Goal: Task Accomplishment & Management: Manage account settings

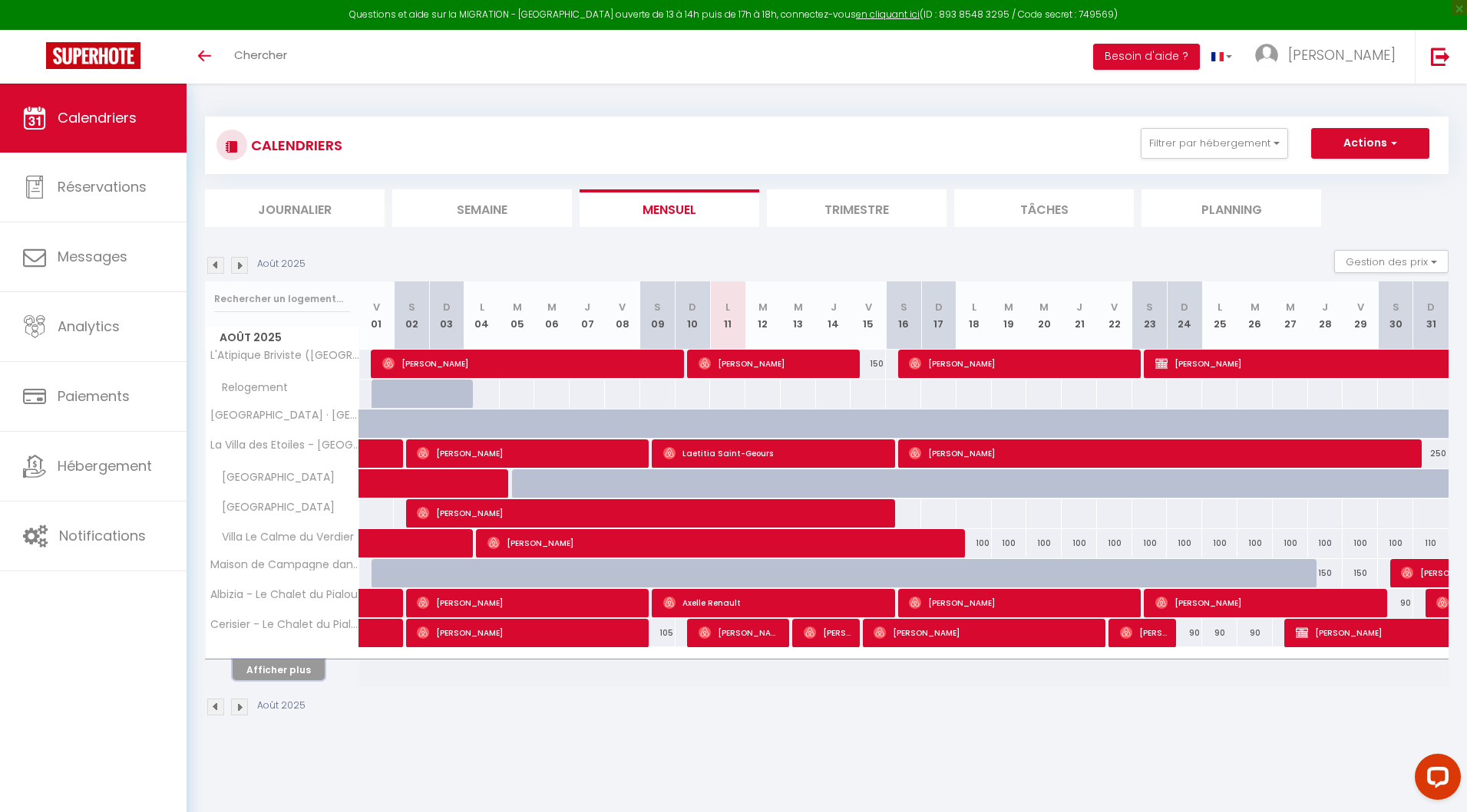
click at [259, 667] on button "Afficher plus" at bounding box center [278, 670] width 92 height 20
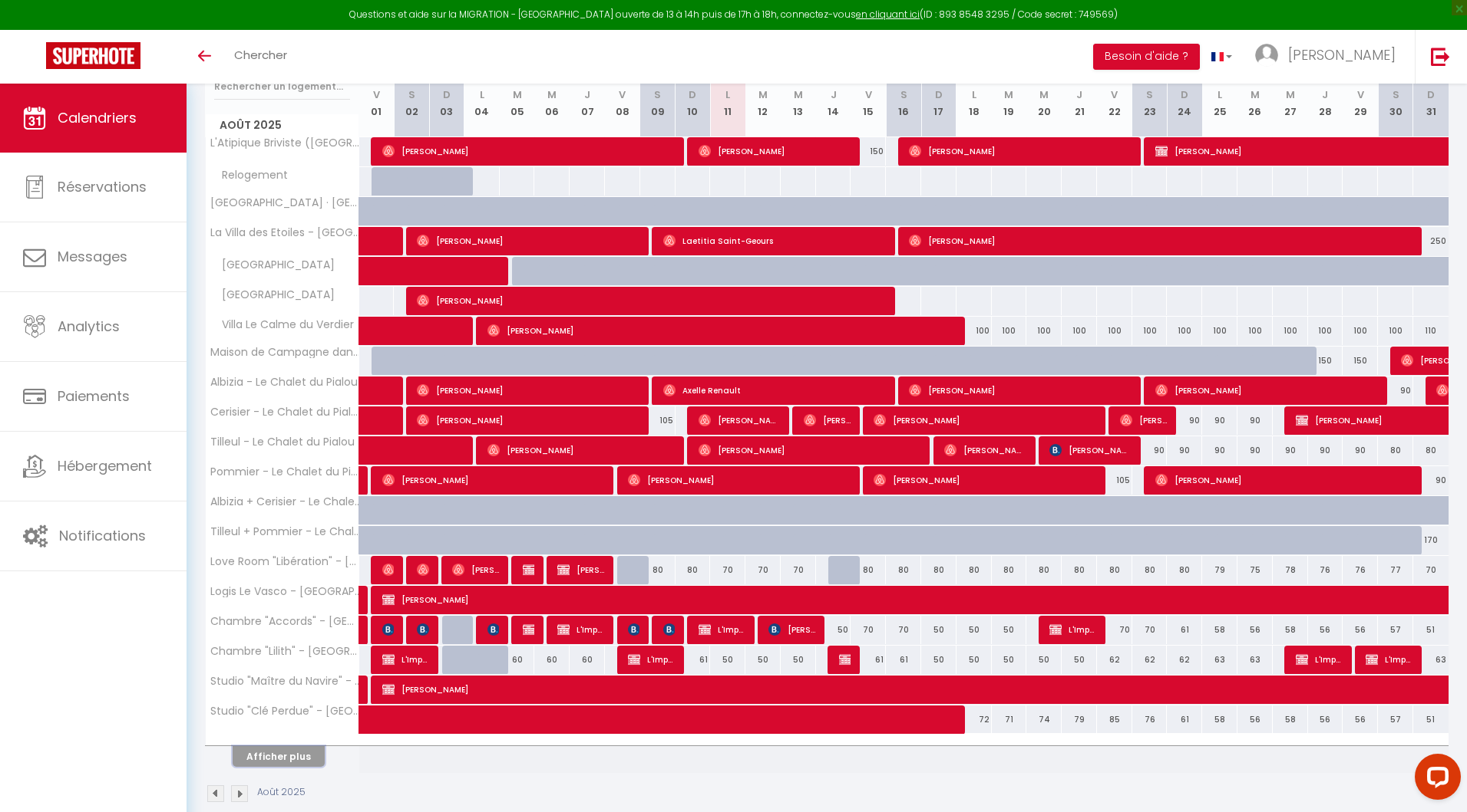
scroll to position [231, 0]
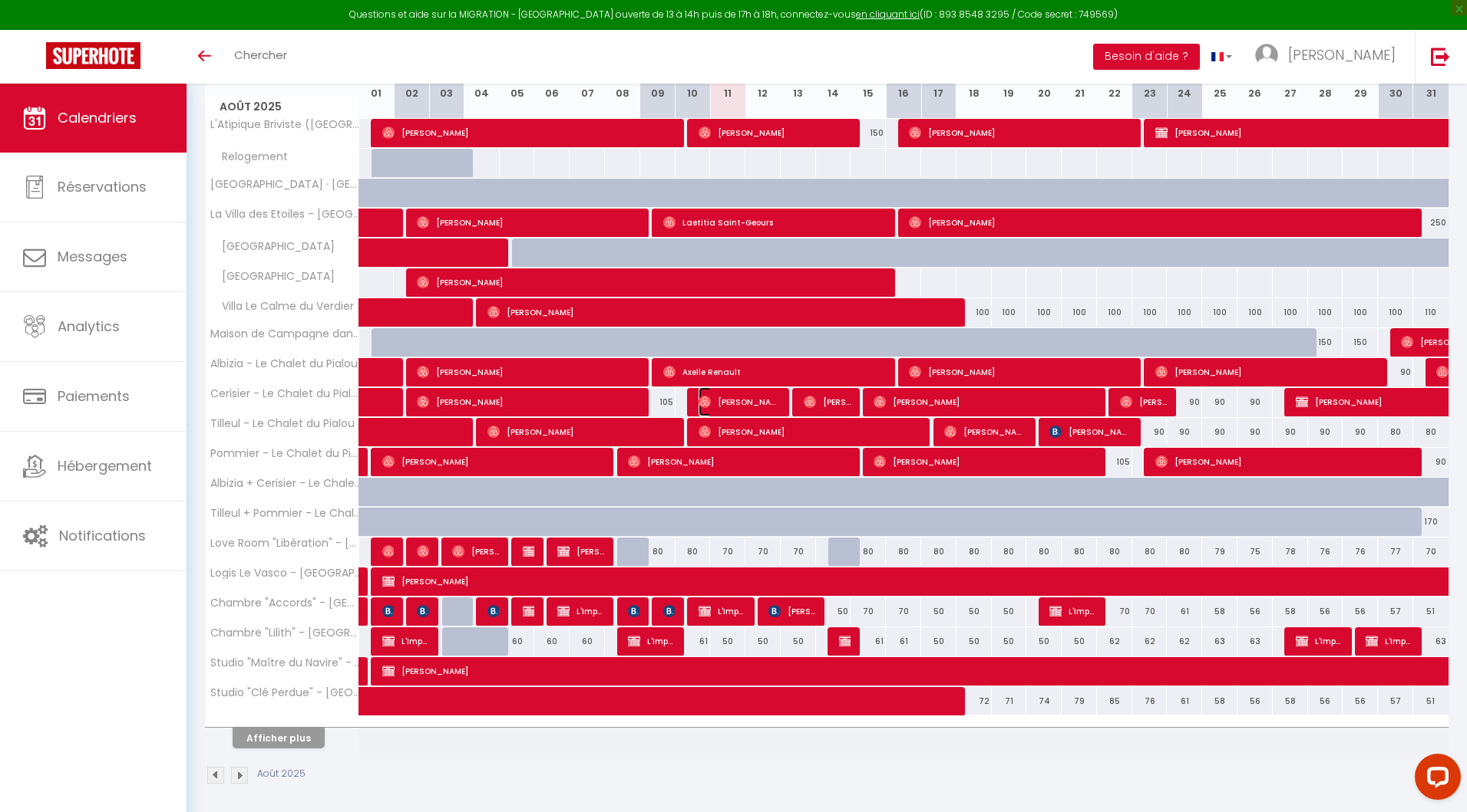
click at [714, 402] on span "Evelyne Warot" at bounding box center [739, 402] width 82 height 29
select select "OK"
select select "0"
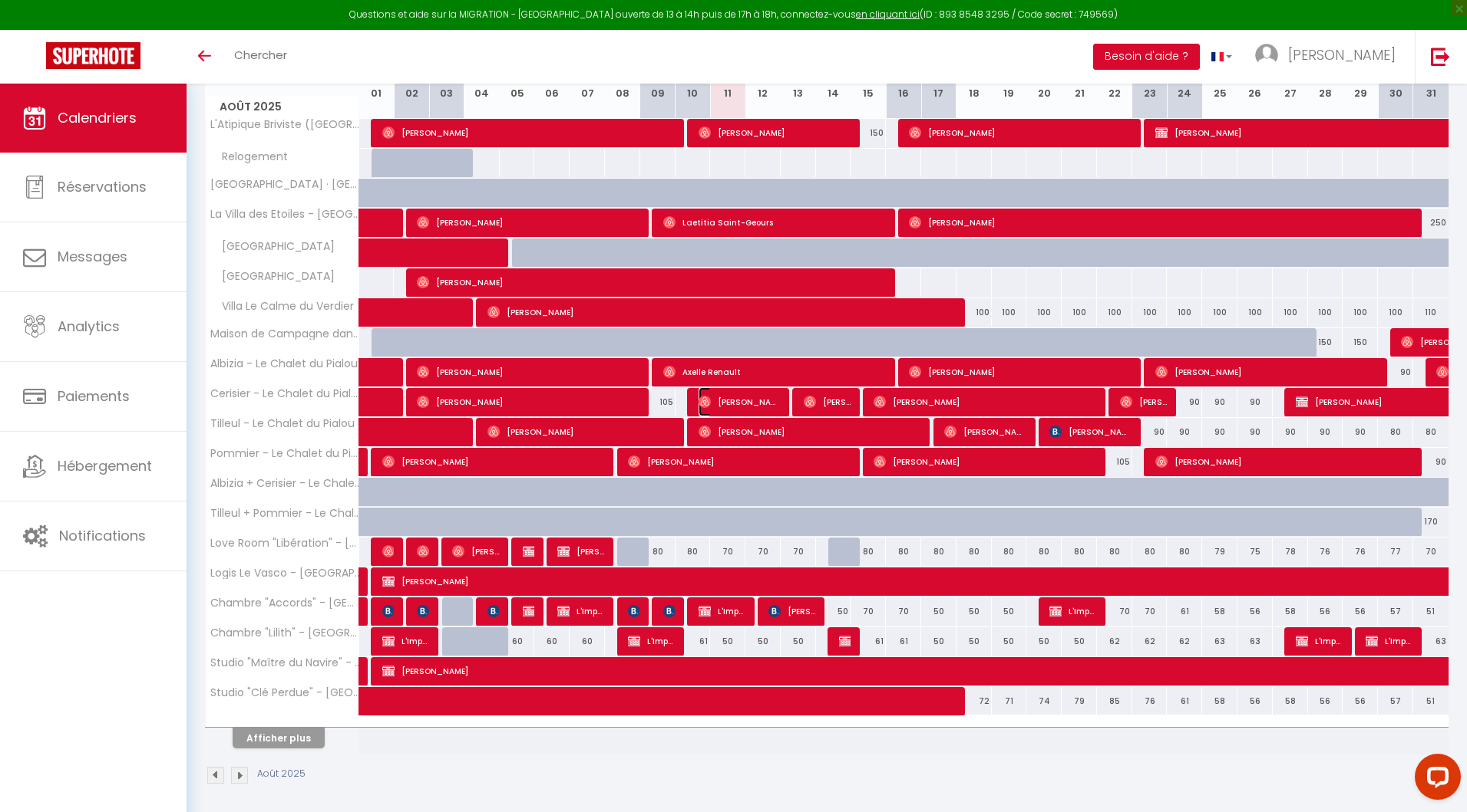
select select "1"
select select
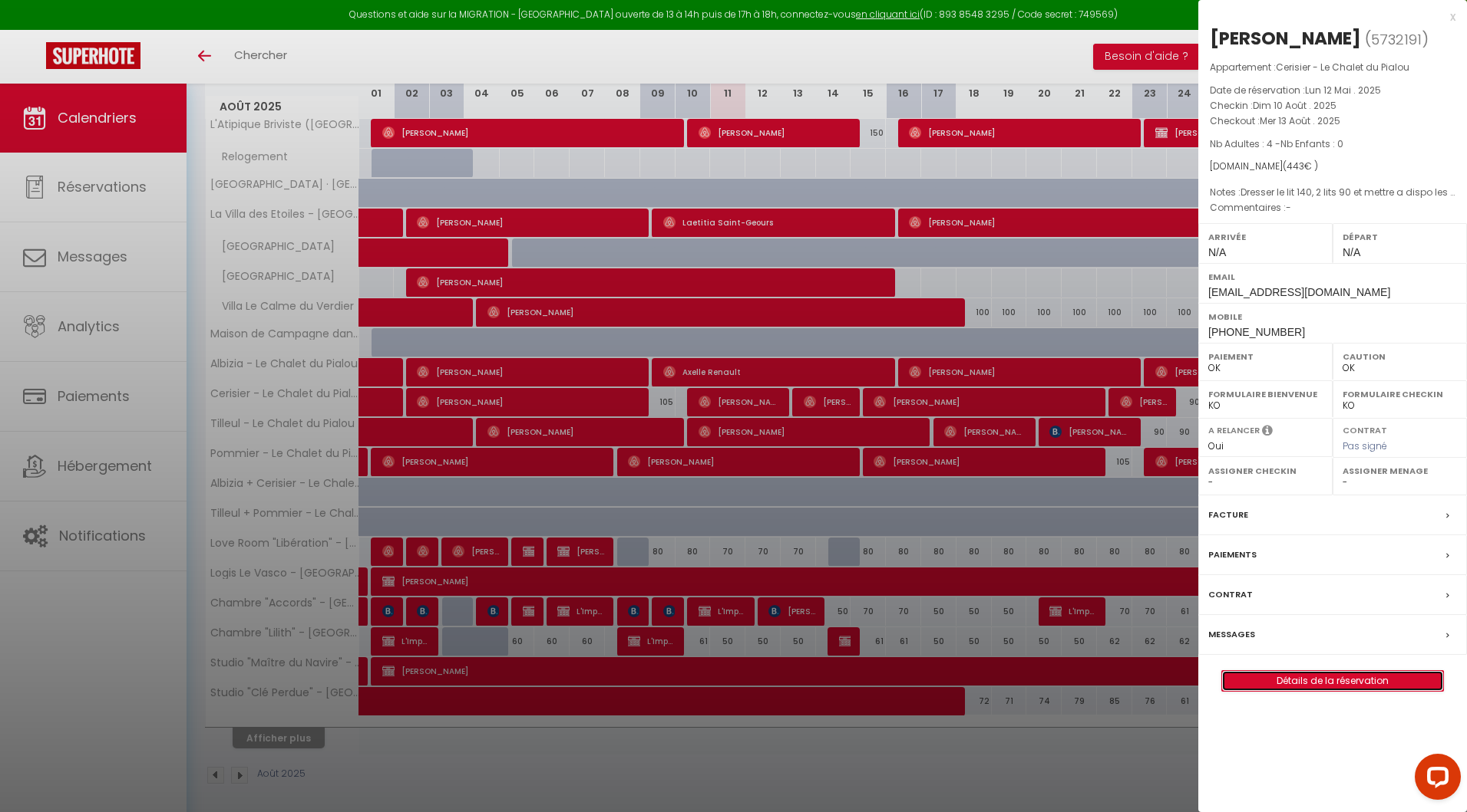
click at [1321, 684] on link "Détails de la réservation" at bounding box center [1333, 681] width 221 height 20
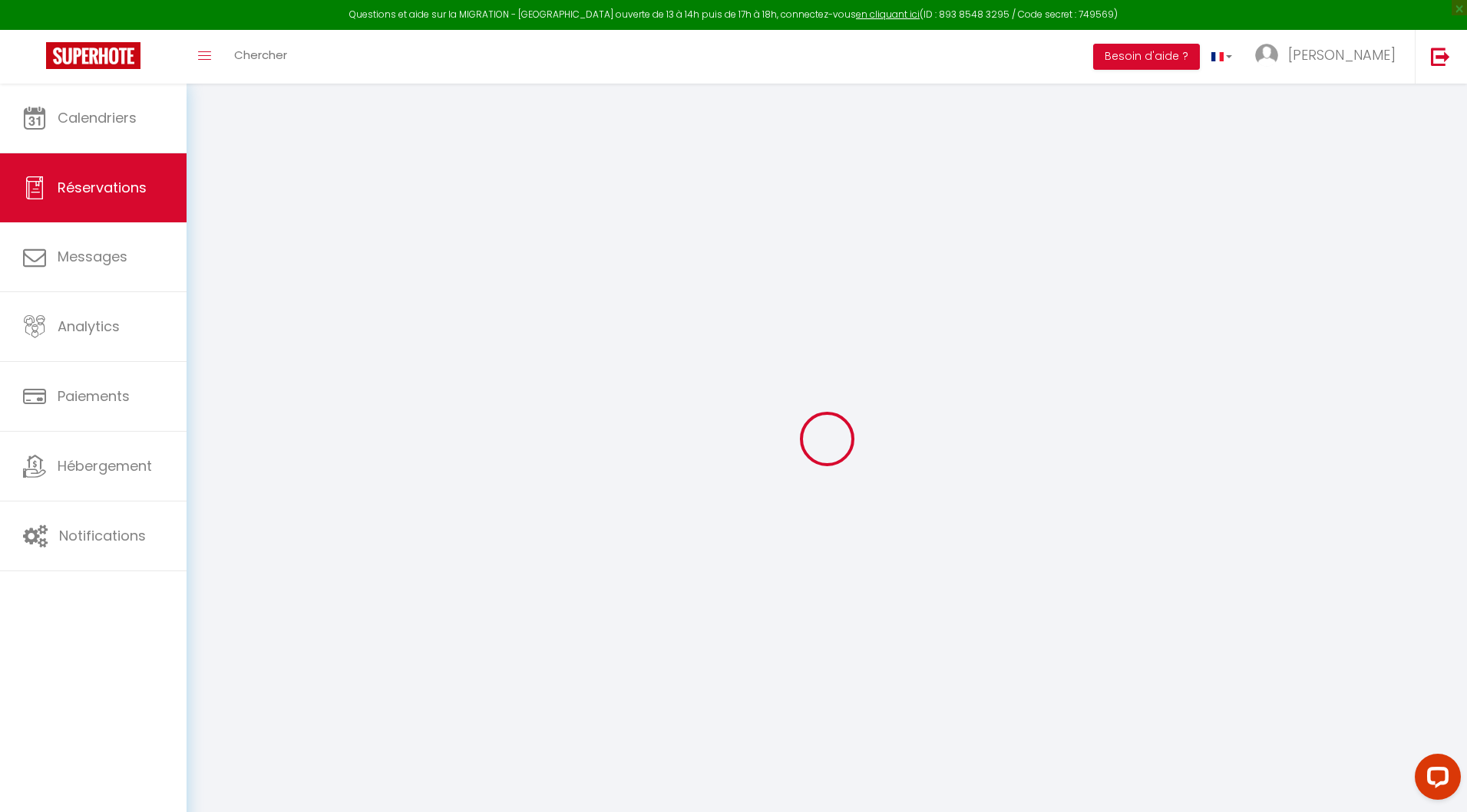
type input "Evelyne"
type input "Warot"
type input "dmncazc7ghb6mtfr6pgmtiis86al@reply.superhote.com"
type input "+33668992772"
select select "FR"
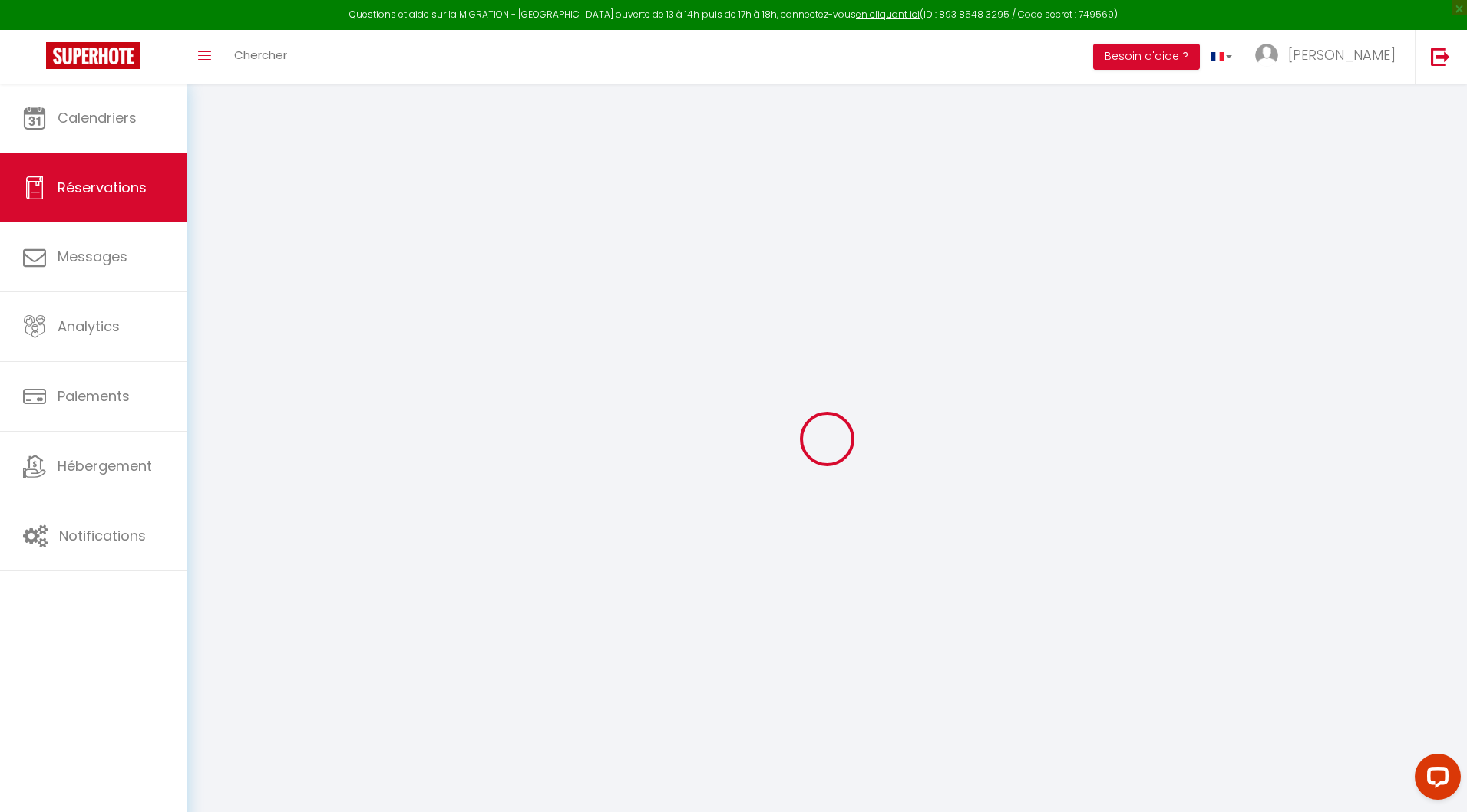
type input "13.89"
select select "45347"
select select "1"
select select
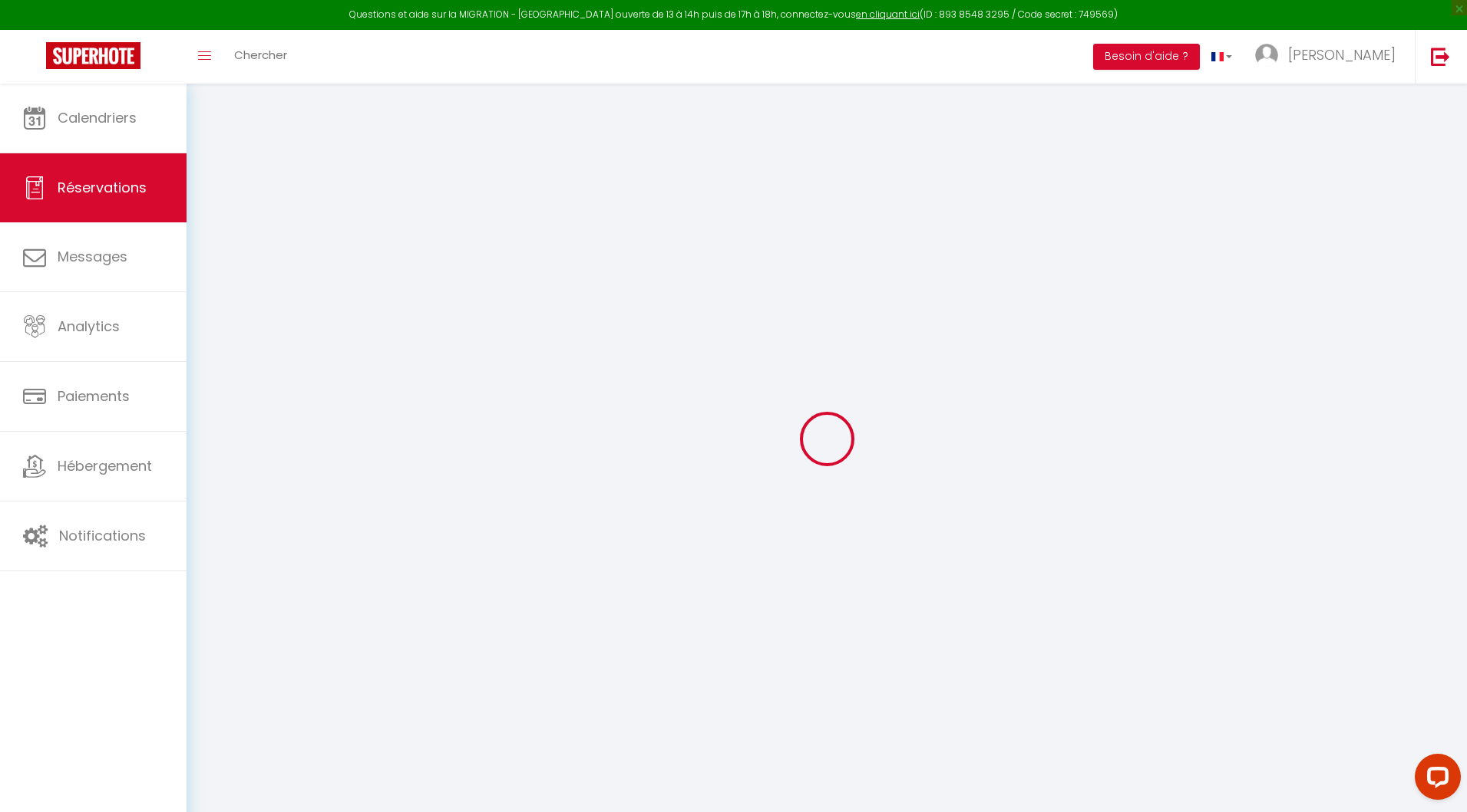
type input "4"
select select "12"
select select
type input "363"
checkbox input "false"
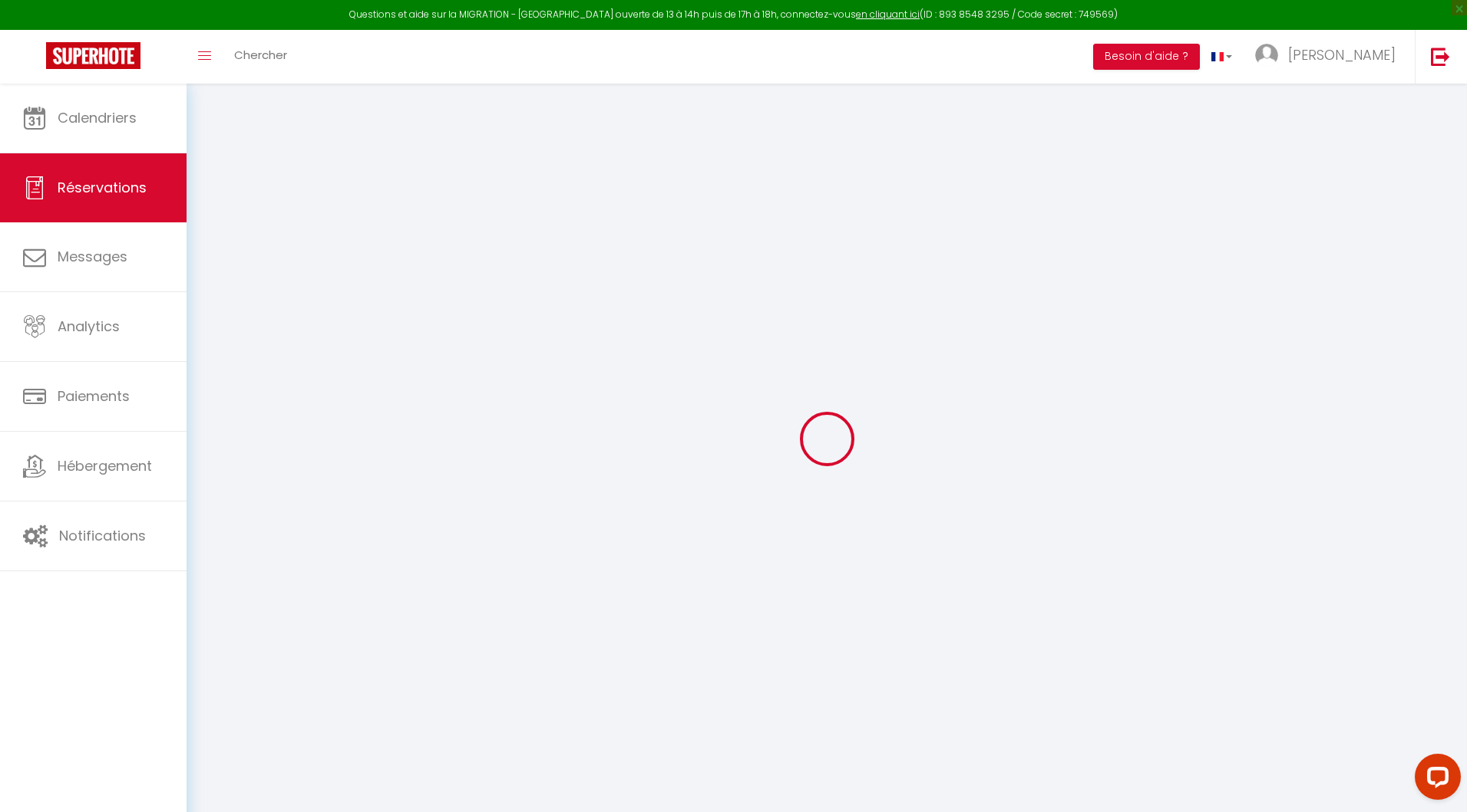
type input "0"
select select "1"
type input "40"
type input "0"
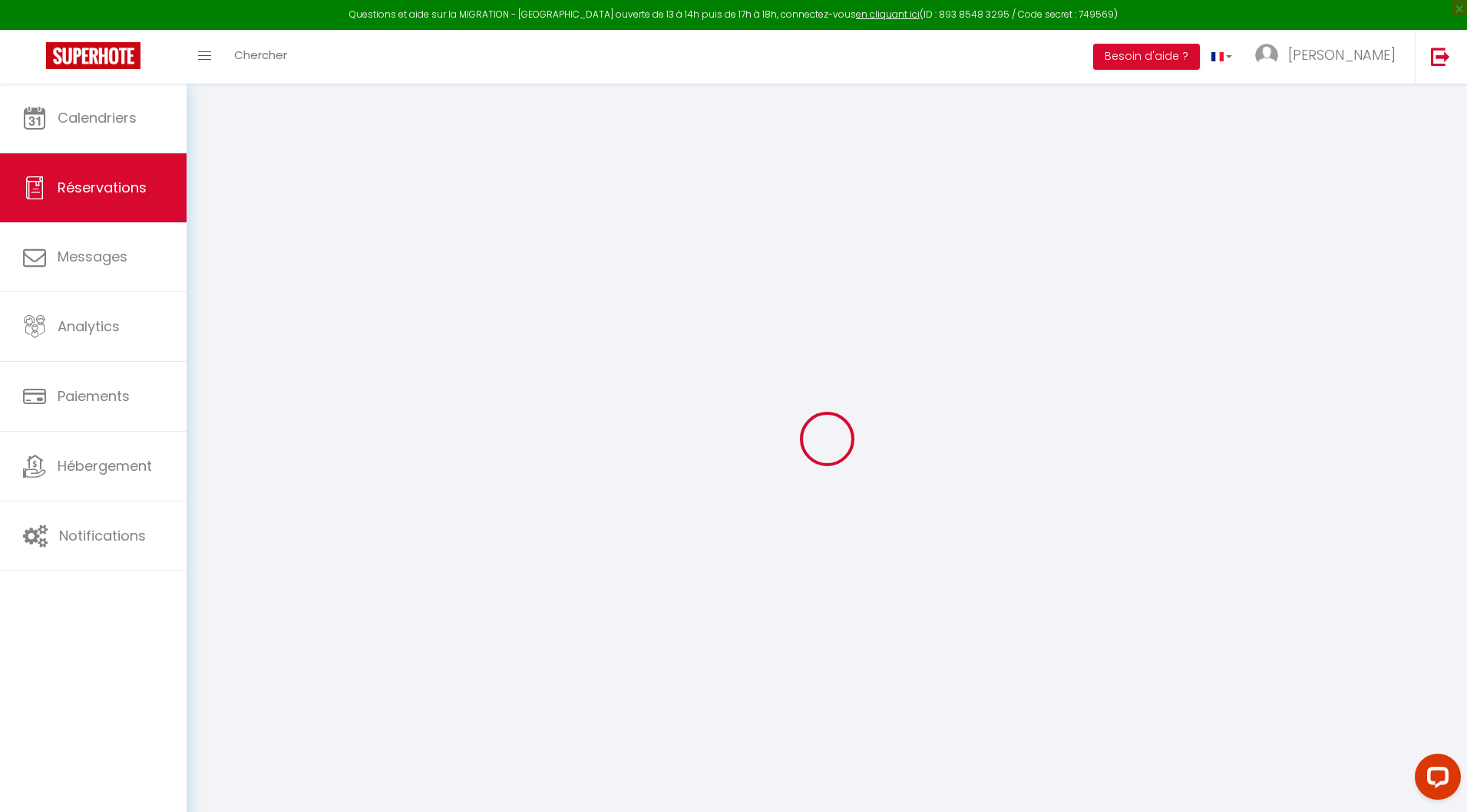
select select
select select "15"
checkbox input "false"
select select
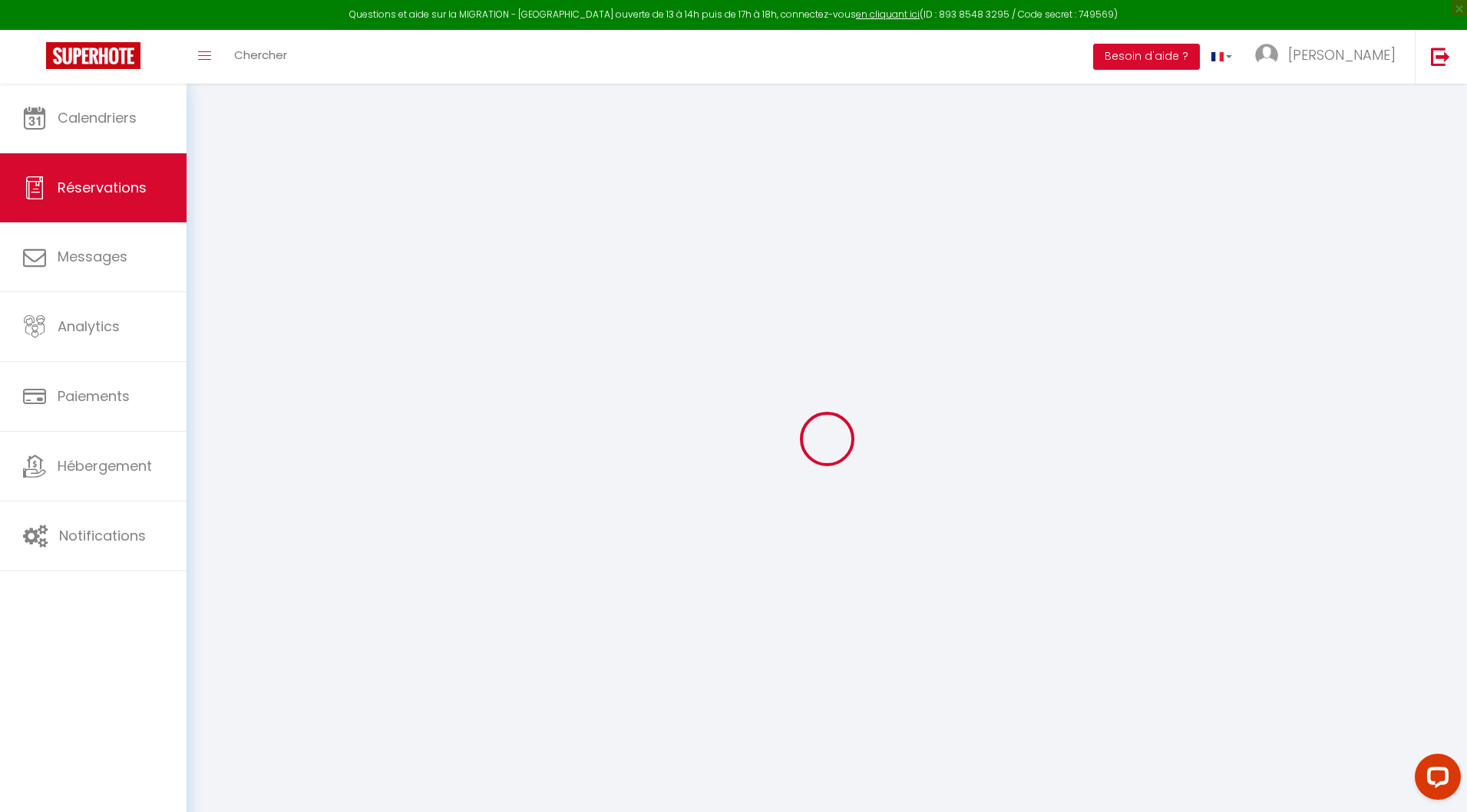
select select
checkbox input "false"
select select
checkbox input "false"
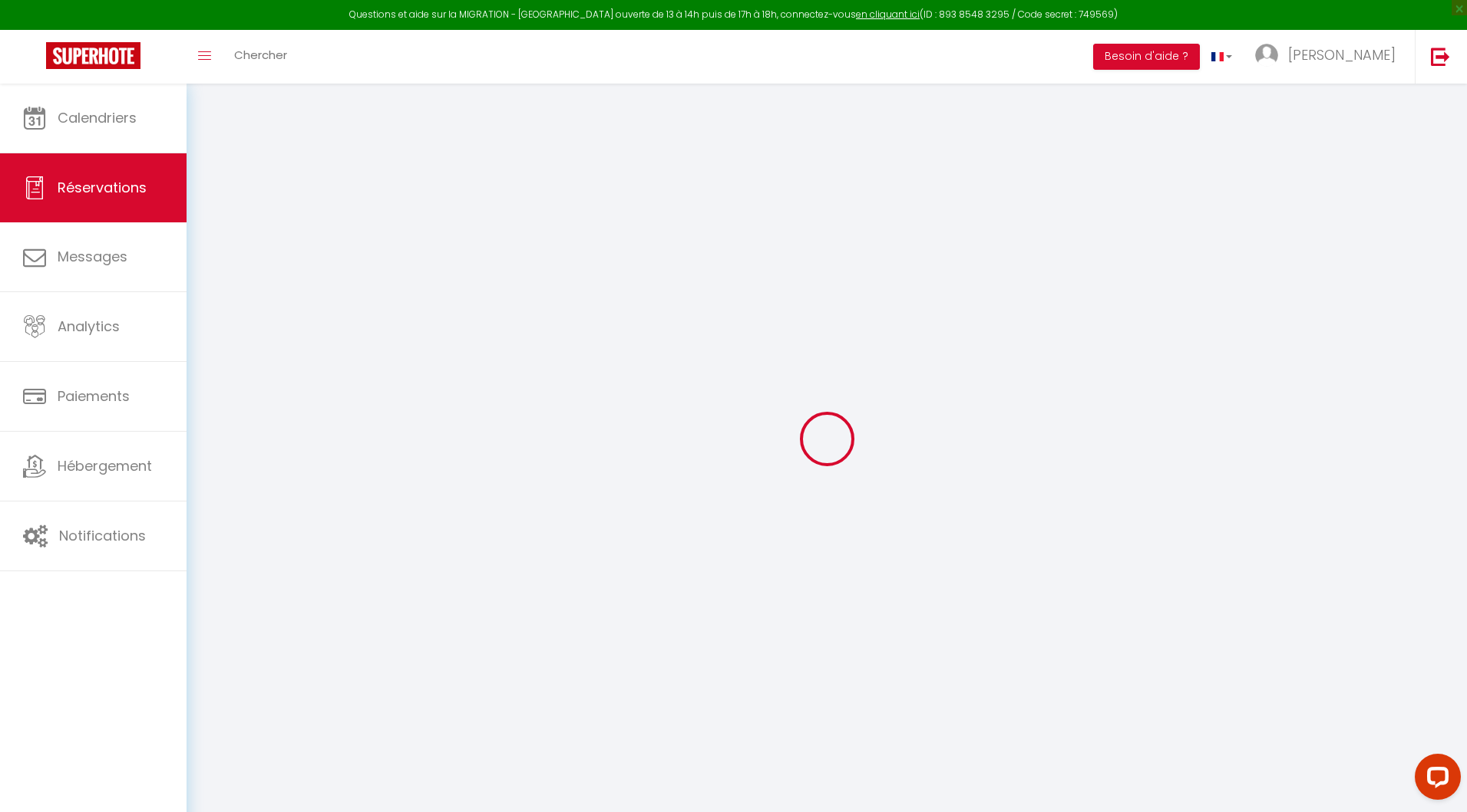
select select
checkbox input "false"
type textarea "Dresser le lit 140, 2 lits 90 et mettre a dispo les draps pour canapé lit"
type input "80"
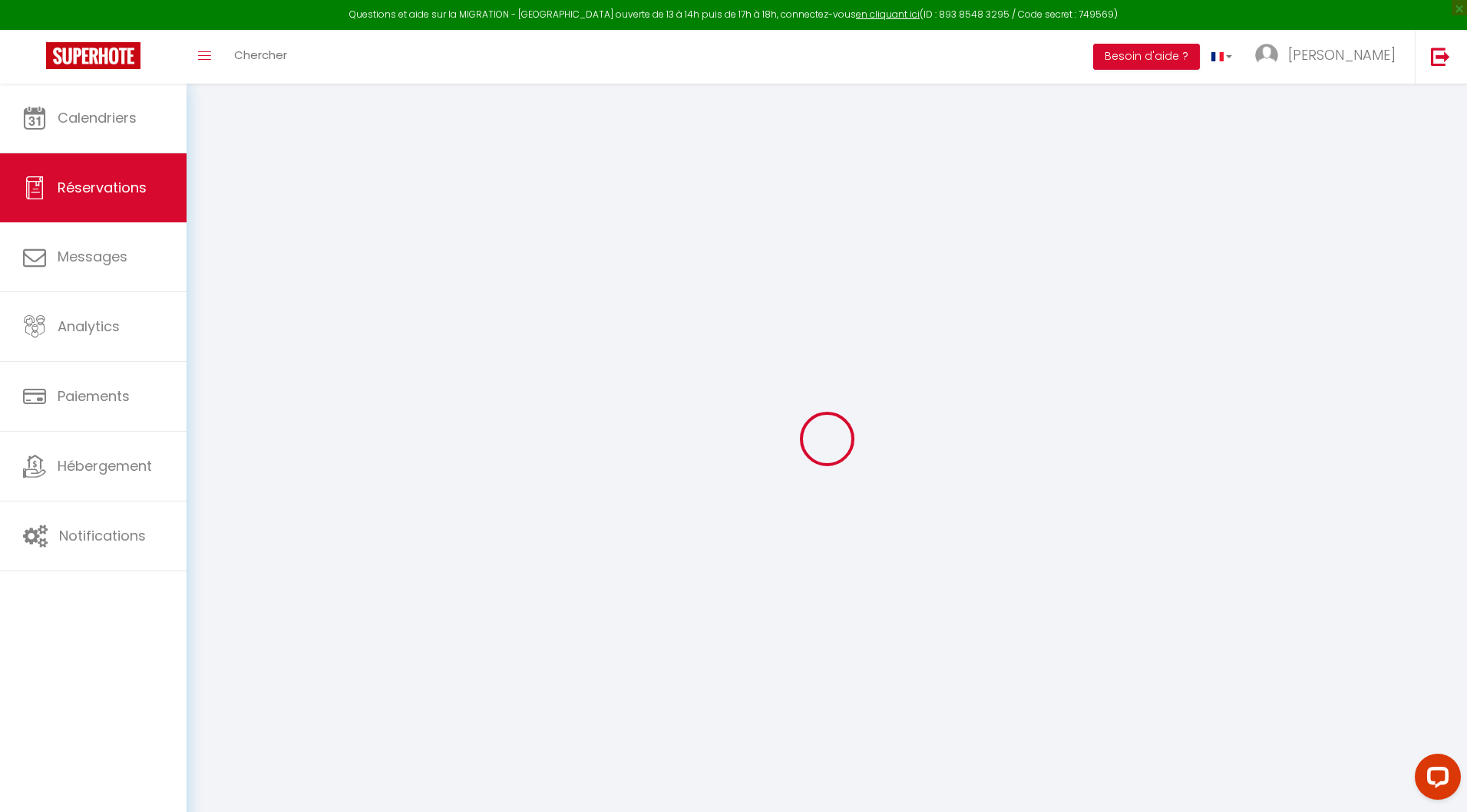
select select
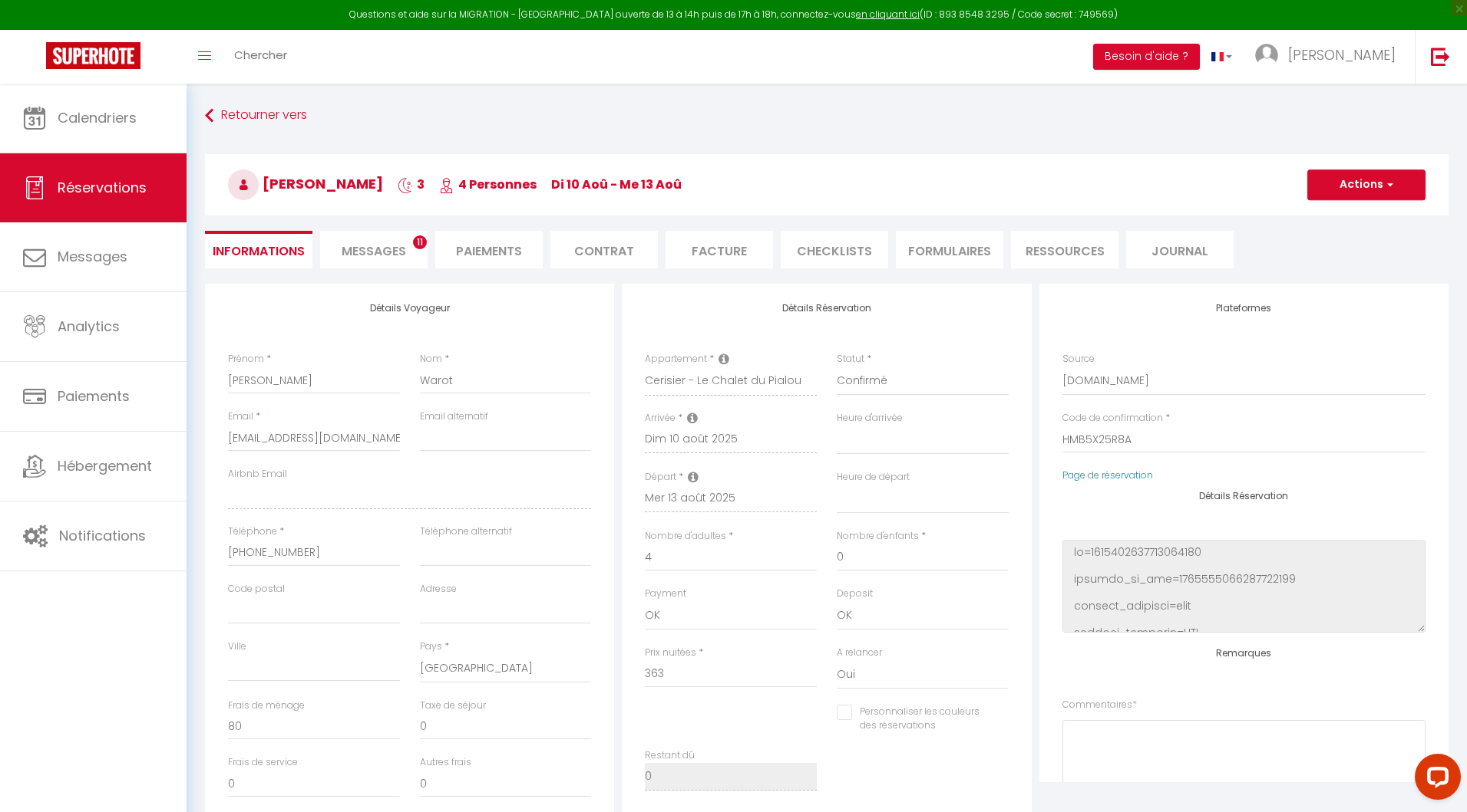
checkbox input "false"
select select
click at [488, 259] on li "Paiements" at bounding box center [489, 249] width 108 height 37
select select
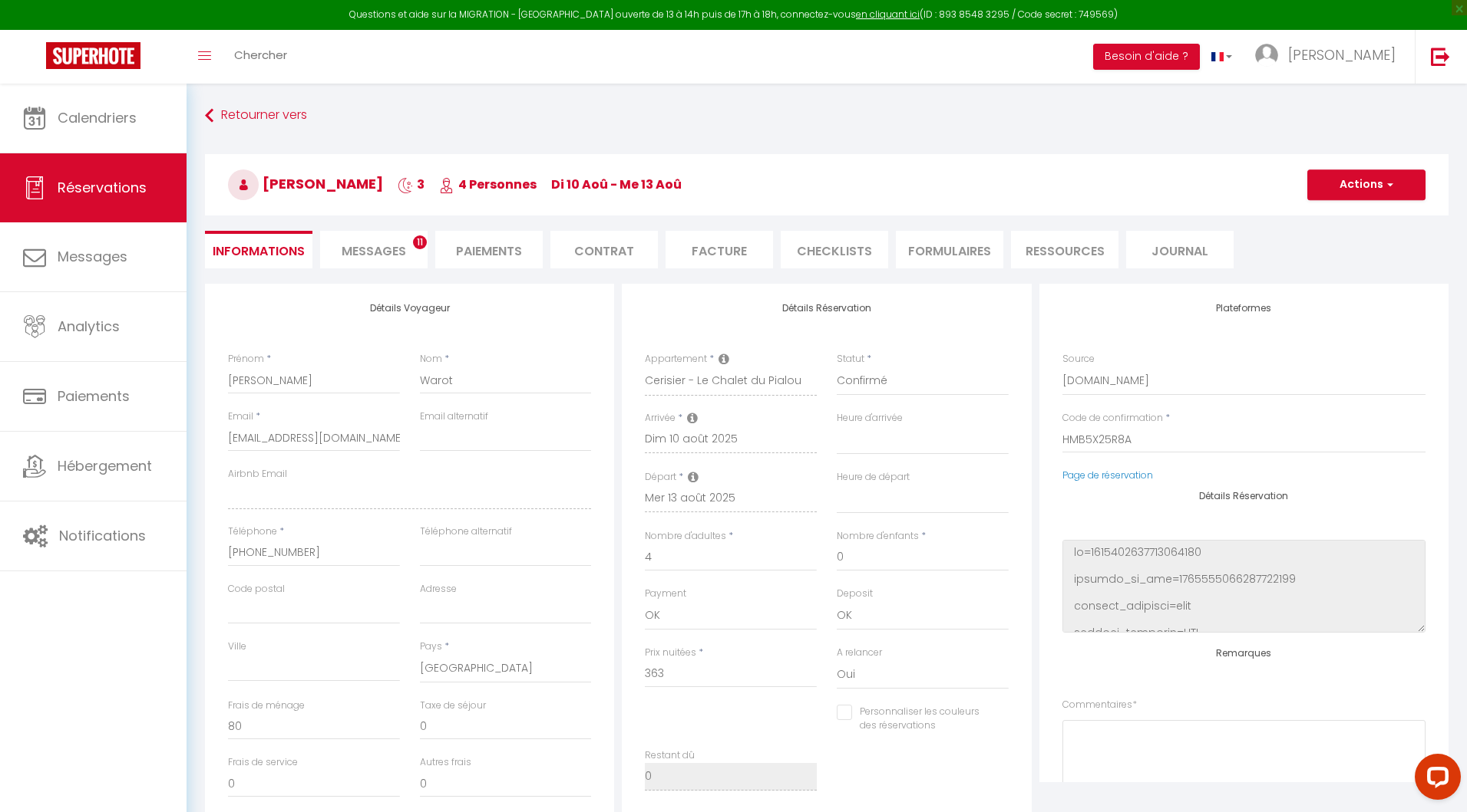
select select
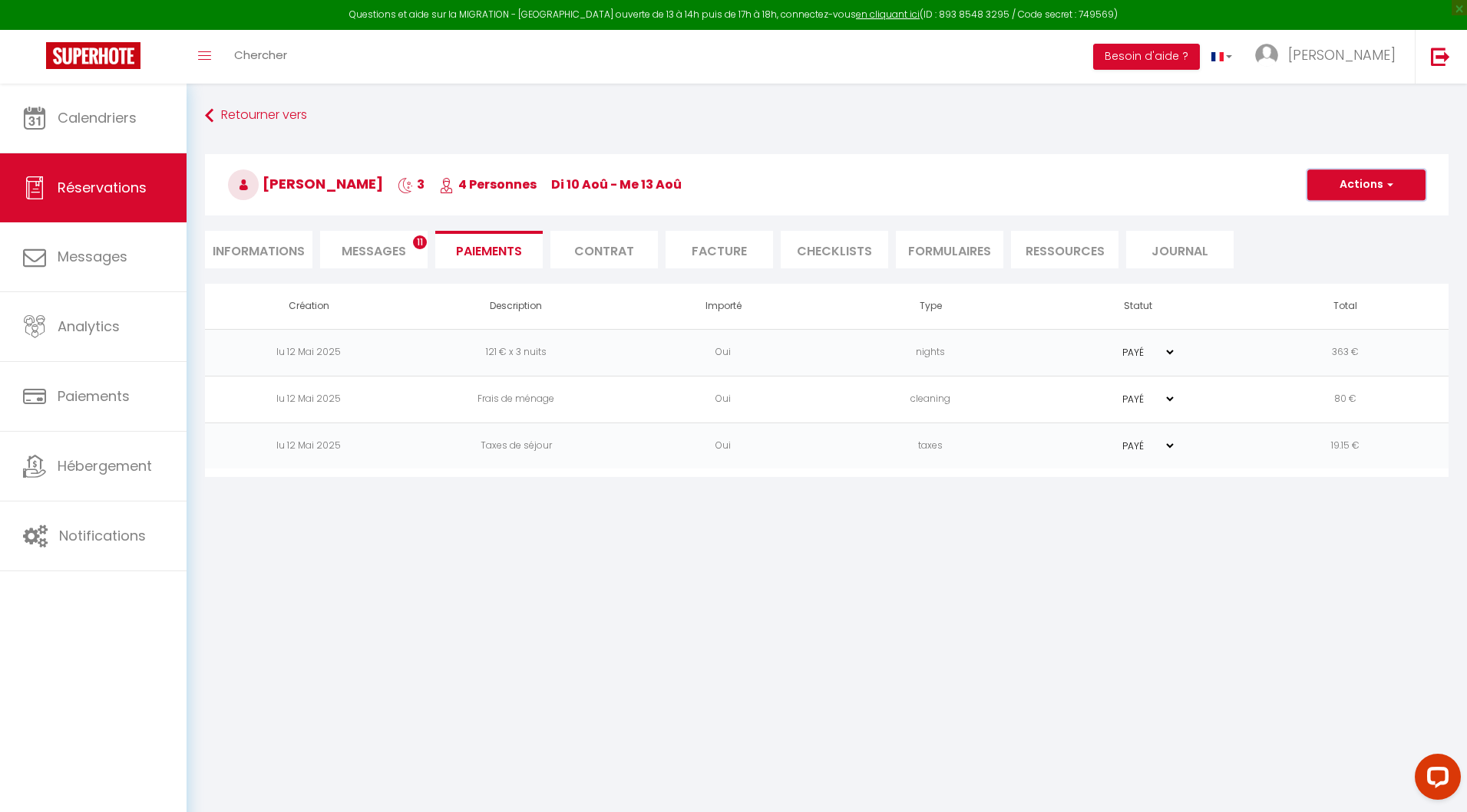
click at [1364, 192] on button "Actions" at bounding box center [1365, 184] width 118 height 30
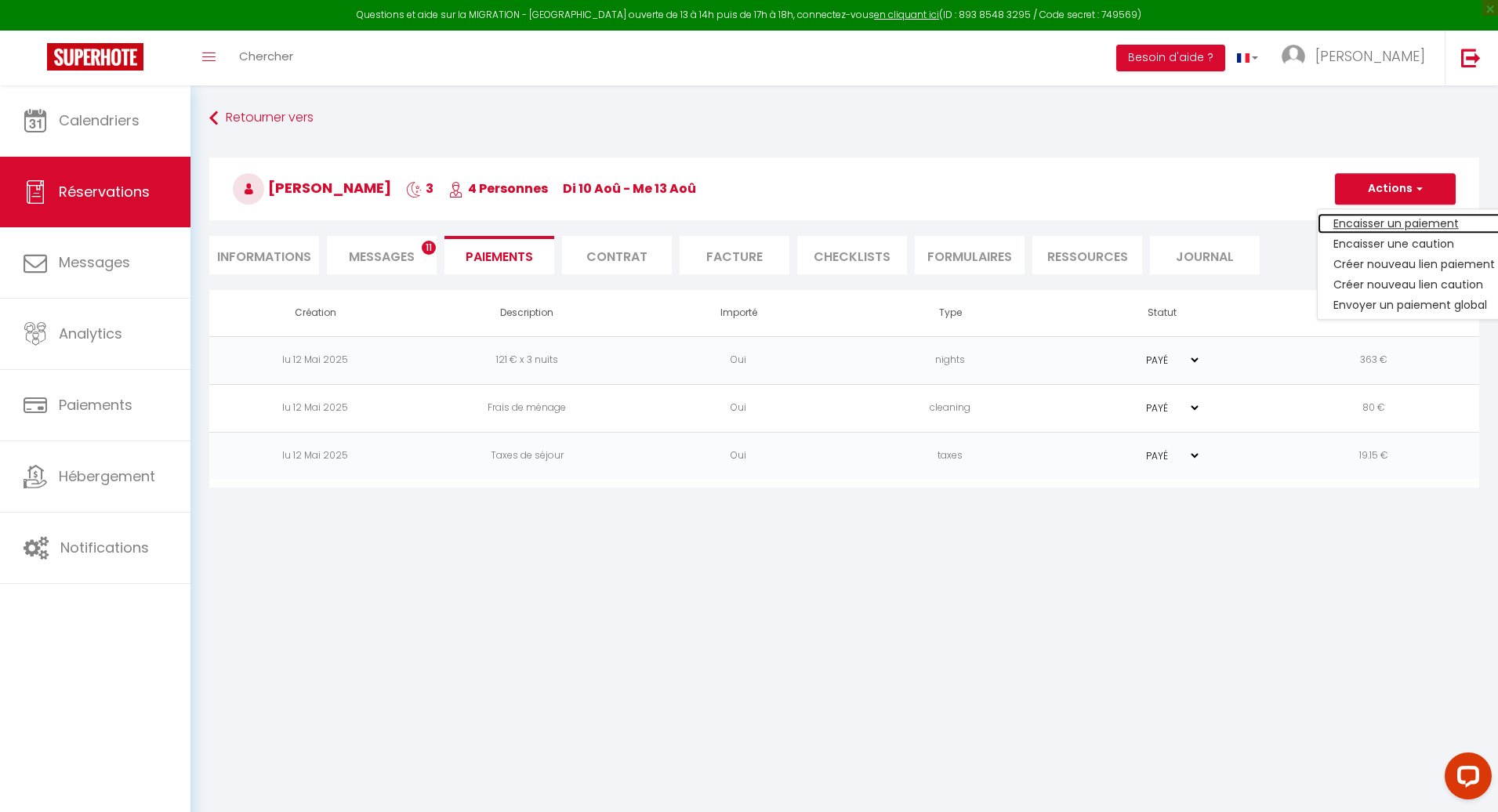
click at [1379, 224] on link "Encaisser un paiement" at bounding box center [1413, 223] width 193 height 20
select select "nights"
type input "dmncazc7ghb6mtfr6pgmtiis86al@reply.superhote.com"
select select "5226"
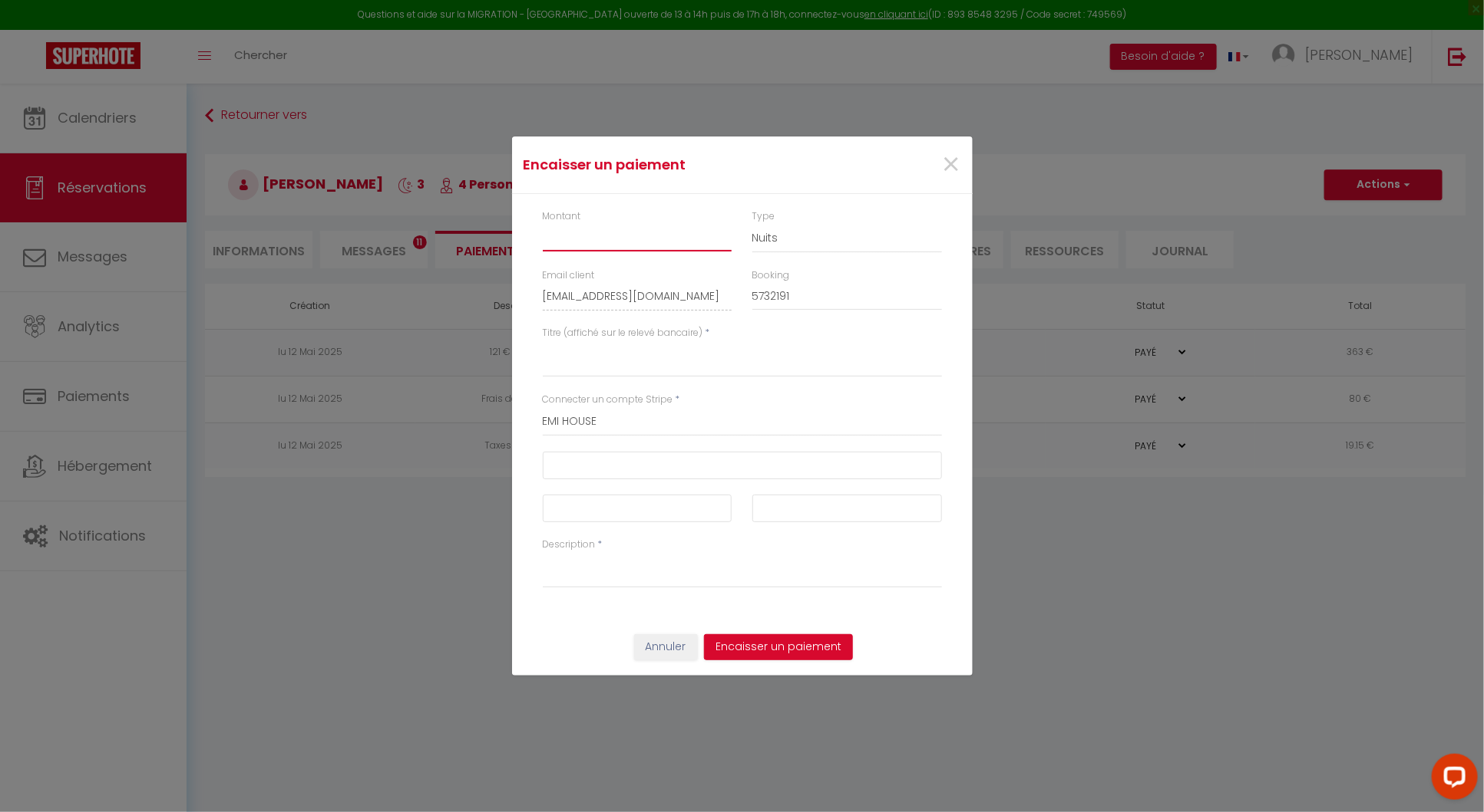
click at [575, 238] on input "Montant" at bounding box center [637, 238] width 190 height 28
type input "35"
click at [587, 362] on textarea "Titre (affiché sur le relevé bancaire)" at bounding box center [742, 359] width 399 height 37
type textarea "C"
drag, startPoint x: 852, startPoint y: 349, endPoint x: 459, endPoint y: 356, distance: 393.1
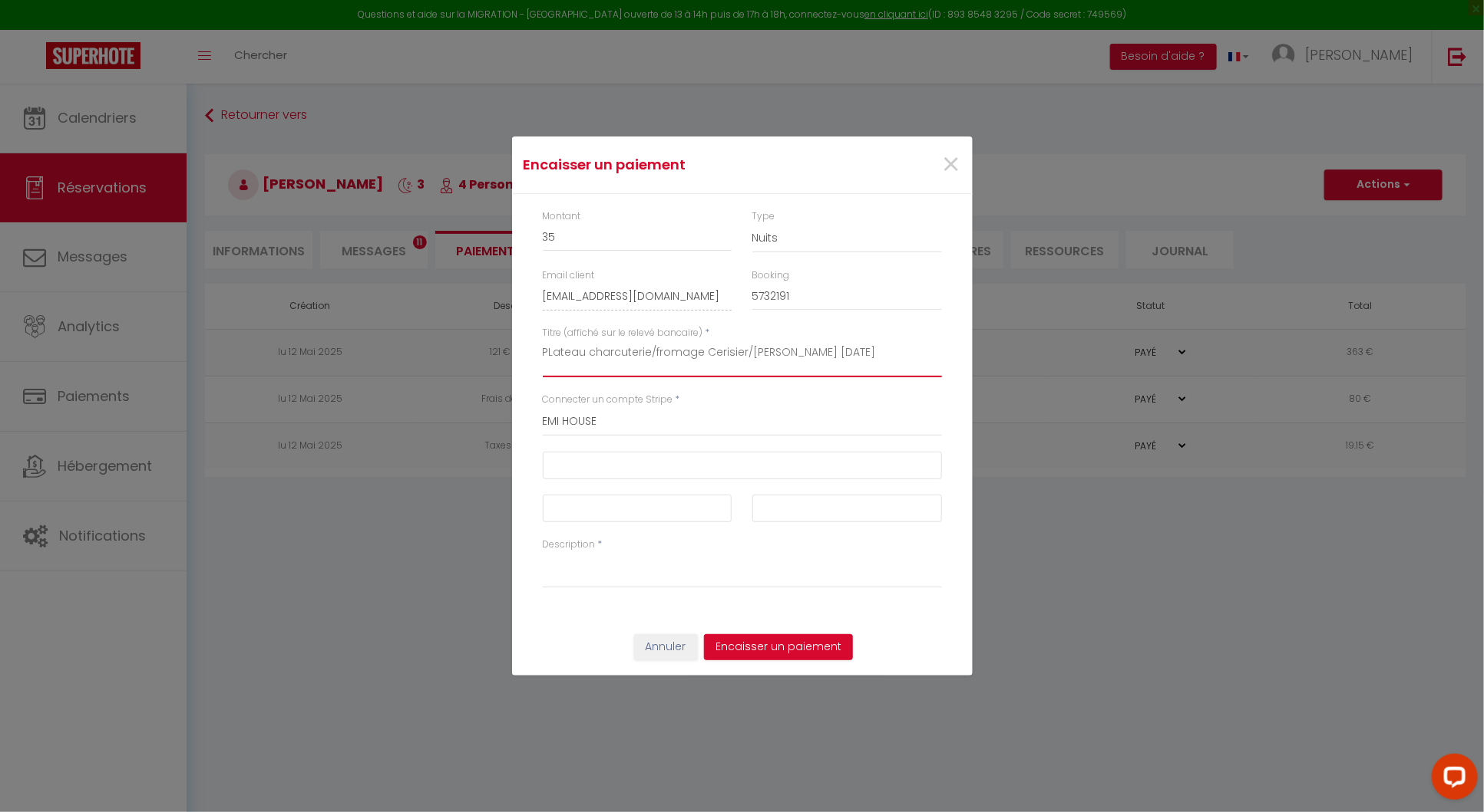
click at [459, 356] on div "Encaisser un paiement × Montant 35 Type Nuits Frais de ménage Taxe de séjour Au…" at bounding box center [742, 406] width 1484 height 812
type textarea "PLateau charcuterie/fromage Cerisier/Evelyne 10/08/25"
click at [658, 649] on button "Annuler" at bounding box center [666, 647] width 64 height 26
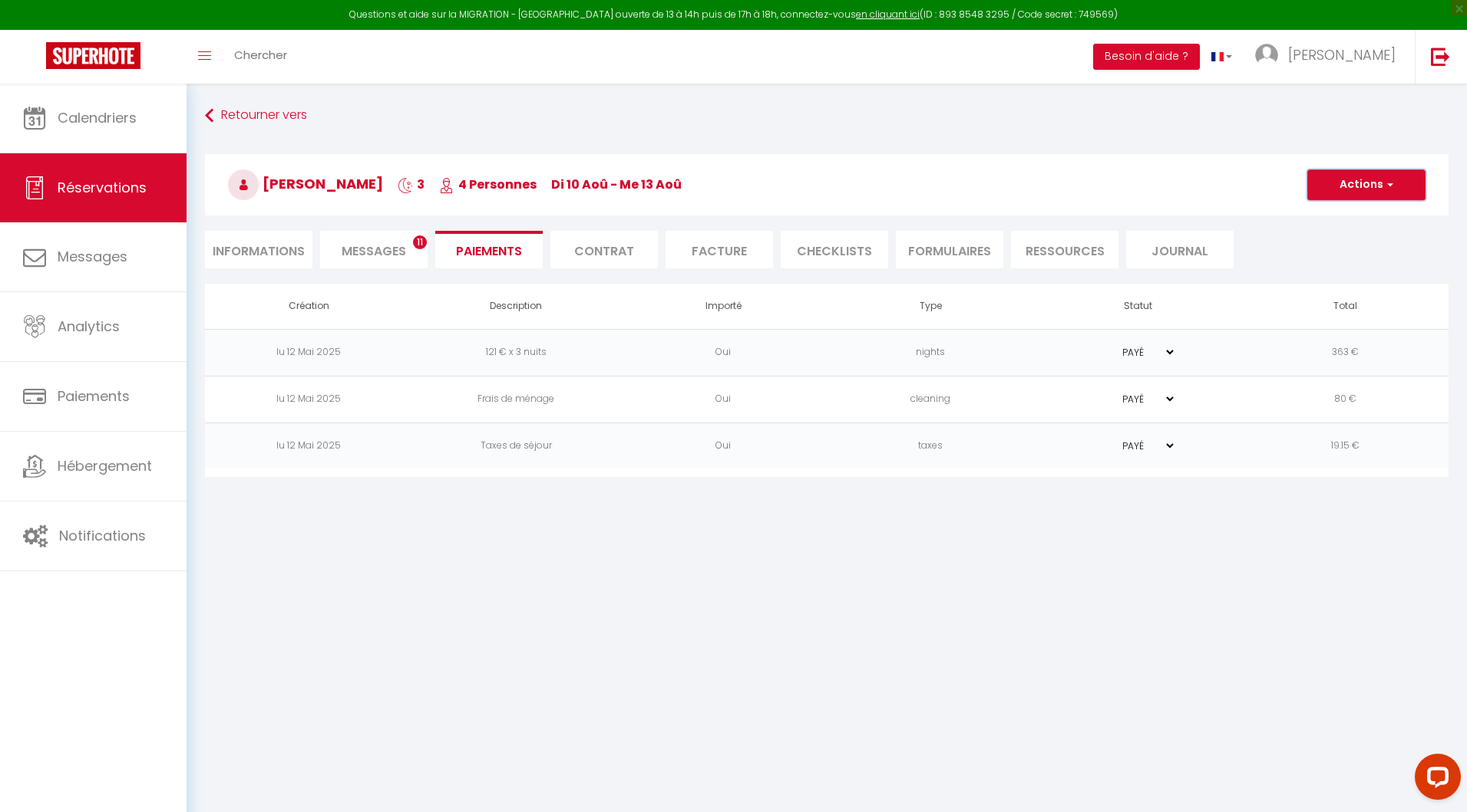
click at [1345, 191] on button "Actions" at bounding box center [1365, 184] width 118 height 30
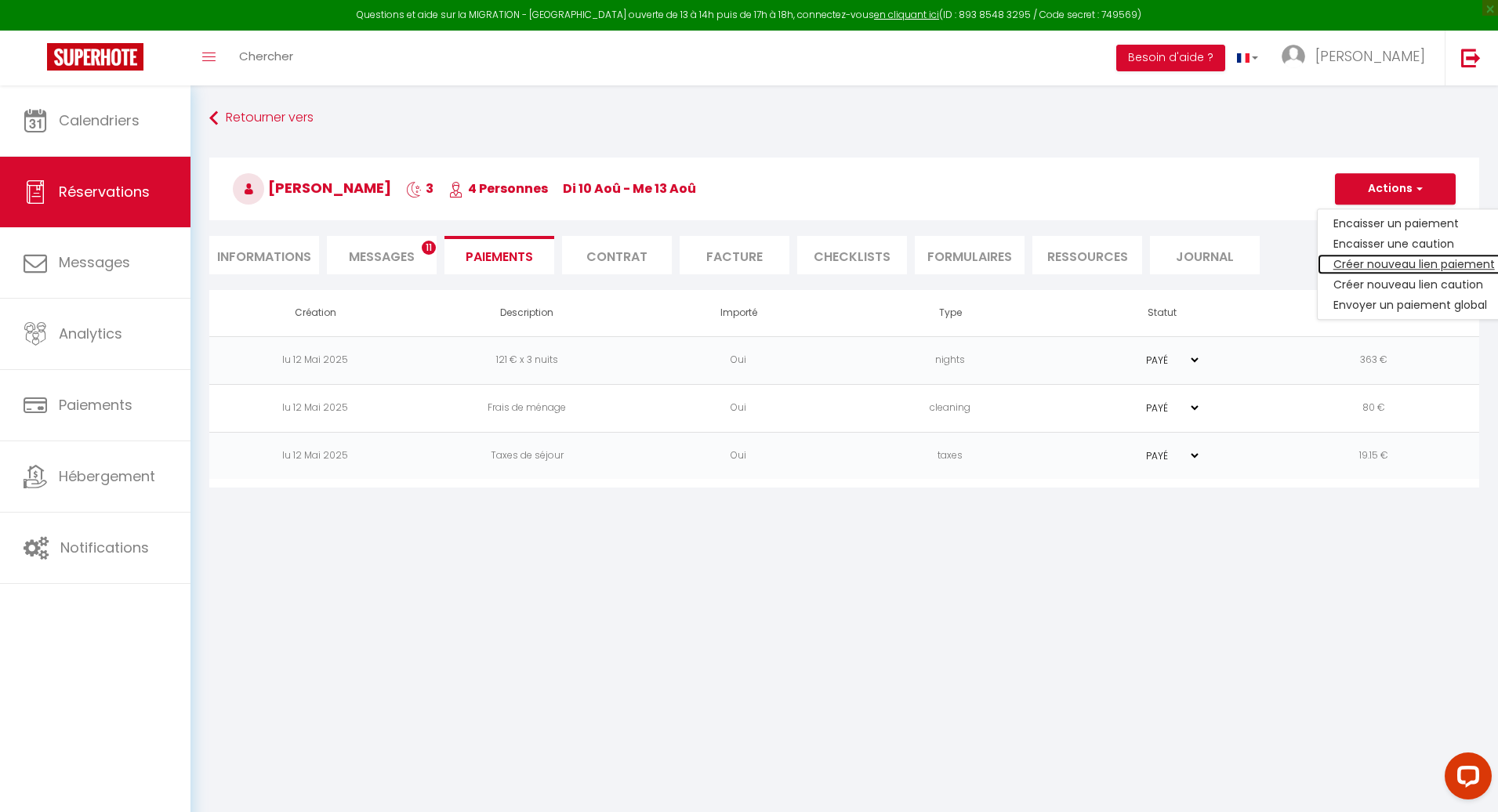
click at [1374, 263] on link "Créer nouveau lien paiement" at bounding box center [1413, 264] width 193 height 20
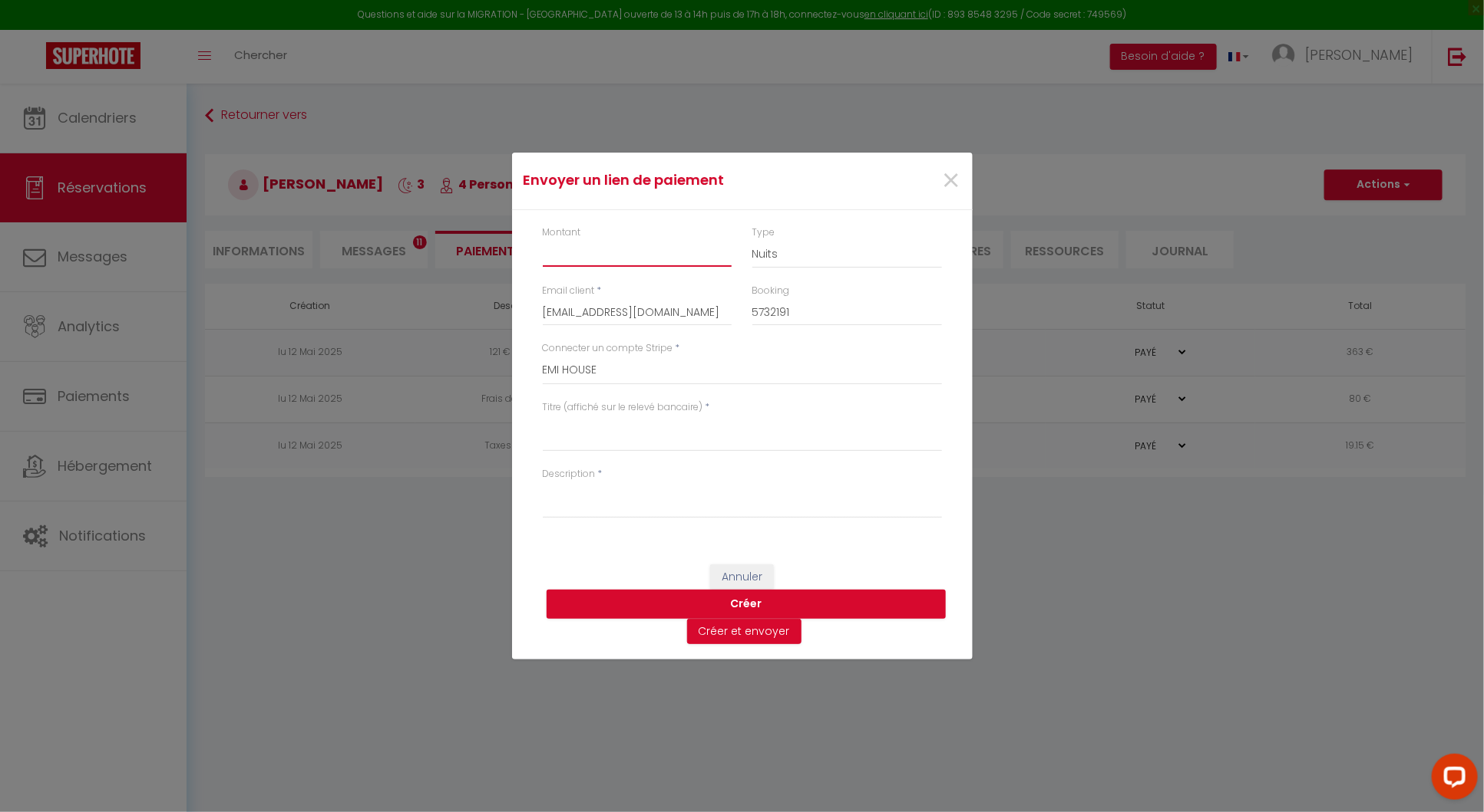
click at [647, 256] on input "Montant" at bounding box center [637, 253] width 190 height 28
type input "35"
click at [574, 448] on textarea "Titre (affiché sur le relevé bancaire)" at bounding box center [742, 433] width 399 height 37
paste textarea "PLateau charcuterie/fromage Cerisier/Evelyne 10/08/25"
type textarea "PLateau charcuterie/fromage Cerisier/Evelyne 10/08/25"
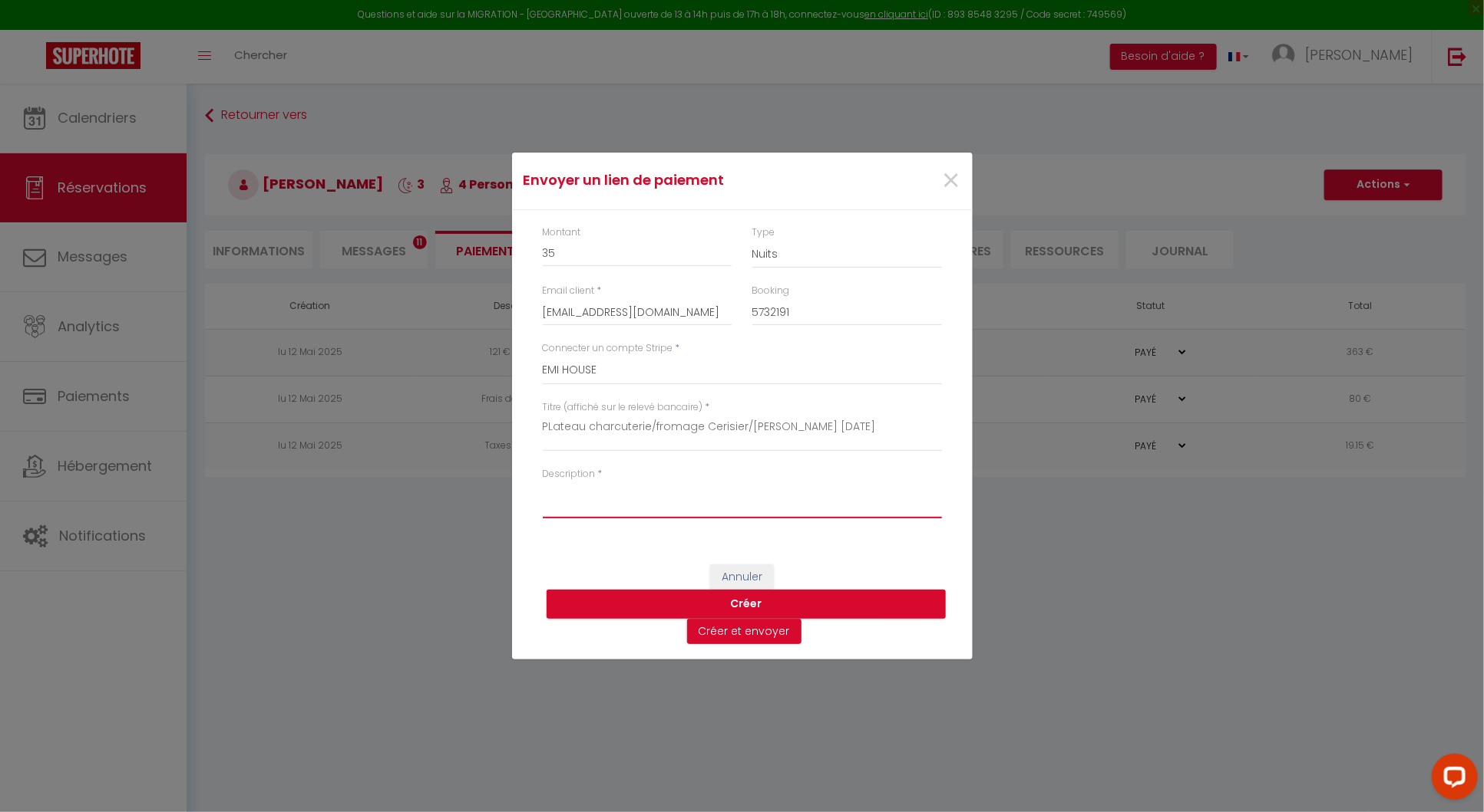
paste textarea "PLateau charcuterie/fromage Cerisier/Evelyne 10/08/25"
type textarea "PLateau charcuterie/fromage Cerisier/Evelyne 10/08/25"
click at [657, 599] on button "Créer" at bounding box center [746, 605] width 399 height 29
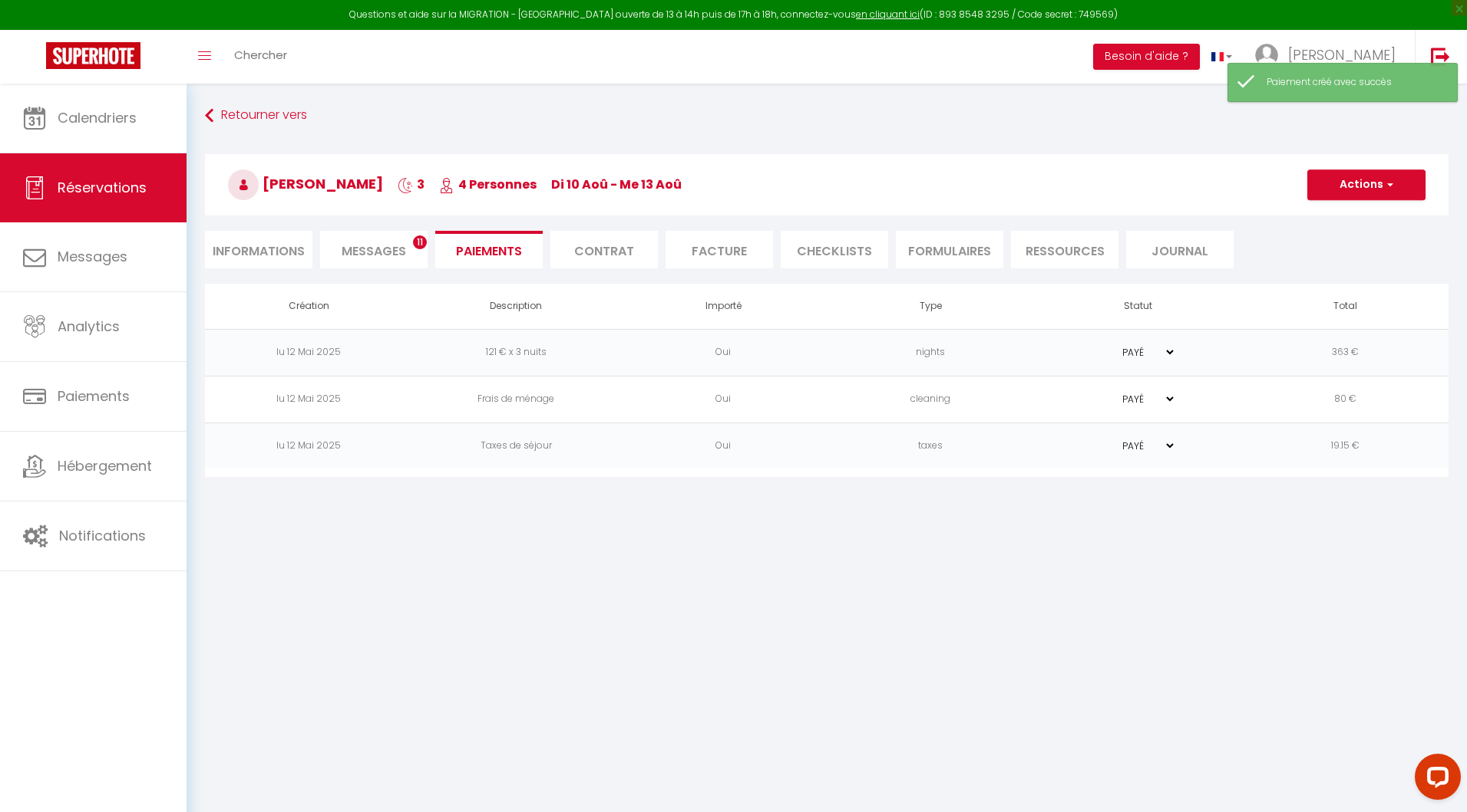
click at [389, 248] on span "Messages" at bounding box center [373, 251] width 64 height 18
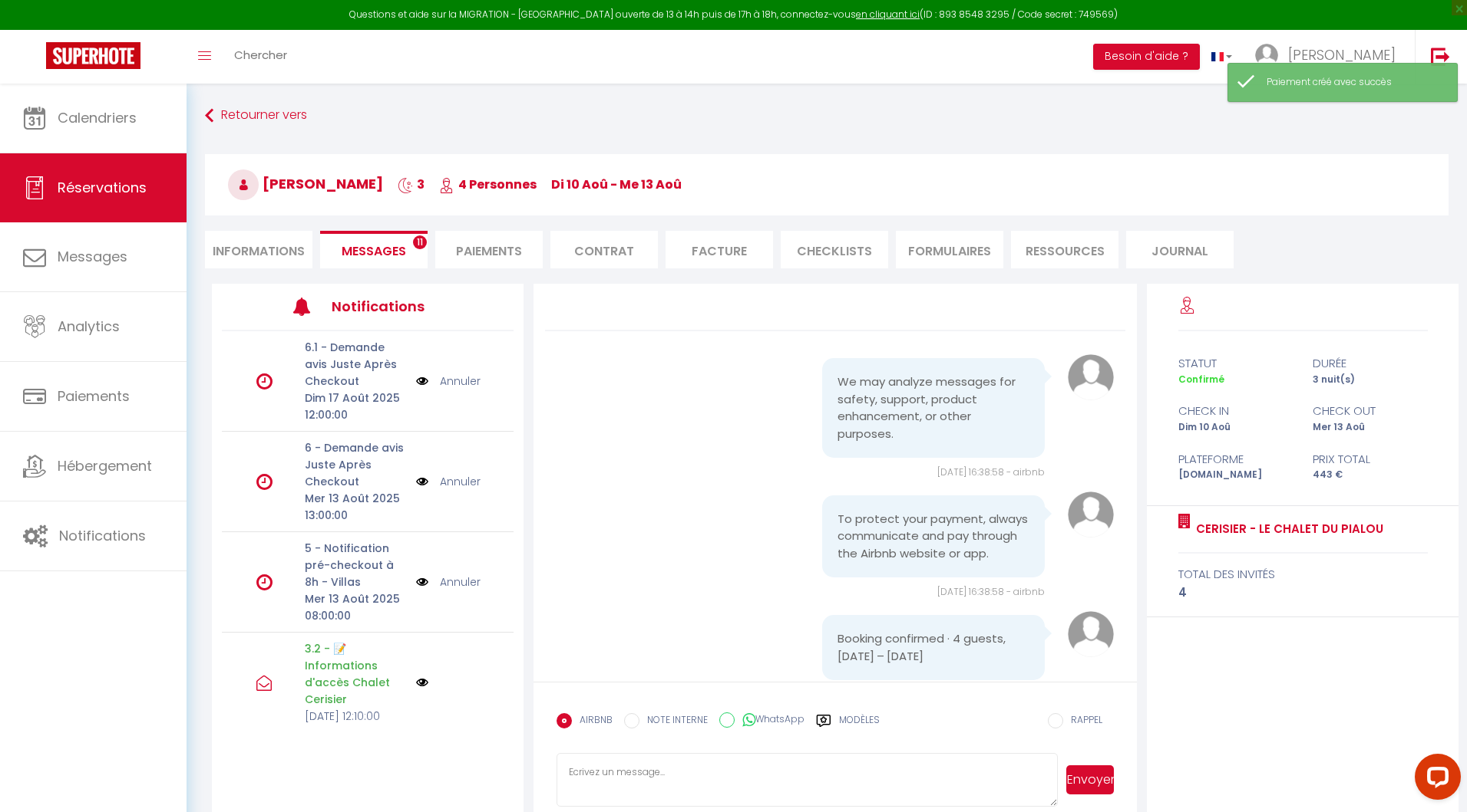
click at [480, 256] on li "Paiements" at bounding box center [489, 249] width 108 height 37
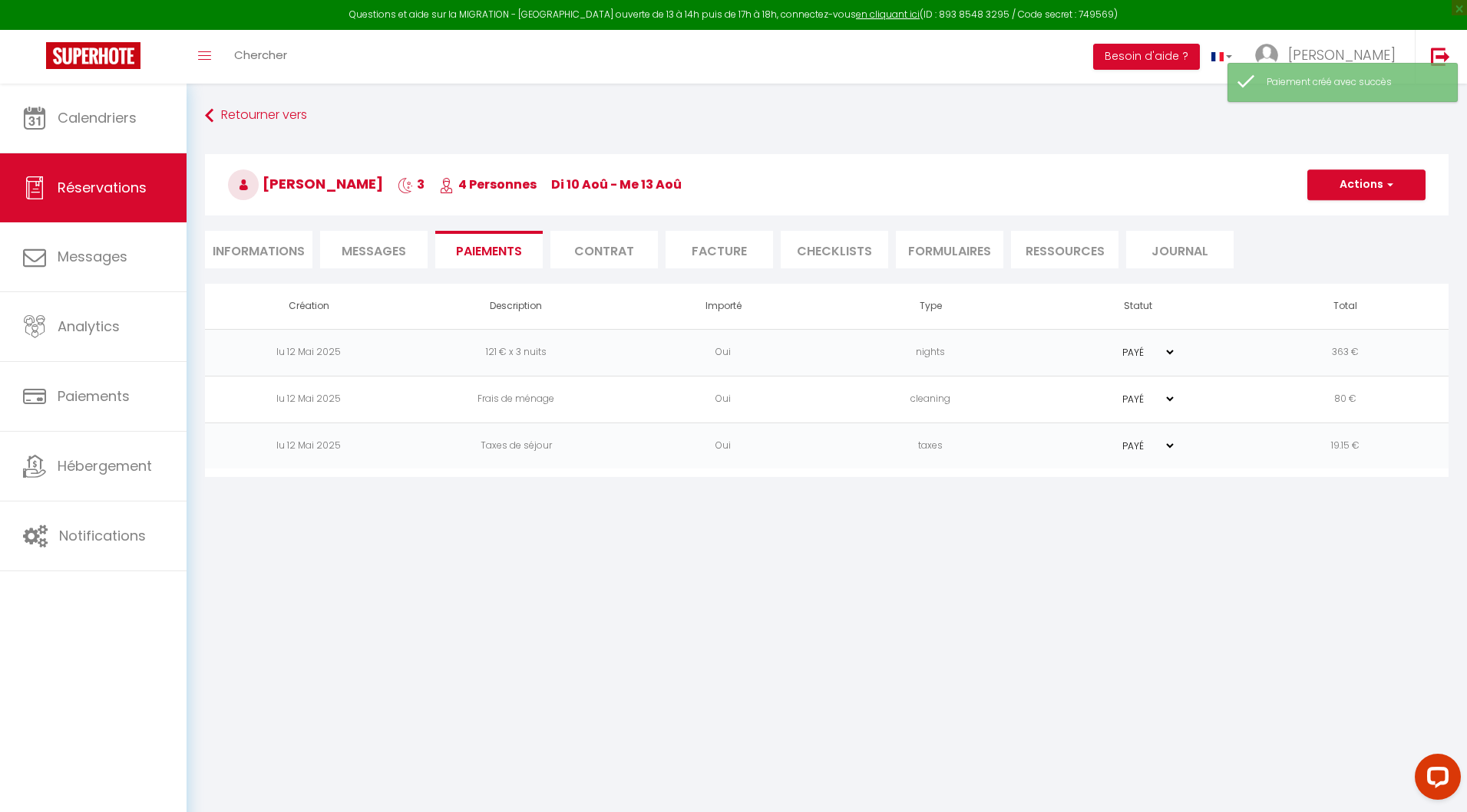
select select "0"
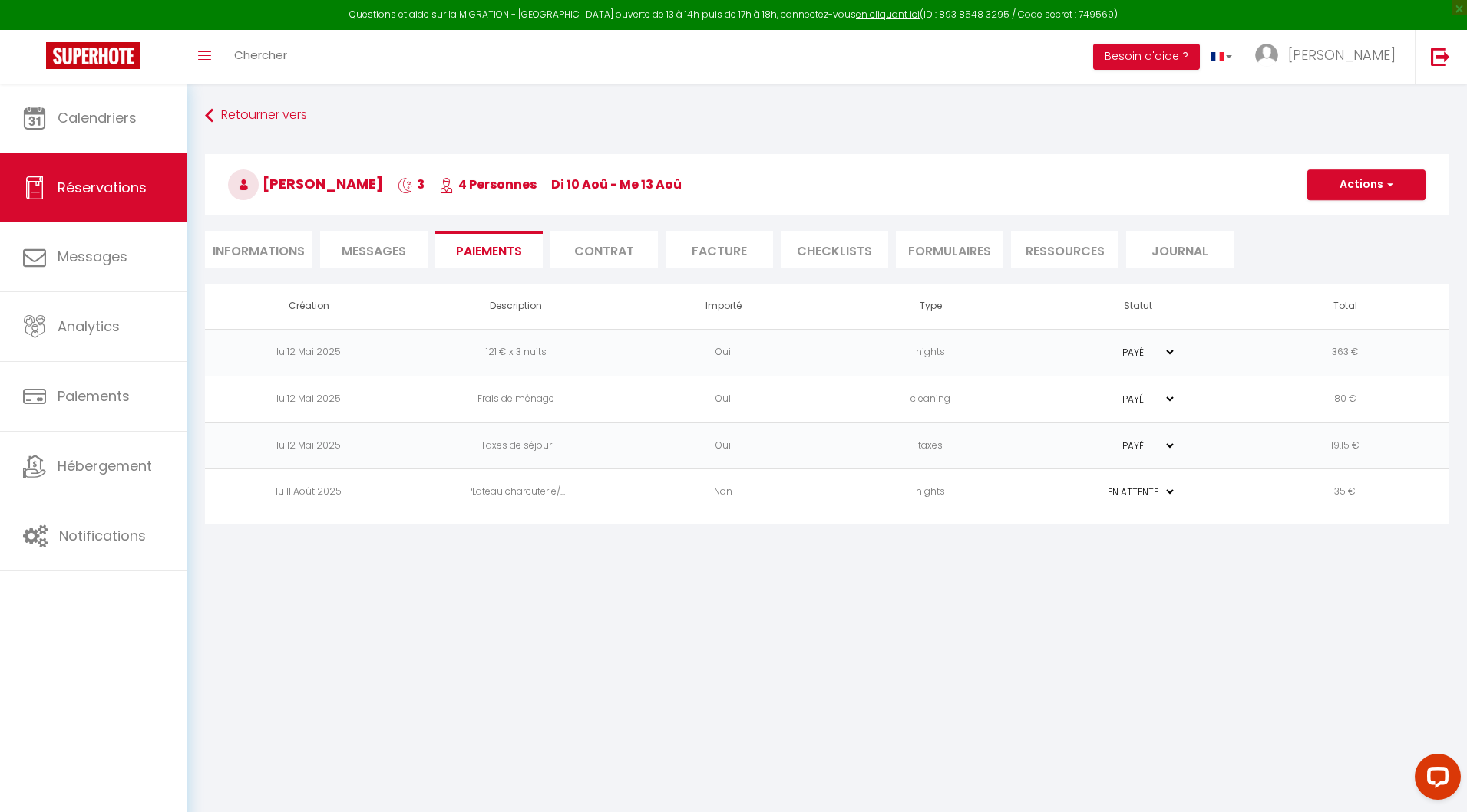
click at [1331, 496] on td "35 €" at bounding box center [1344, 492] width 208 height 47
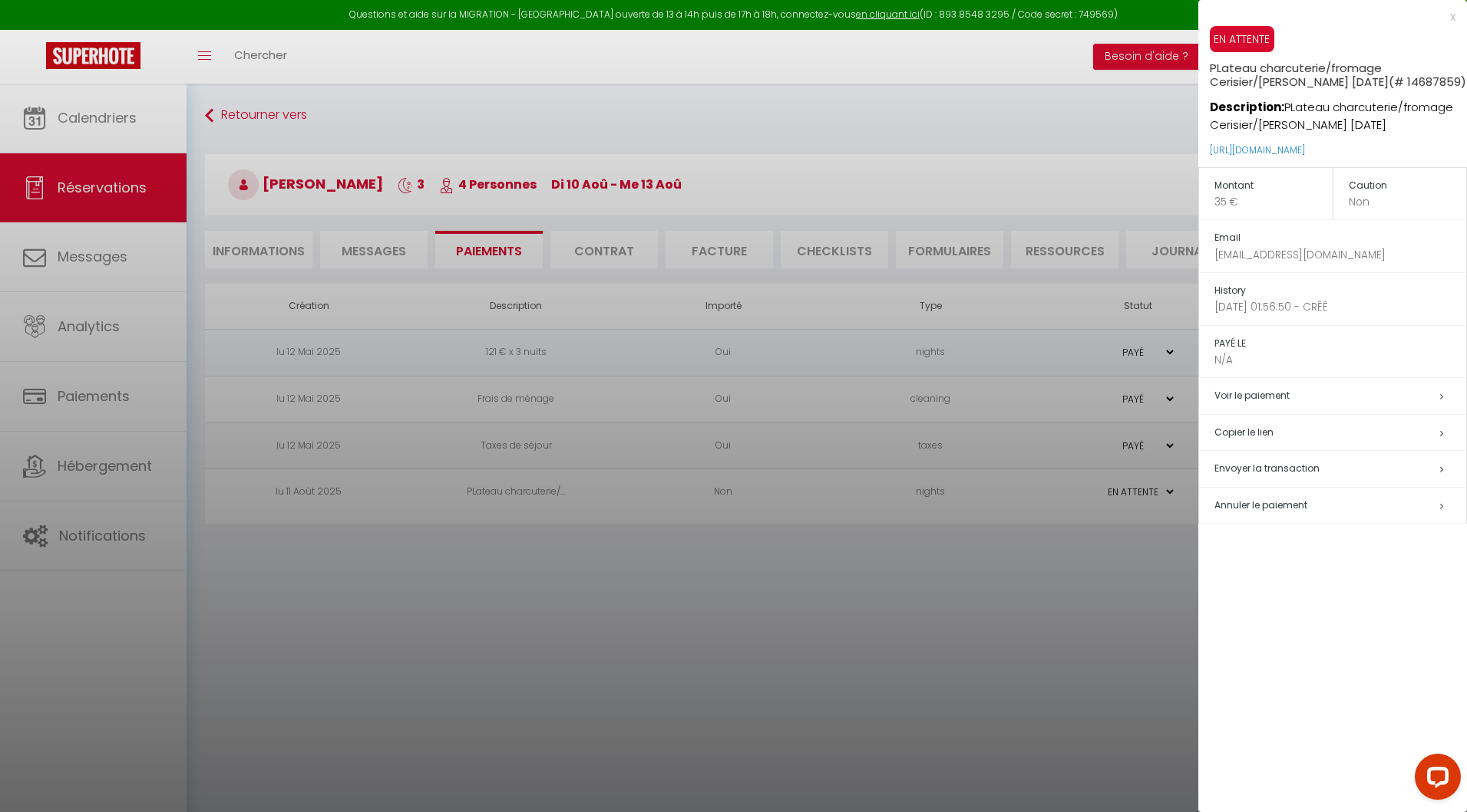
click at [1267, 427] on h5 "Copier le lien" at bounding box center [1340, 433] width 252 height 18
click at [385, 254] on div at bounding box center [733, 406] width 1467 height 812
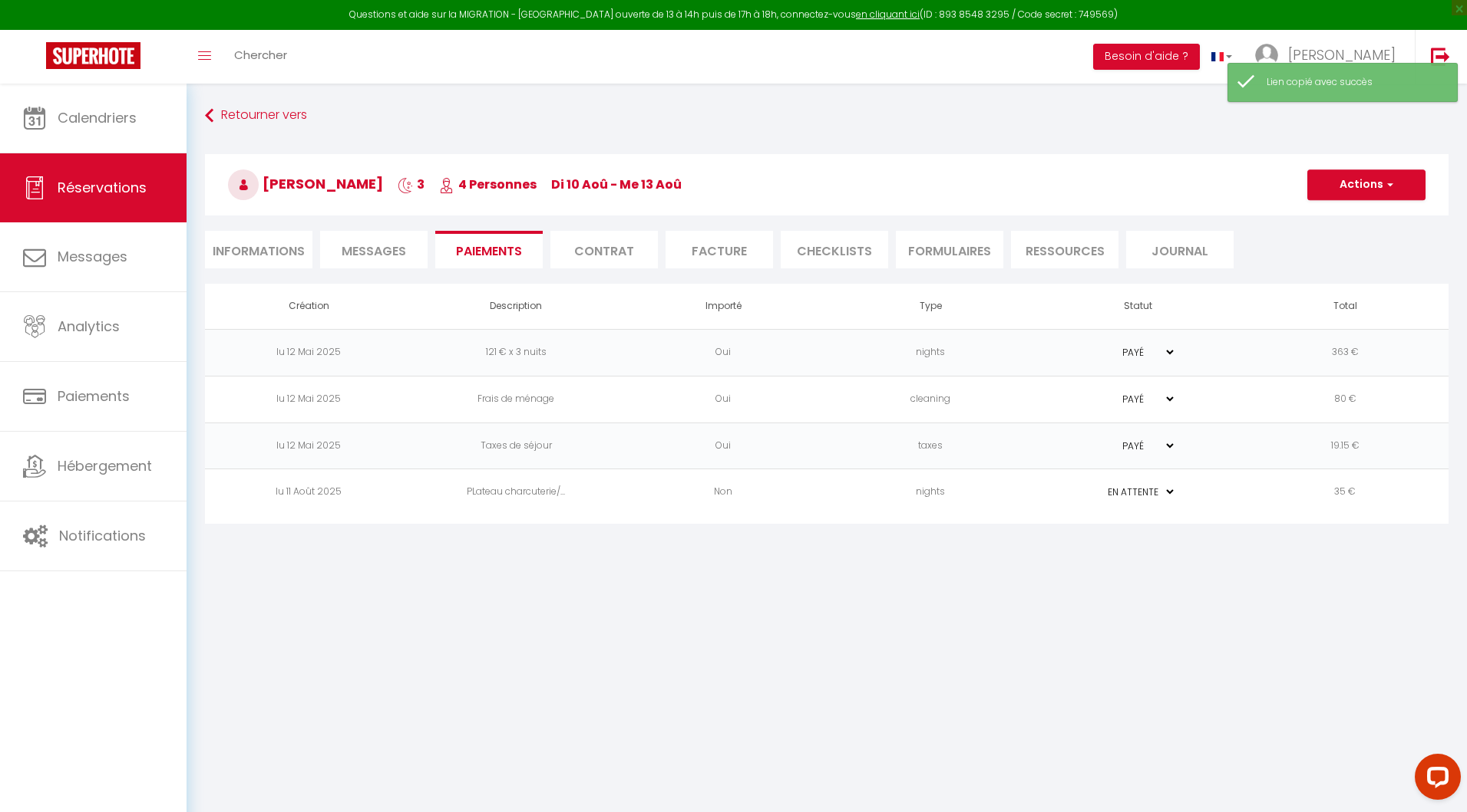
click at [364, 264] on li "Messages" at bounding box center [373, 249] width 108 height 37
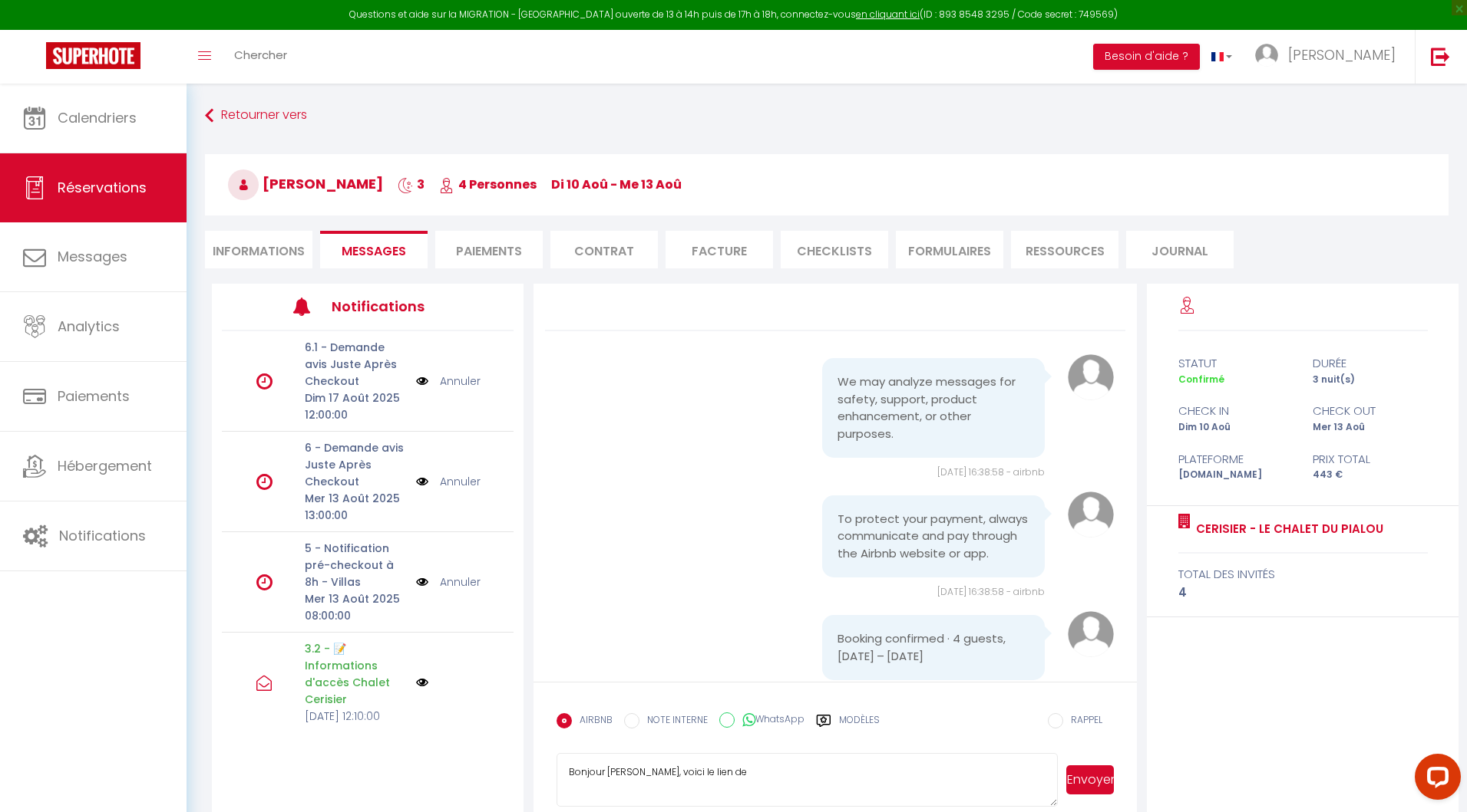
click at [647, 776] on textarea "Bonjour Evelyne, voici le lien de" at bounding box center [807, 780] width 501 height 53
click at [819, 779] on textarea "Bonjour Evelyne, j'espère que vous avez apprécié notre plateau de charvoici le …" at bounding box center [807, 780] width 501 height 53
click at [878, 774] on textarea "Bonjour Evelyne, j'espère que vous avez apprécié le plateau de charvoici le lie…" at bounding box center [807, 780] width 501 height 53
click at [733, 797] on textarea "Bonjour Evelyne, j'espère que vous avez apprécié le plateau de charcuterie et d…" at bounding box center [807, 780] width 501 height 53
paste textarea "https://superhote.com/applink/p/l2BCD6nX"
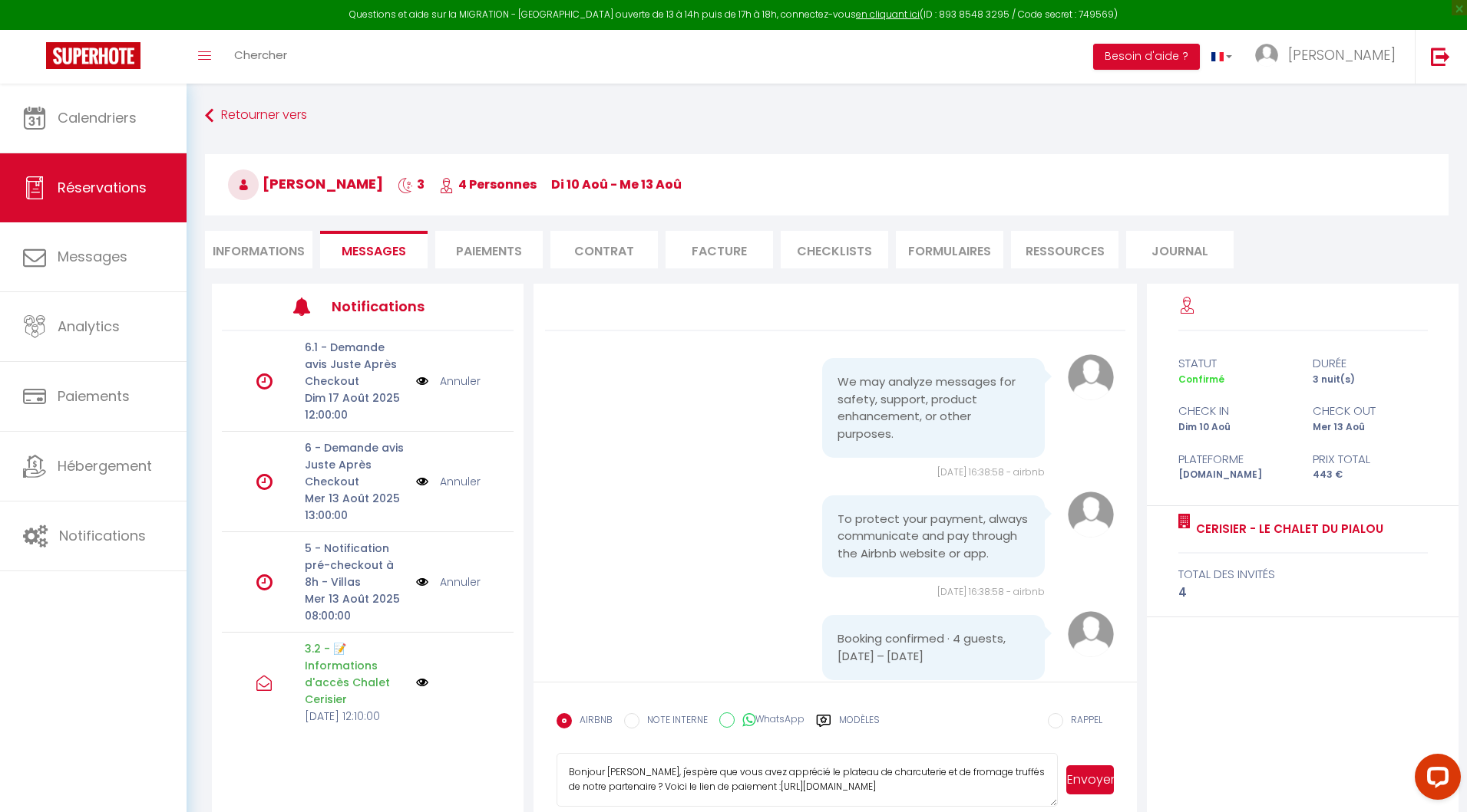
click at [771, 790] on textarea "Bonjour Evelyne, j'espère que vous avez apprécié le plateau de charcuterie et d…" at bounding box center [807, 780] width 501 height 53
type textarea "Bonjour Evelyne, j'espère que vous avez apprécié le plateau de charcuterie et d…"
click at [1098, 779] on button "Envoyer" at bounding box center [1089, 780] width 47 height 29
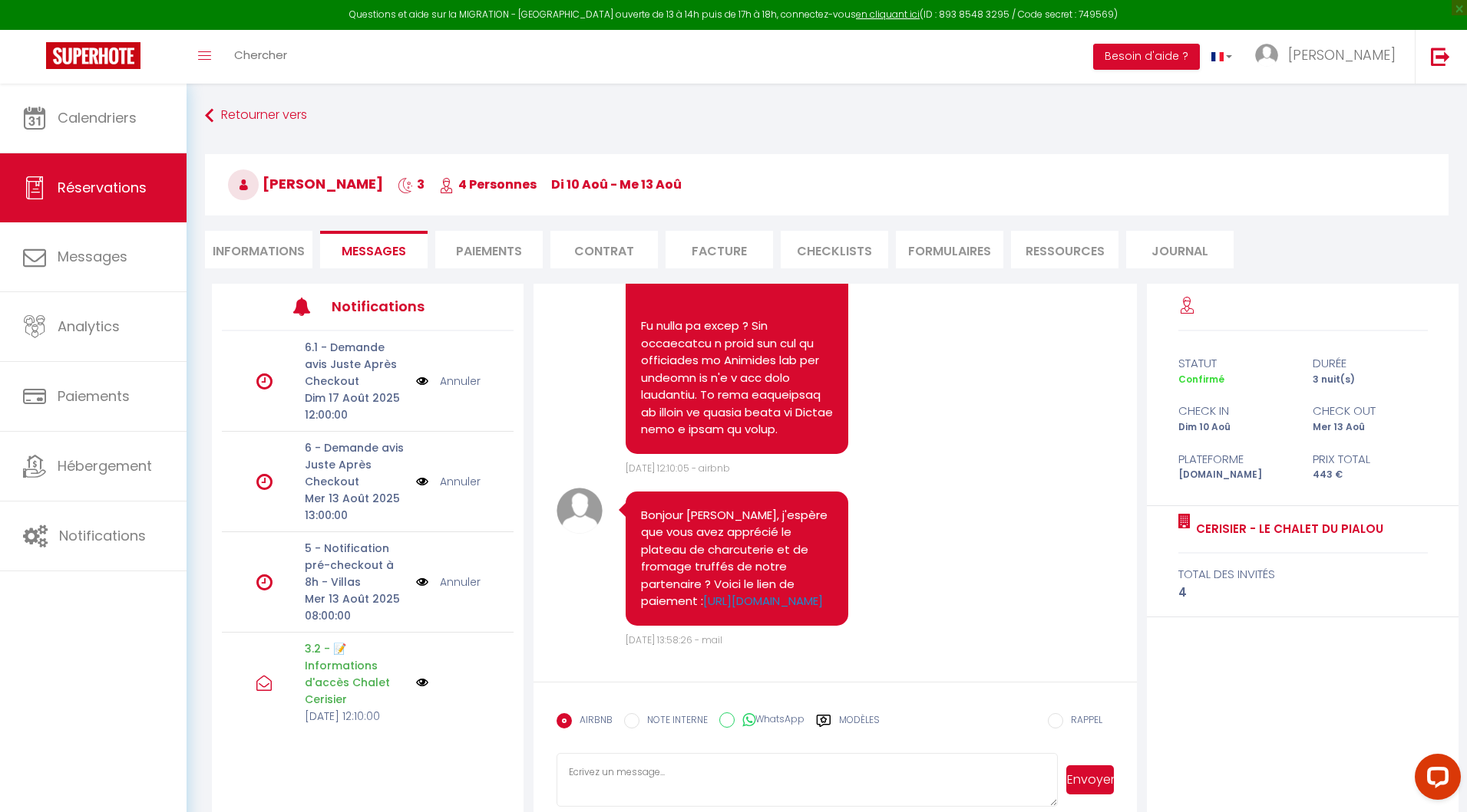
scroll to position [4820, 0]
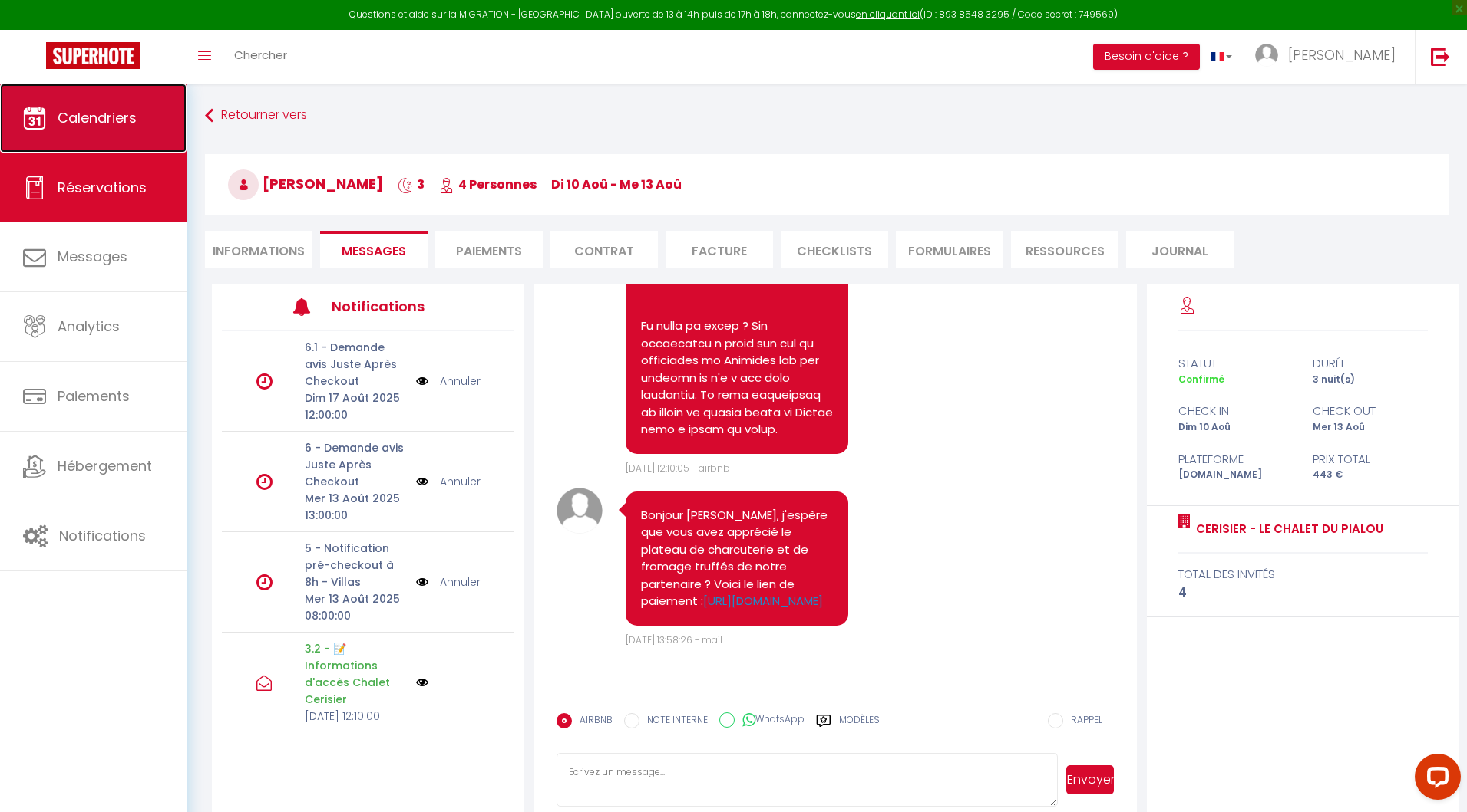
click at [67, 130] on link "Calendriers" at bounding box center [93, 118] width 186 height 69
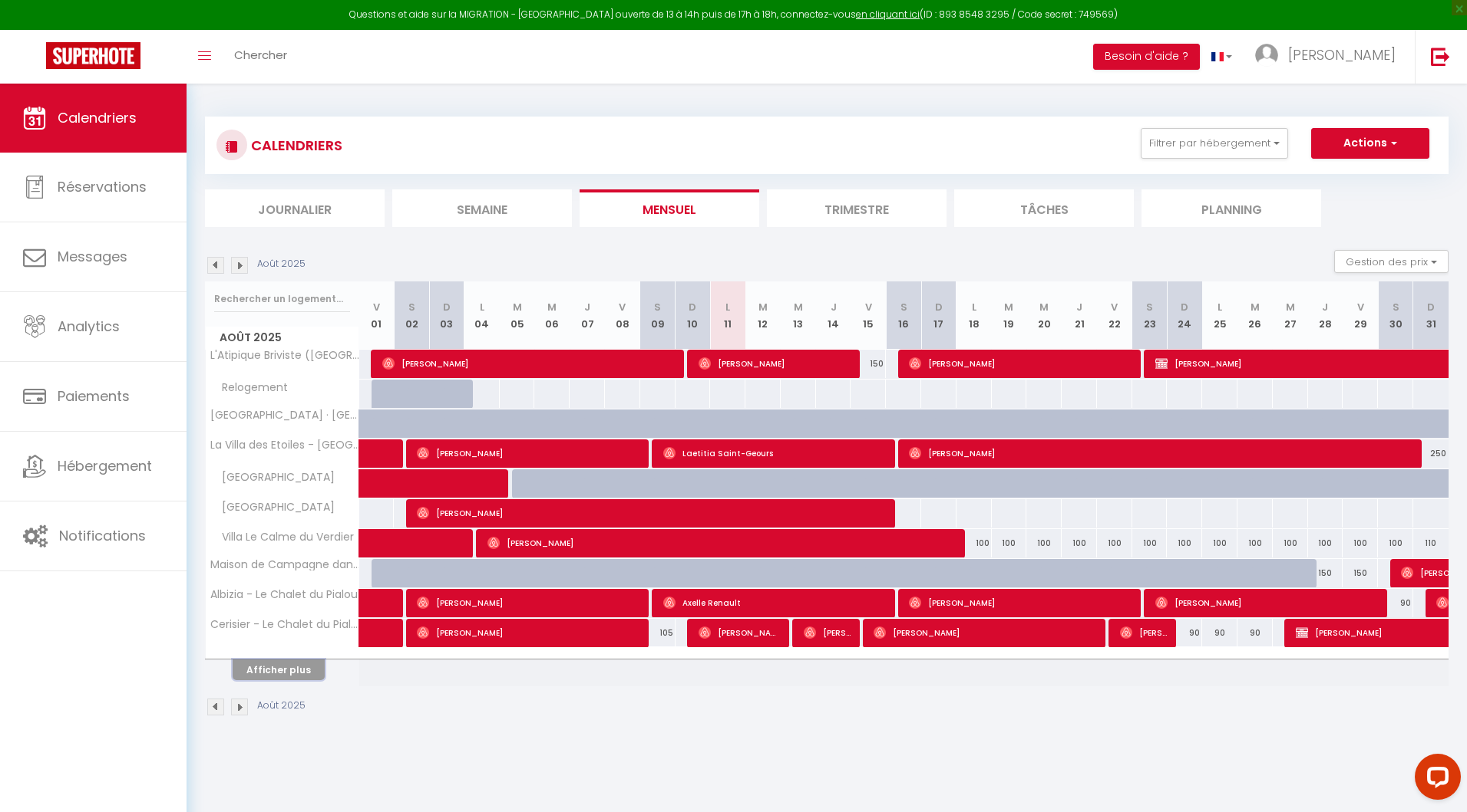
click at [302, 660] on button "Afficher plus" at bounding box center [278, 670] width 92 height 20
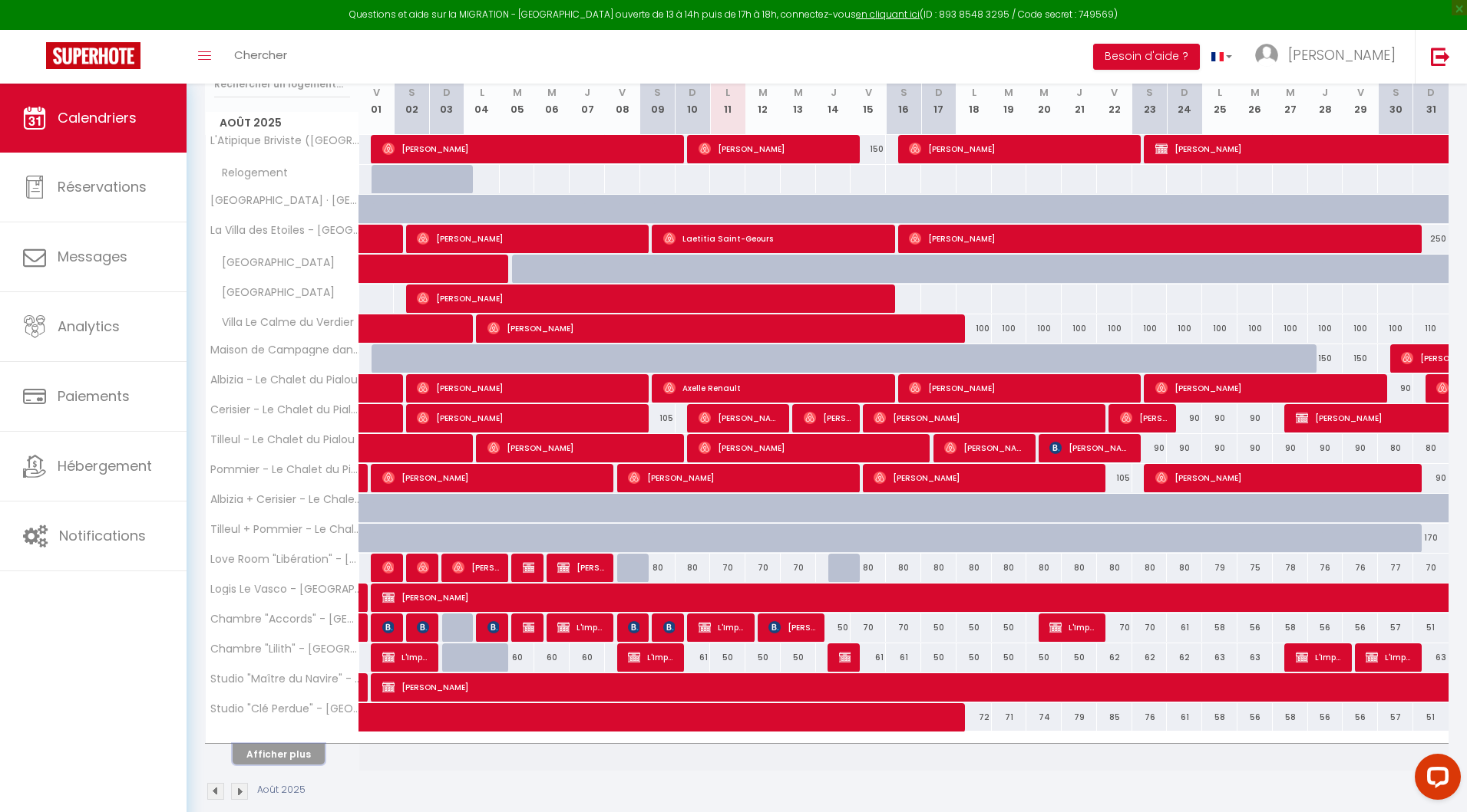
scroll to position [231, 0]
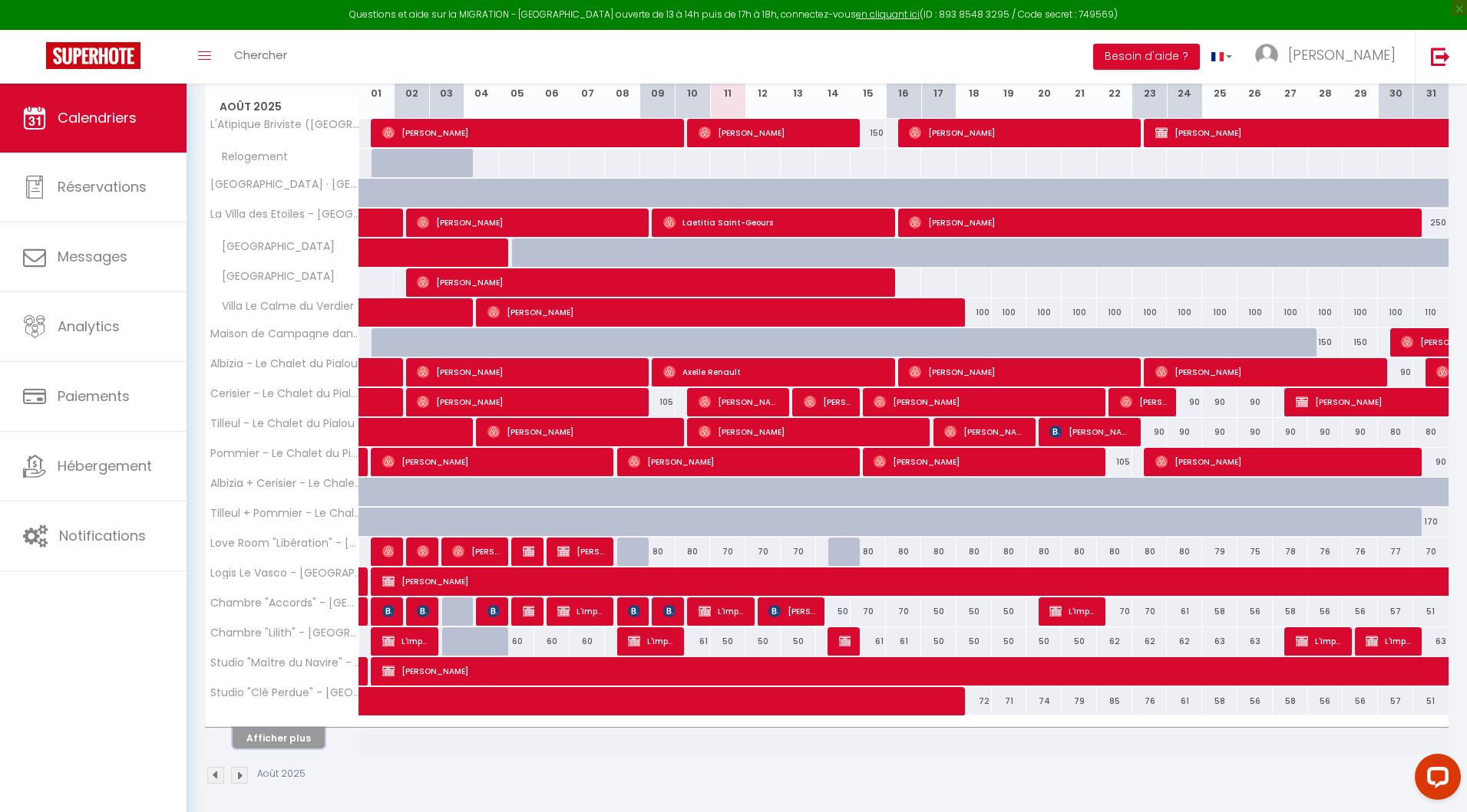
click at [297, 728] on button "Afficher plus" at bounding box center [278, 738] width 92 height 20
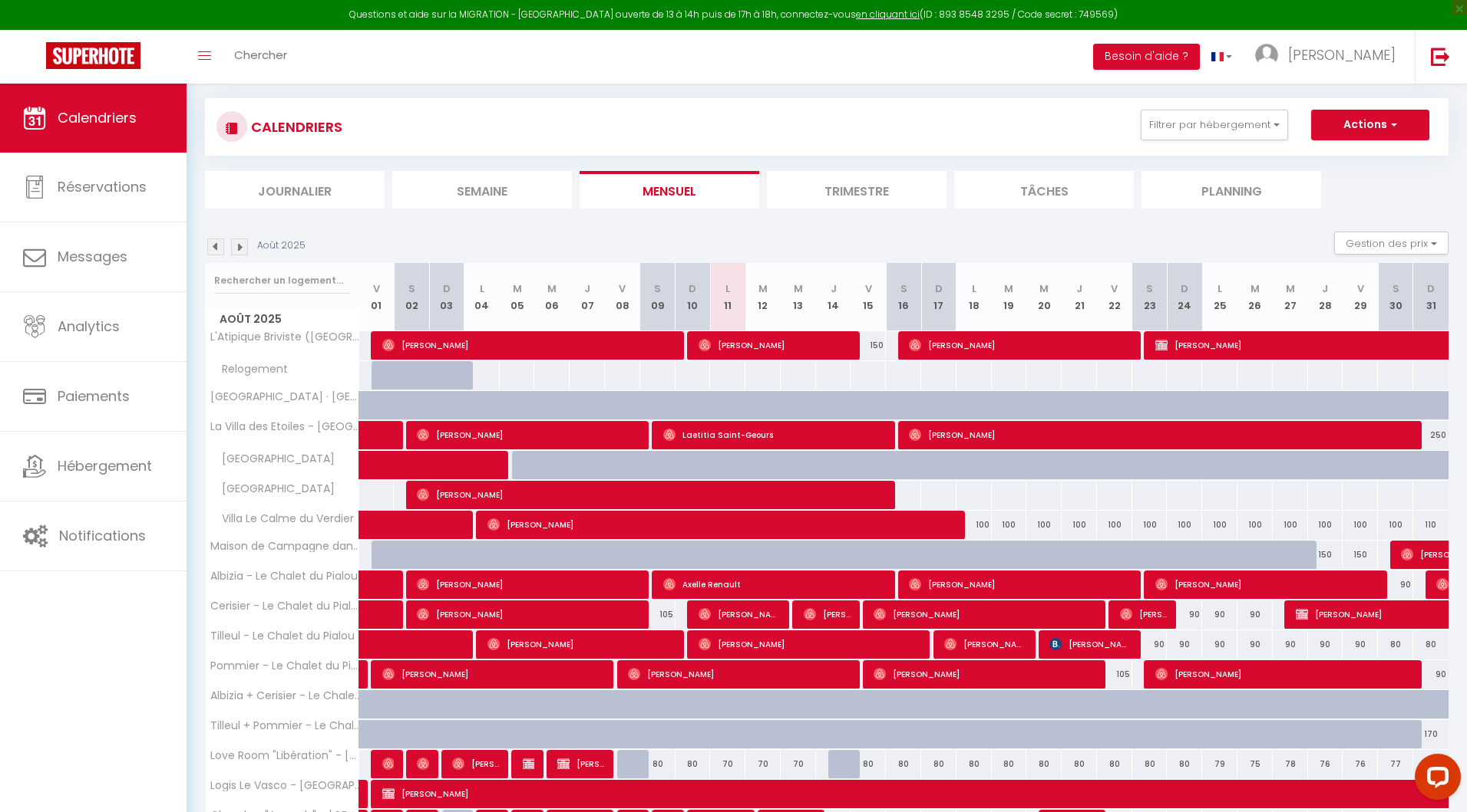
scroll to position [0, 0]
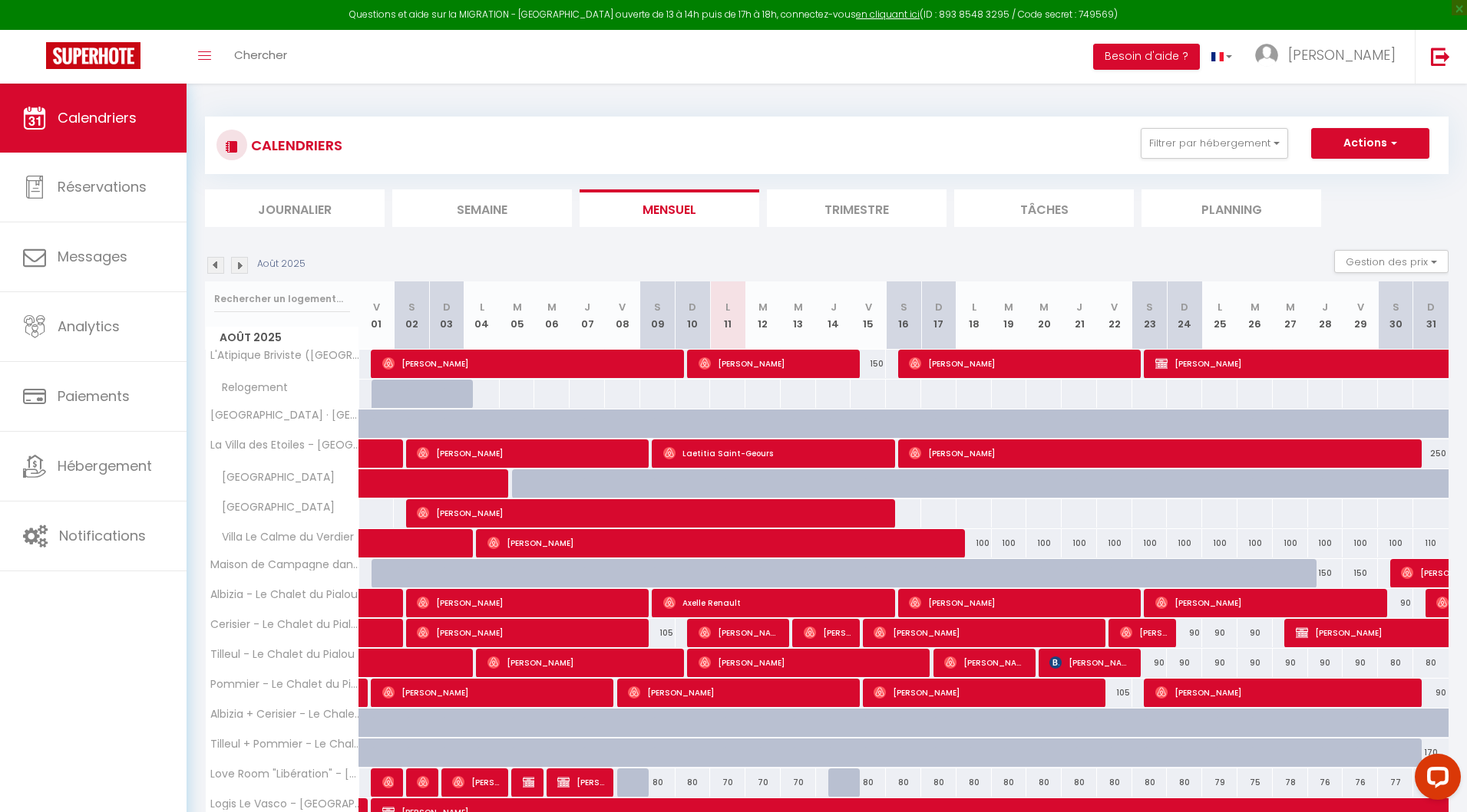
click at [462, 200] on li "Semaine" at bounding box center [482, 208] width 180 height 37
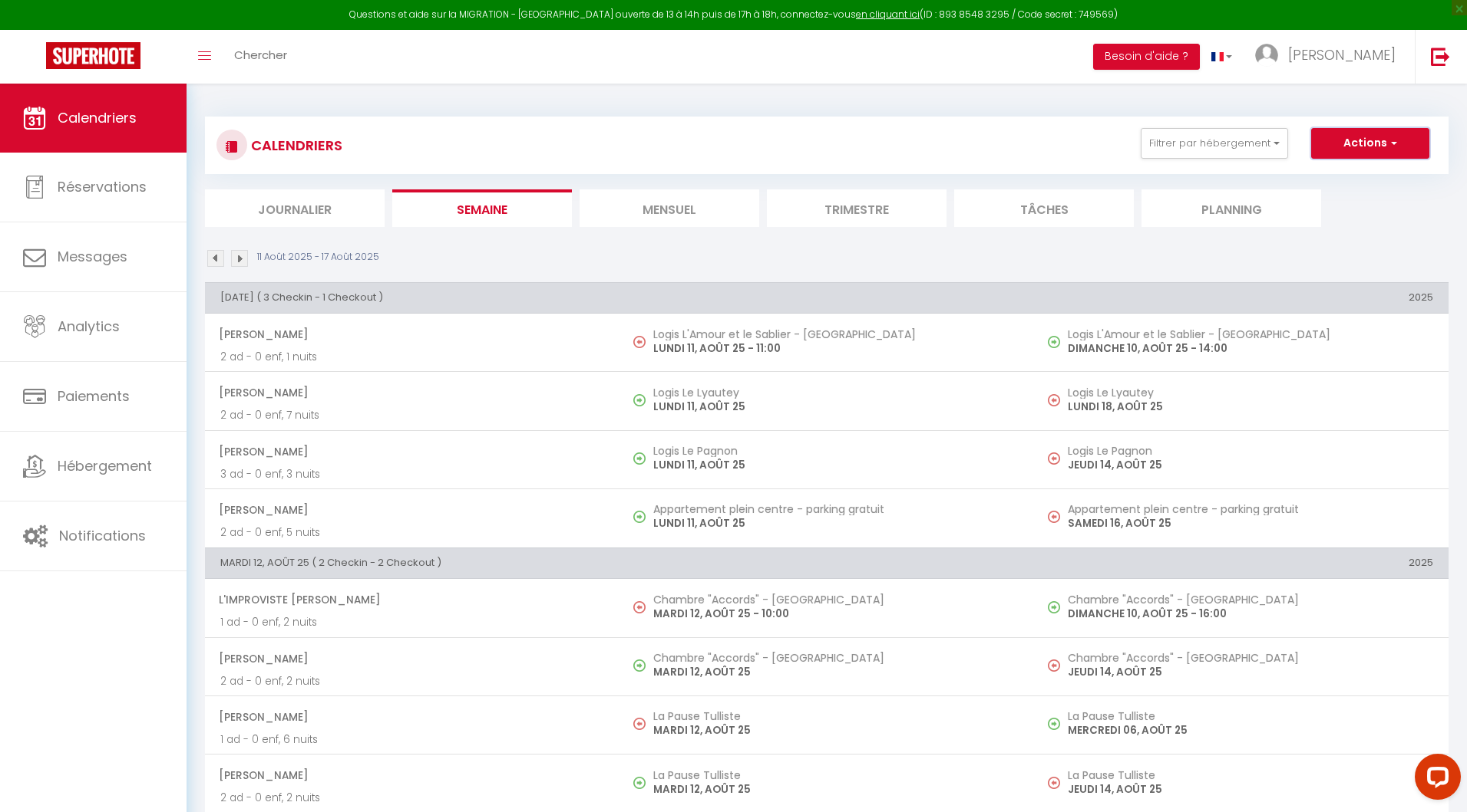
click at [1350, 144] on button "Actions" at bounding box center [1370, 143] width 118 height 30
click at [672, 212] on li "Mensuel" at bounding box center [670, 208] width 180 height 37
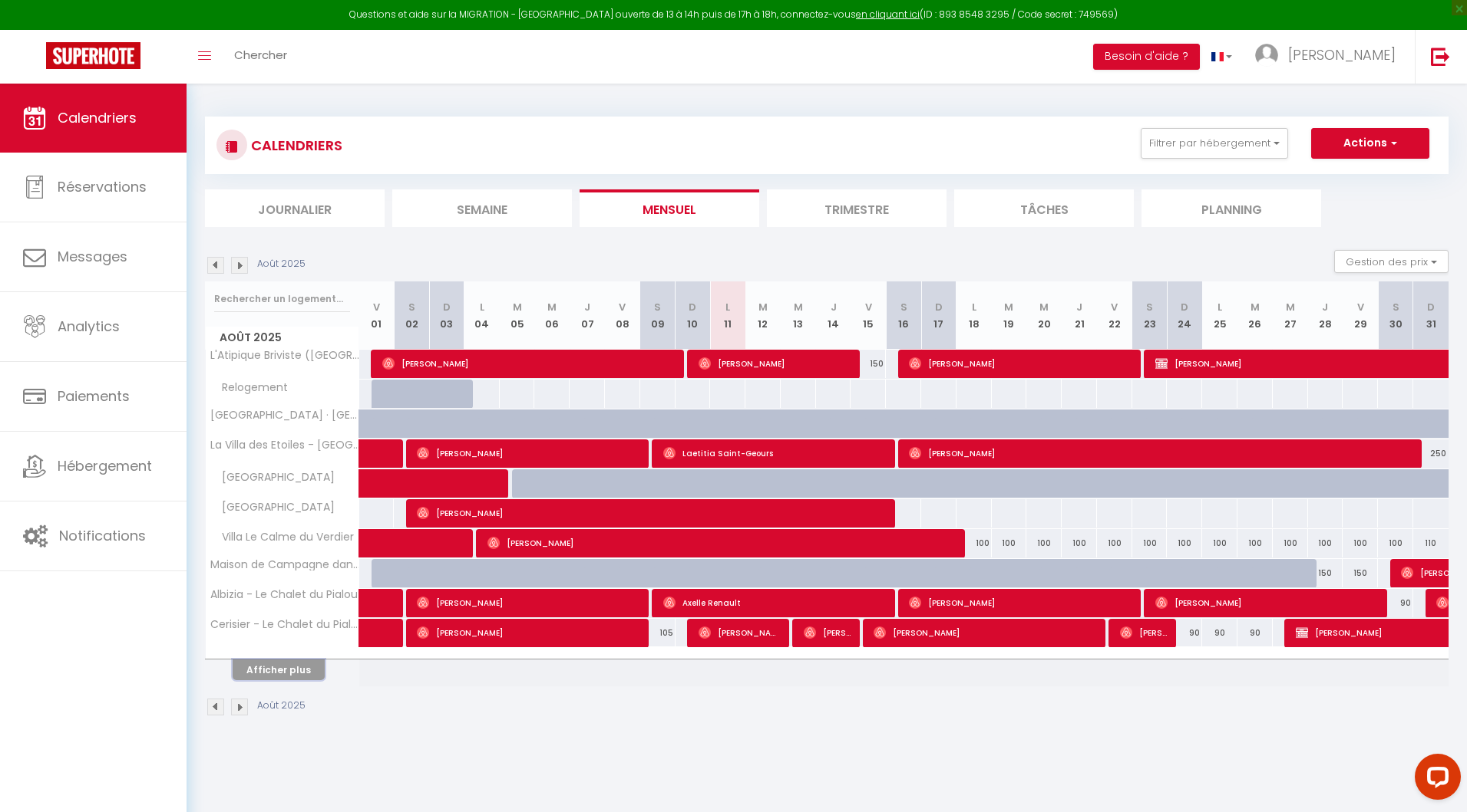
click at [289, 668] on button "Afficher plus" at bounding box center [278, 670] width 92 height 20
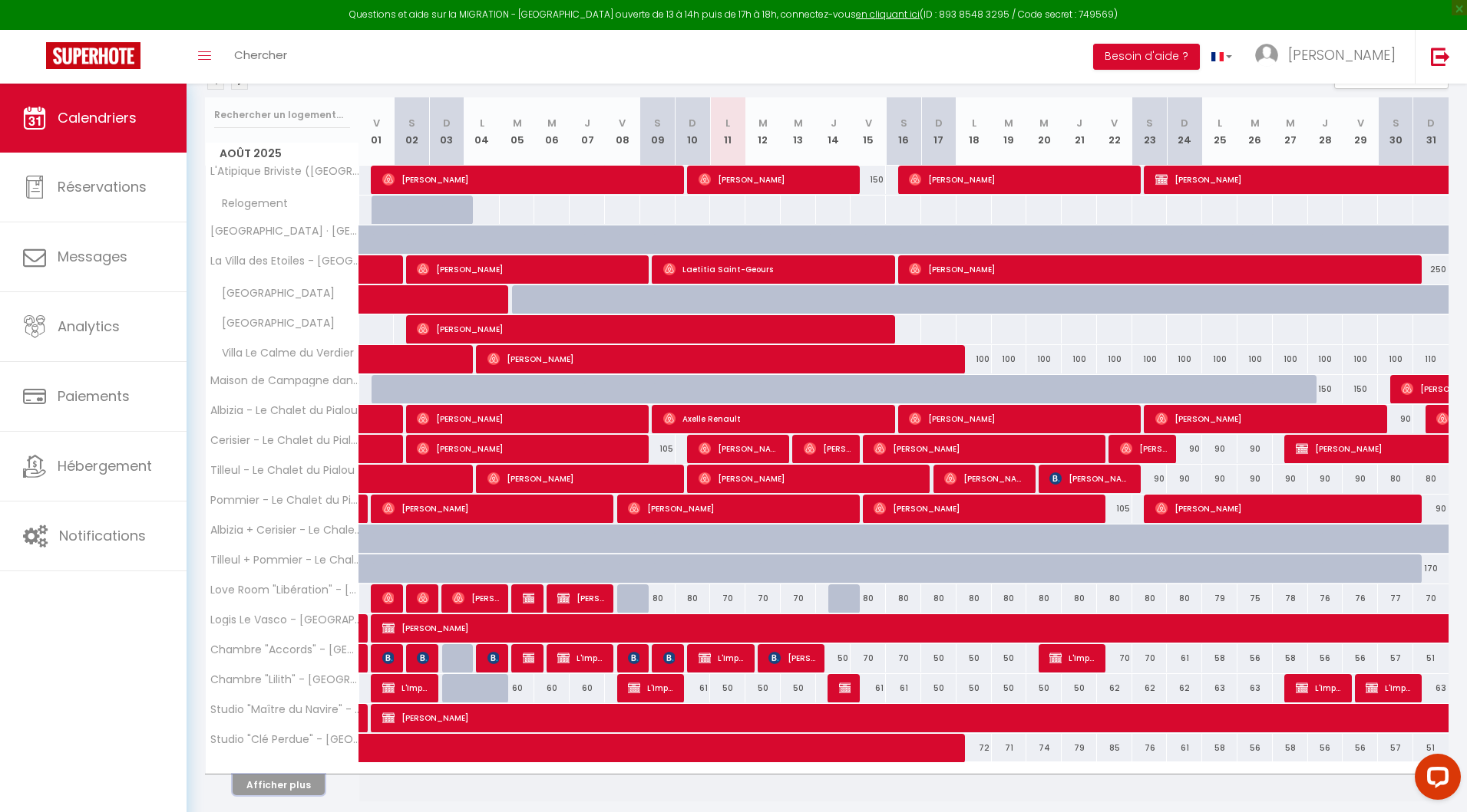
scroll to position [207, 0]
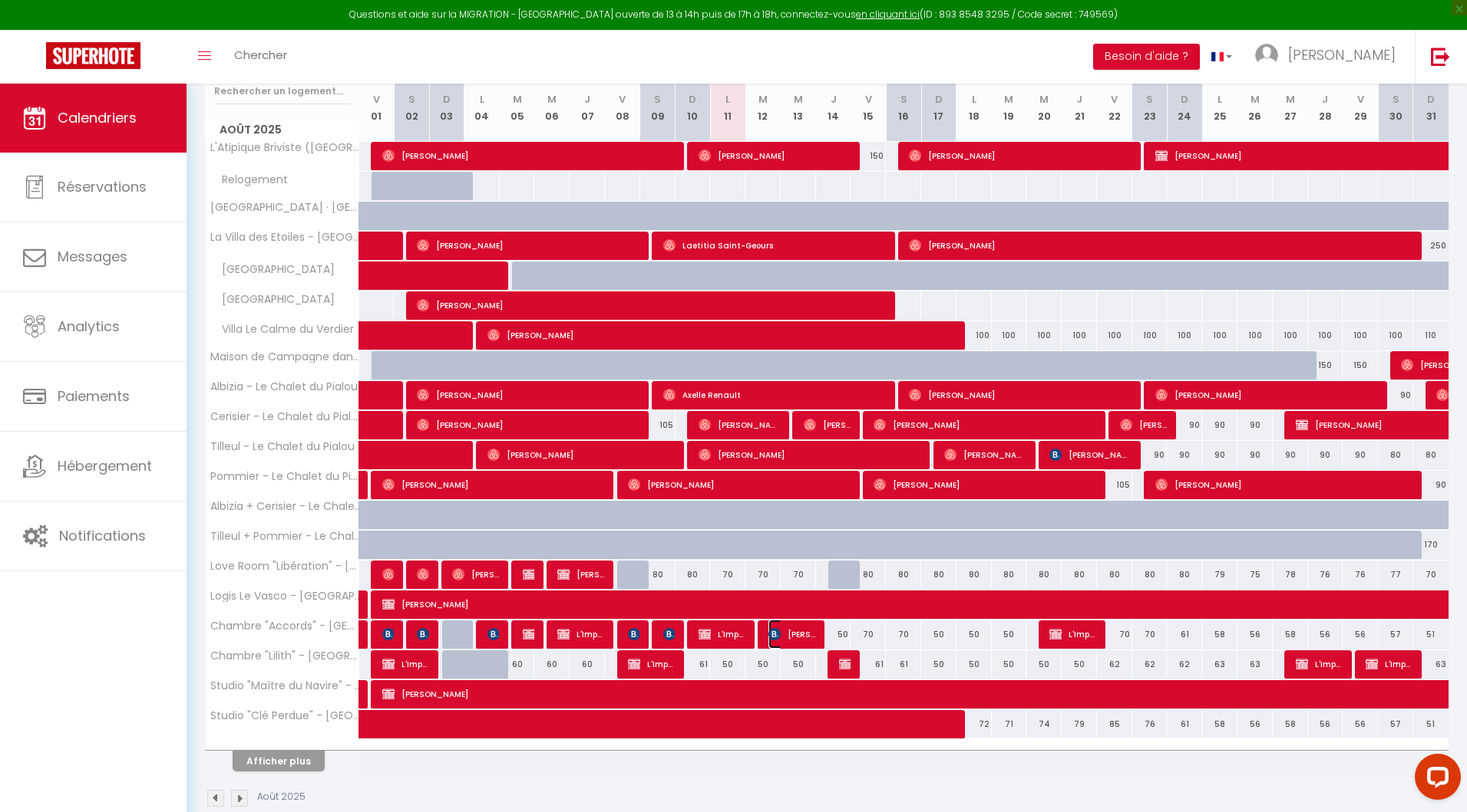
click at [779, 636] on img at bounding box center [774, 635] width 12 height 12
select select "OK"
select select "KO"
select select "0"
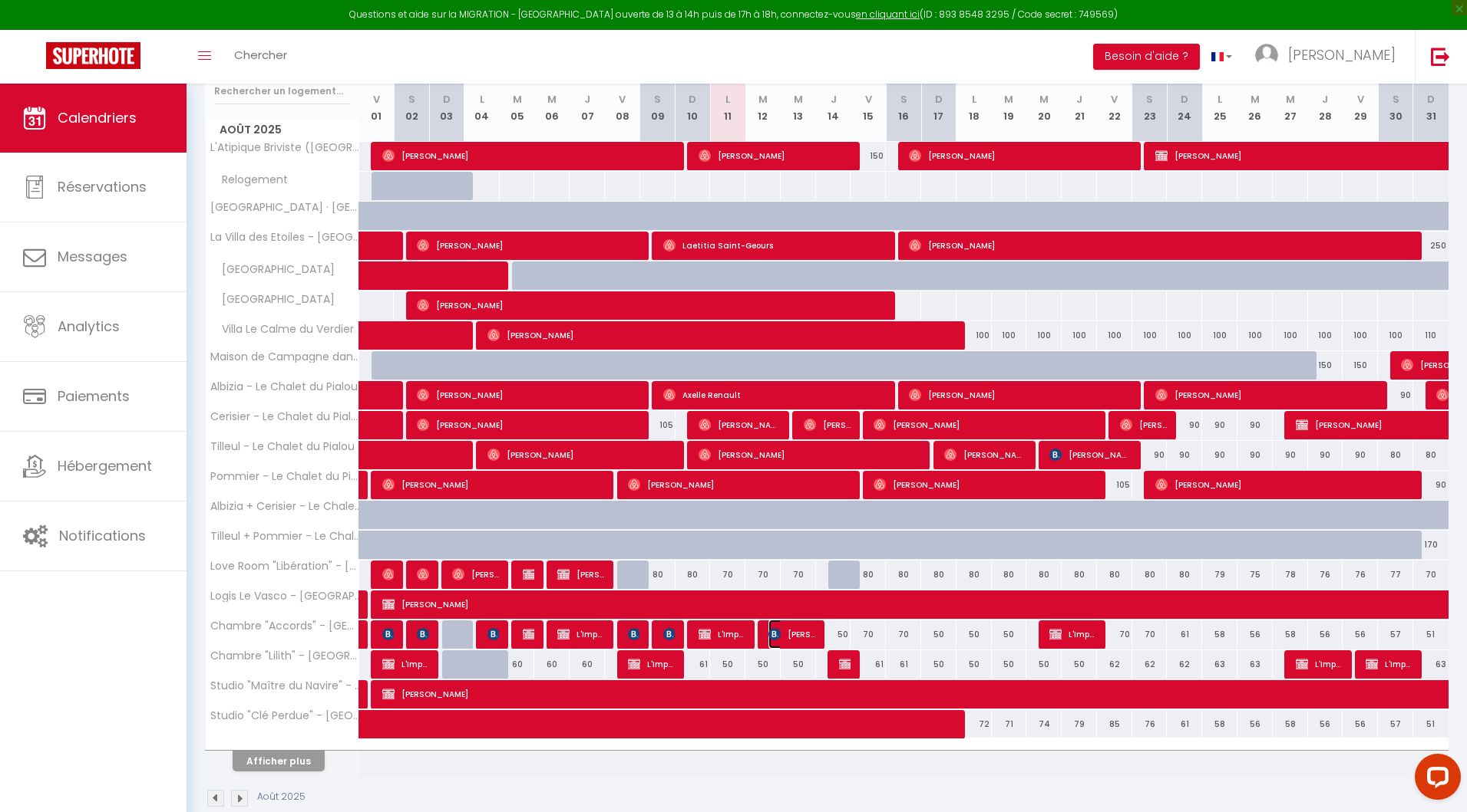
select select "1"
select select
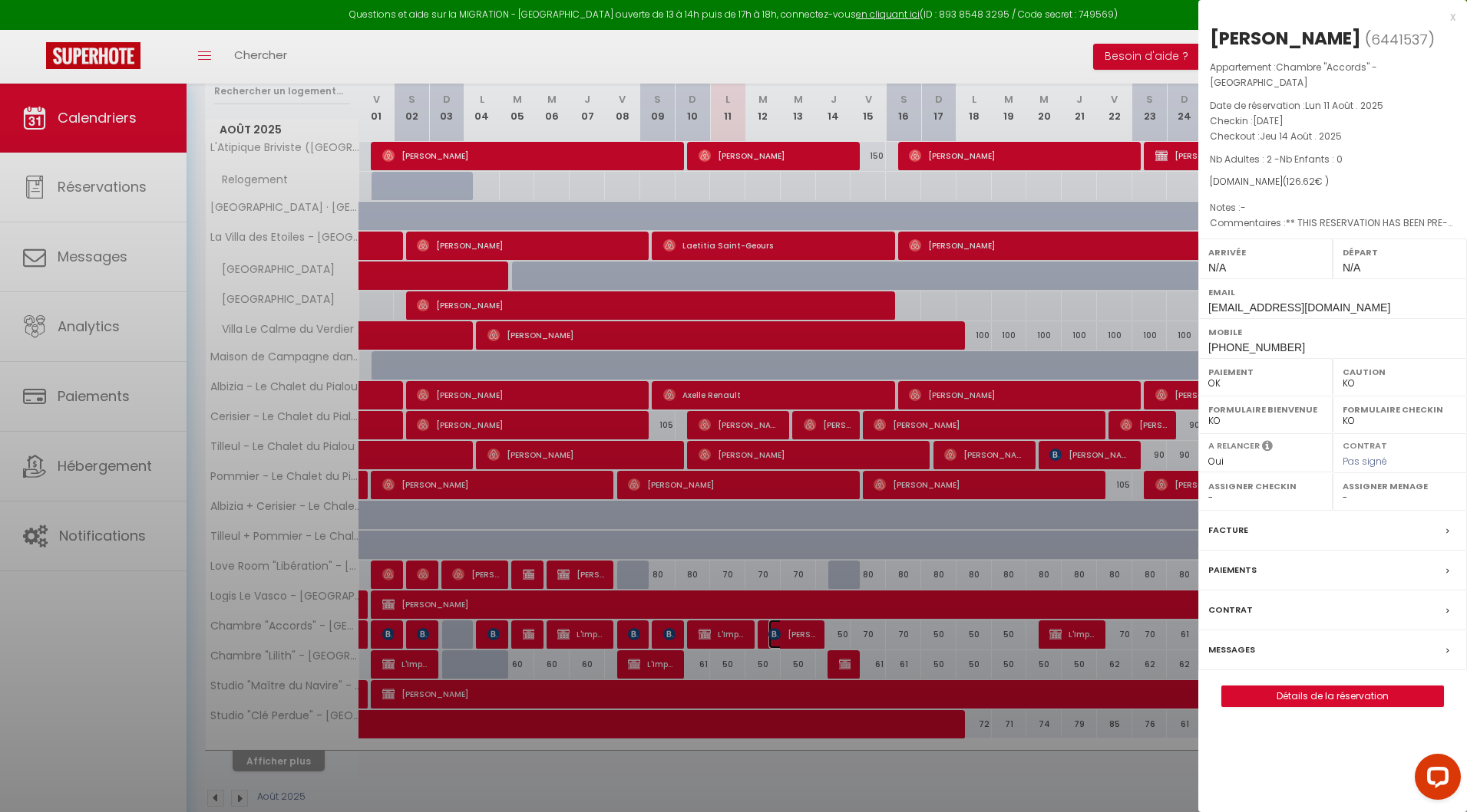
select select "45985"
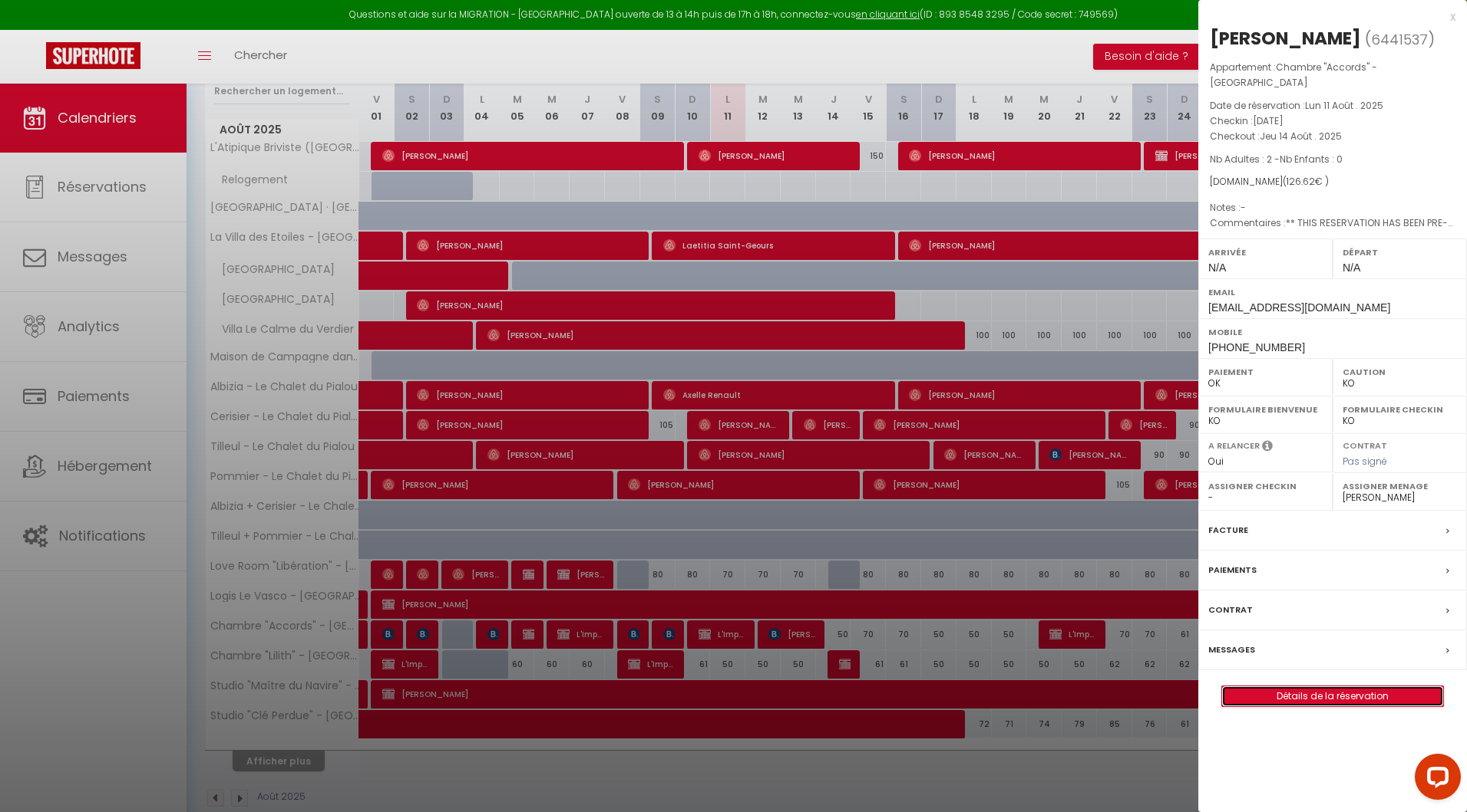
click at [1284, 686] on link "Détails de la réservation" at bounding box center [1333, 696] width 221 height 20
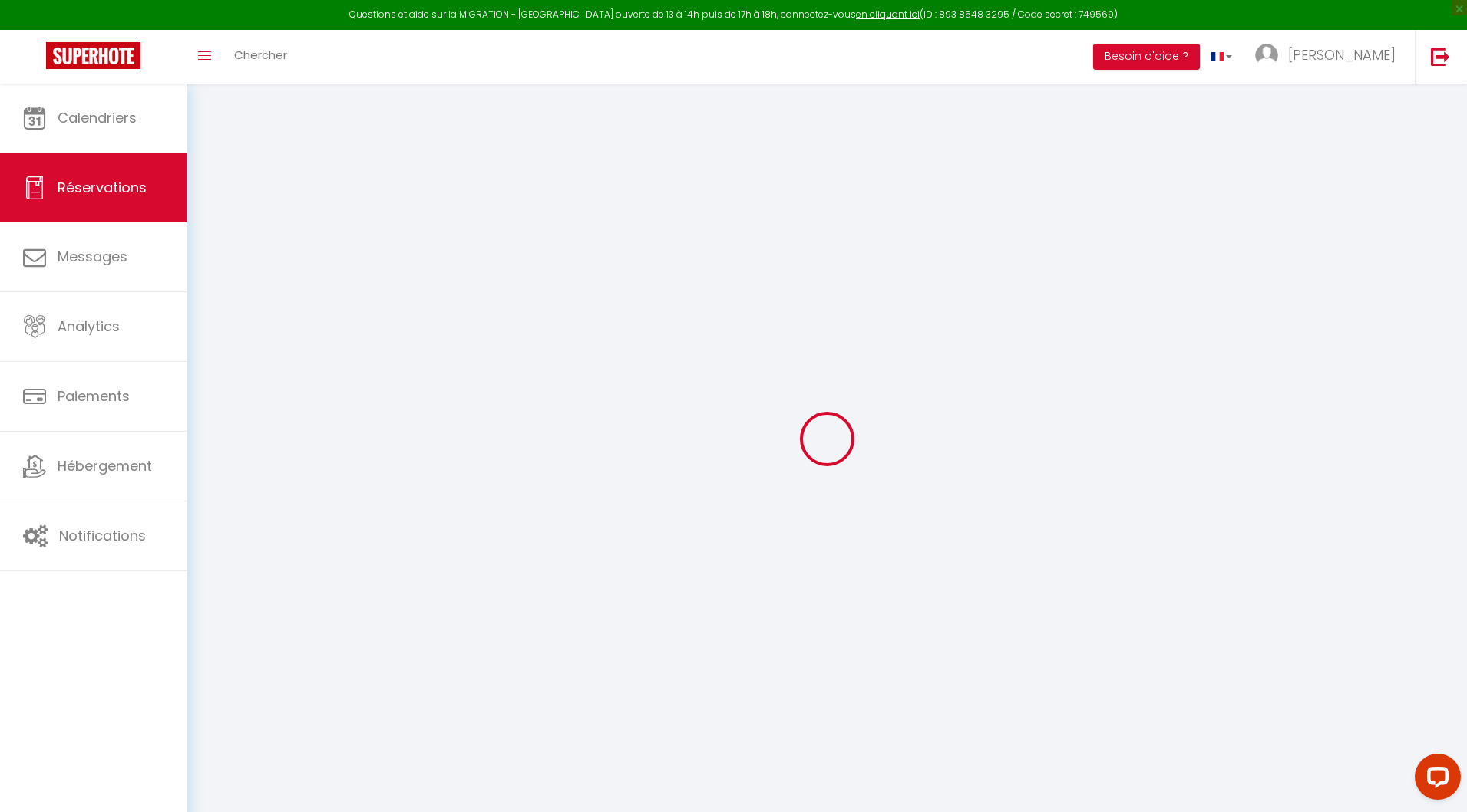
type input "Torres"
type input "Isabela"
type input "tisabe.695353@guest.booking.com"
type input "+33605796775"
type input "."
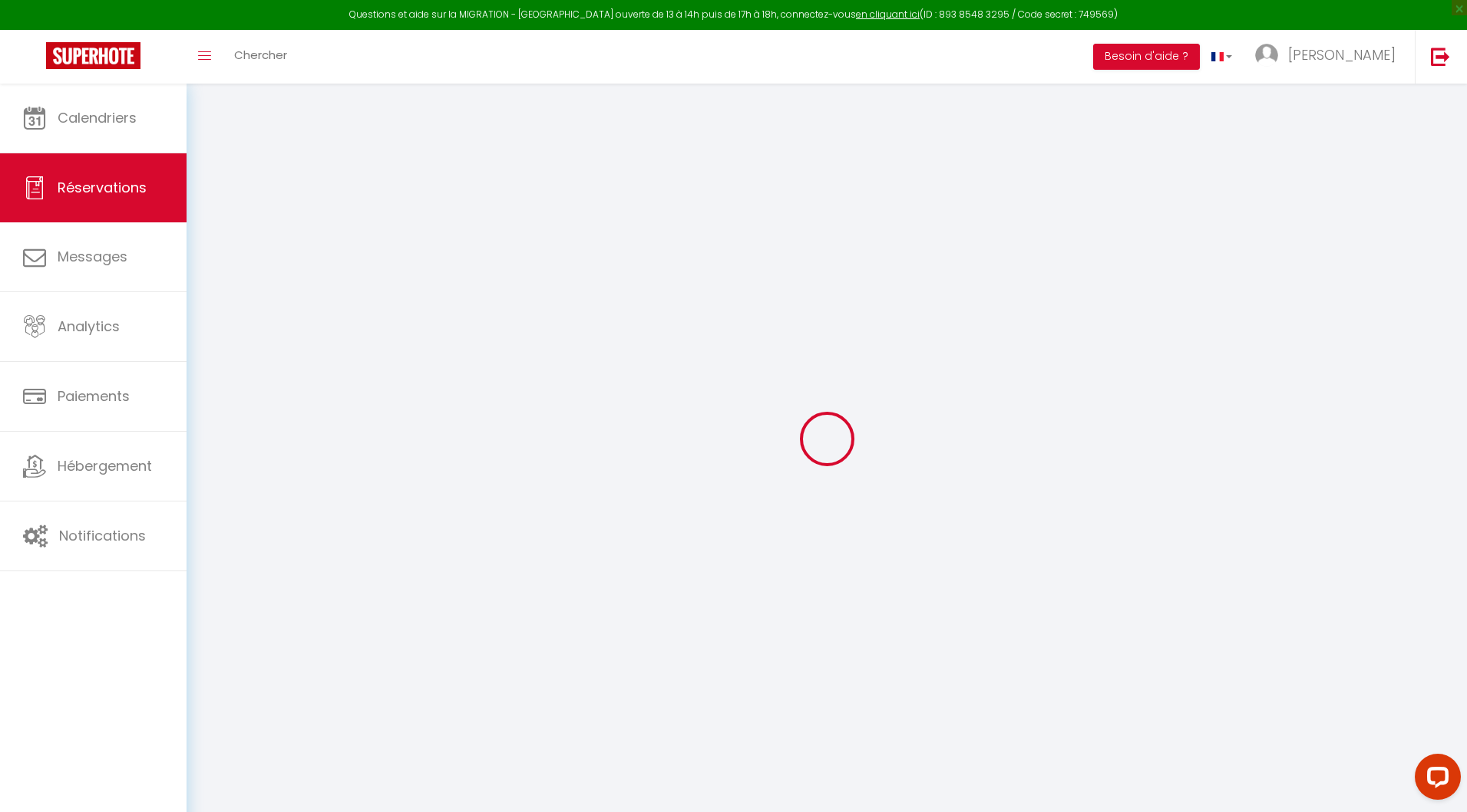
select select "FR"
type input "10"
type input "20.77"
type input "1.77"
select select "26726"
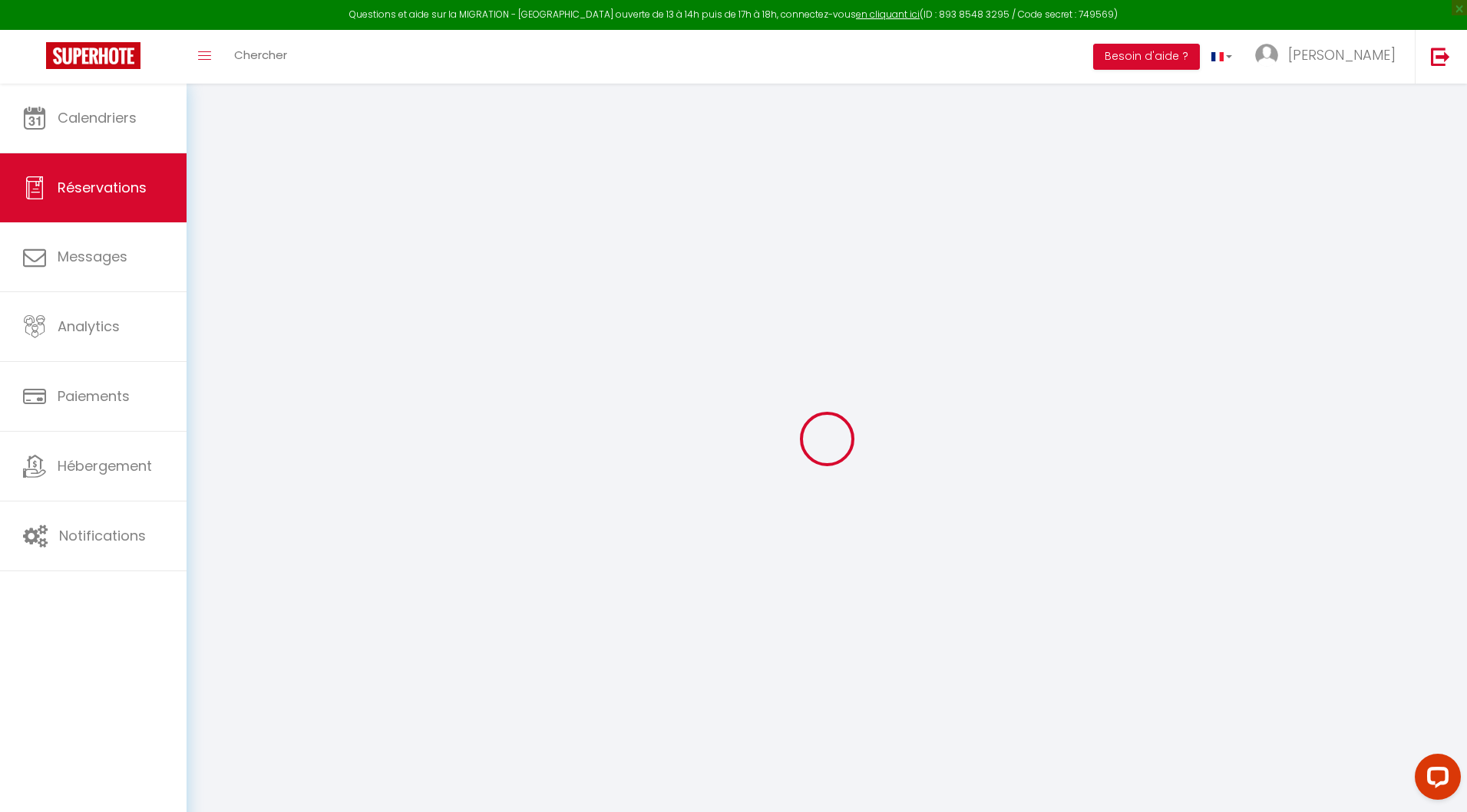
select select "1"
select select
type input "2"
select select "12"
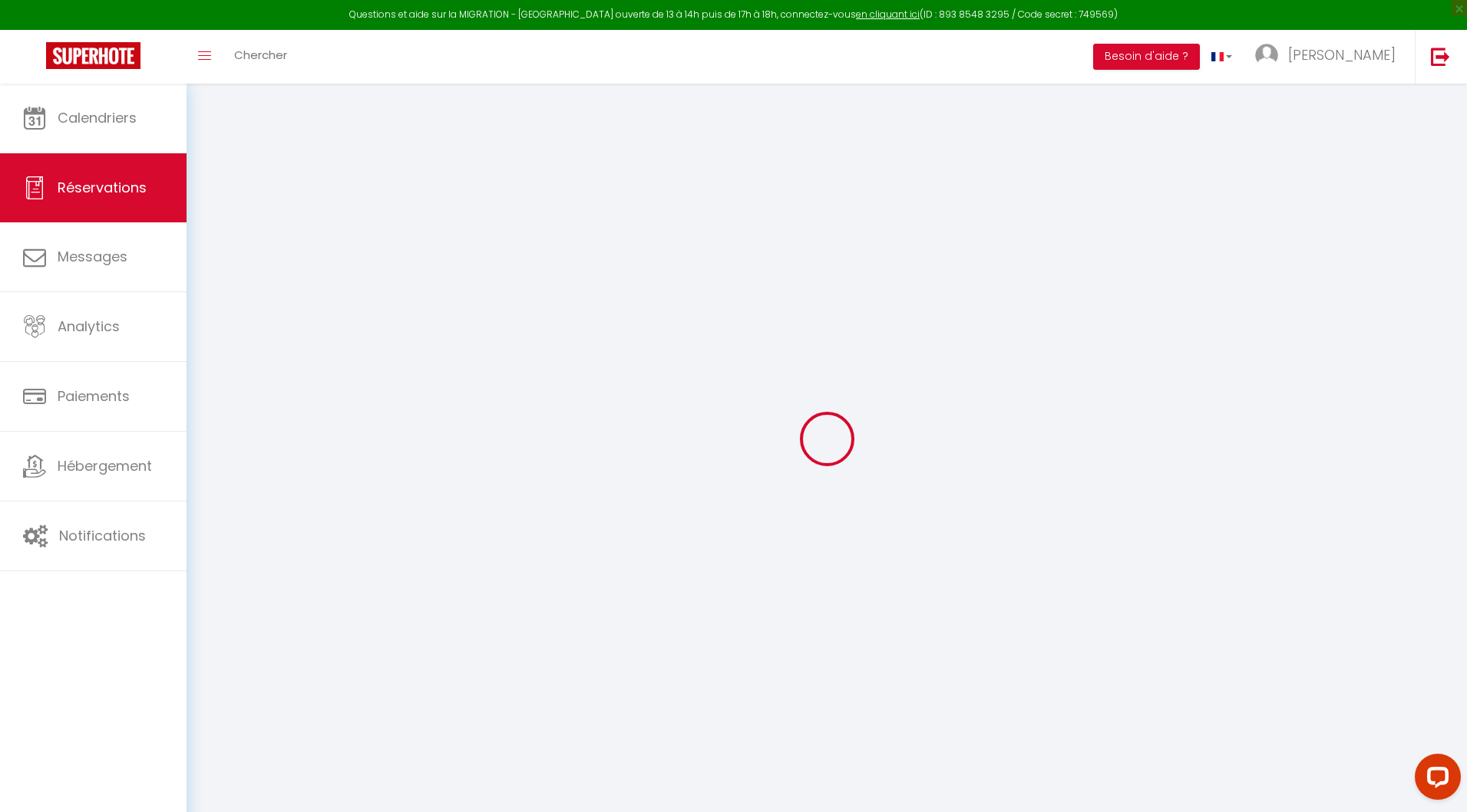
select select "14"
type input "97.2"
checkbox input "false"
type input "0"
select select "2"
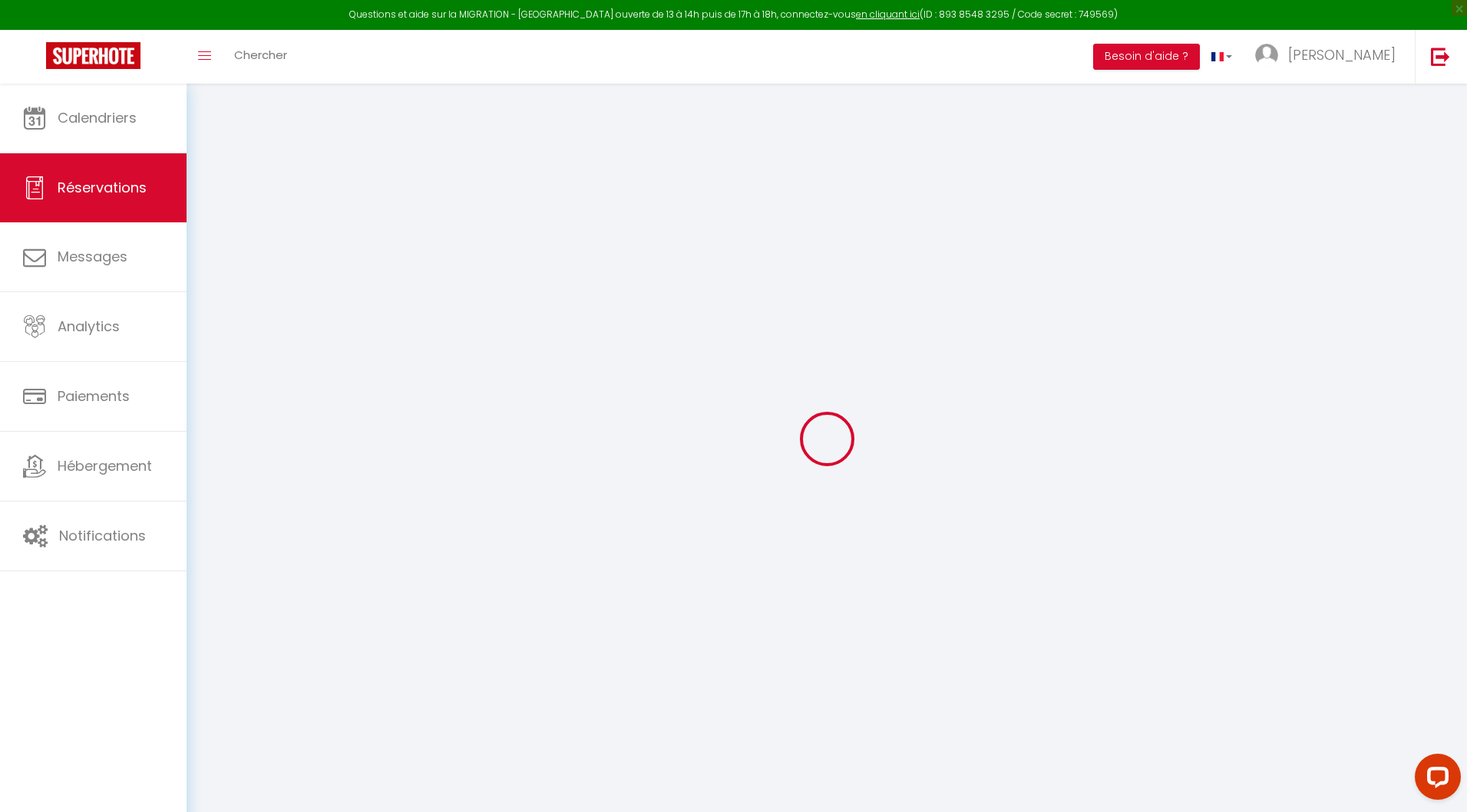
type input "15"
type input "10"
type input "0"
select select
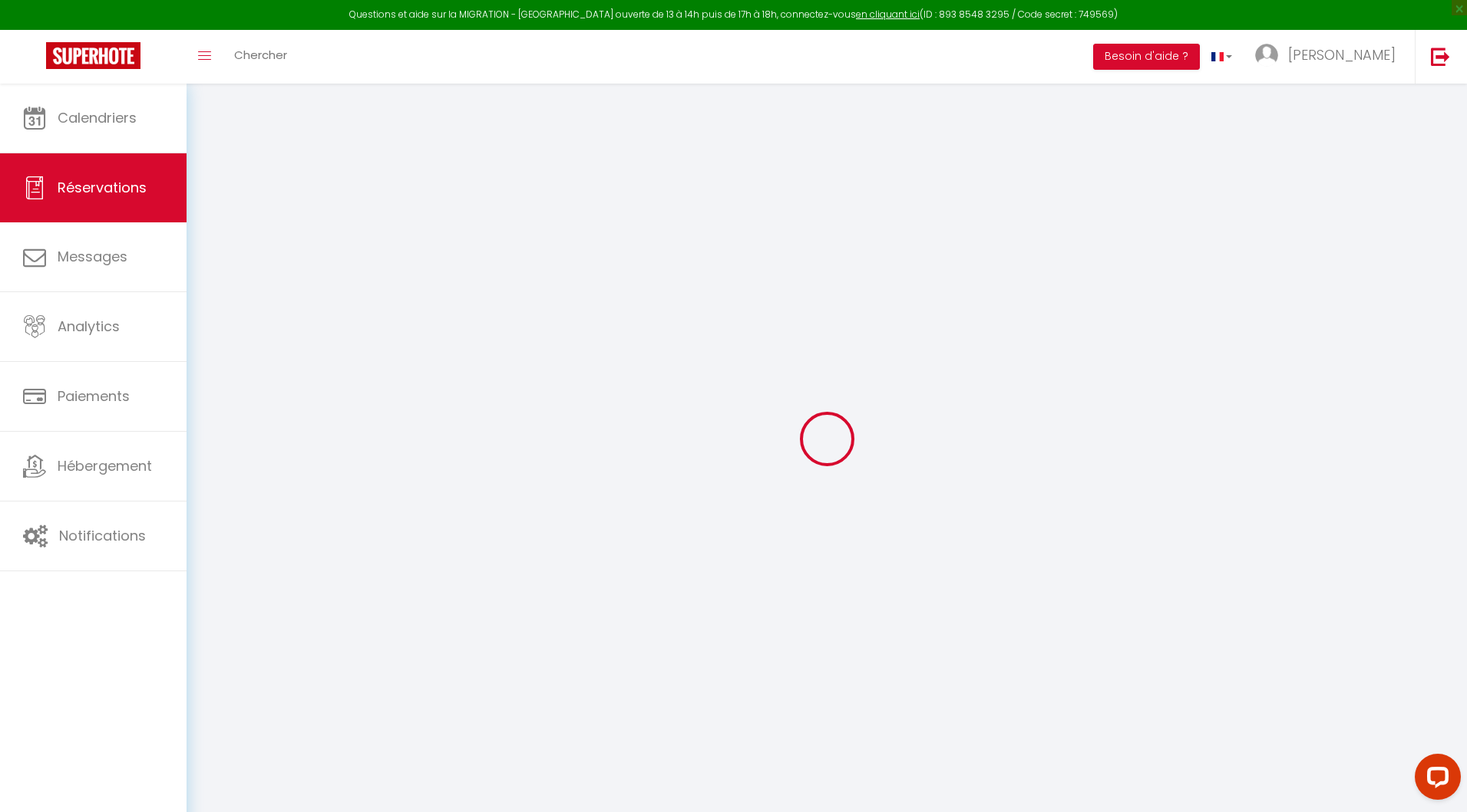
checkbox input "false"
select select
checkbox input "false"
select select
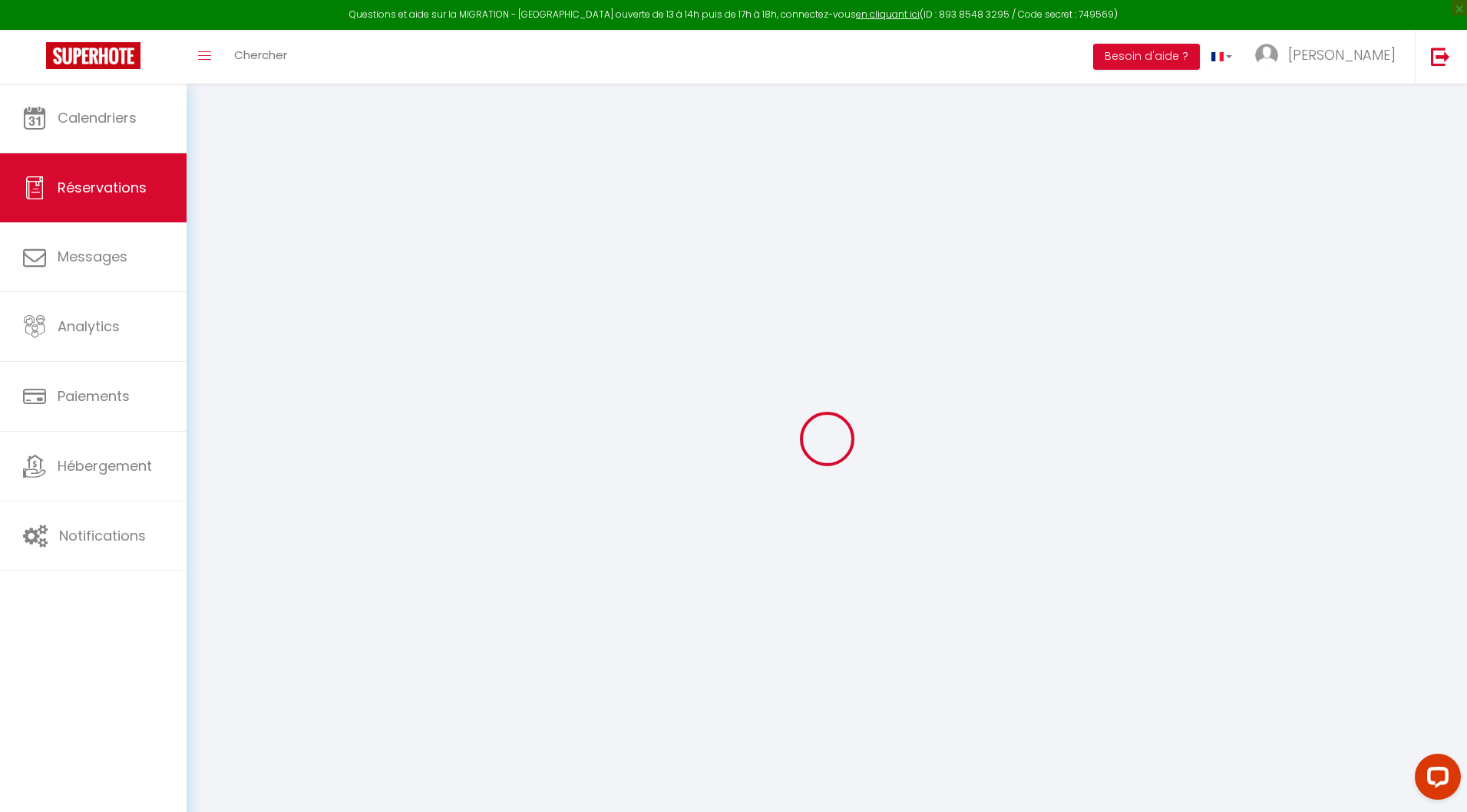
select select
checkbox input "false"
select select
checkbox input "false"
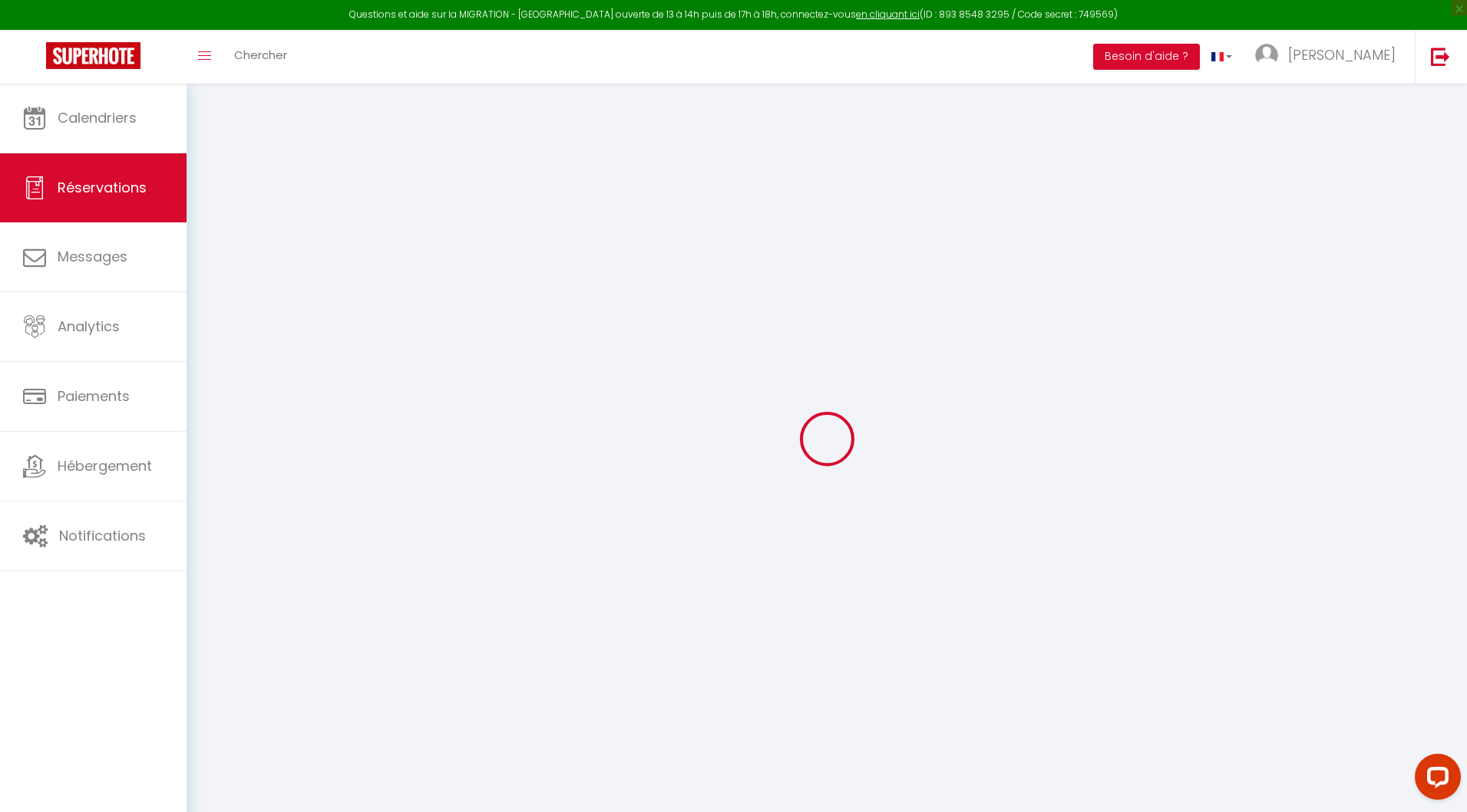
type textarea "** THIS RESERVATION HAS BEEN PRE-PAID ** BOOKING NOTE : Payment charge is EUR 1…"
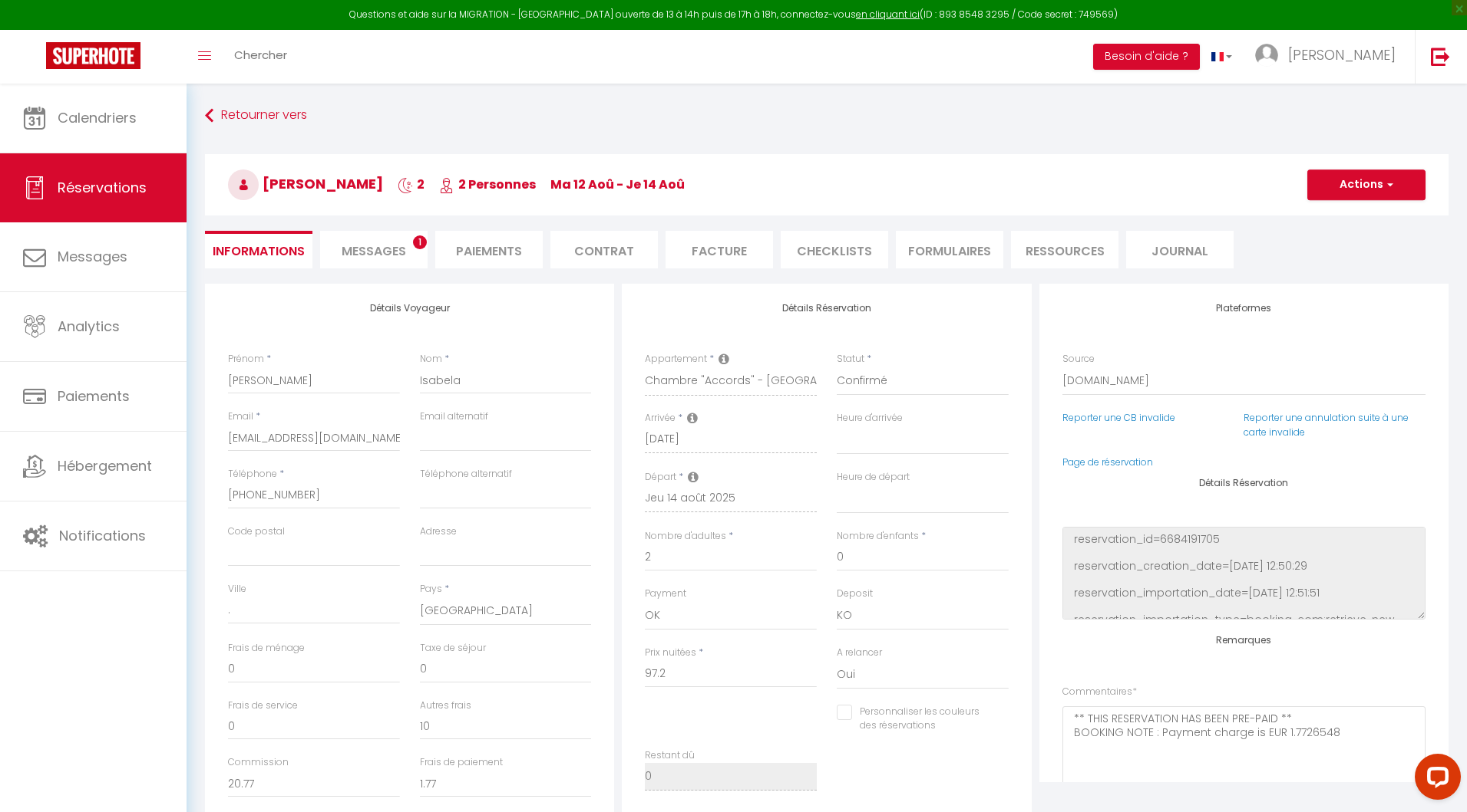
type input "15"
type input "4.42"
select select
checkbox input "false"
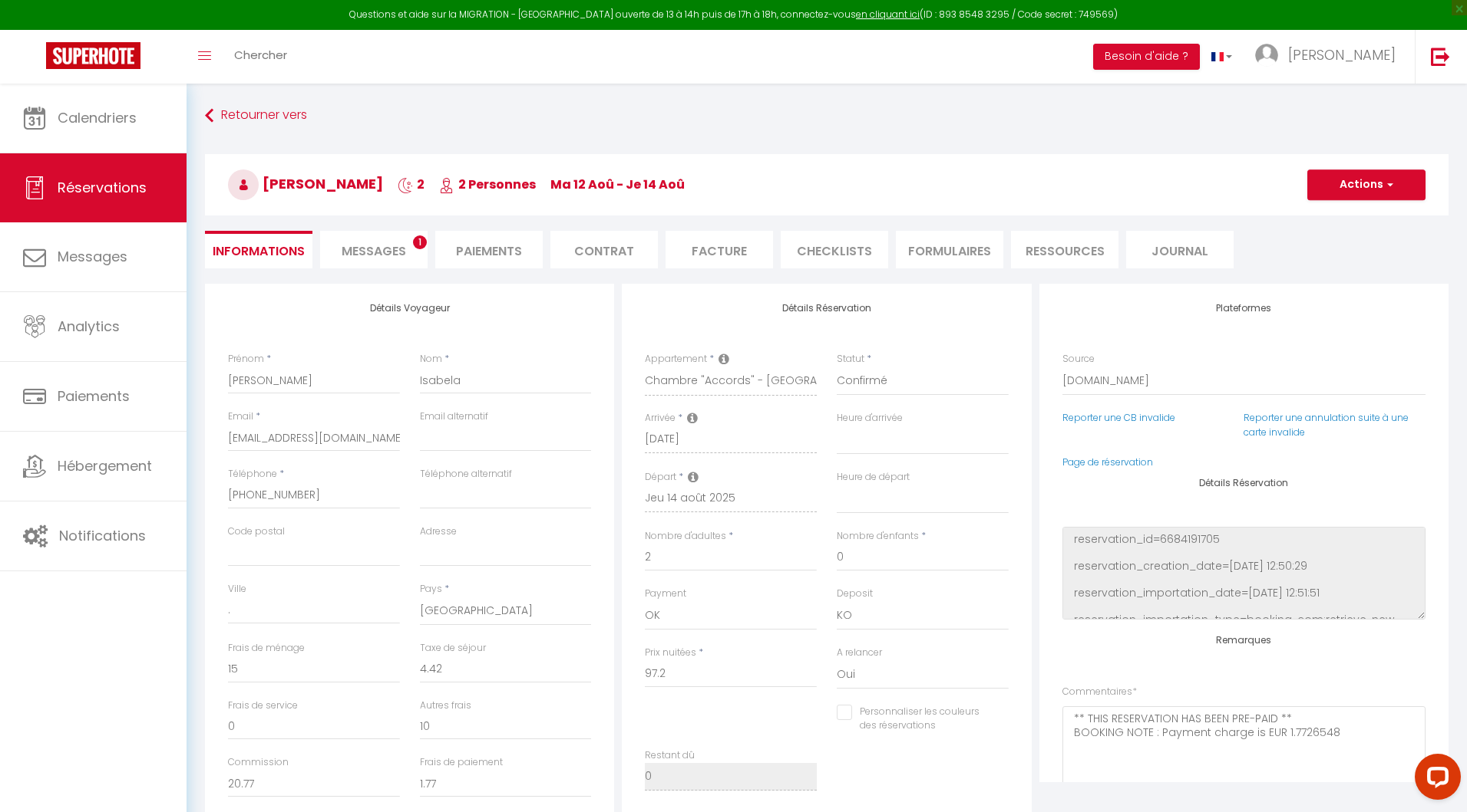
select select
click at [380, 252] on span "Messages" at bounding box center [373, 251] width 64 height 18
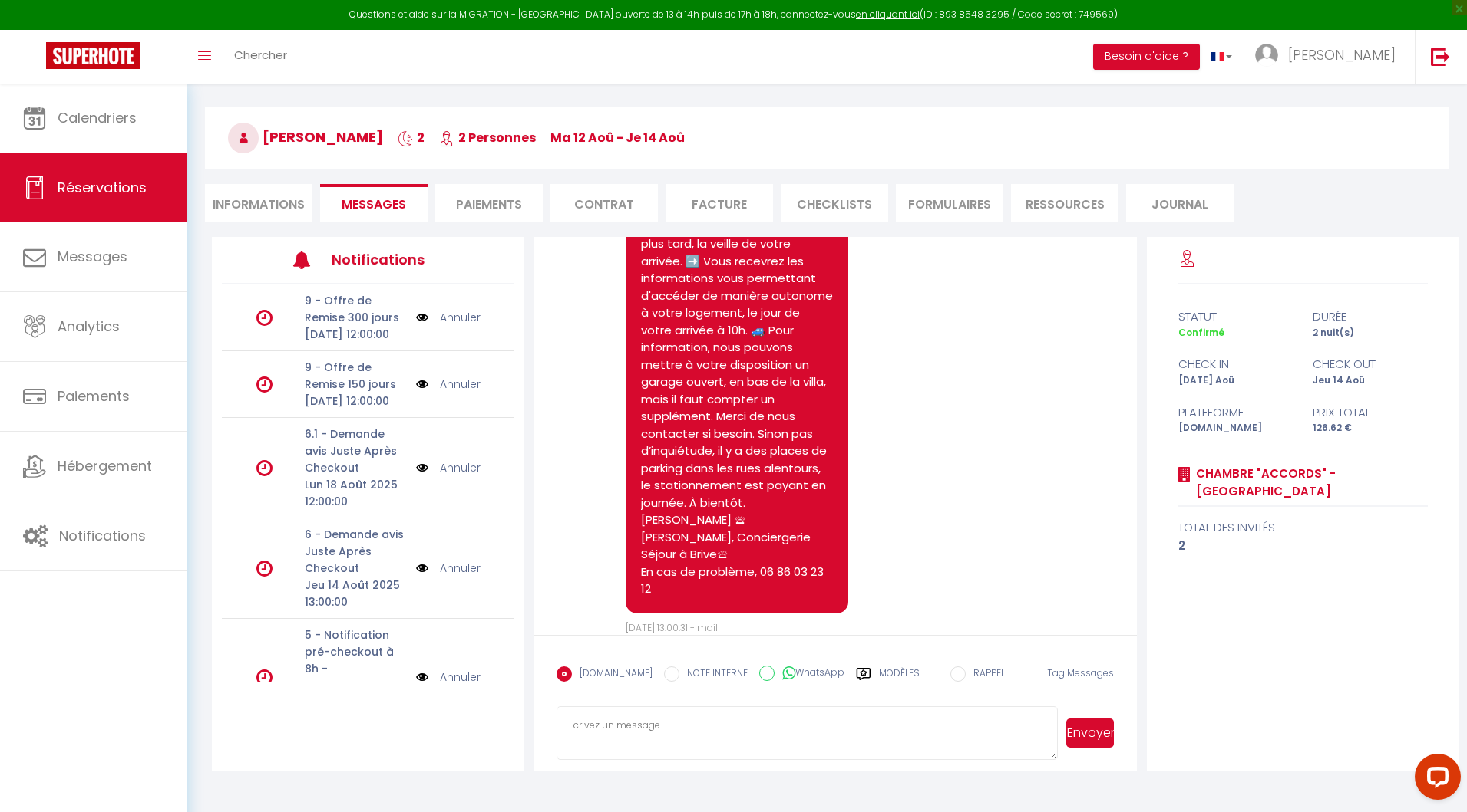
scroll to position [83, 0]
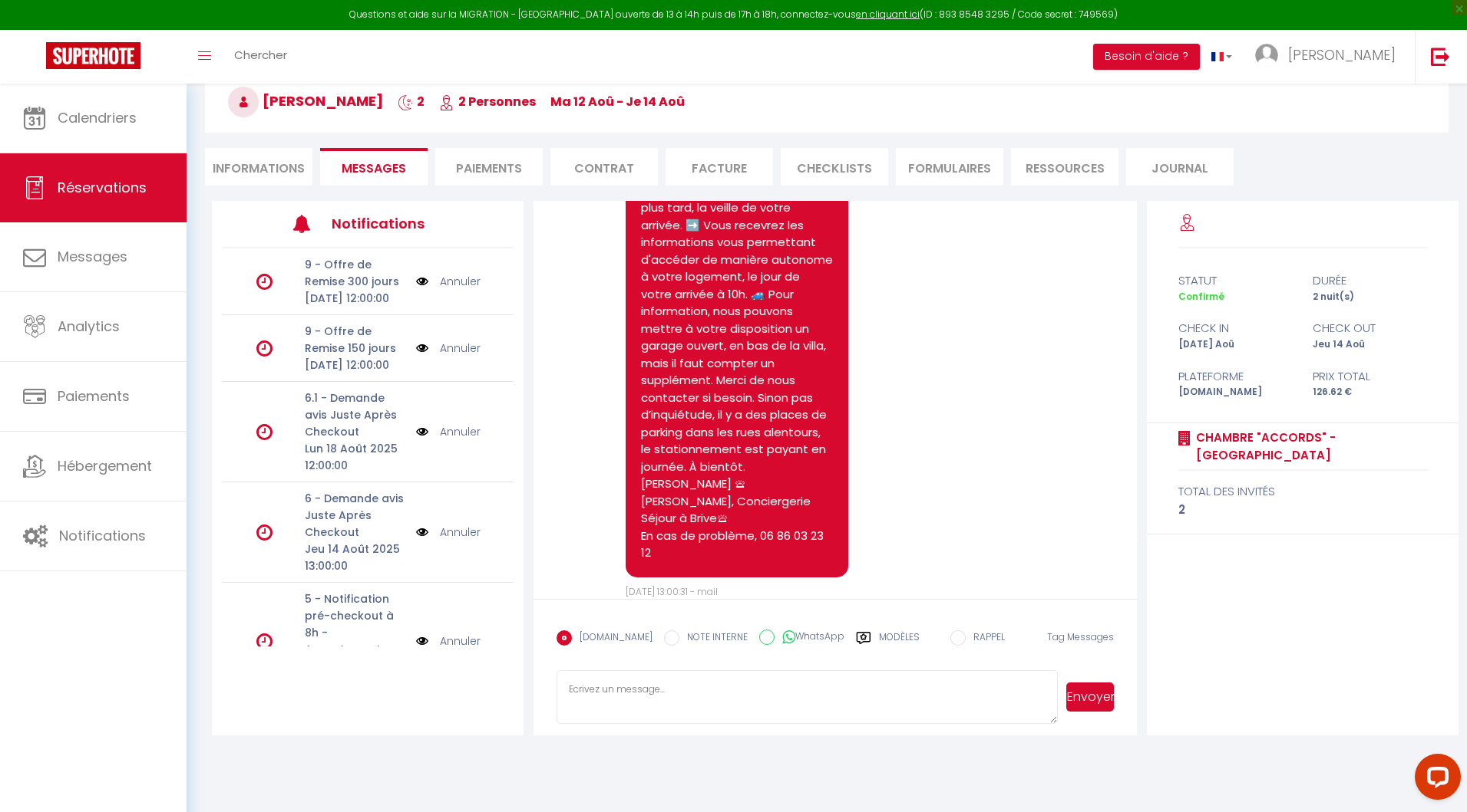
click at [879, 645] on label "Modèles" at bounding box center [900, 644] width 41 height 27
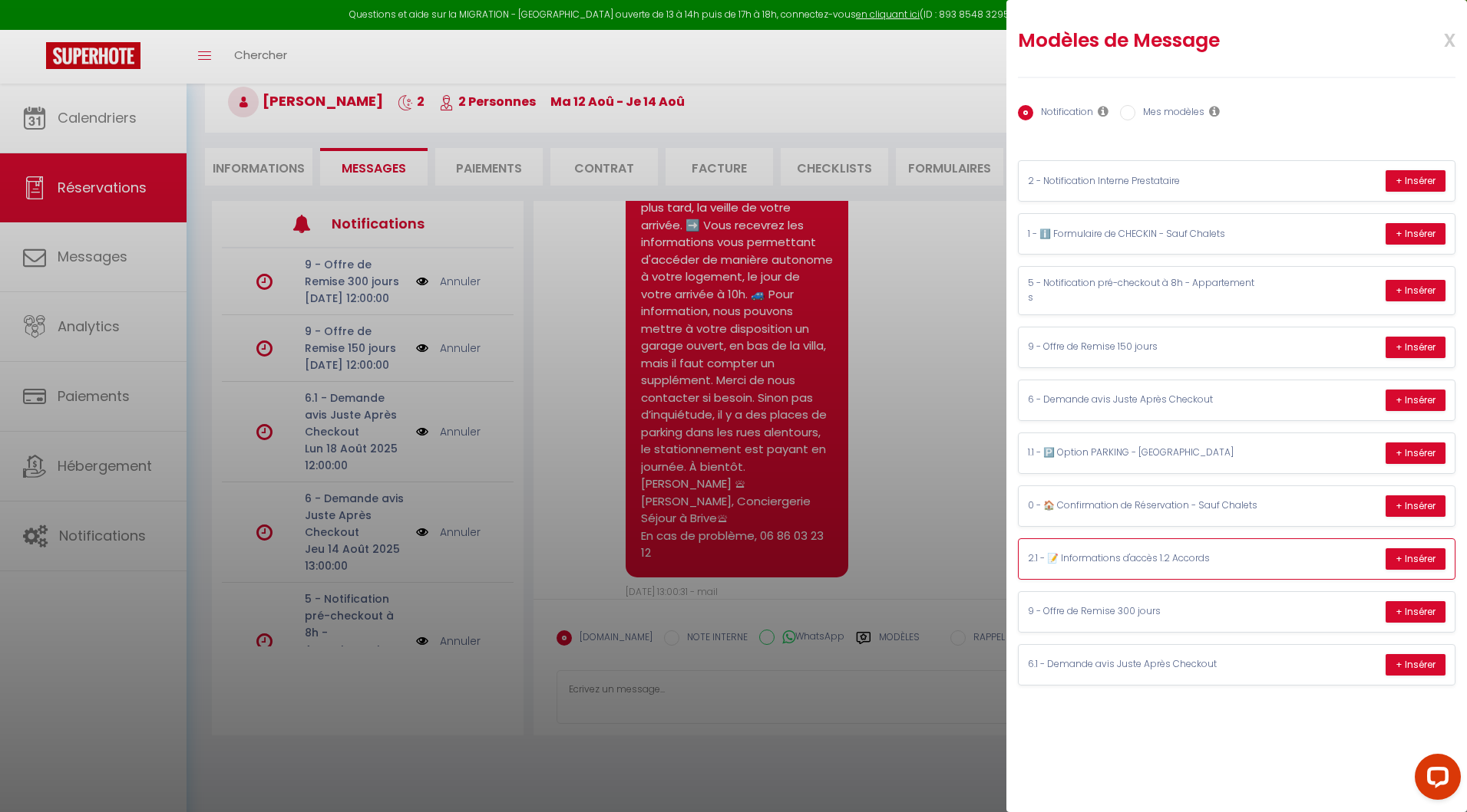
click at [1137, 552] on p "2.1 - 📝 Informations d'accès 1.2 Accords" at bounding box center [1143, 559] width 230 height 14
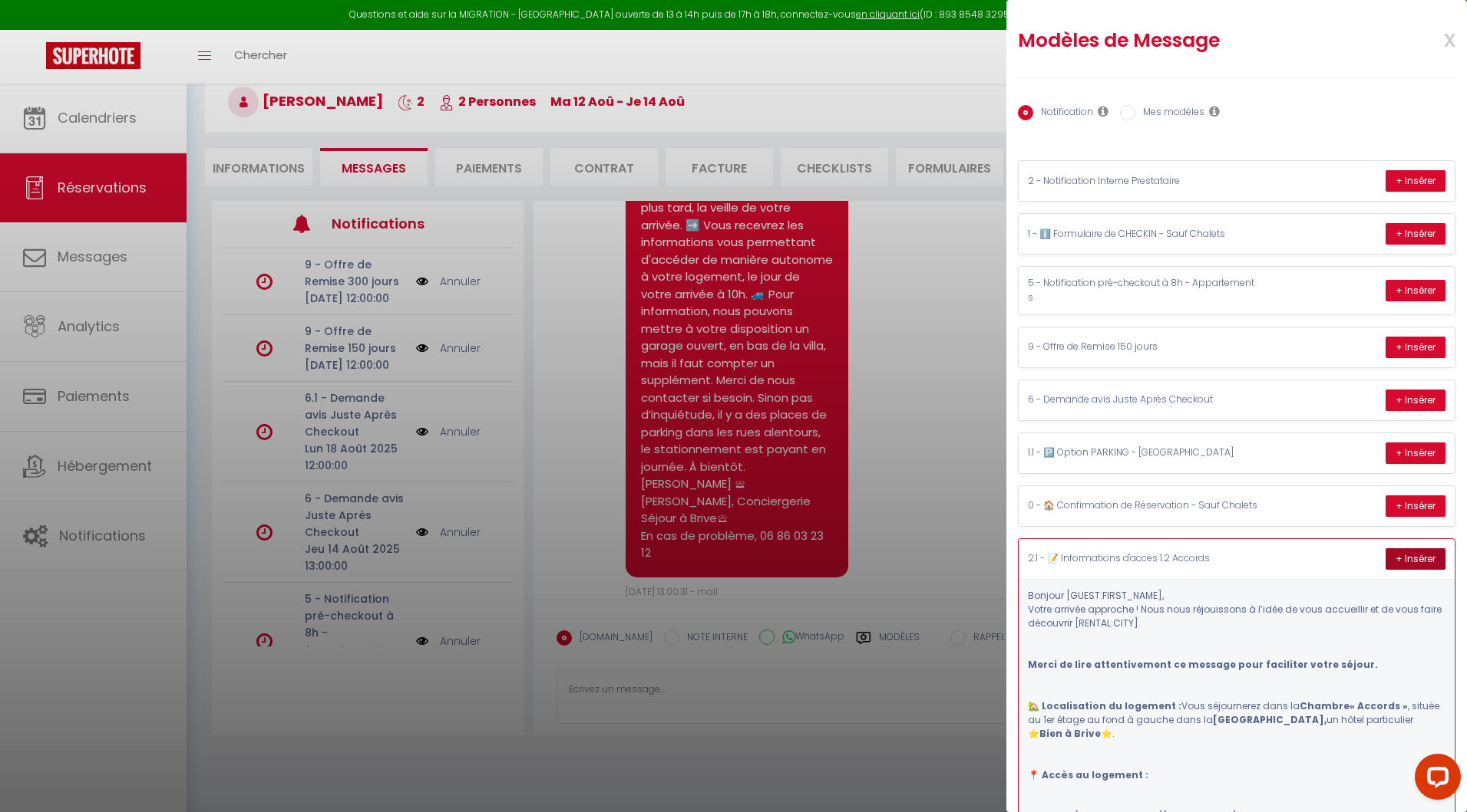
click at [1388, 548] on button "+ Insérer" at bounding box center [1414, 559] width 60 height 21
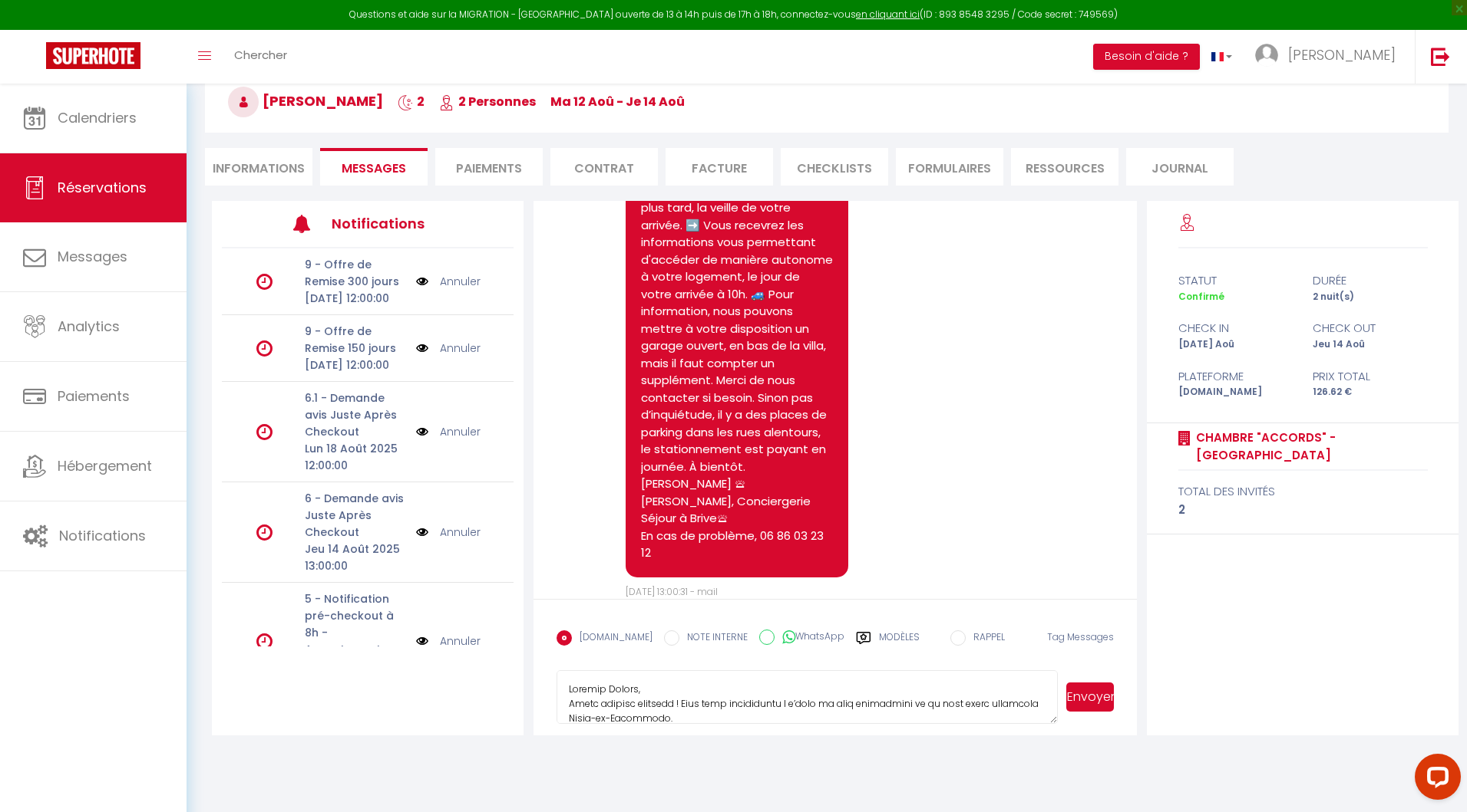
scroll to position [564, 0]
drag, startPoint x: 563, startPoint y: 686, endPoint x: 785, endPoint y: 822, distance: 260.3
click at [785, 729] on html "Questions et aide sur la MIGRATION - Salle Zoom ouverte de 13 à 14h puis de 17h…" at bounding box center [733, 323] width 1467 height 812
click at [608, 690] on textarea at bounding box center [807, 697] width 501 height 53
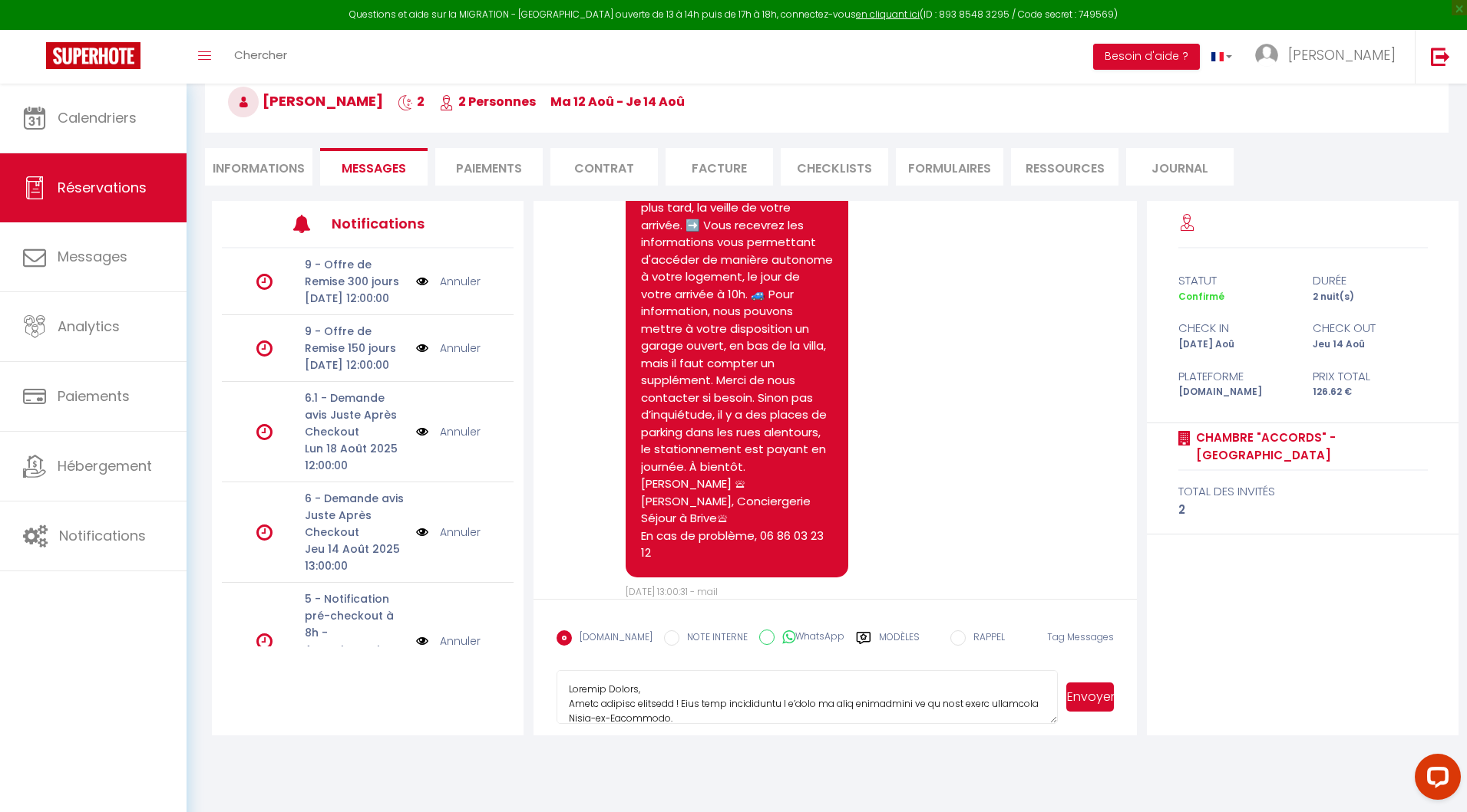
drag, startPoint x: 690, startPoint y: 690, endPoint x: 541, endPoint y: 586, distance: 181.7
click at [541, 586] on div "Note Sms Bonjour Torres, Merci pour votre réservation dans notre logement Chamb…" at bounding box center [835, 468] width 603 height 535
click at [634, 692] on textarea at bounding box center [807, 697] width 501 height 53
type textarea "Bonjour Isabela, Votre arrivée approche ! Nous nous réjouissons à l’idée de vou…"
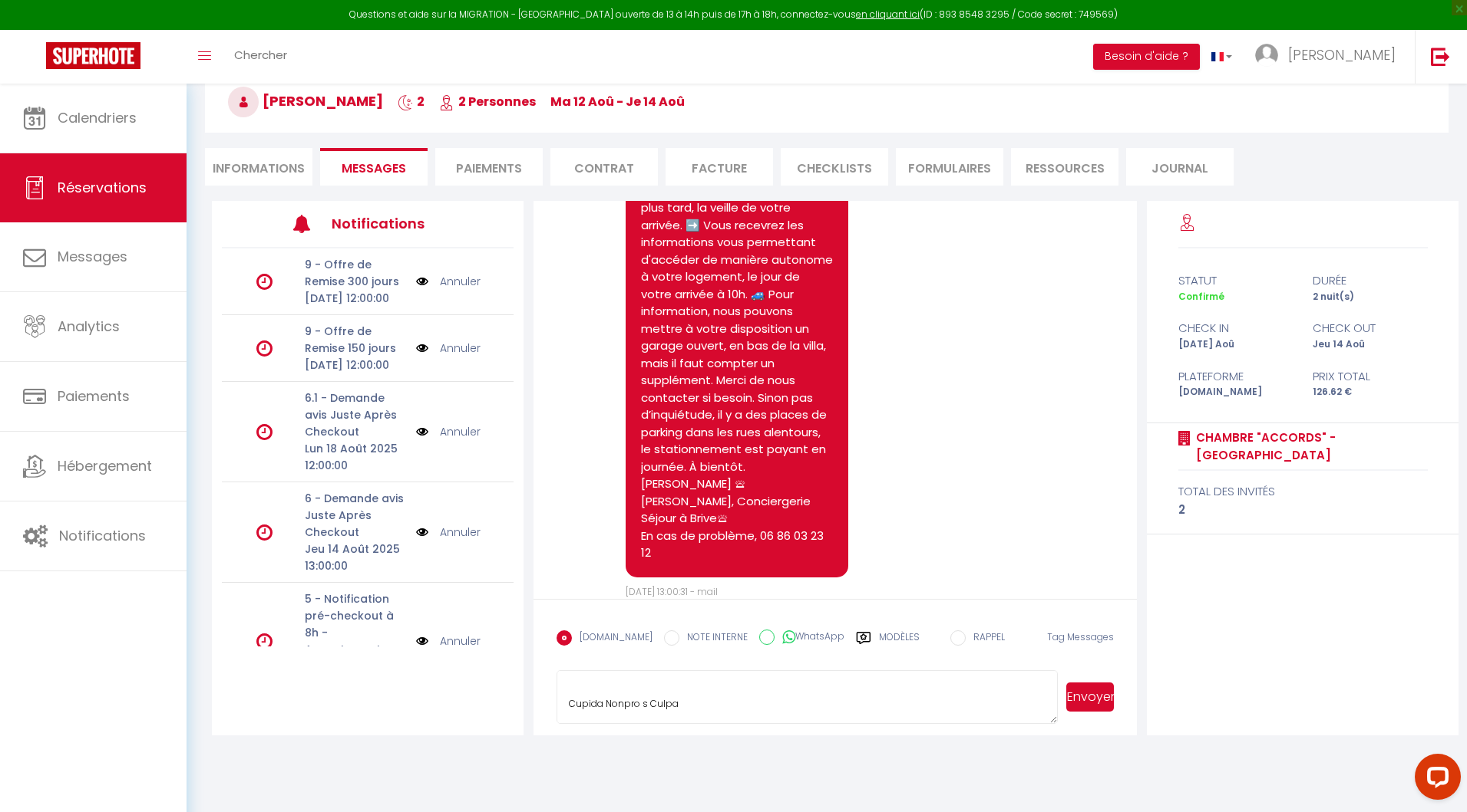
drag, startPoint x: 568, startPoint y: 683, endPoint x: 817, endPoint y: 805, distance: 277.3
click at [817, 805] on body "Questions et aide sur la MIGRATION - Salle Zoom ouverte de 13 à 14h puis de 17h…" at bounding box center [733, 407] width 1467 height 812
select select
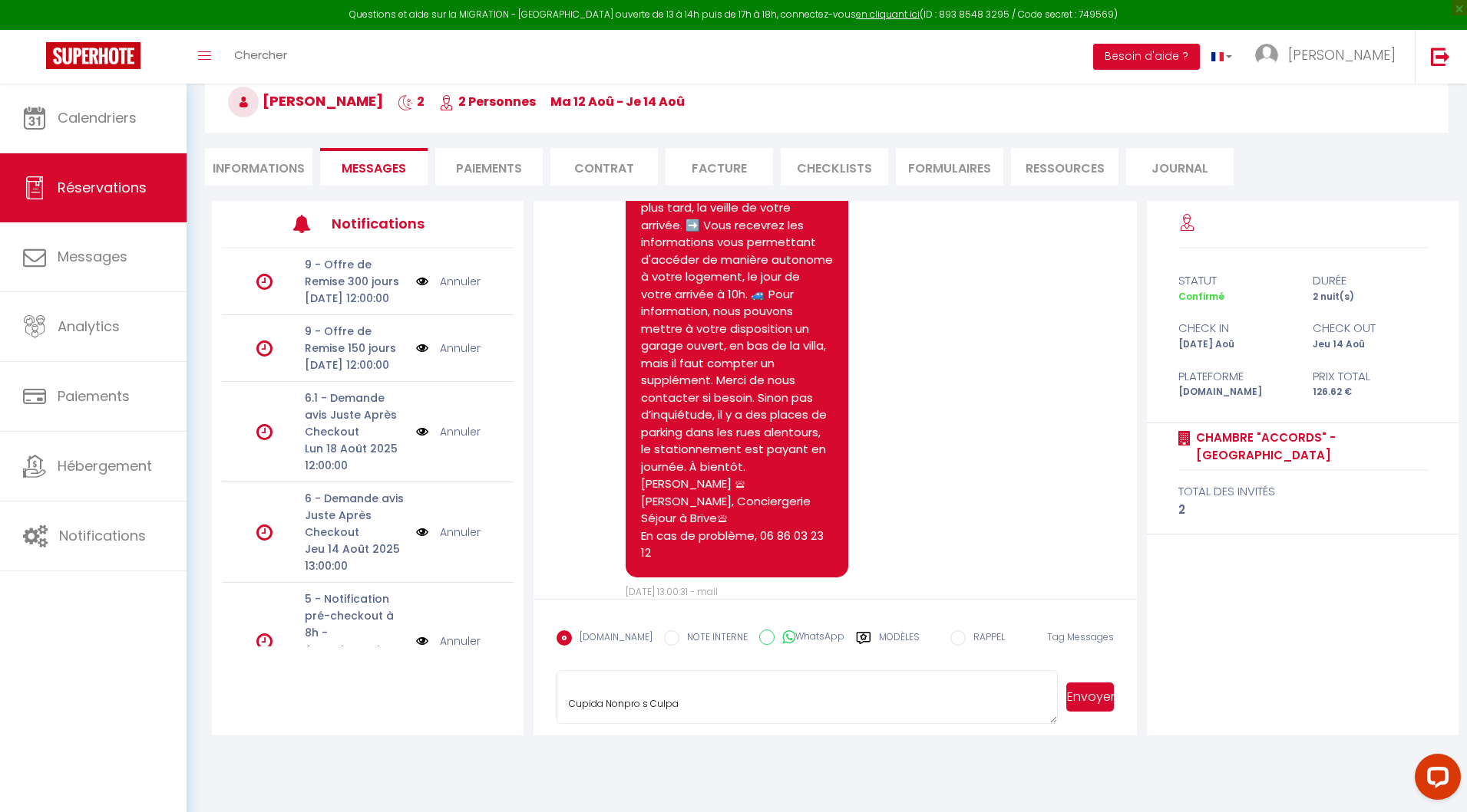
select select
type textarea "Bonjour Isabela, Votre arrivée approche ! Nous nous réjouissons à l’idée de vou…"
click at [1089, 699] on button "Envoyer" at bounding box center [1089, 697] width 47 height 29
select select
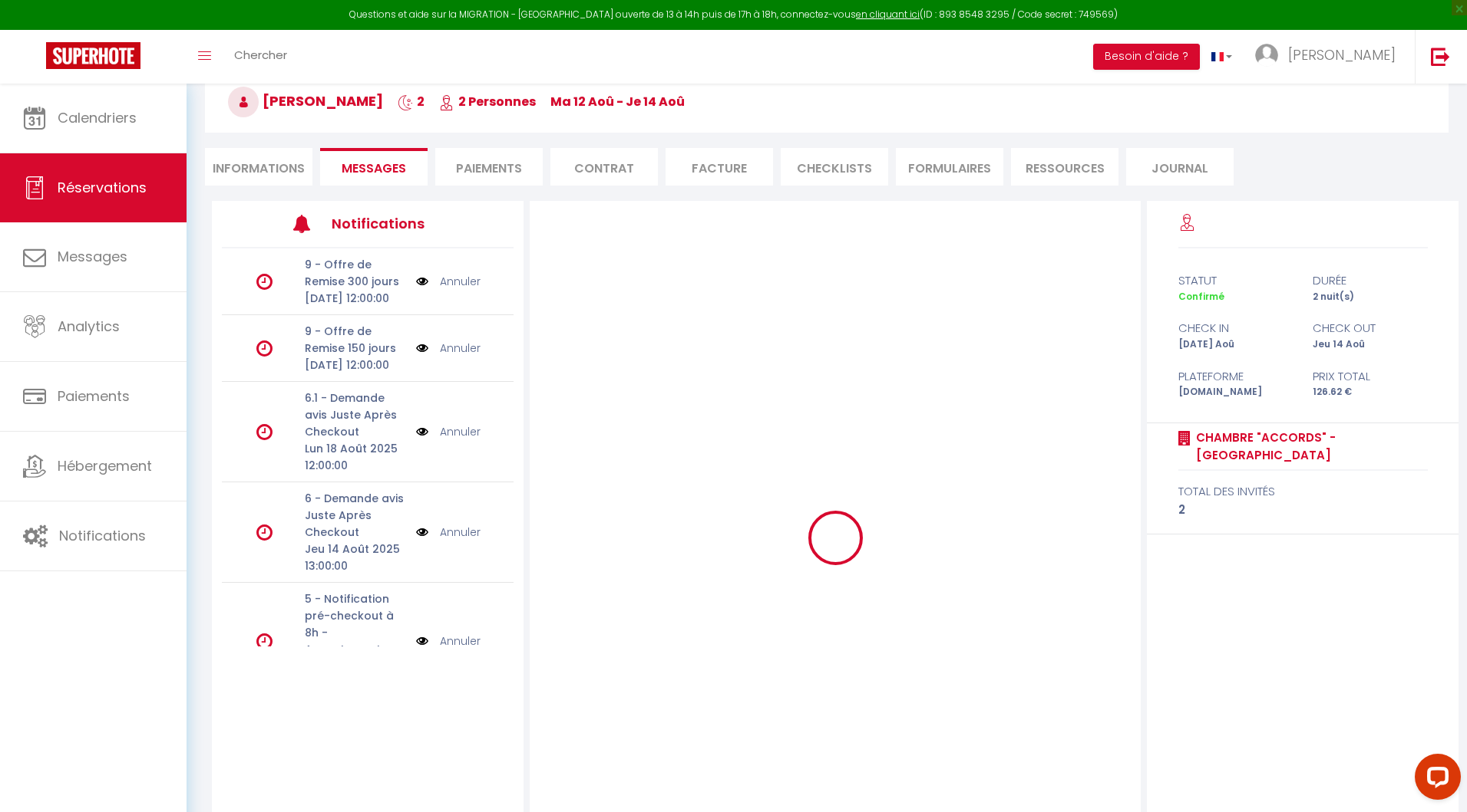
select select
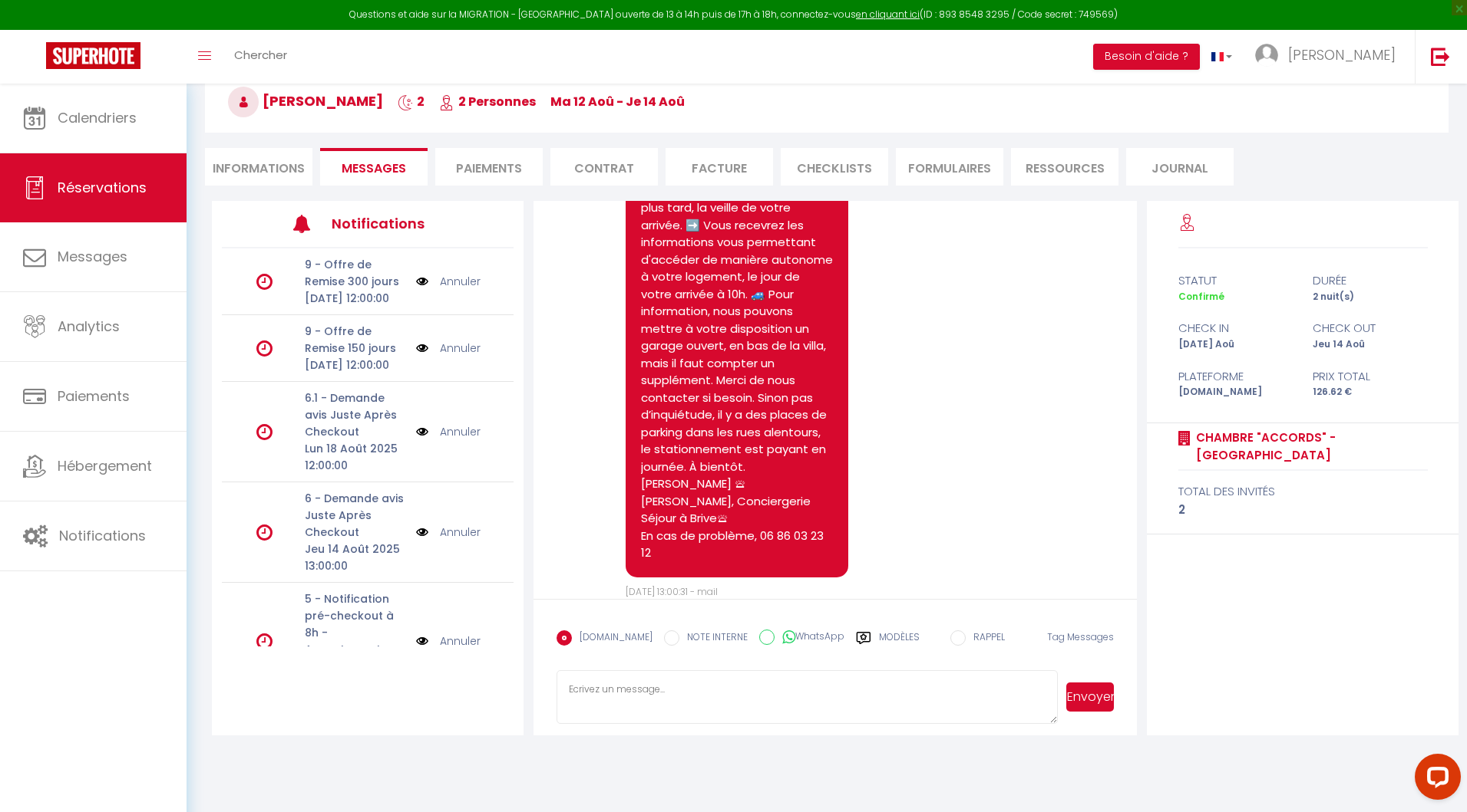
scroll to position [0, 0]
select select
click at [269, 164] on li "Informations" at bounding box center [258, 166] width 108 height 37
select select
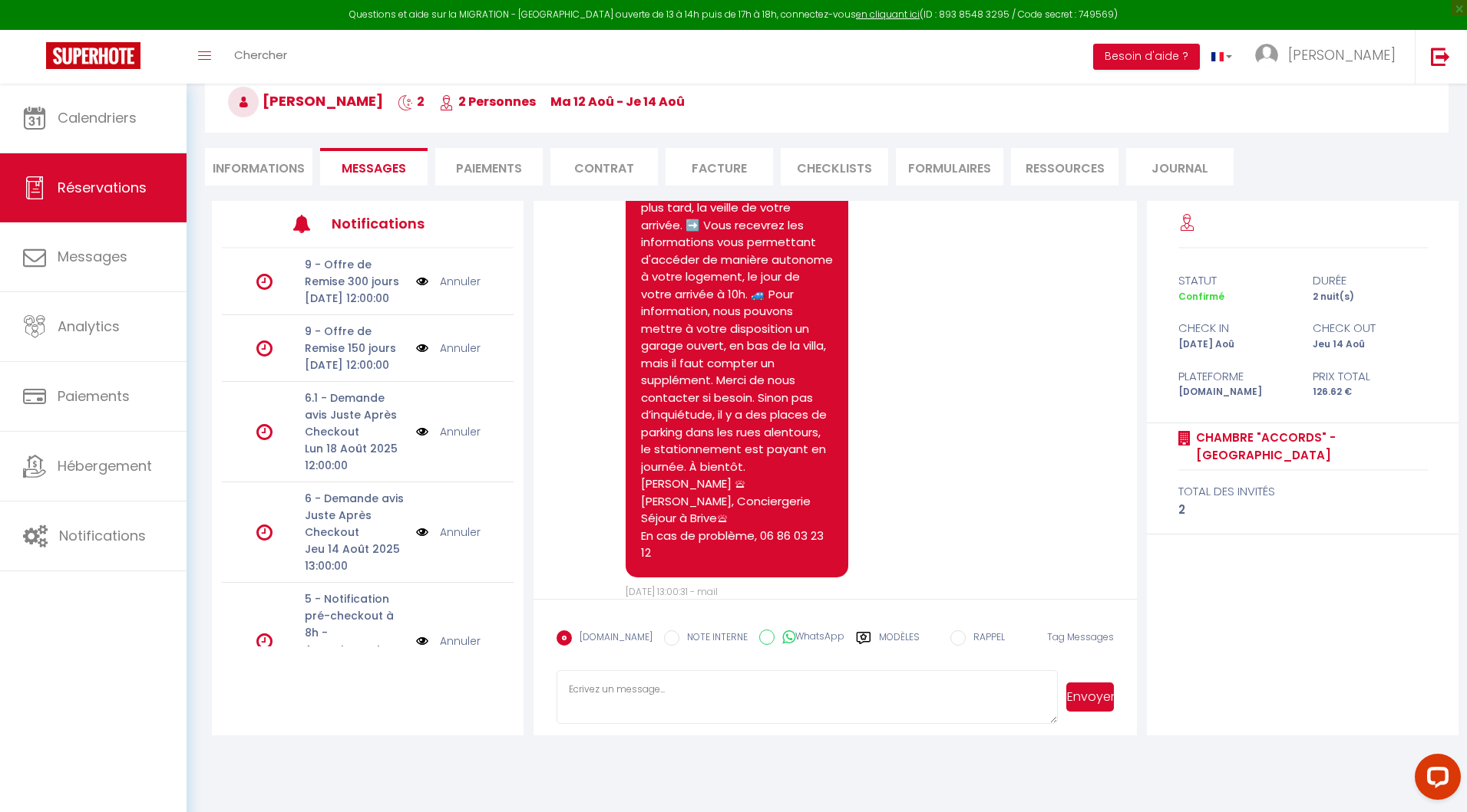
select select
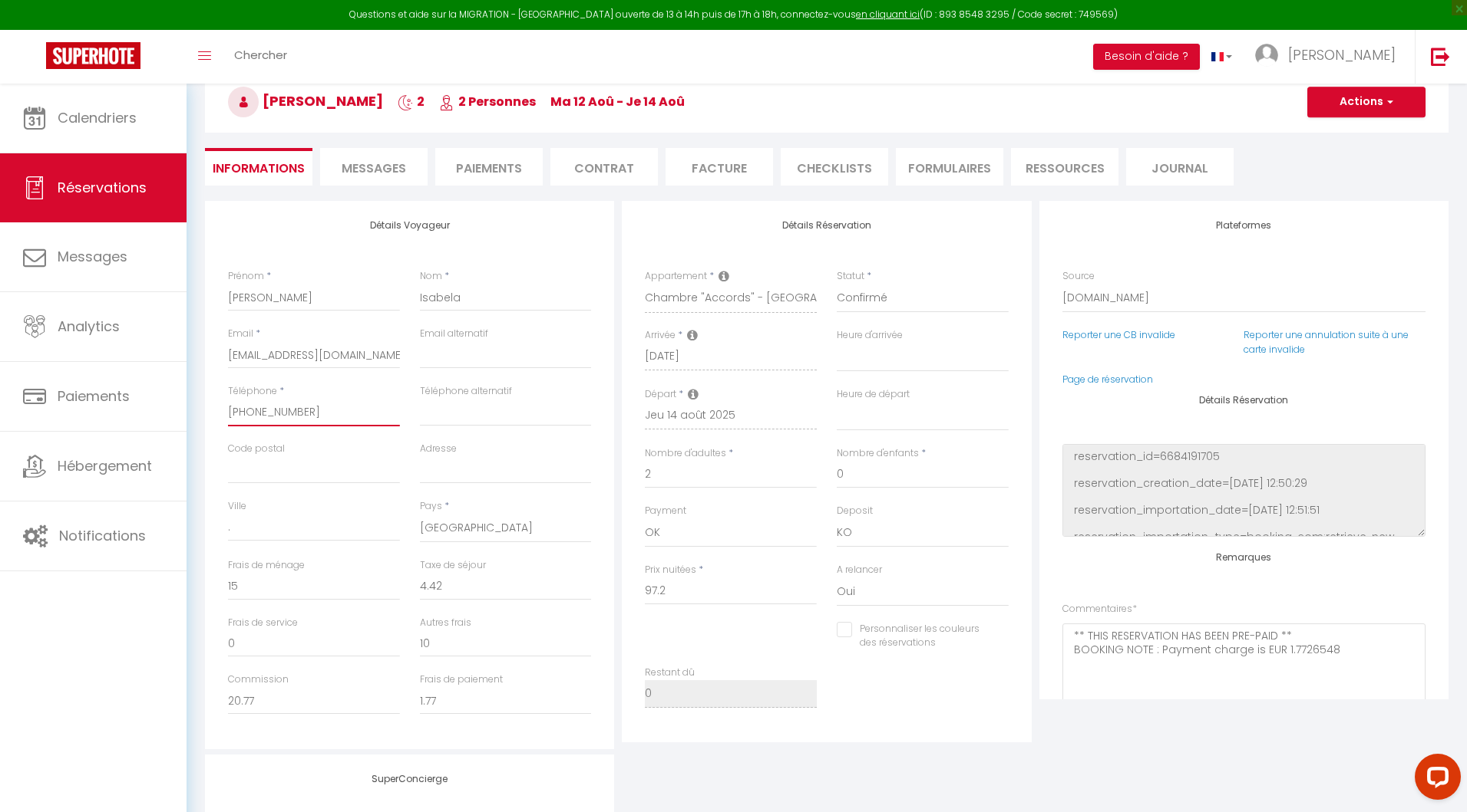
drag, startPoint x: 324, startPoint y: 406, endPoint x: 212, endPoint y: 406, distance: 112.0
click at [212, 406] on div "Détails Voyageur Prénom * Torres Nom * Isabela Email * tisabe.695353@guest.book…" at bounding box center [409, 475] width 409 height 548
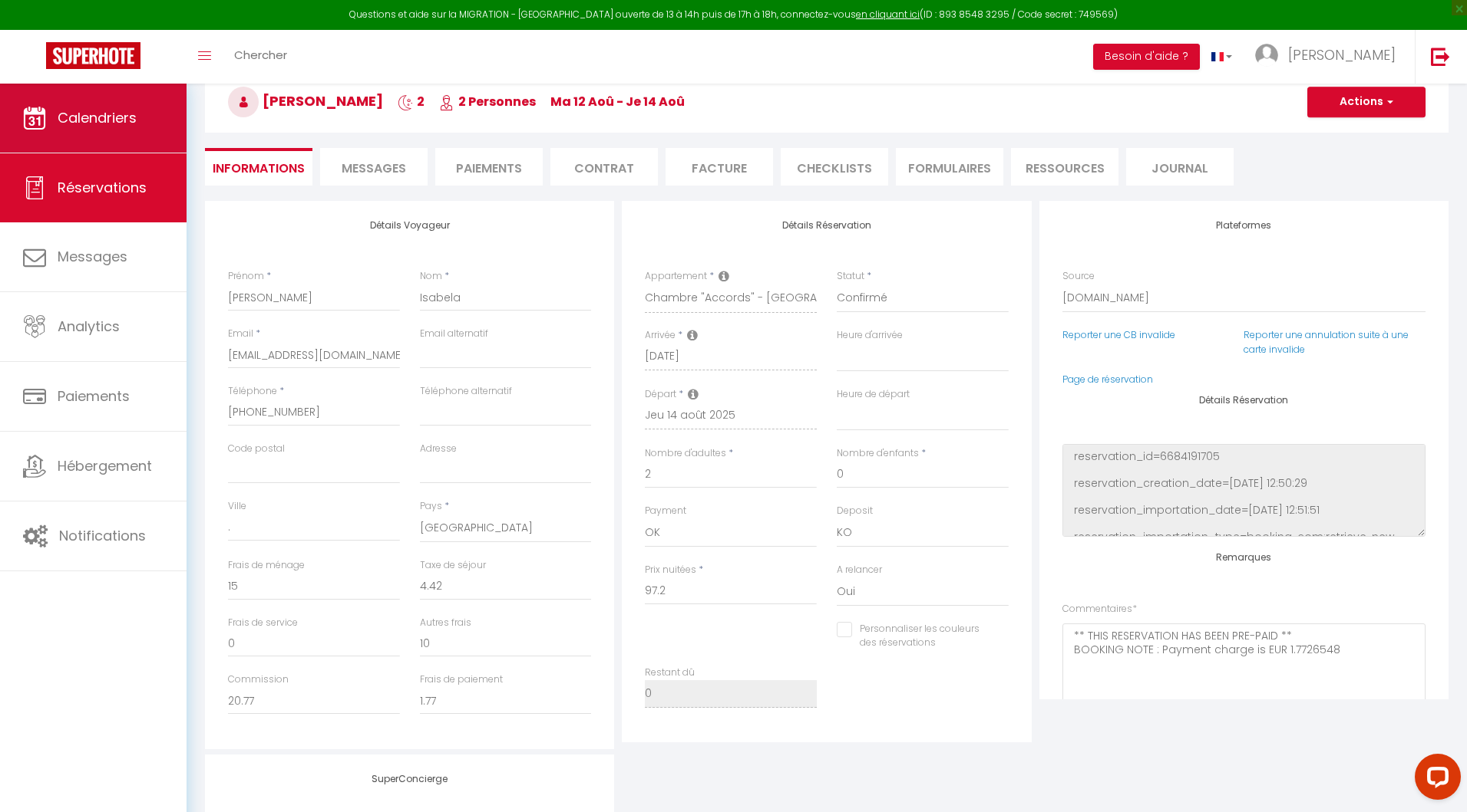
select select
checkbox input "false"
select select
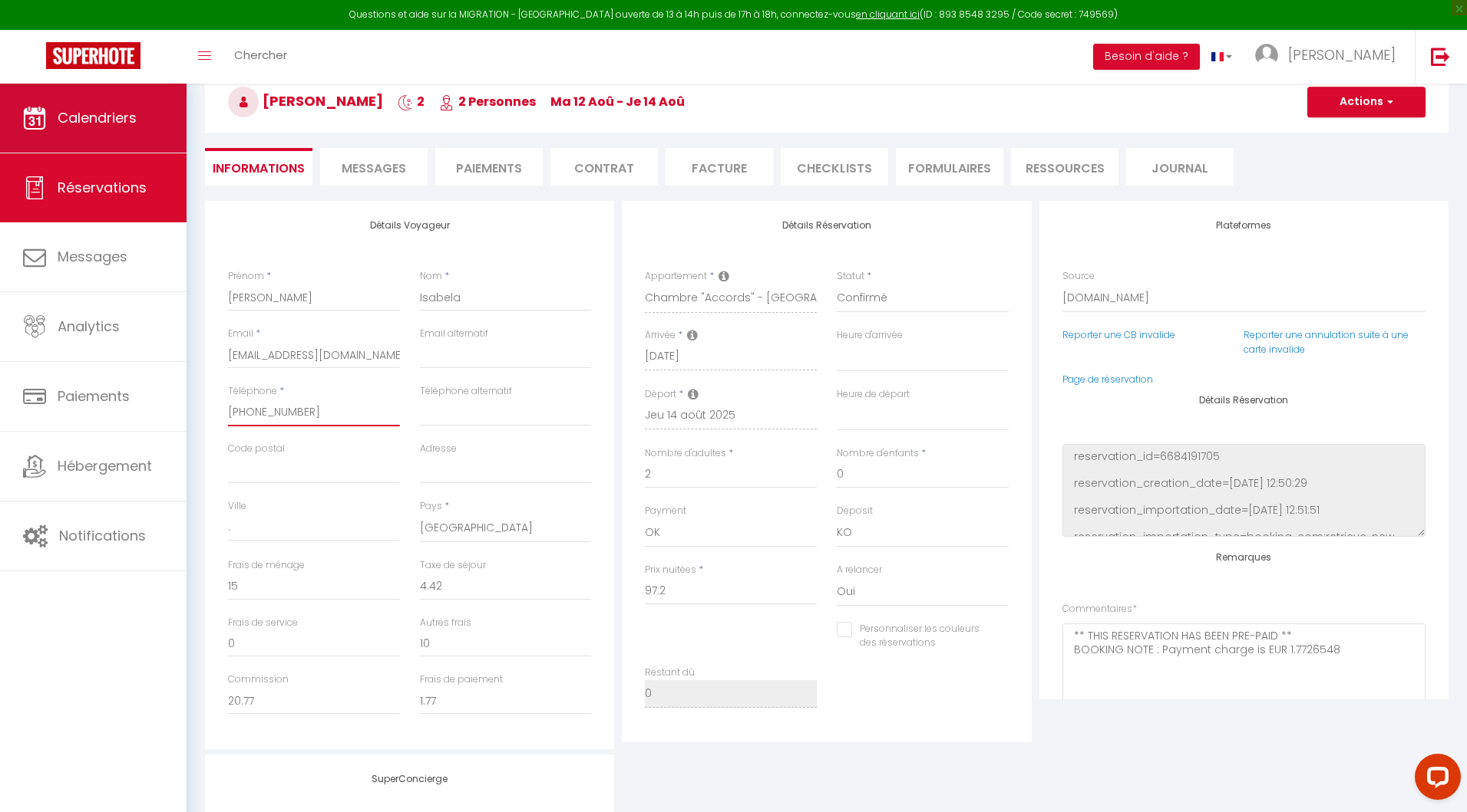
checkbox input "false"
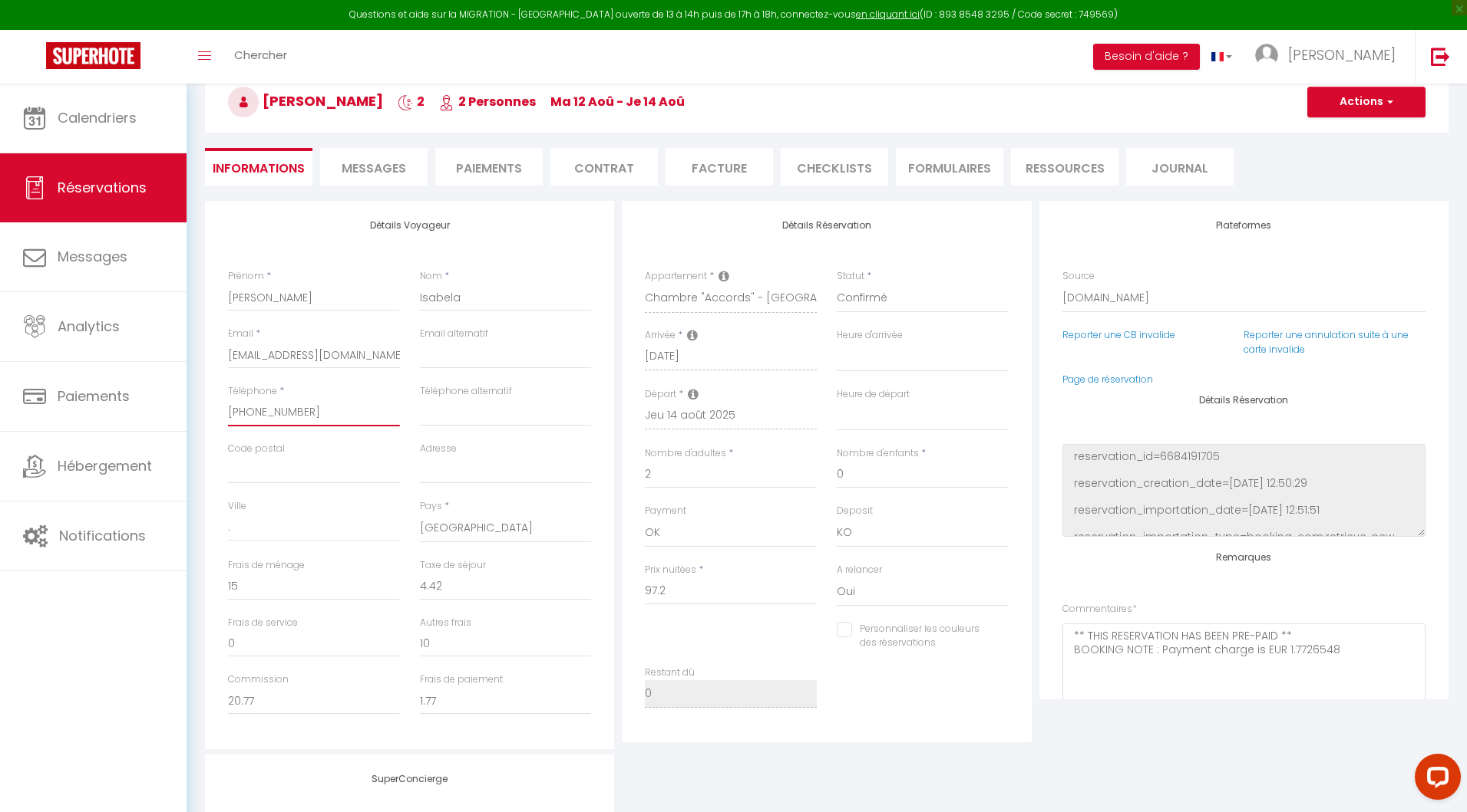
select select
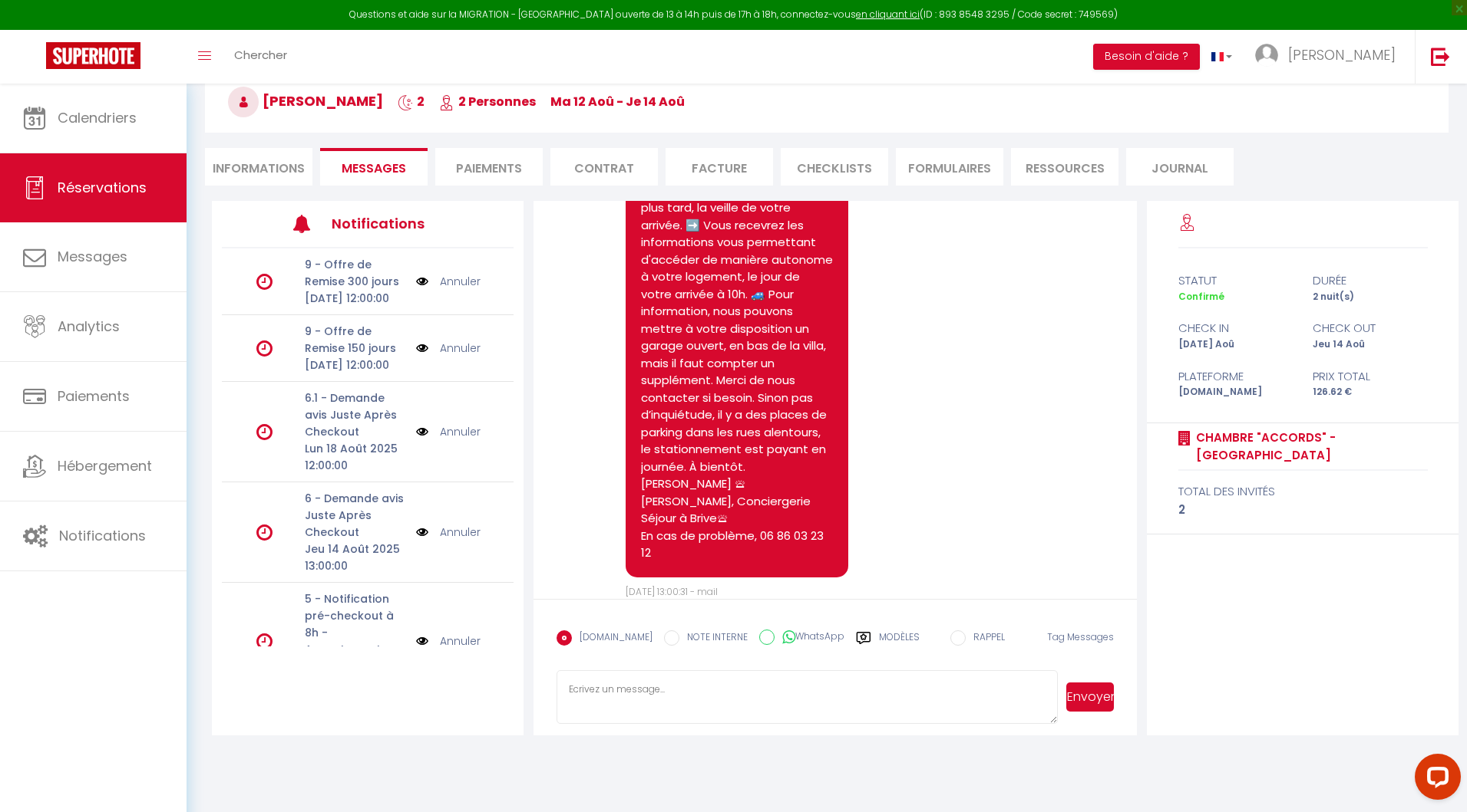
select select
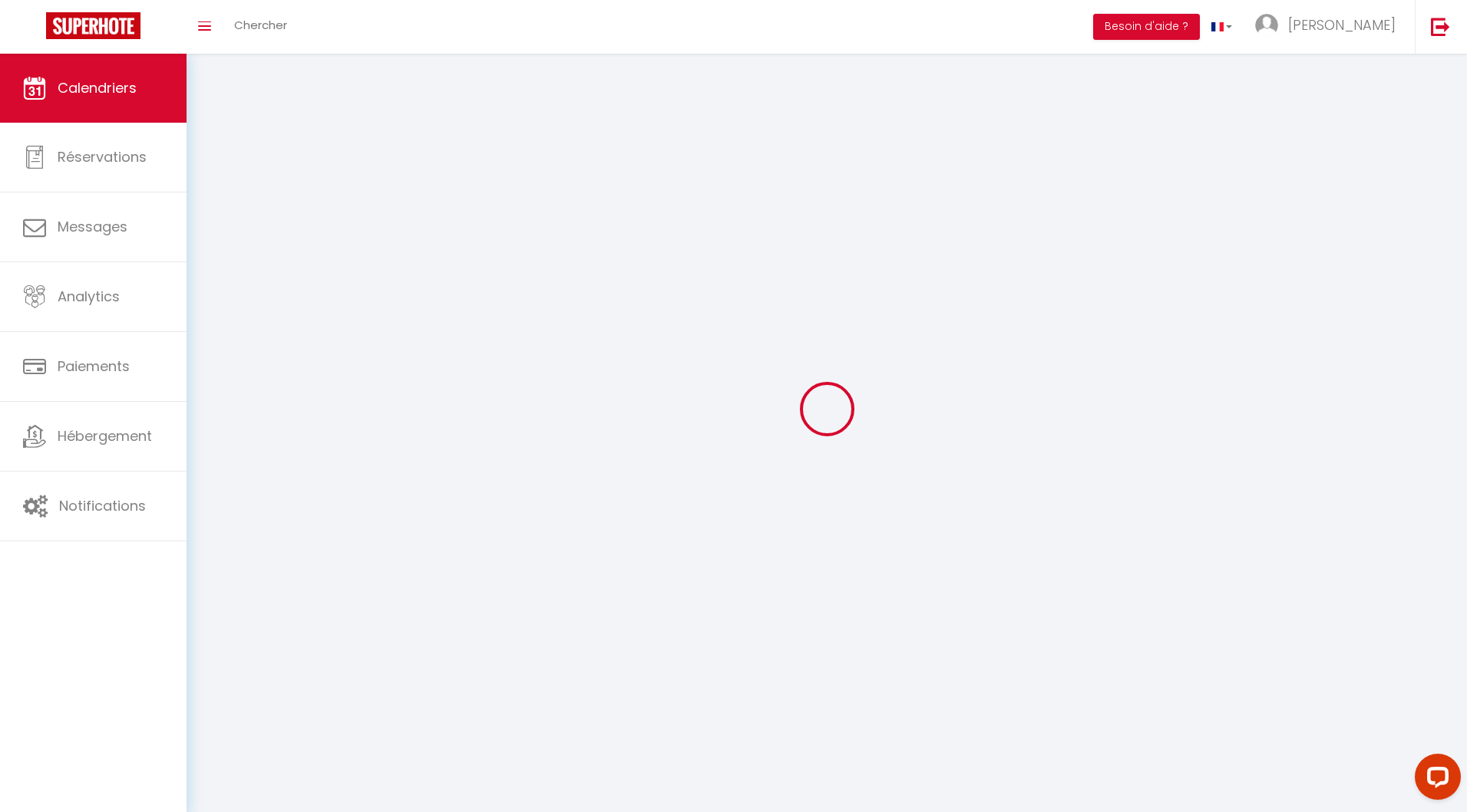
scroll to position [83, 0]
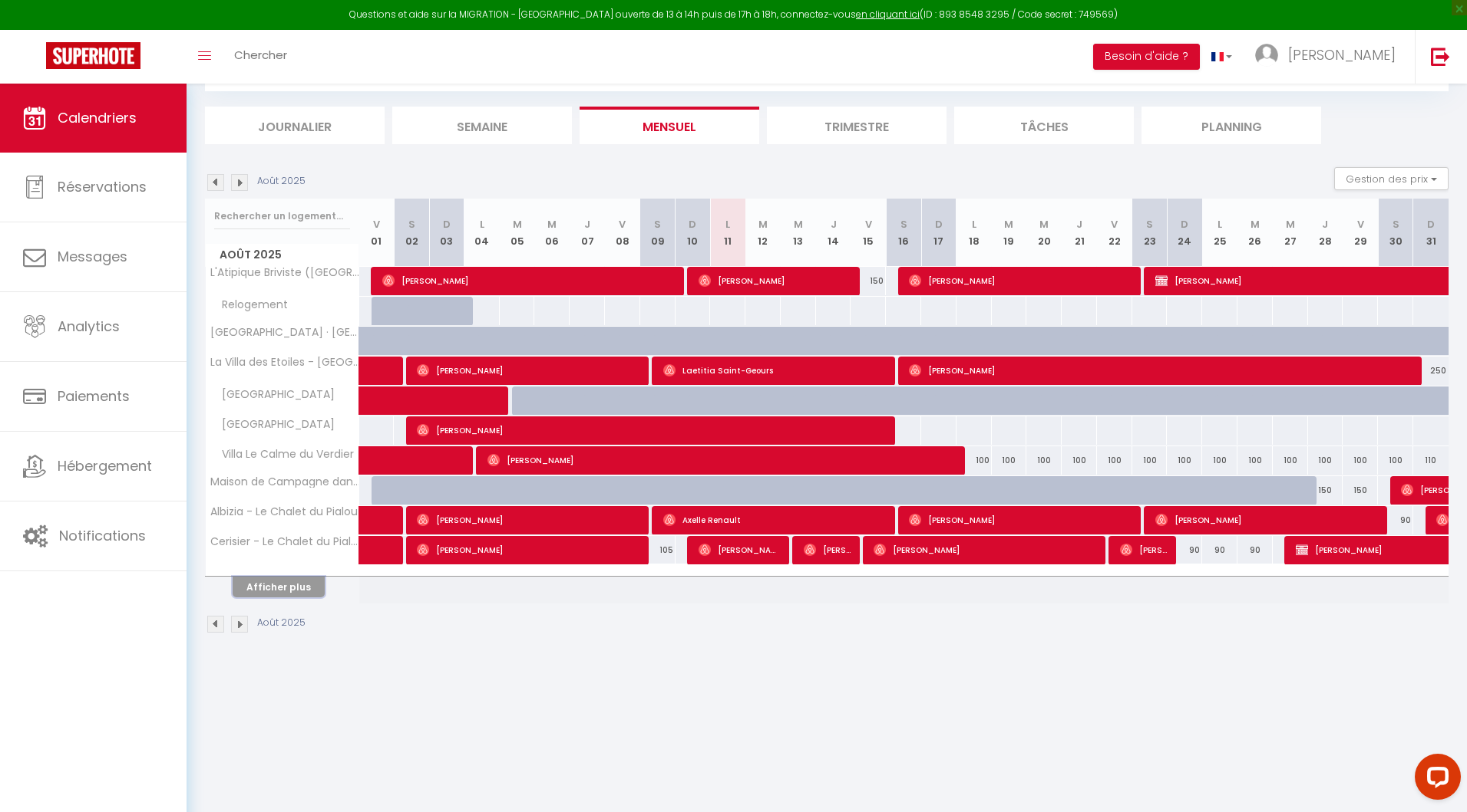
click at [306, 579] on button "Afficher plus" at bounding box center [278, 587] width 92 height 20
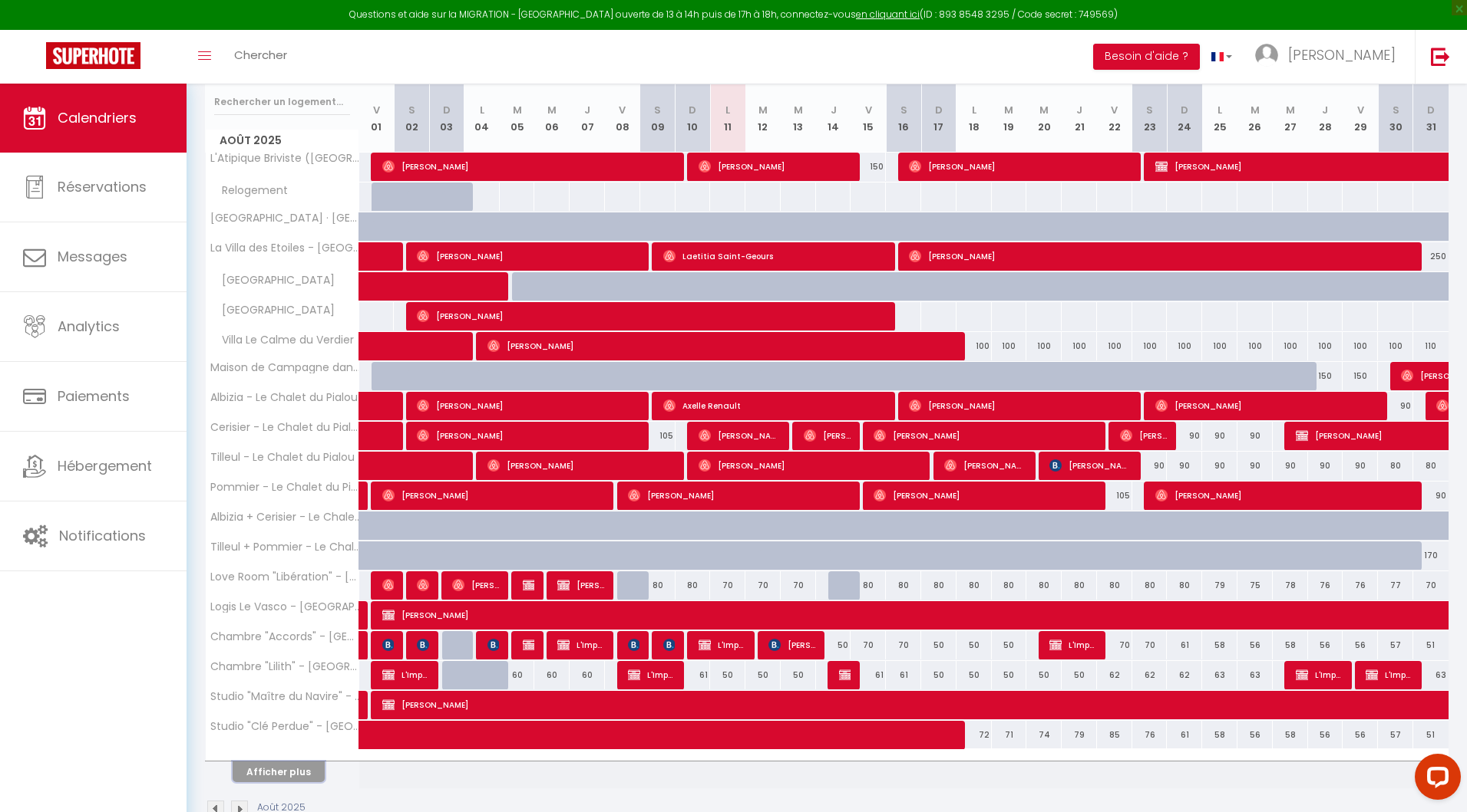
scroll to position [231, 0]
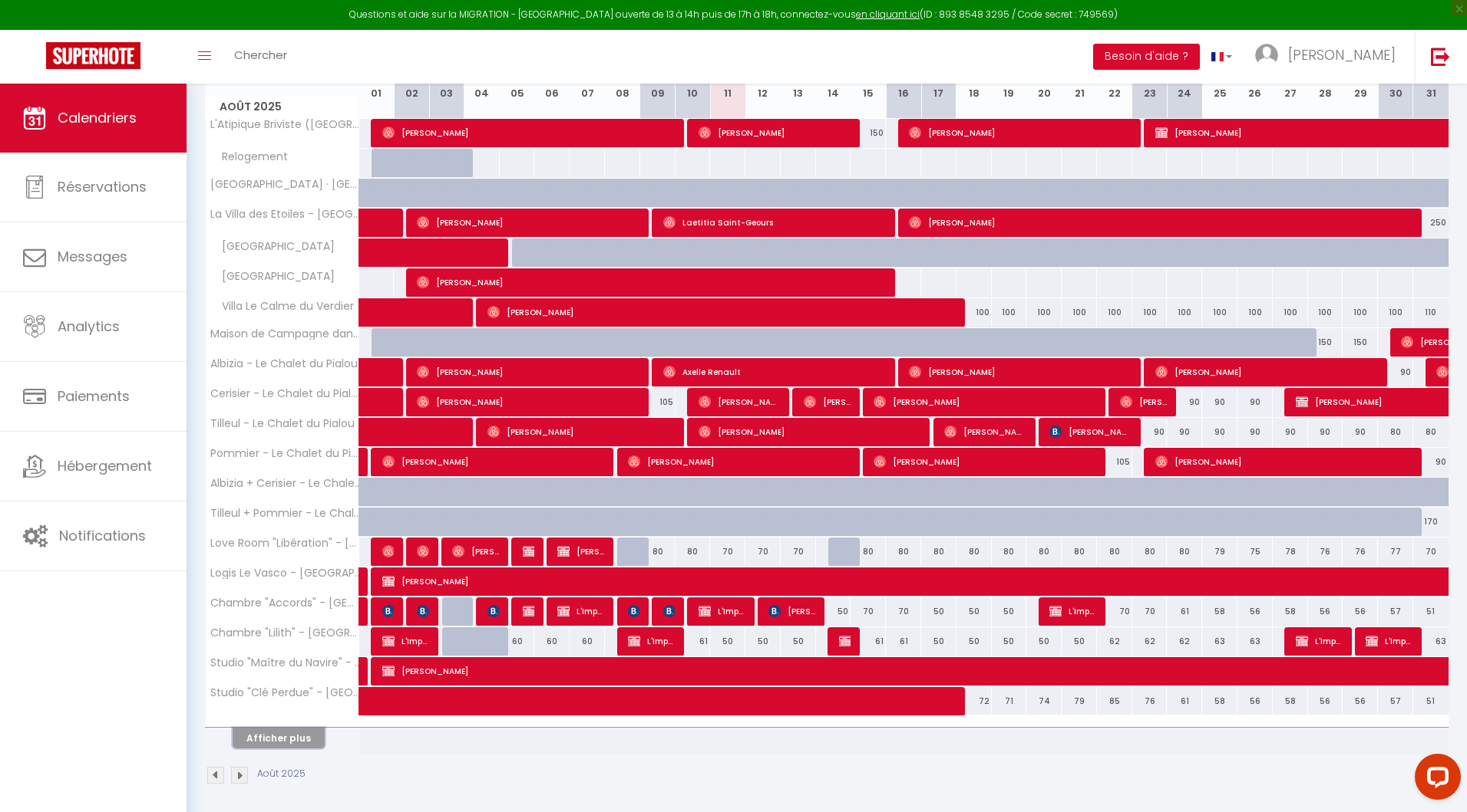
click at [280, 728] on button "Afficher plus" at bounding box center [278, 738] width 92 height 20
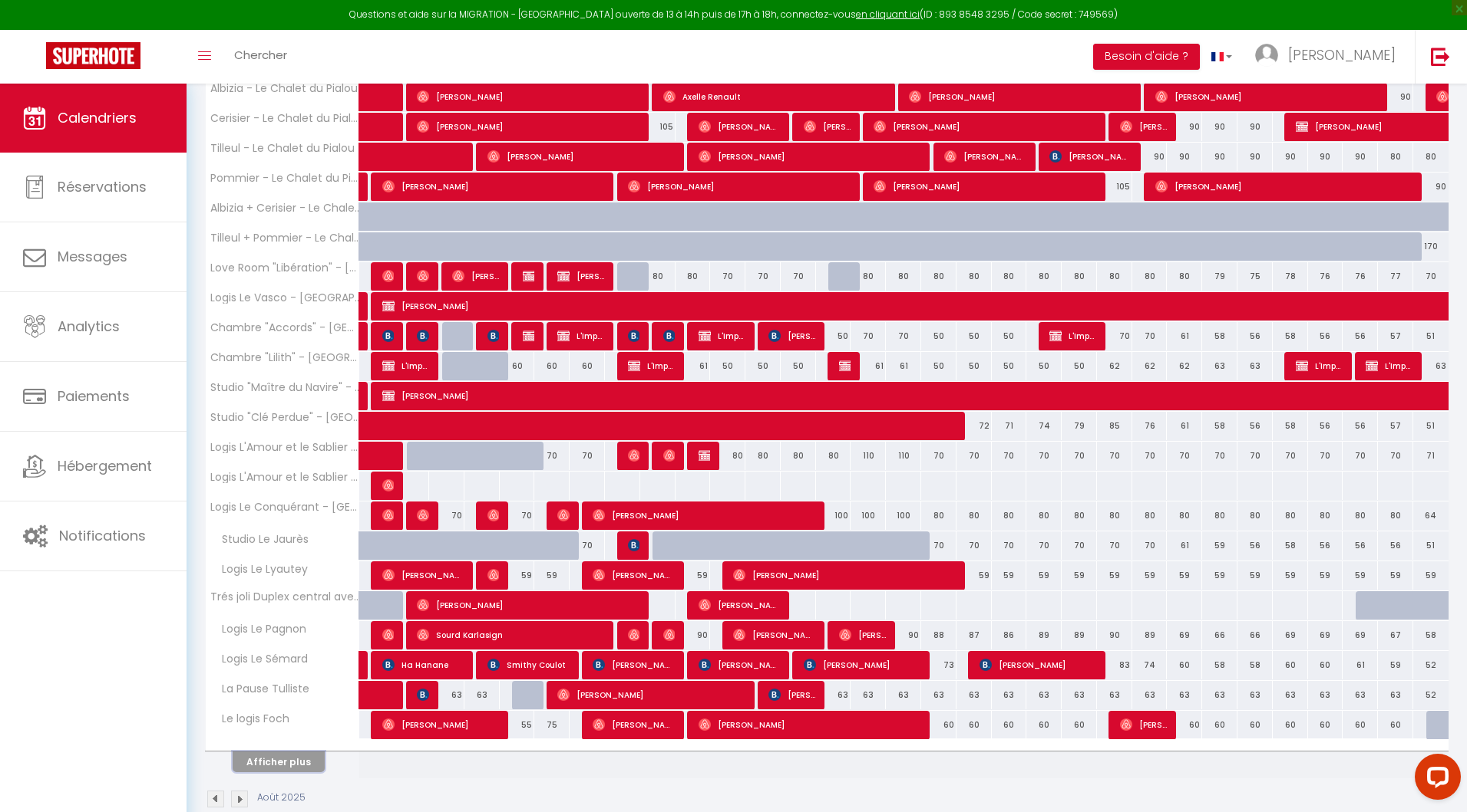
scroll to position [528, 0]
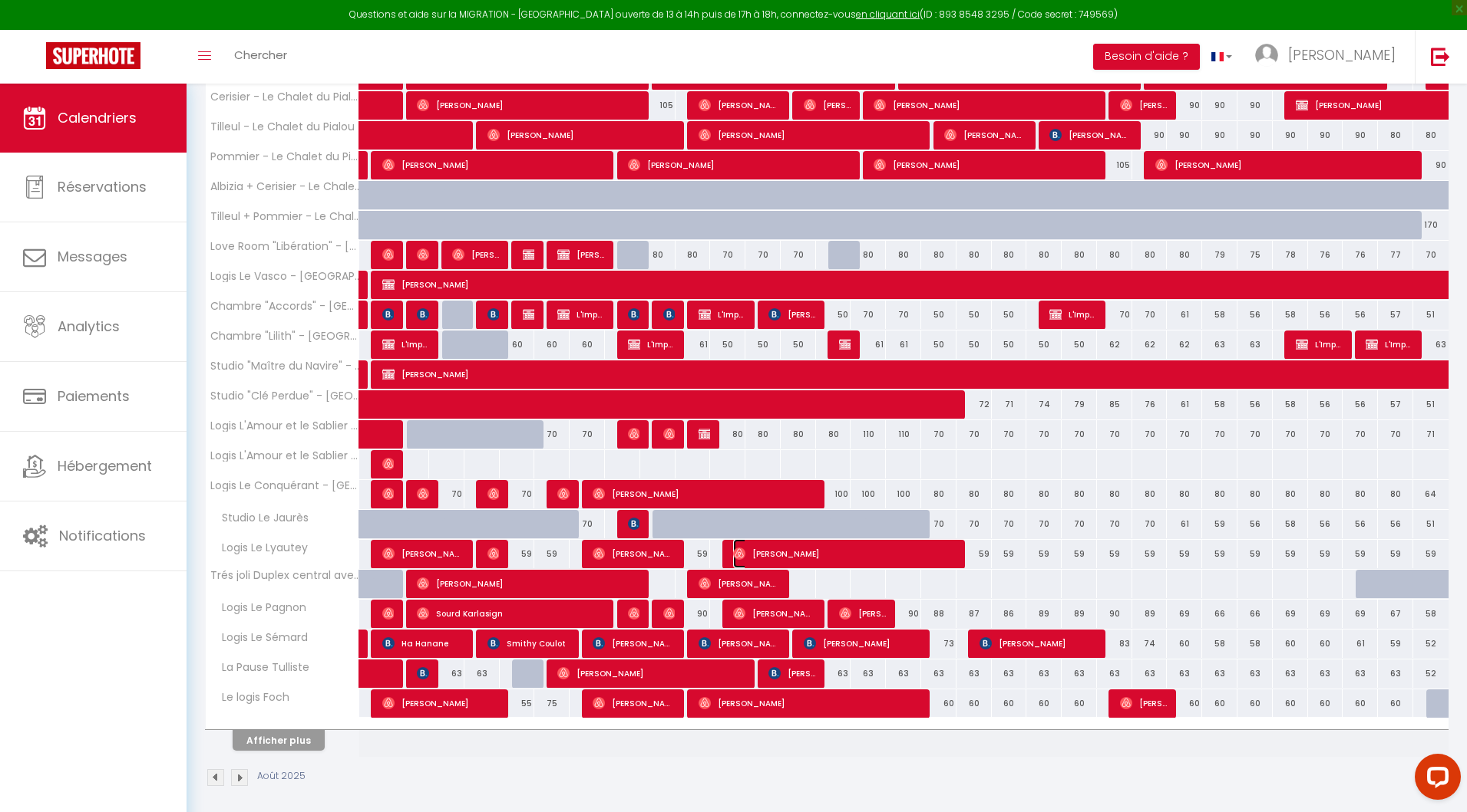
click at [740, 548] on img at bounding box center [739, 554] width 12 height 12
select select "OK"
select select "0"
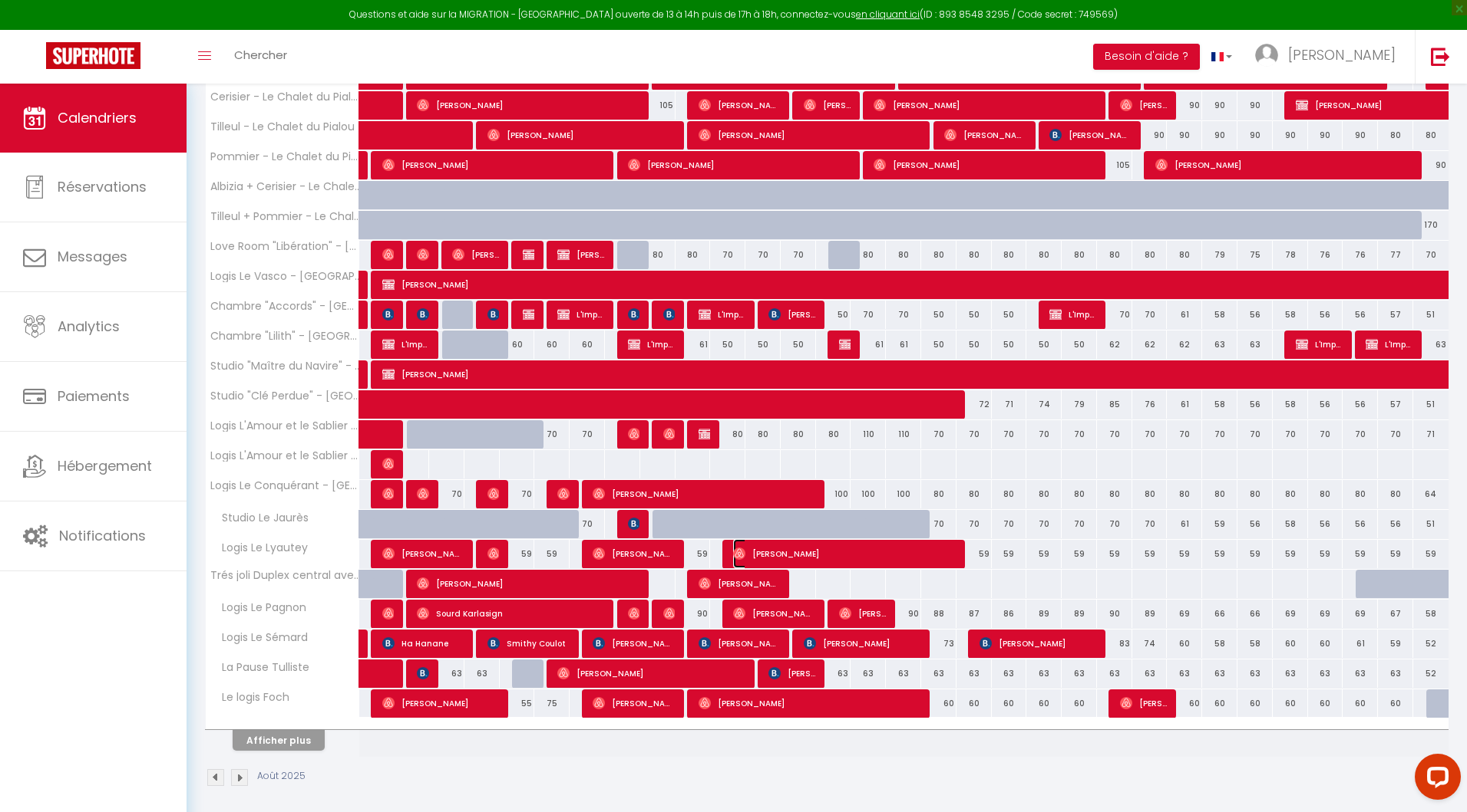
select select "1"
select select
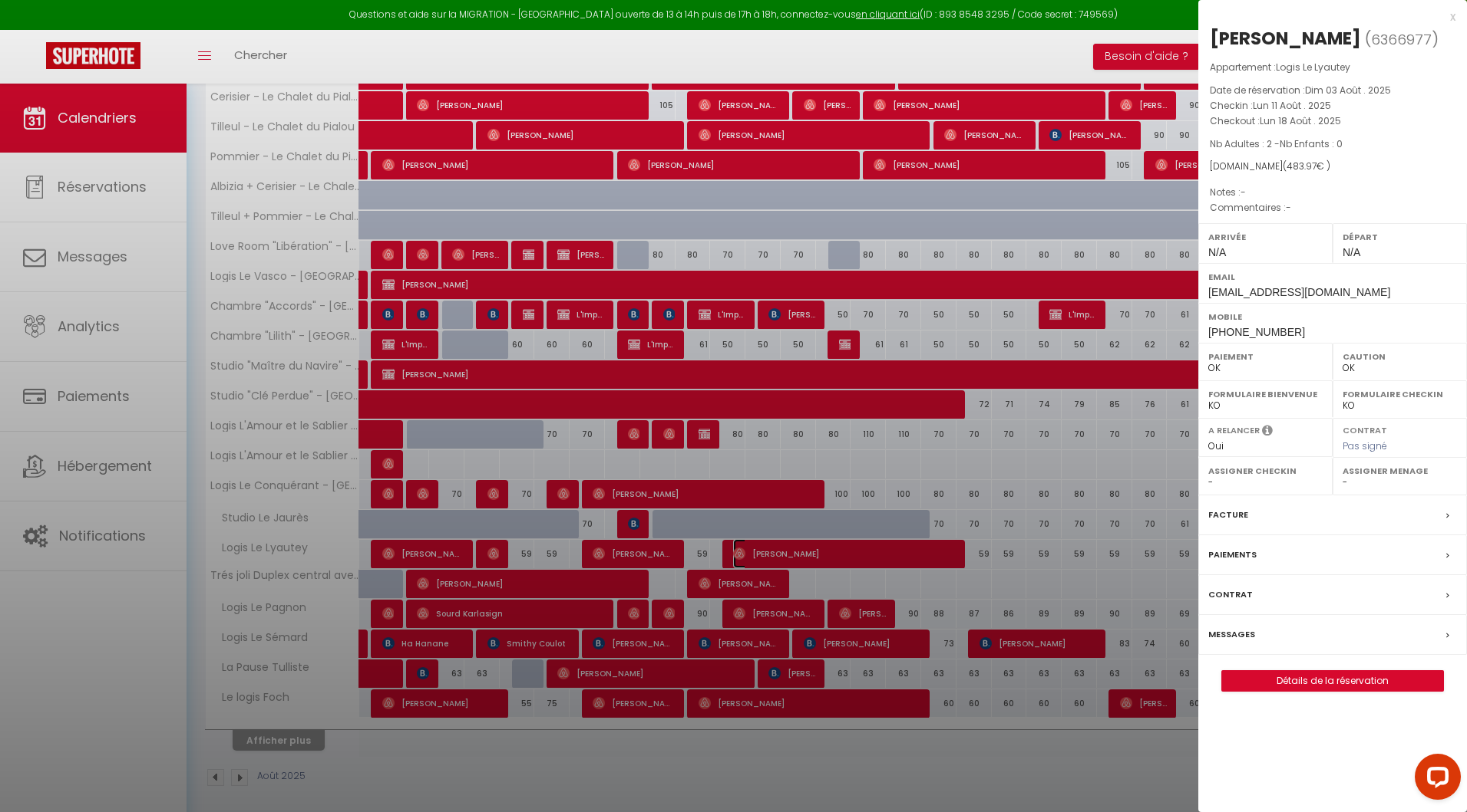
select select "17149"
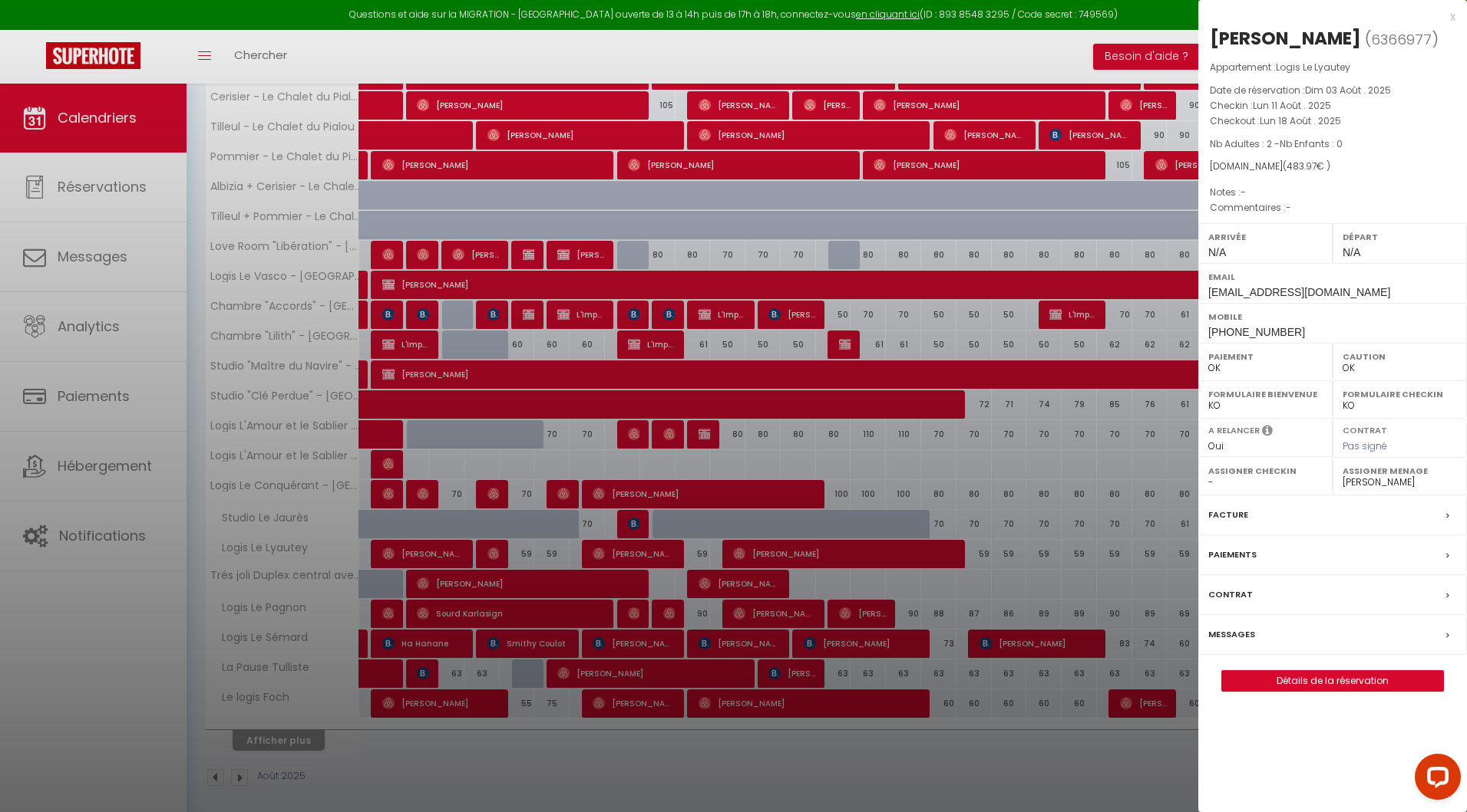
click at [814, 580] on div at bounding box center [733, 406] width 1467 height 812
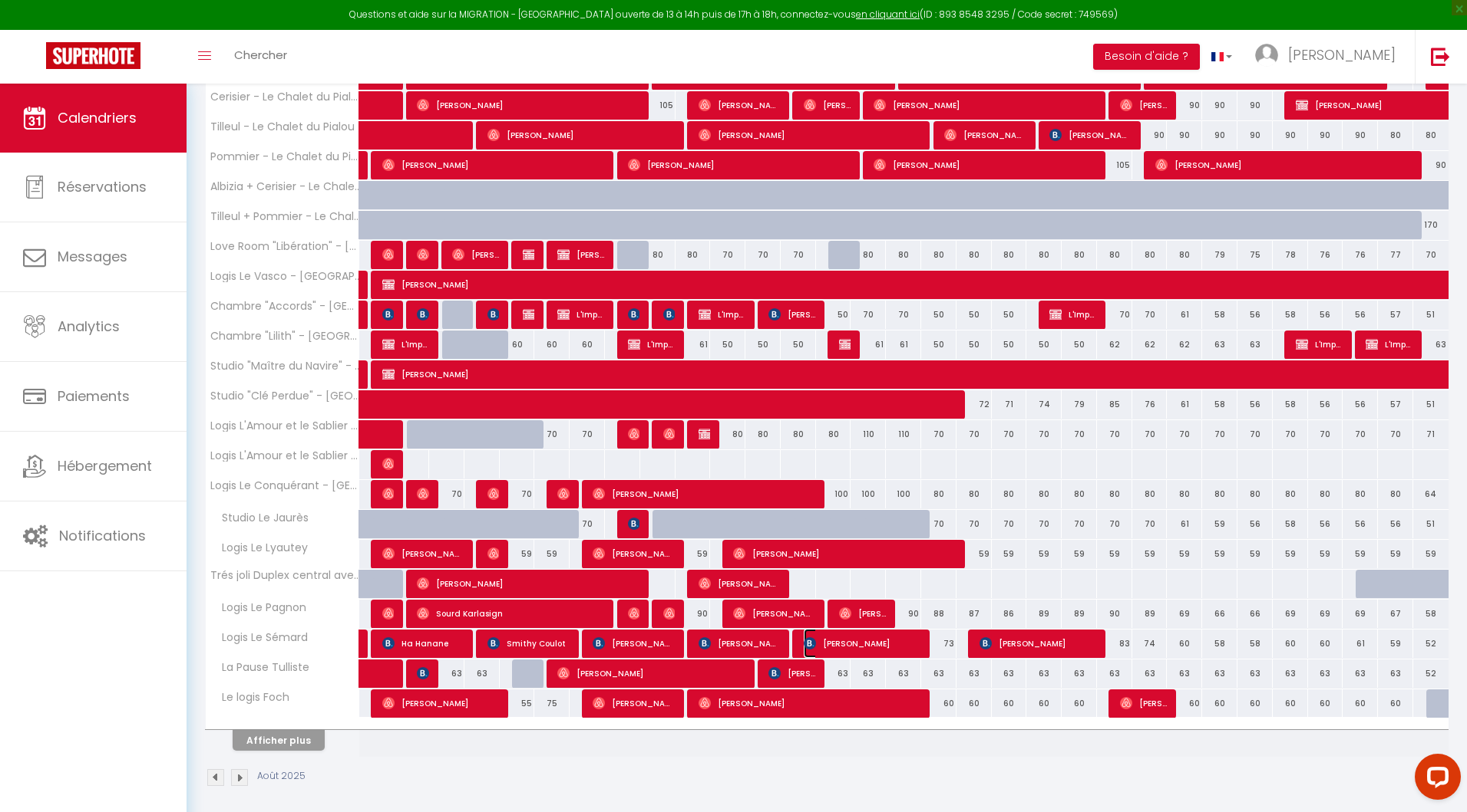
click at [804, 640] on img at bounding box center [810, 644] width 12 height 12
select select
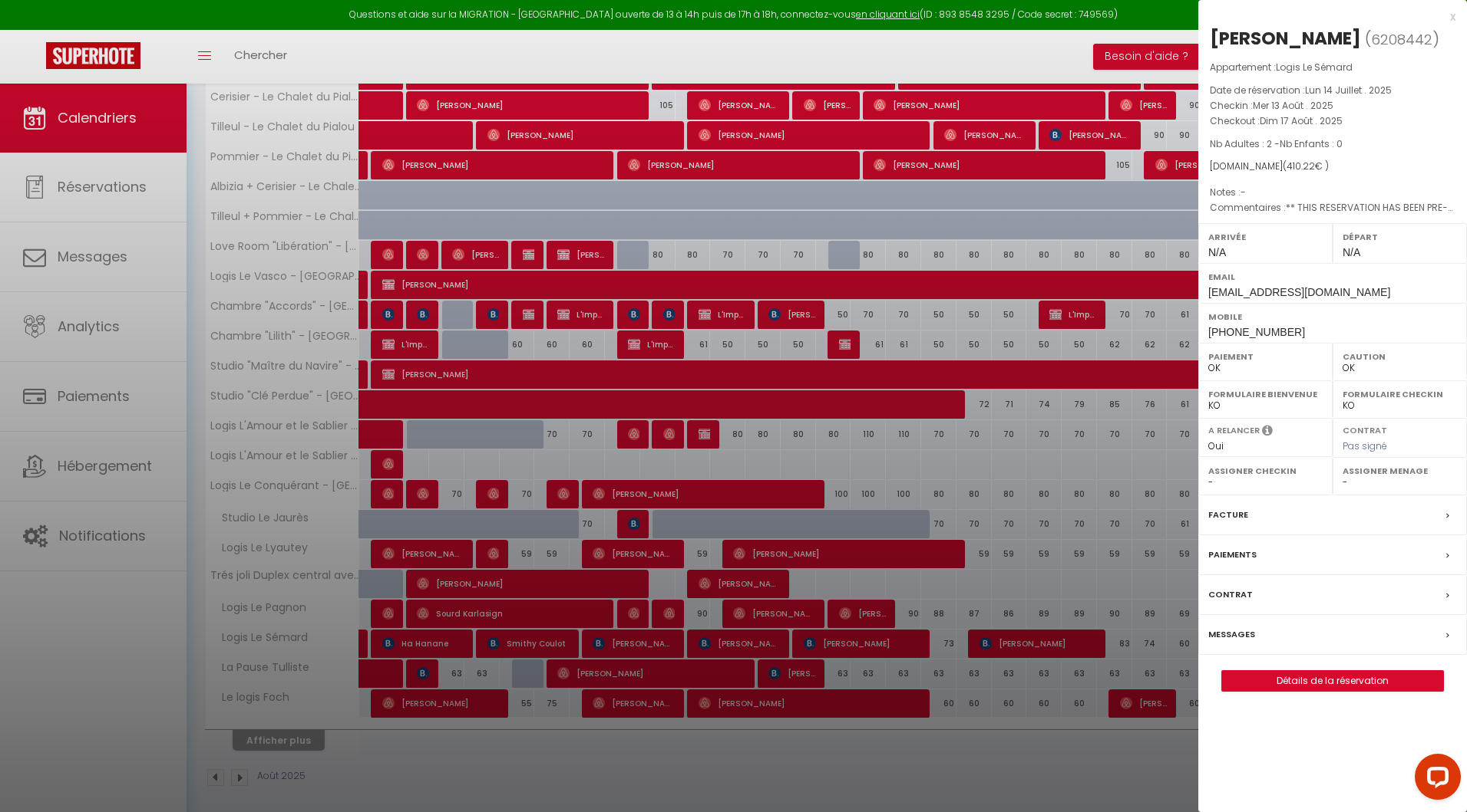
click at [790, 660] on div at bounding box center [733, 406] width 1467 height 812
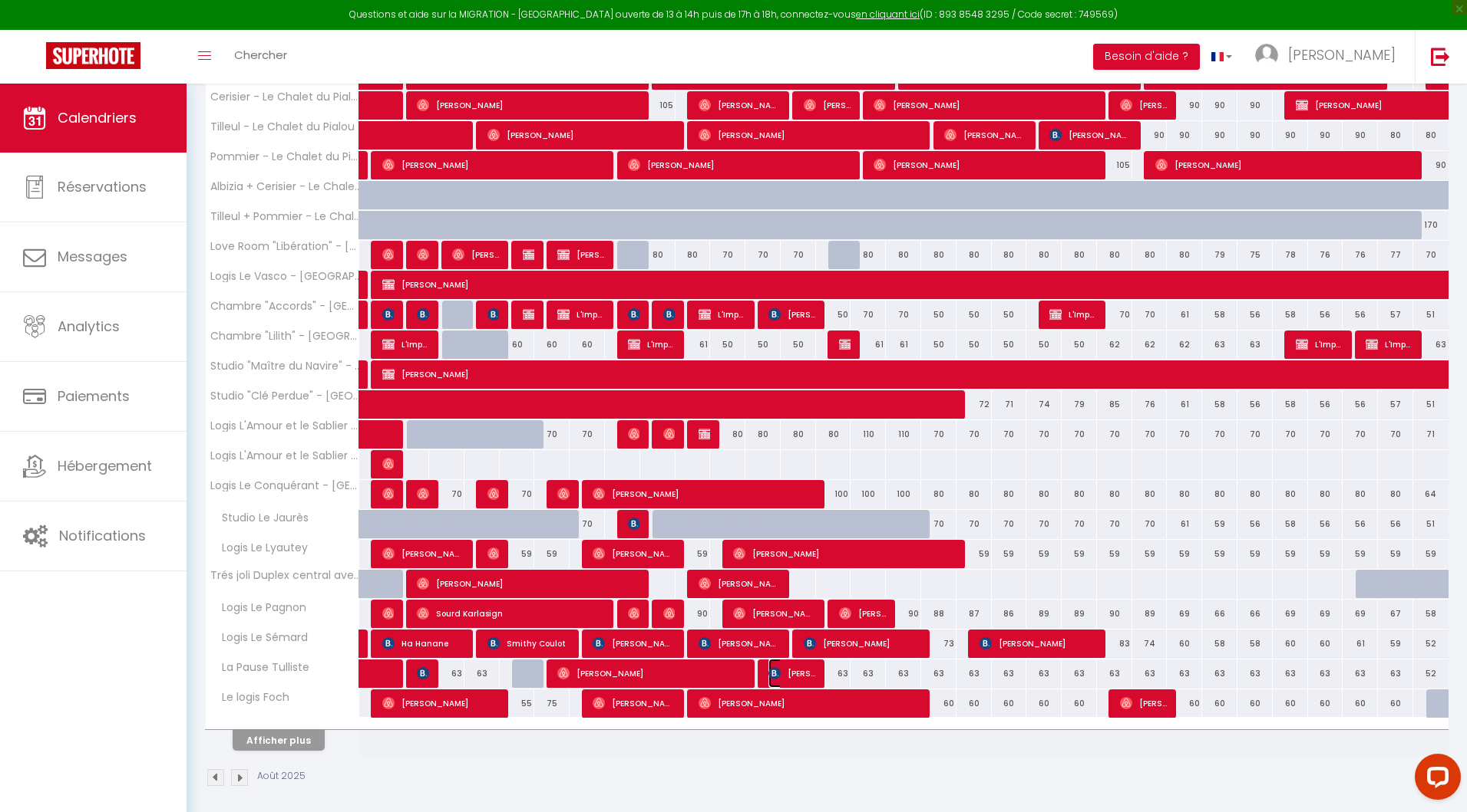
click at [768, 671] on img at bounding box center [774, 674] width 12 height 12
select select "KO"
select select "30152"
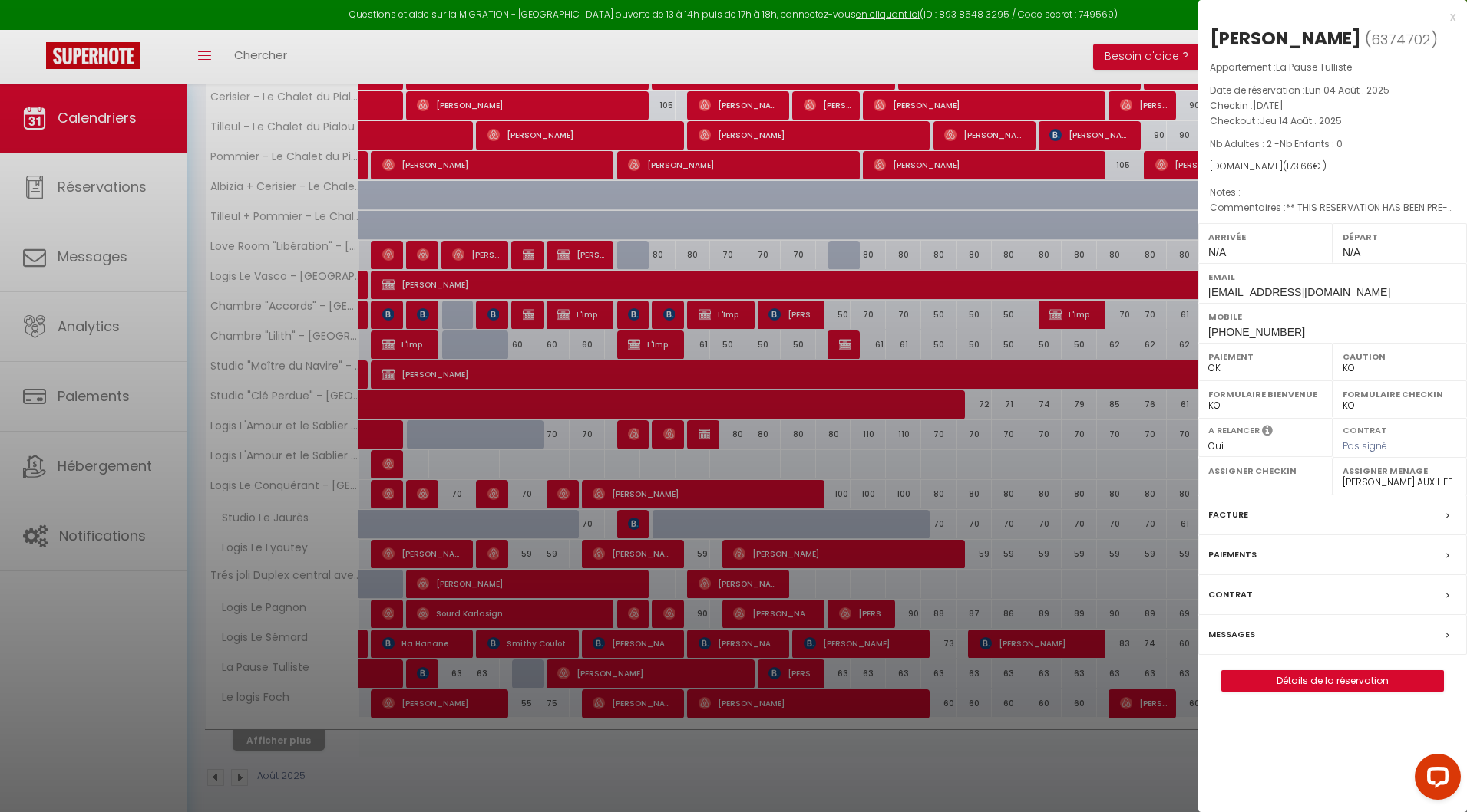
click at [716, 701] on div at bounding box center [733, 406] width 1467 height 812
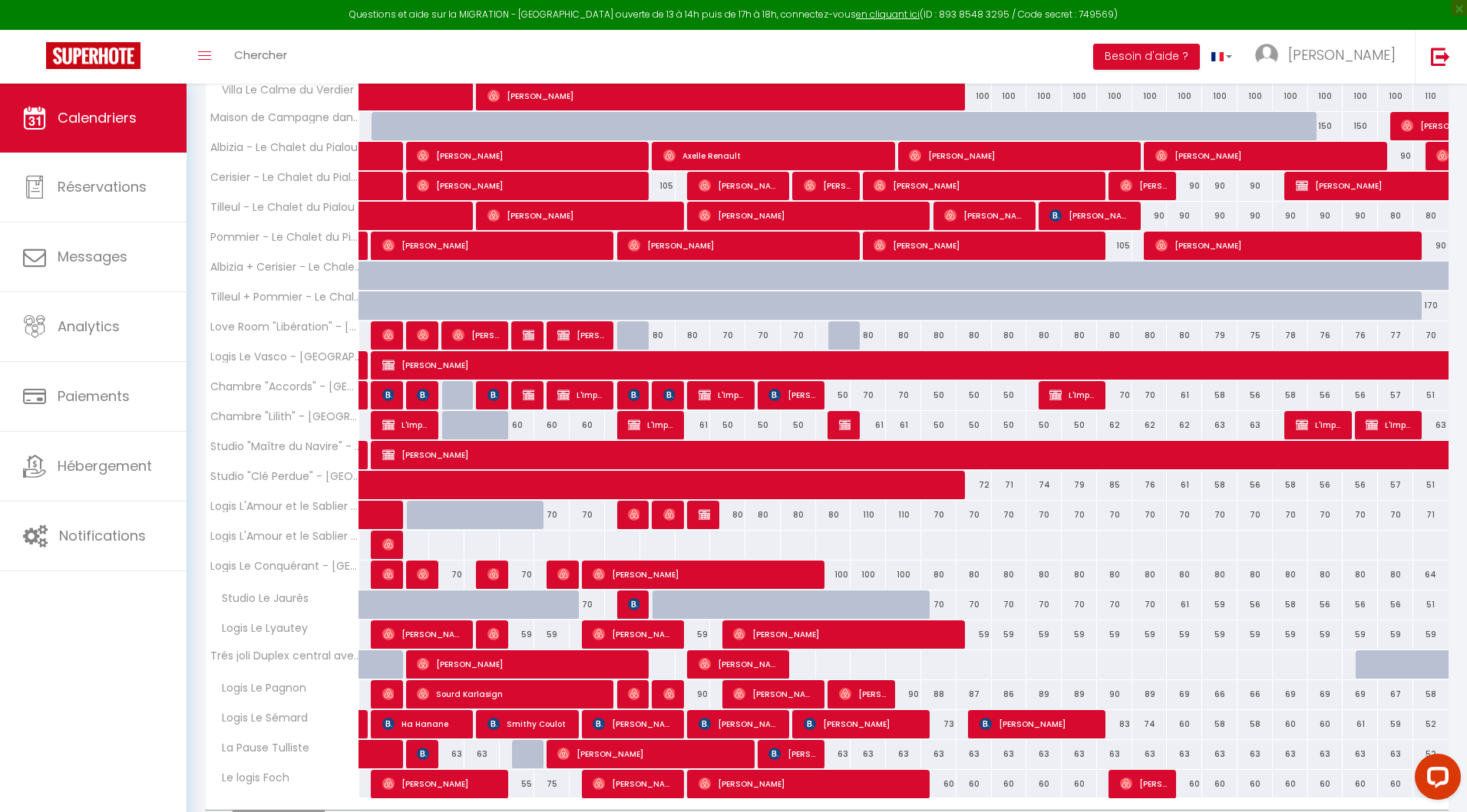
scroll to position [458, 0]
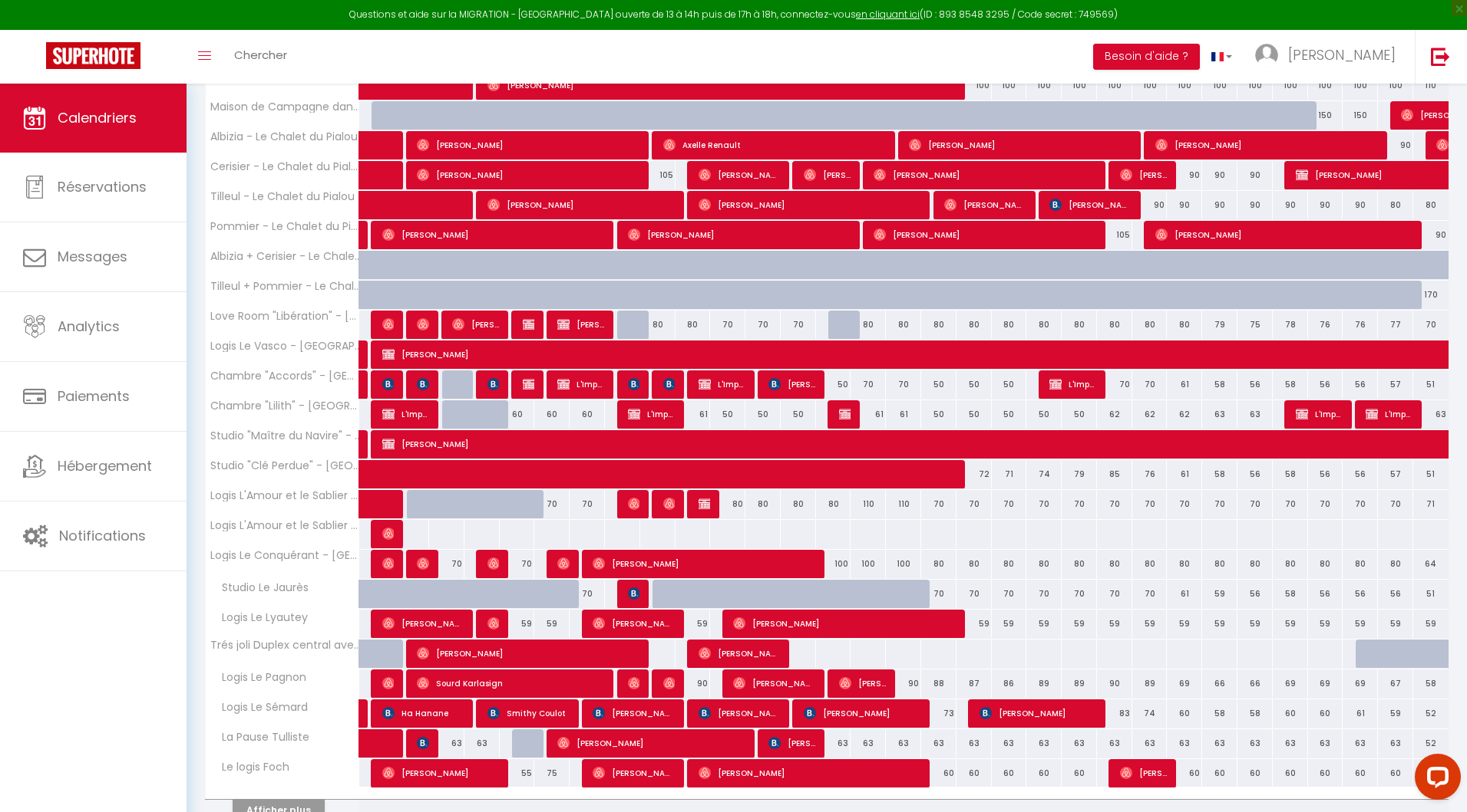
click at [711, 496] on div "80" at bounding box center [728, 505] width 36 height 28
type input "80"
type input "Lun 11 Août 2025"
type input "Mar 12 Août 2025"
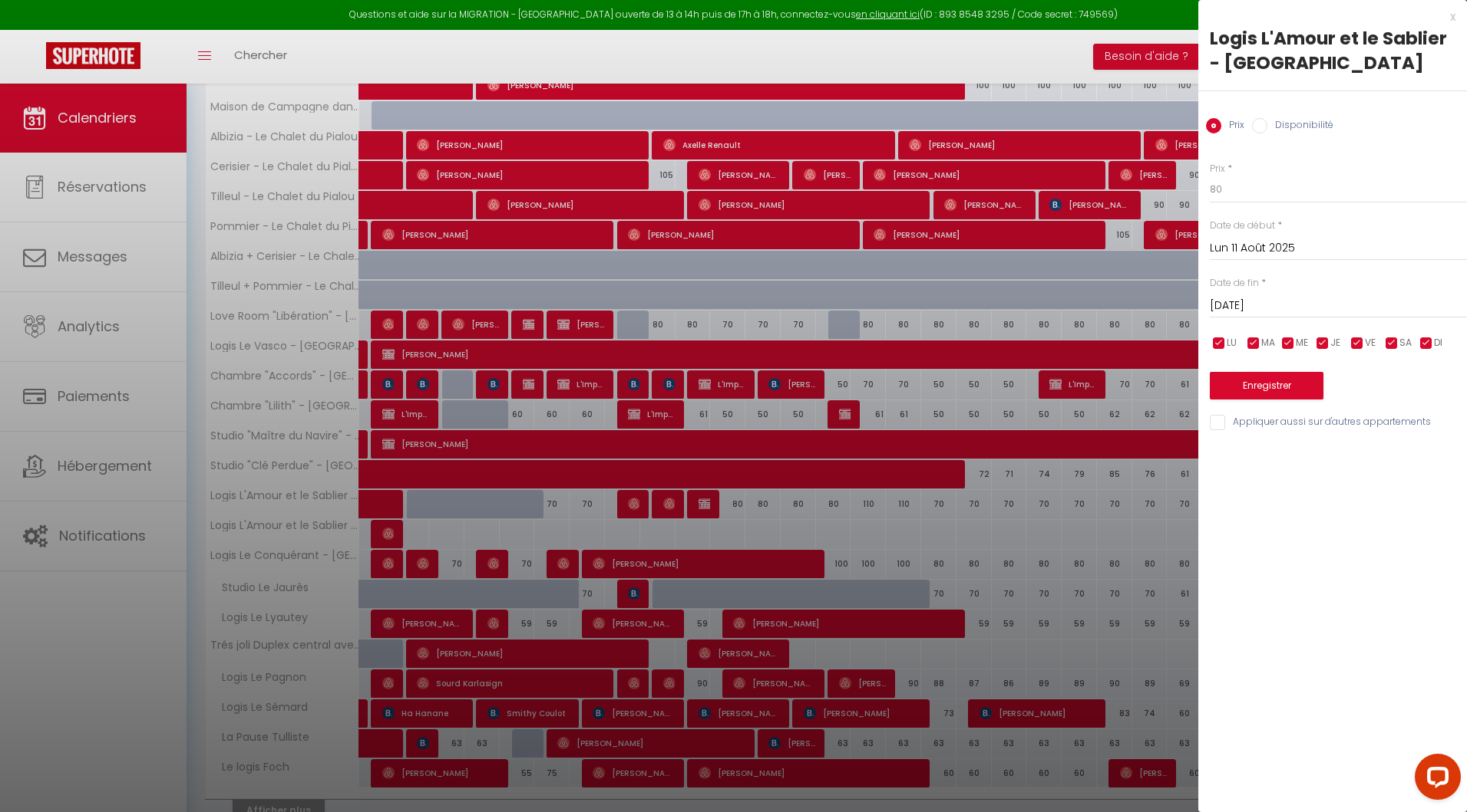
click at [702, 505] on div at bounding box center [733, 406] width 1467 height 812
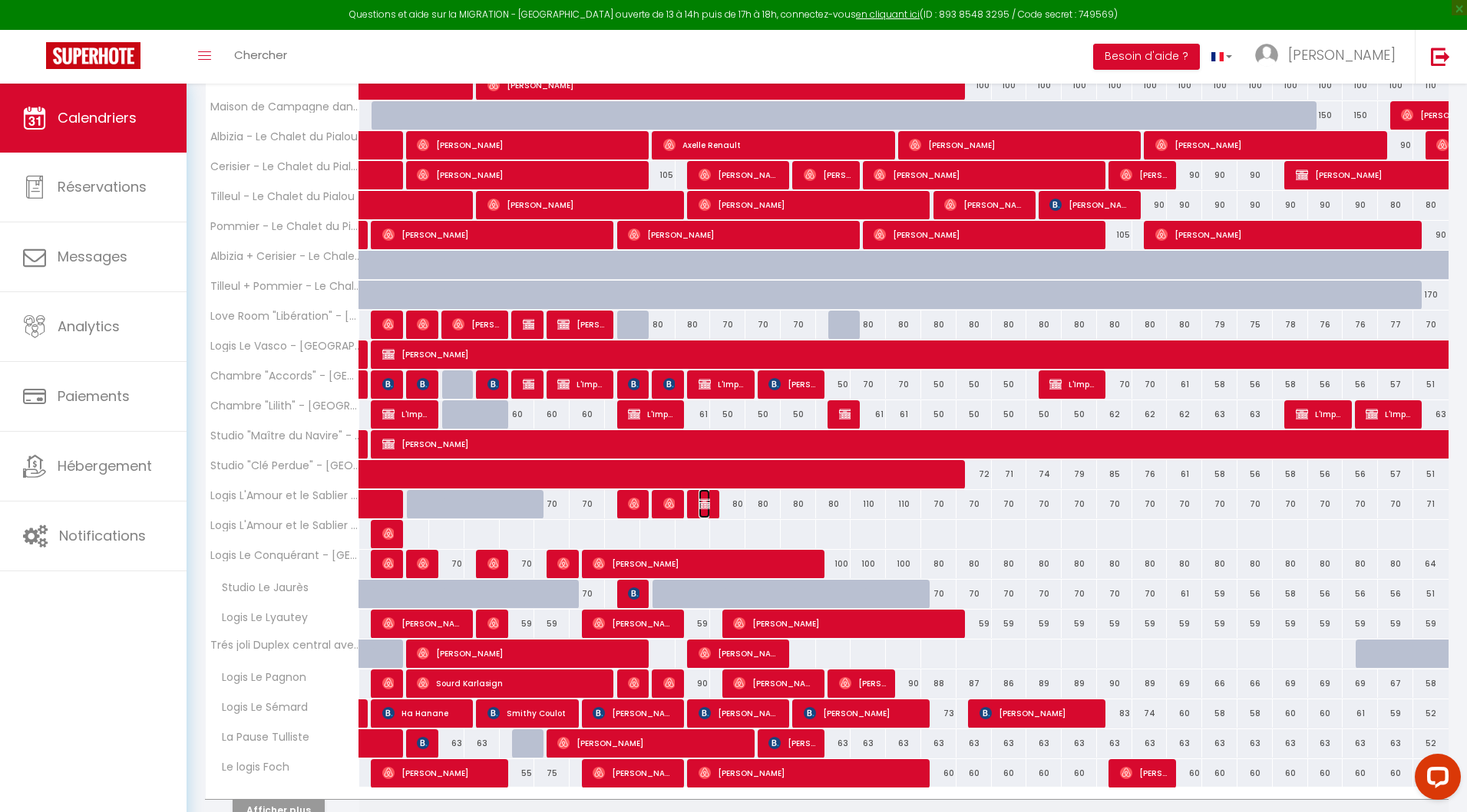
click at [702, 505] on img at bounding box center [705, 504] width 12 height 12
select select "45985"
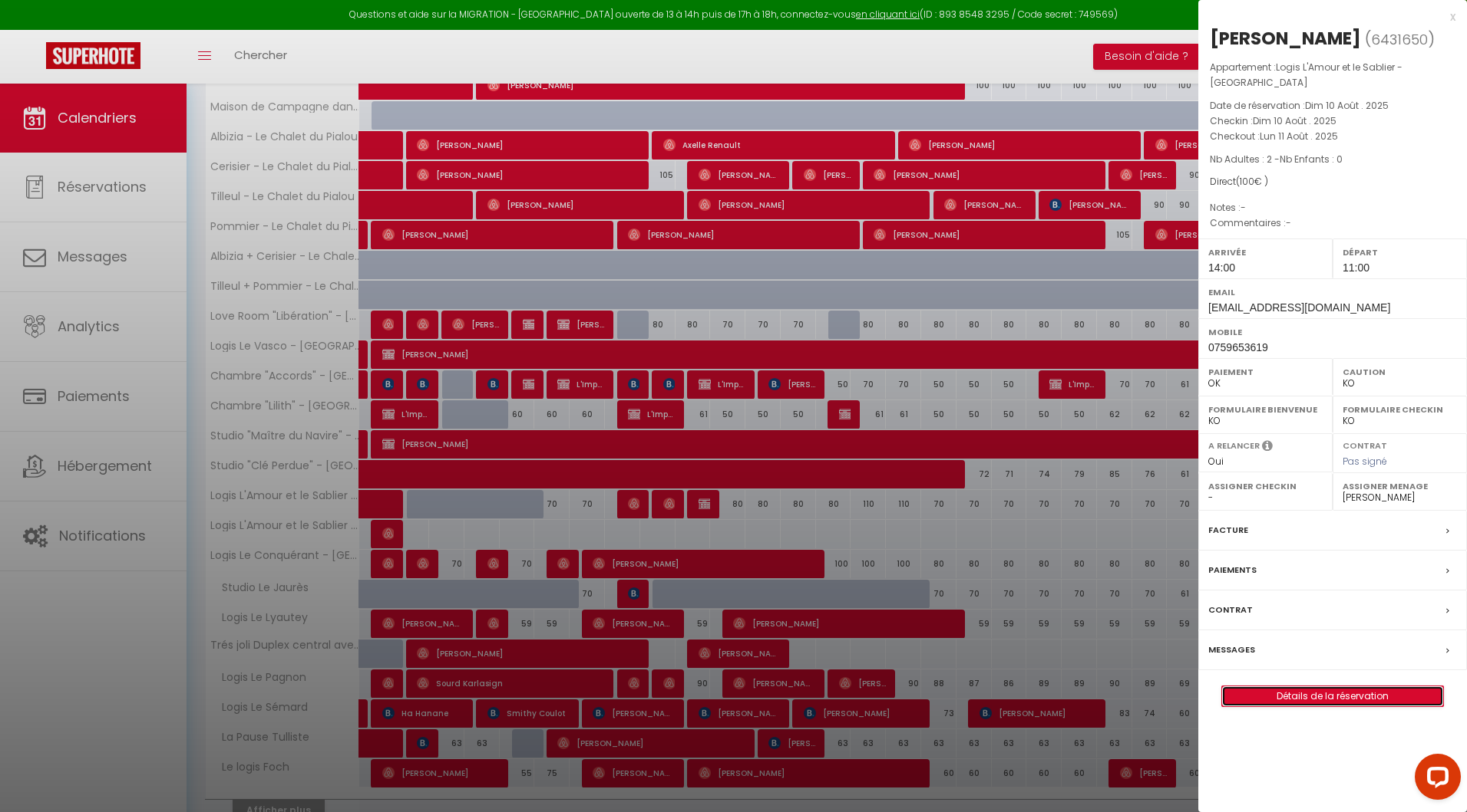
click at [1298, 687] on link "Détails de la réservation" at bounding box center [1333, 696] width 221 height 20
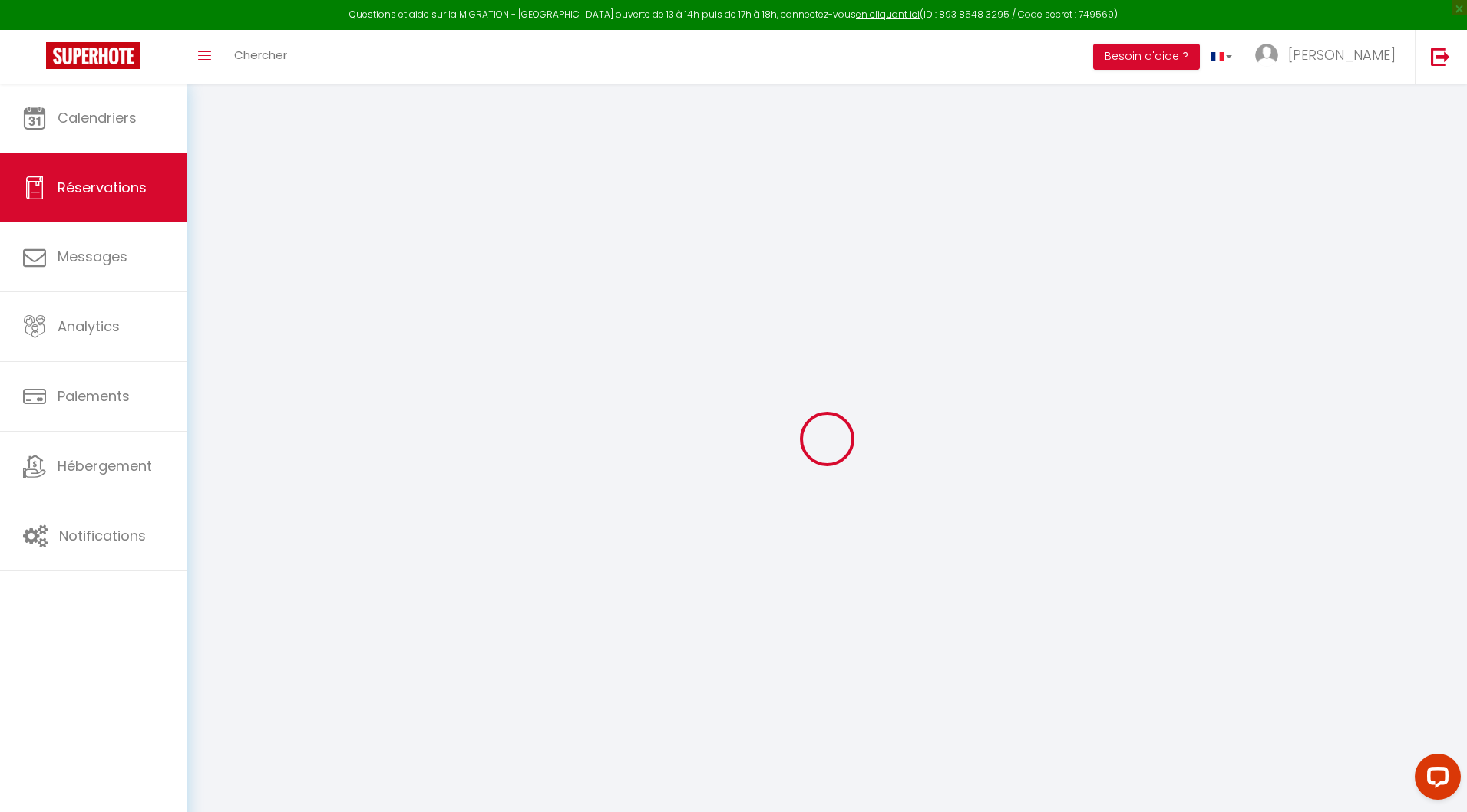
select select
checkbox input "false"
select select
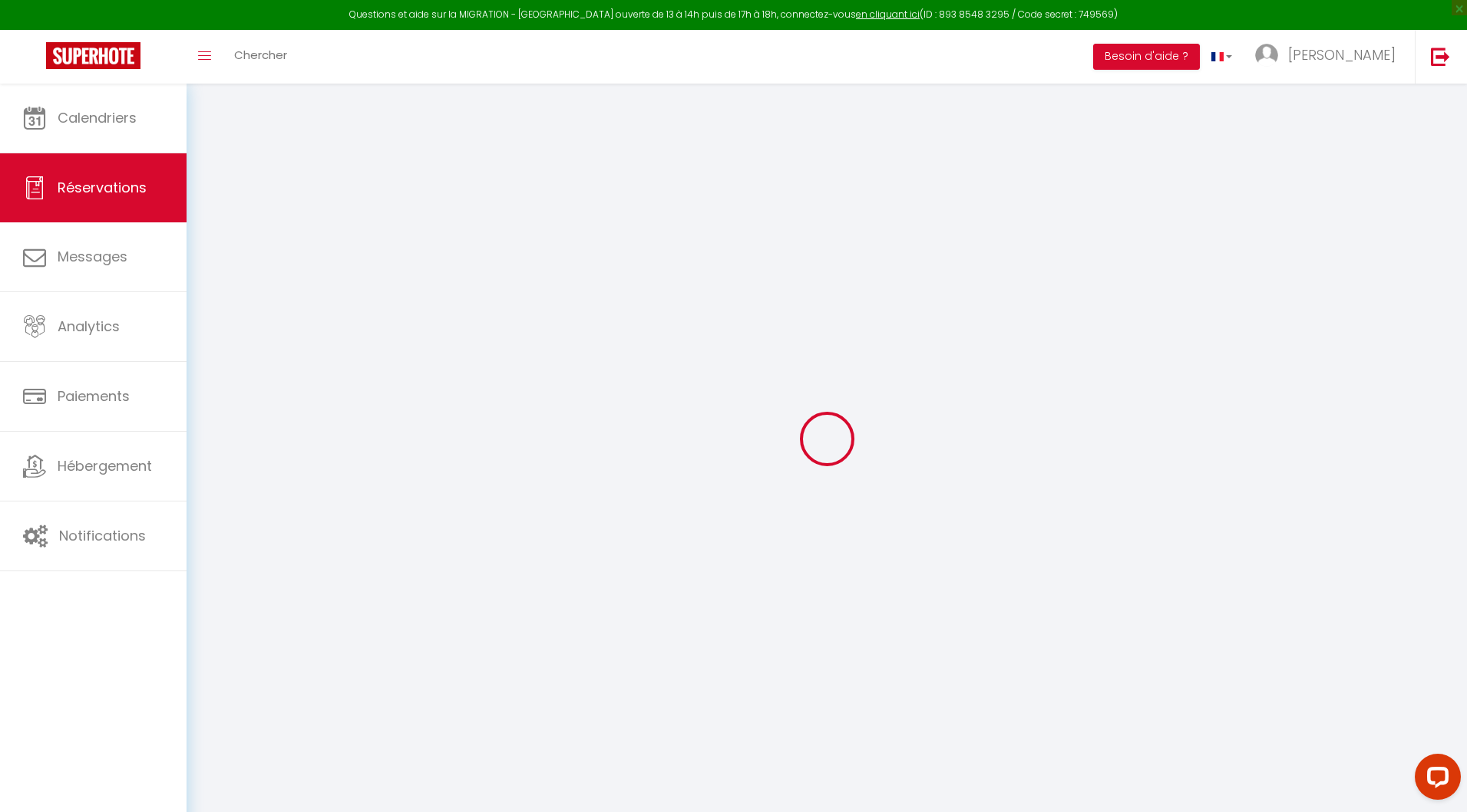
select select
checkbox input "false"
select select
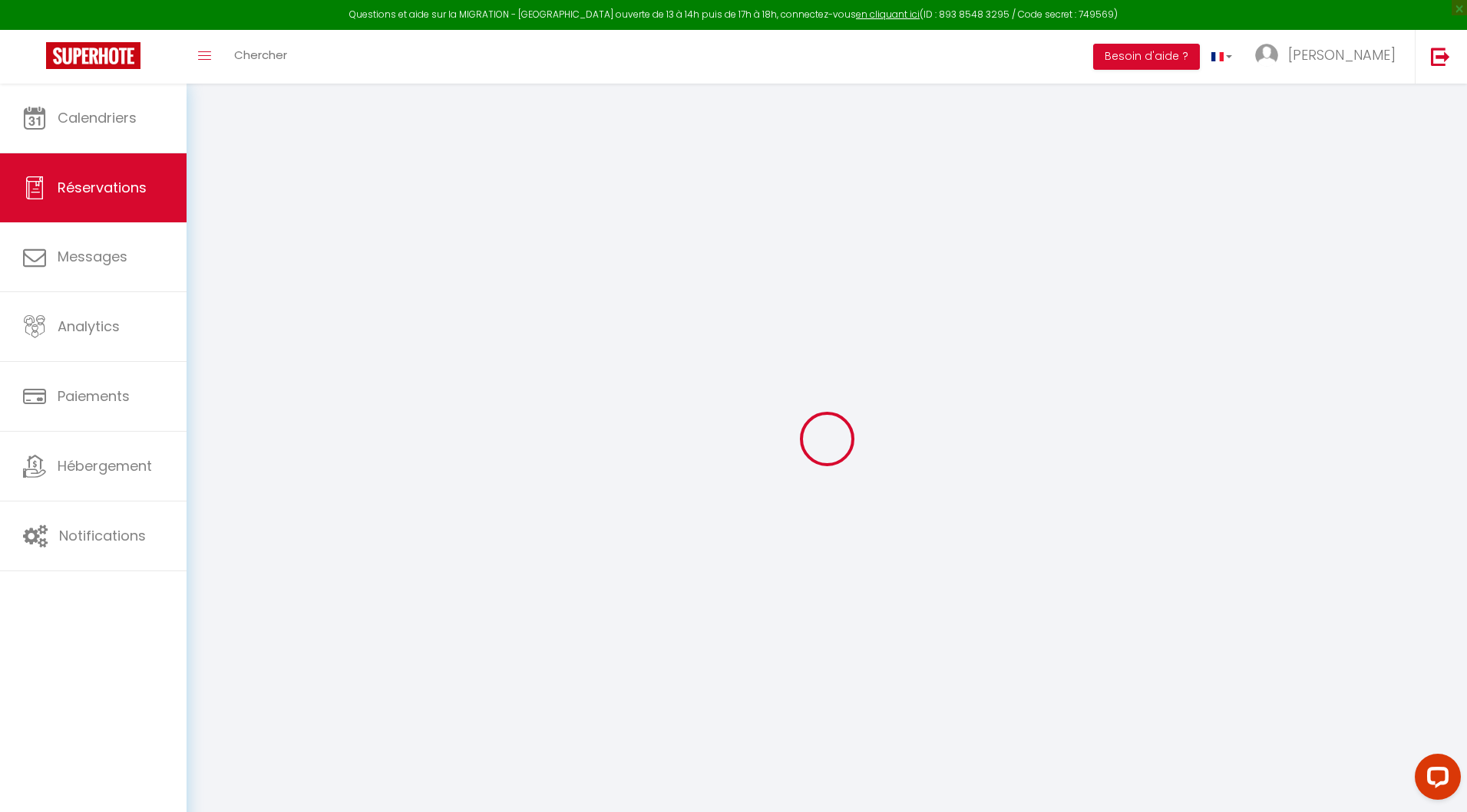
select select
checkbox input "false"
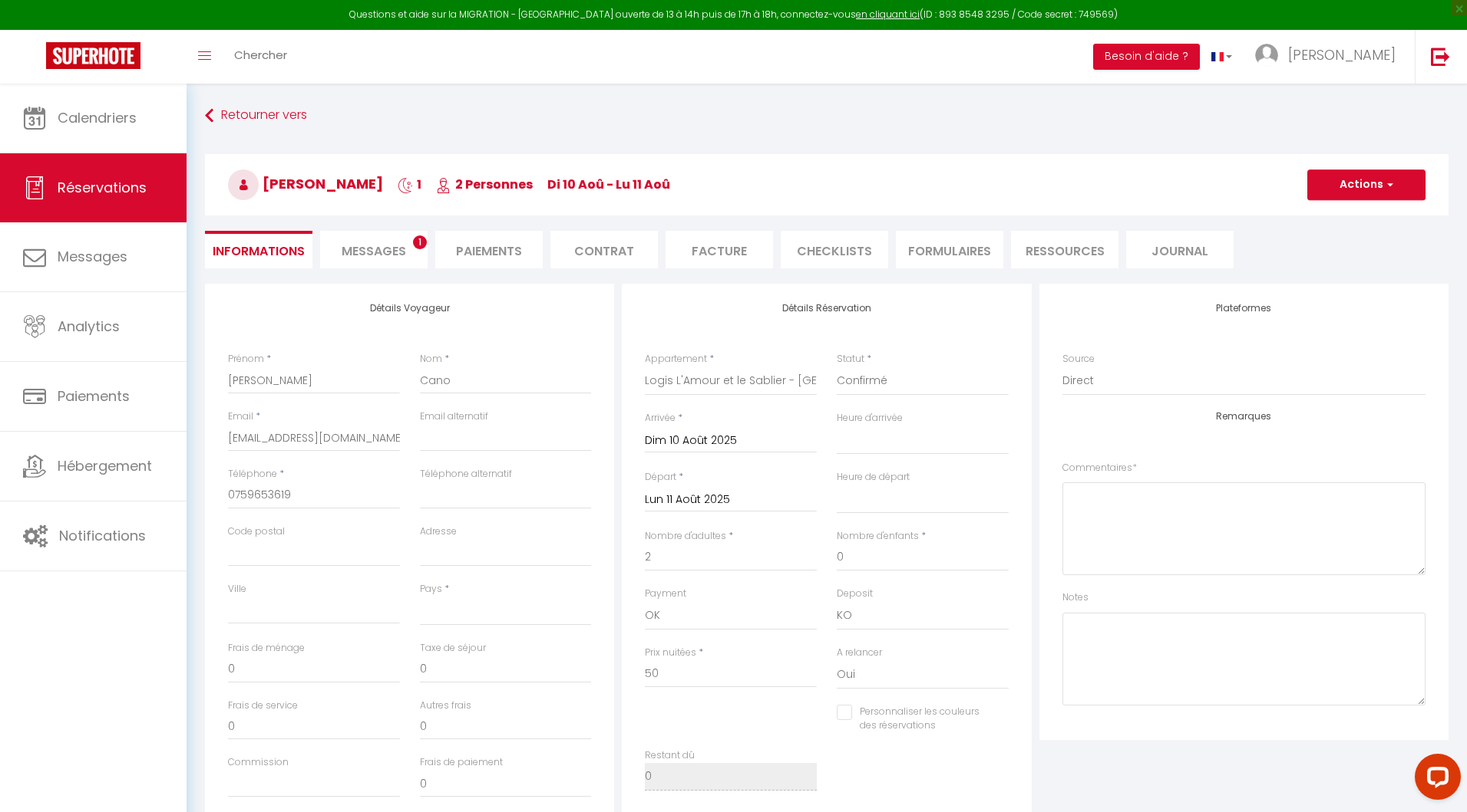
select select
type input "50"
select select
checkbox input "false"
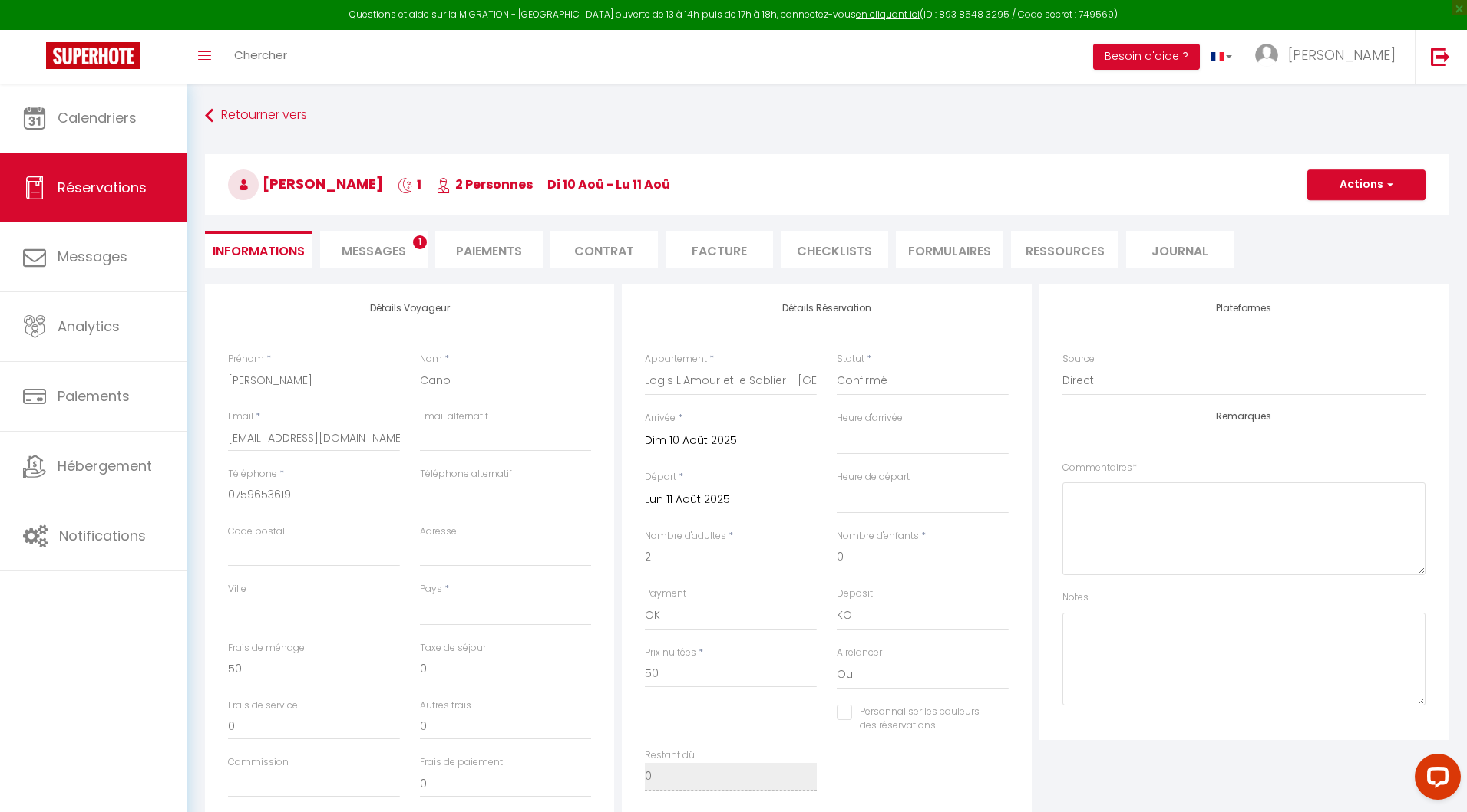
select select
checkbox input "false"
select select "14:00"
select select "11:00"
click at [365, 246] on span "Messages" at bounding box center [373, 251] width 64 height 18
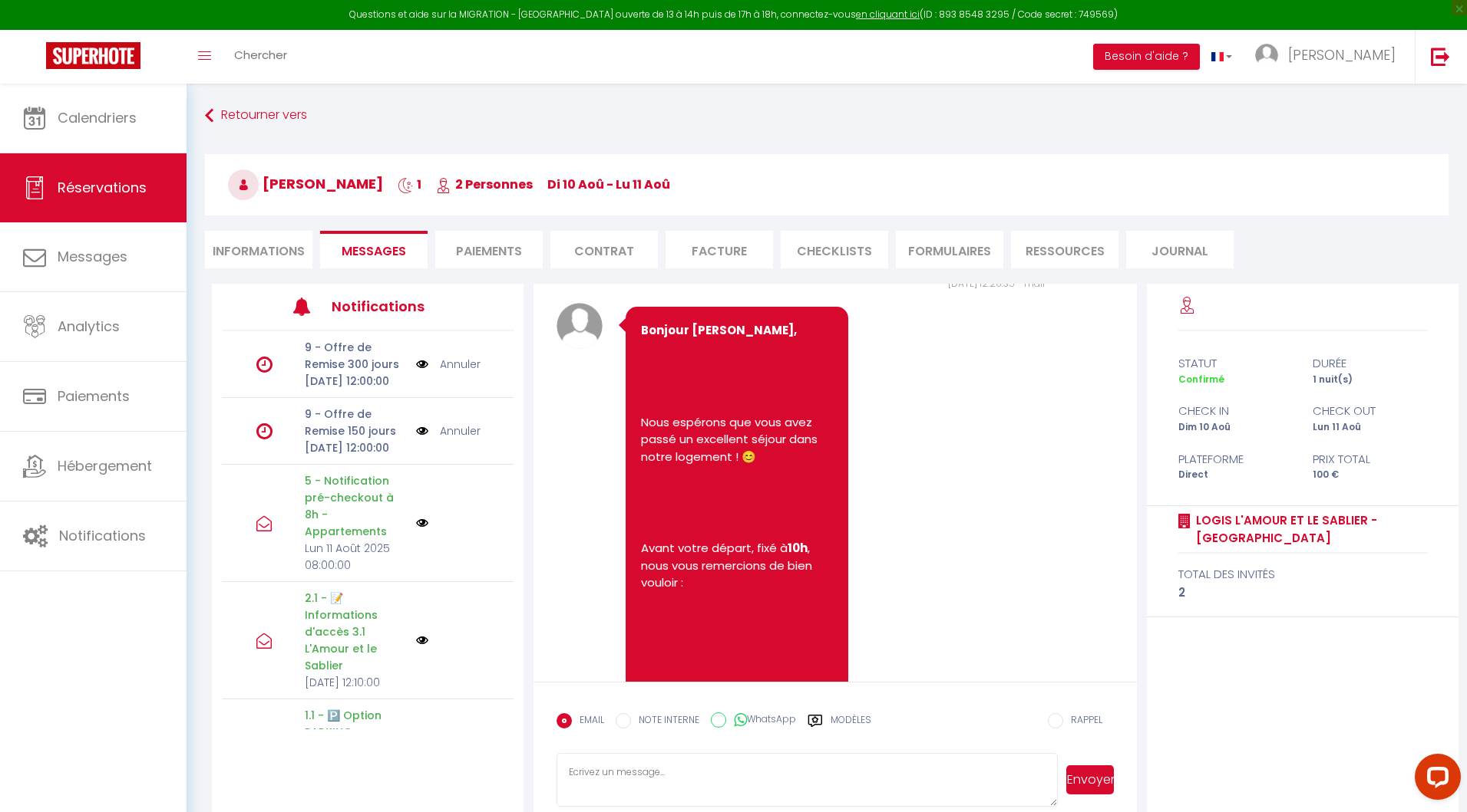
scroll to position [4525, 0]
click at [487, 241] on li "Paiements" at bounding box center [489, 249] width 108 height 37
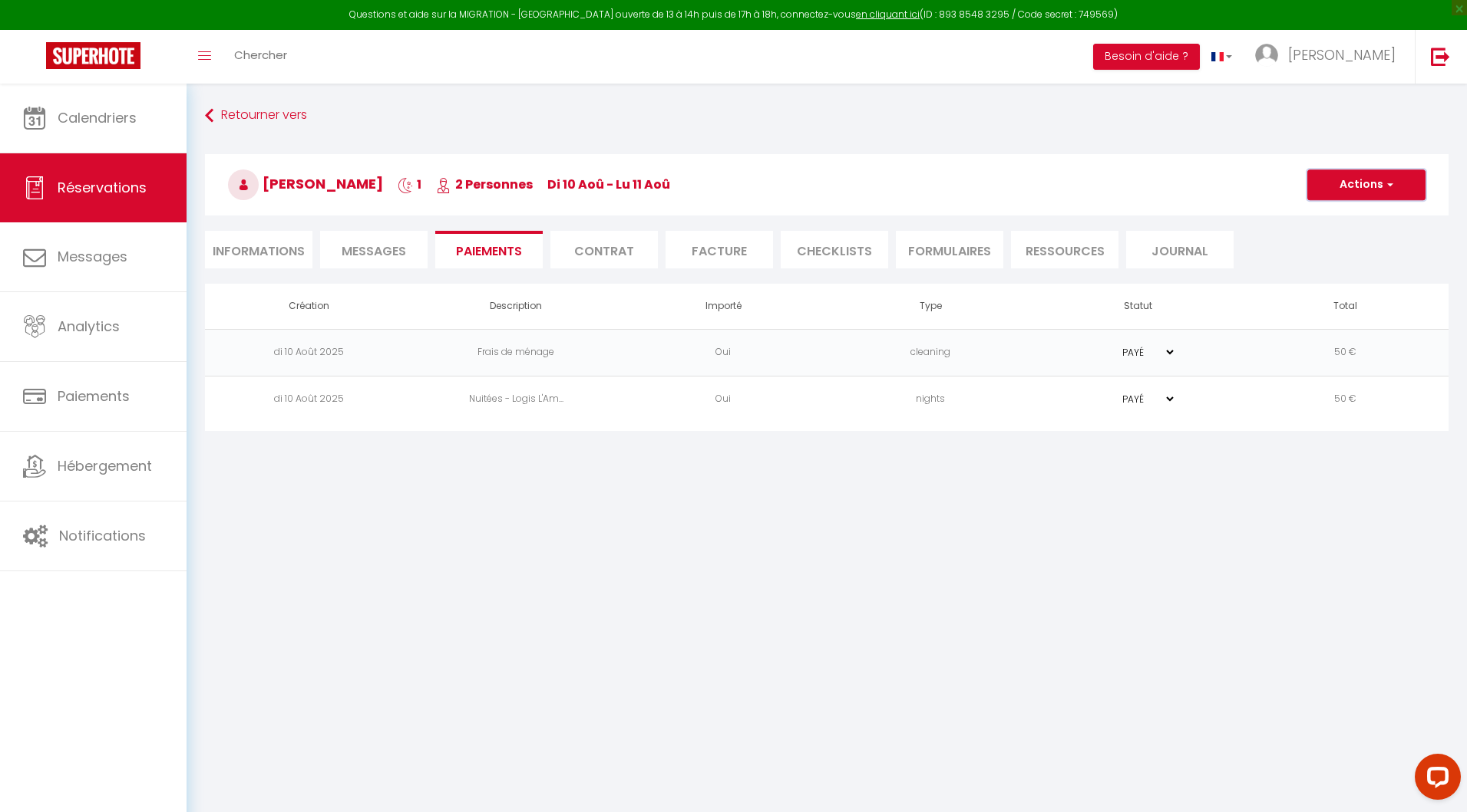
click at [1390, 181] on span "button" at bounding box center [1388, 185] width 9 height 14
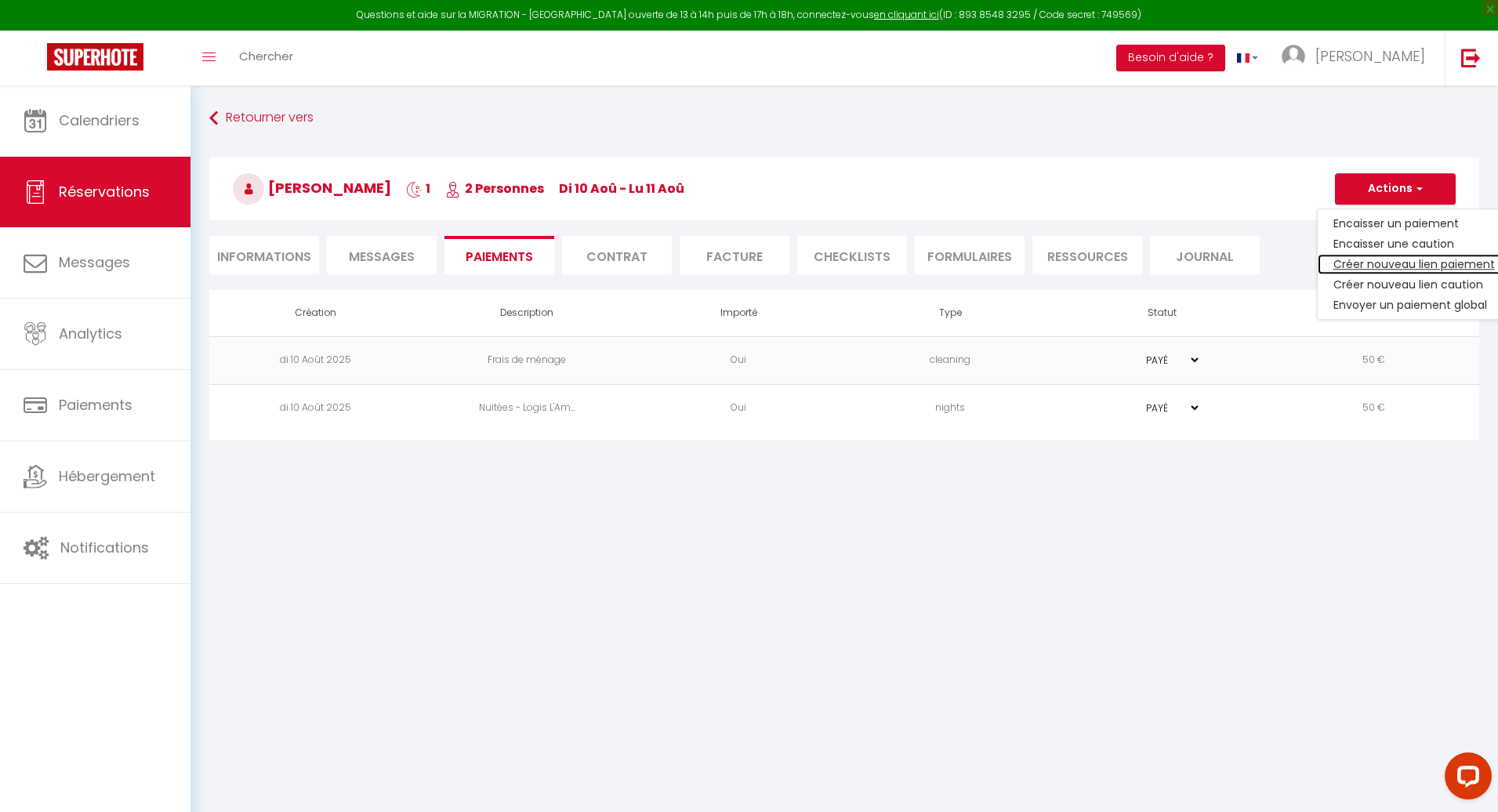
click at [1376, 263] on link "Créer nouveau lien paiement" at bounding box center [1413, 264] width 193 height 20
select select
select select "nights"
type input "diana.cano@gmail.com"
select select "5302"
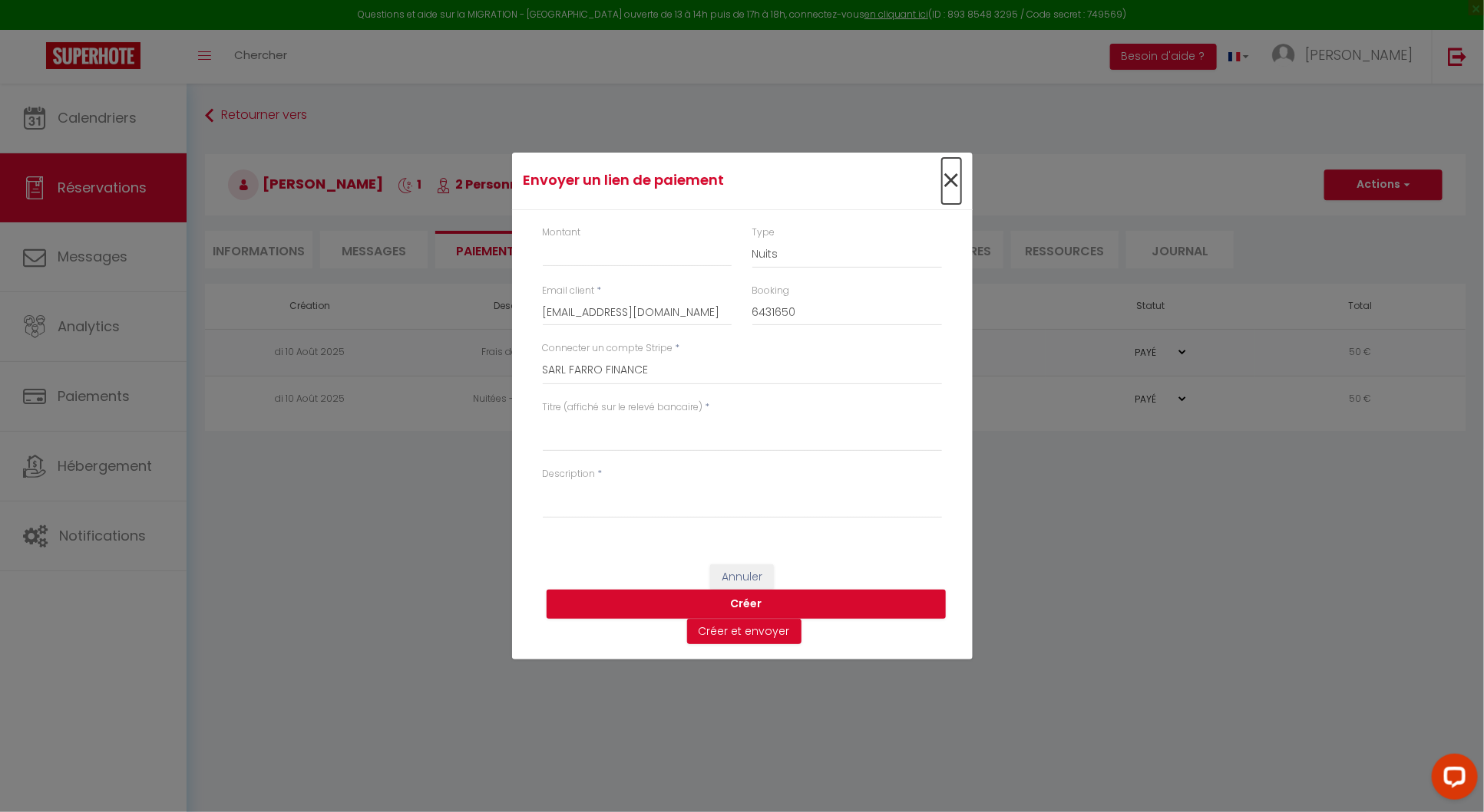
click at [943, 180] on span "×" at bounding box center [951, 181] width 20 height 46
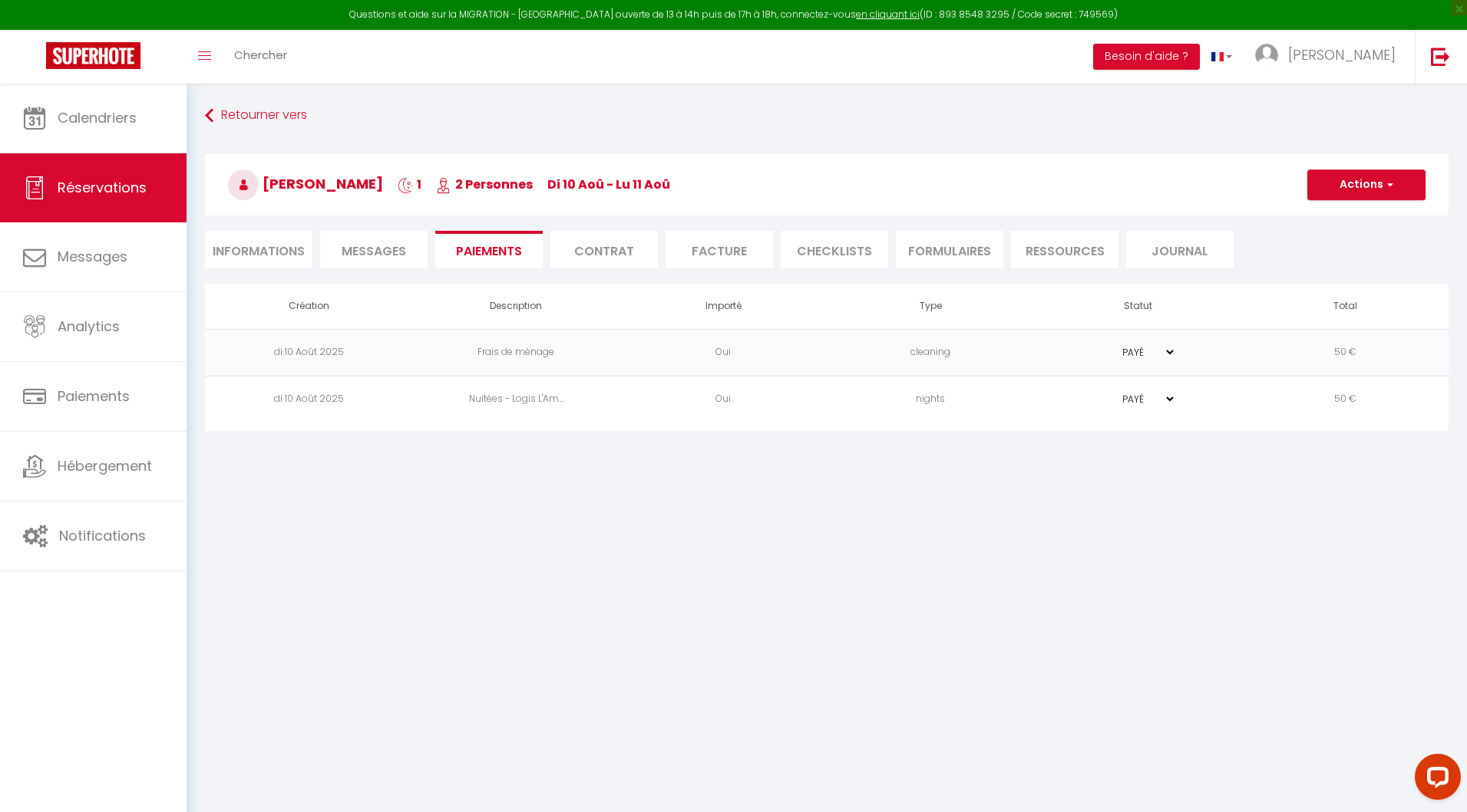
click at [264, 253] on li "Informations" at bounding box center [258, 249] width 108 height 37
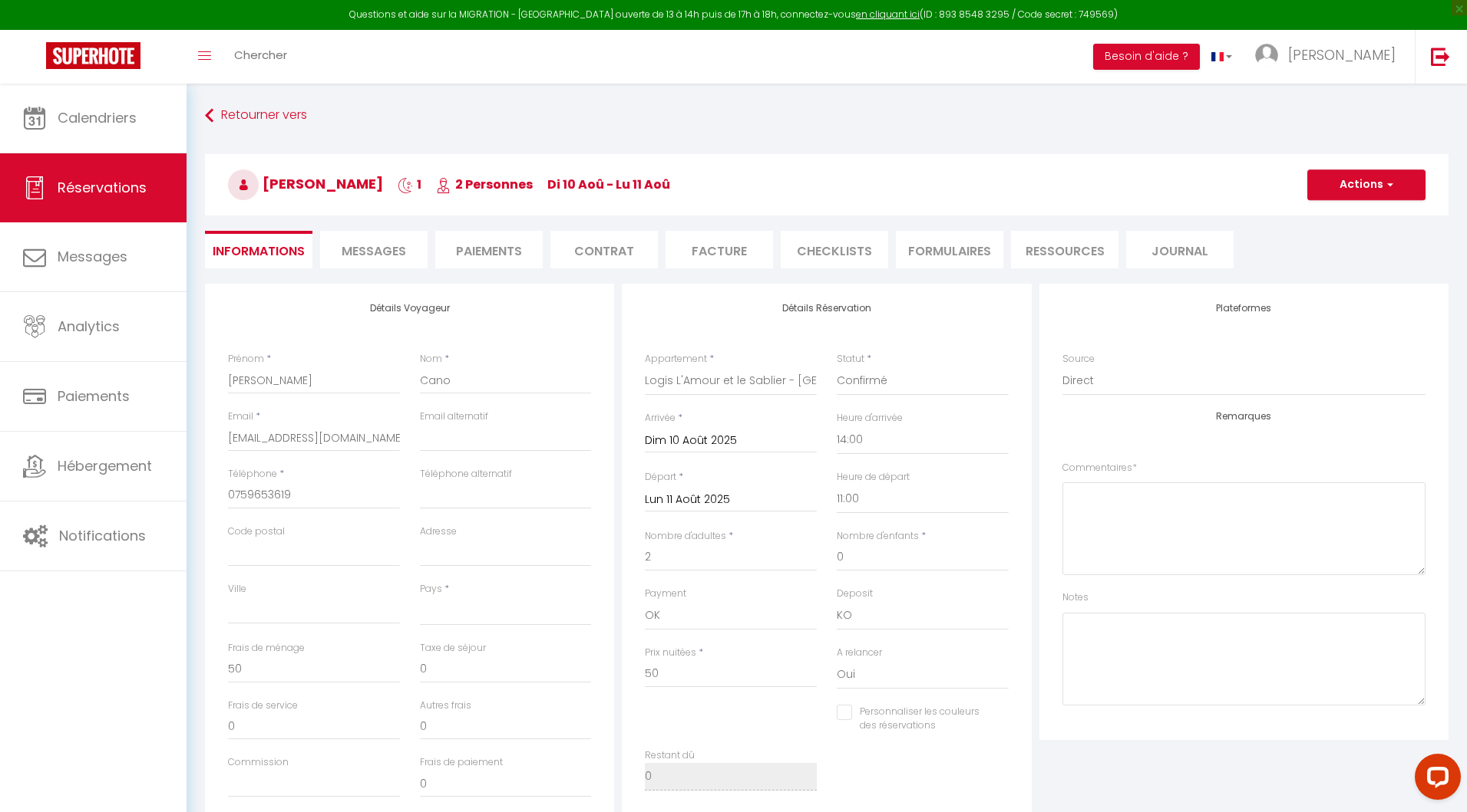
click at [741, 499] on input "Lun 11 Août 2025" at bounding box center [730, 500] width 172 height 20
click at [1037, 613] on div "Plateformes Source Direct Airbnb.com Booking.com Chalet montagne Expedia Gite d…" at bounding box center [1243, 558] width 417 height 548
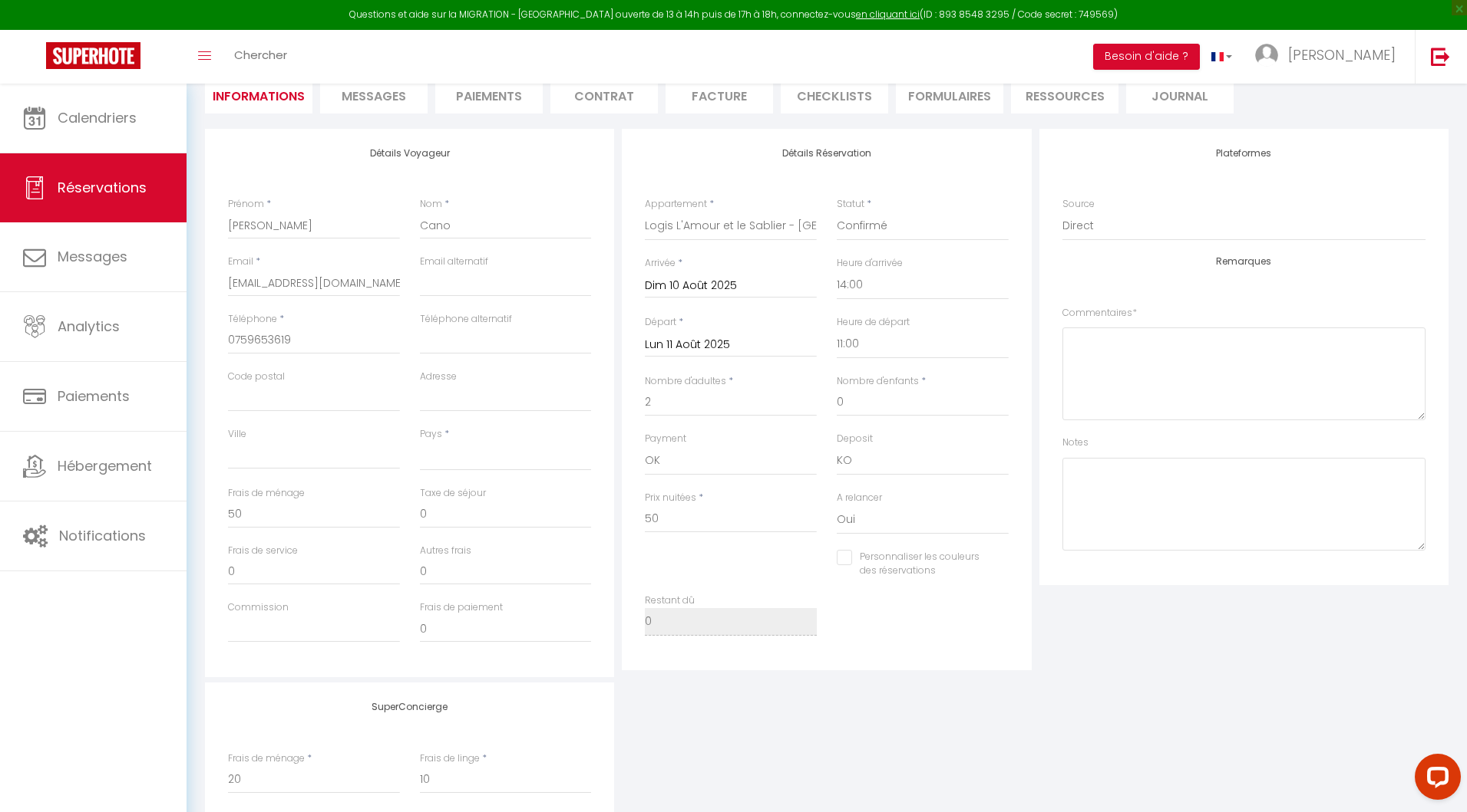
scroll to position [164, 0]
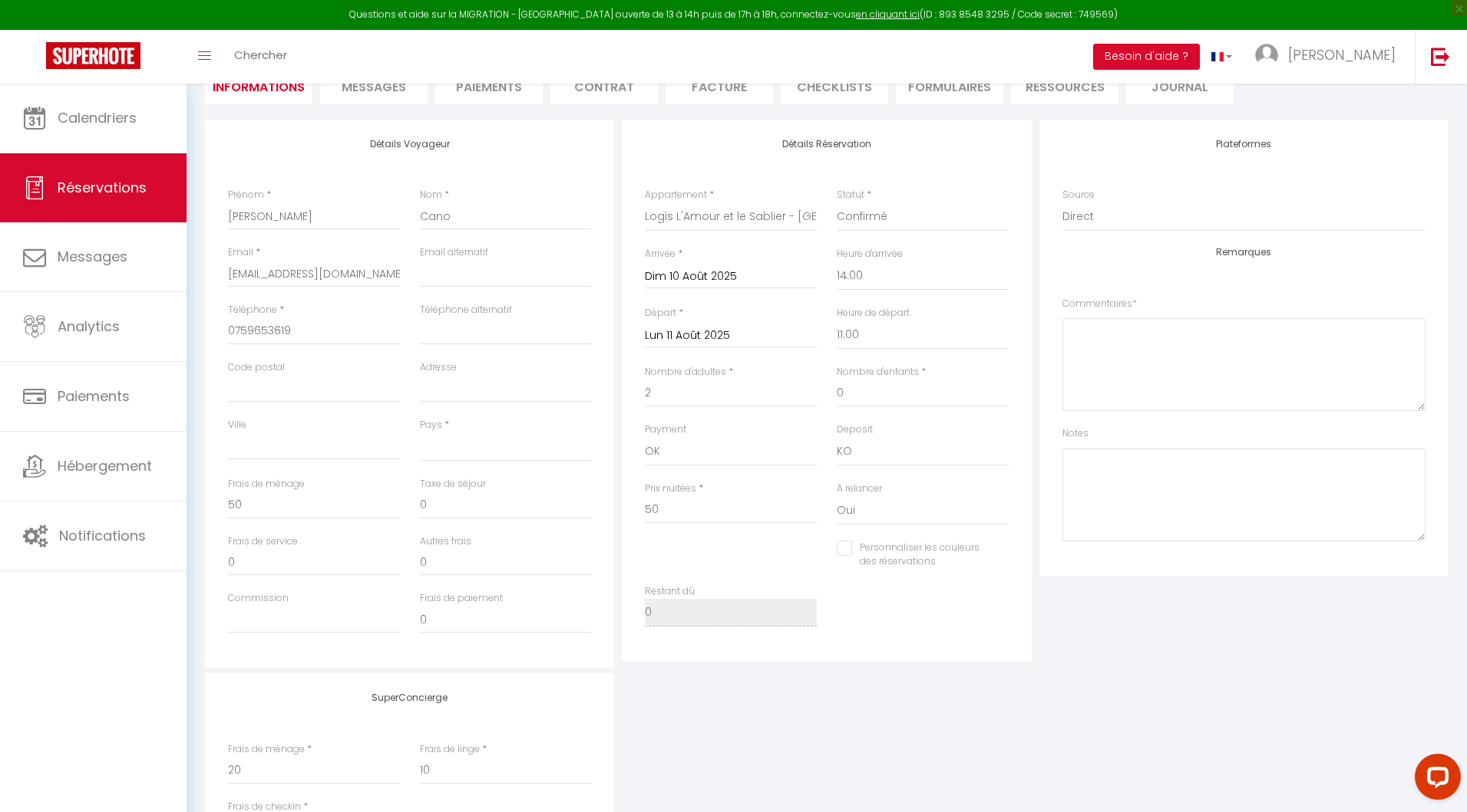
select select
checkbox input "false"
select select
checkbox input "false"
click at [707, 343] on input "Lun 11 Août 2025" at bounding box center [730, 336] width 172 height 20
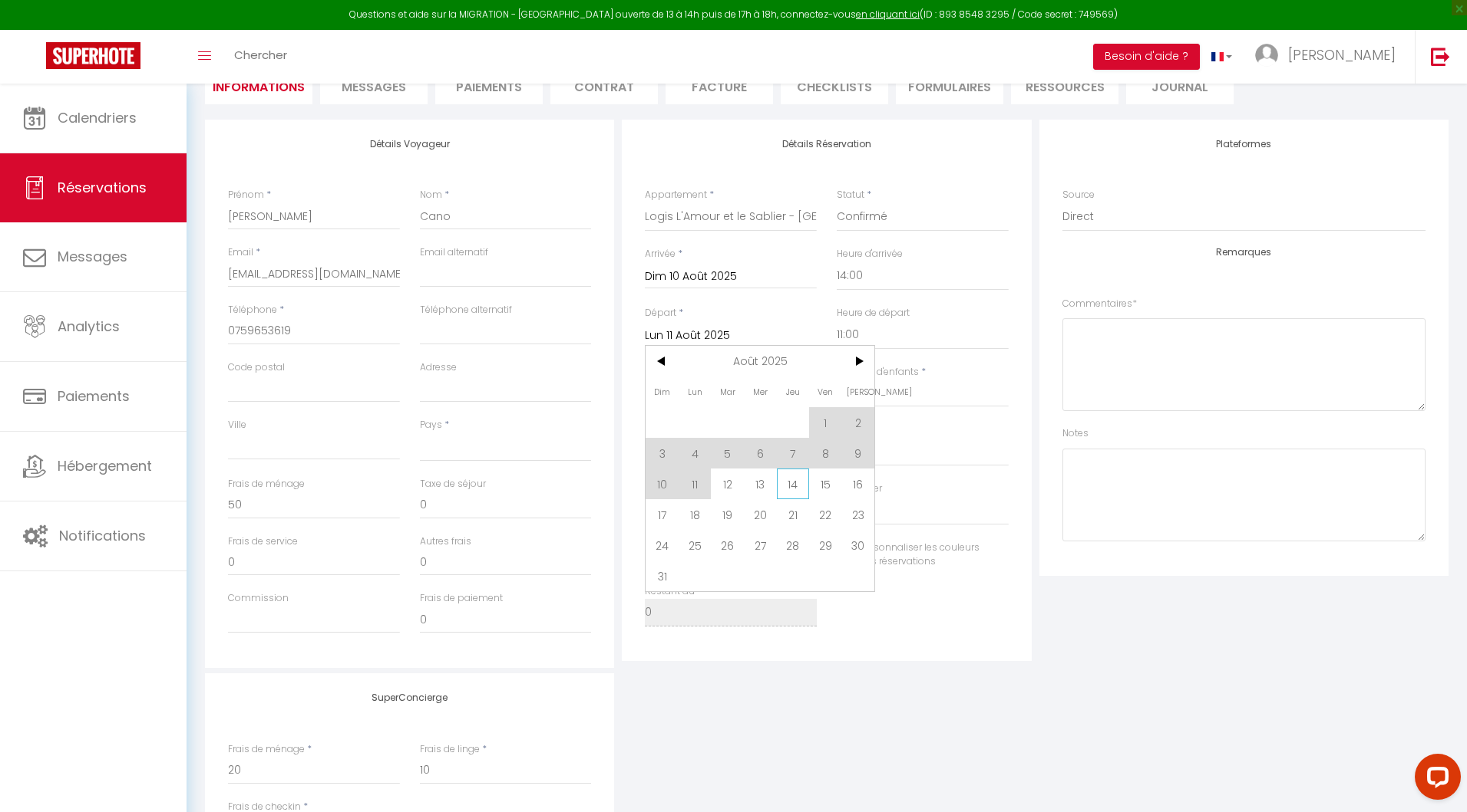
click at [805, 483] on span "14" at bounding box center [793, 483] width 33 height 30
select select
type input "Jeu 14 Août 2025"
checkbox input "false"
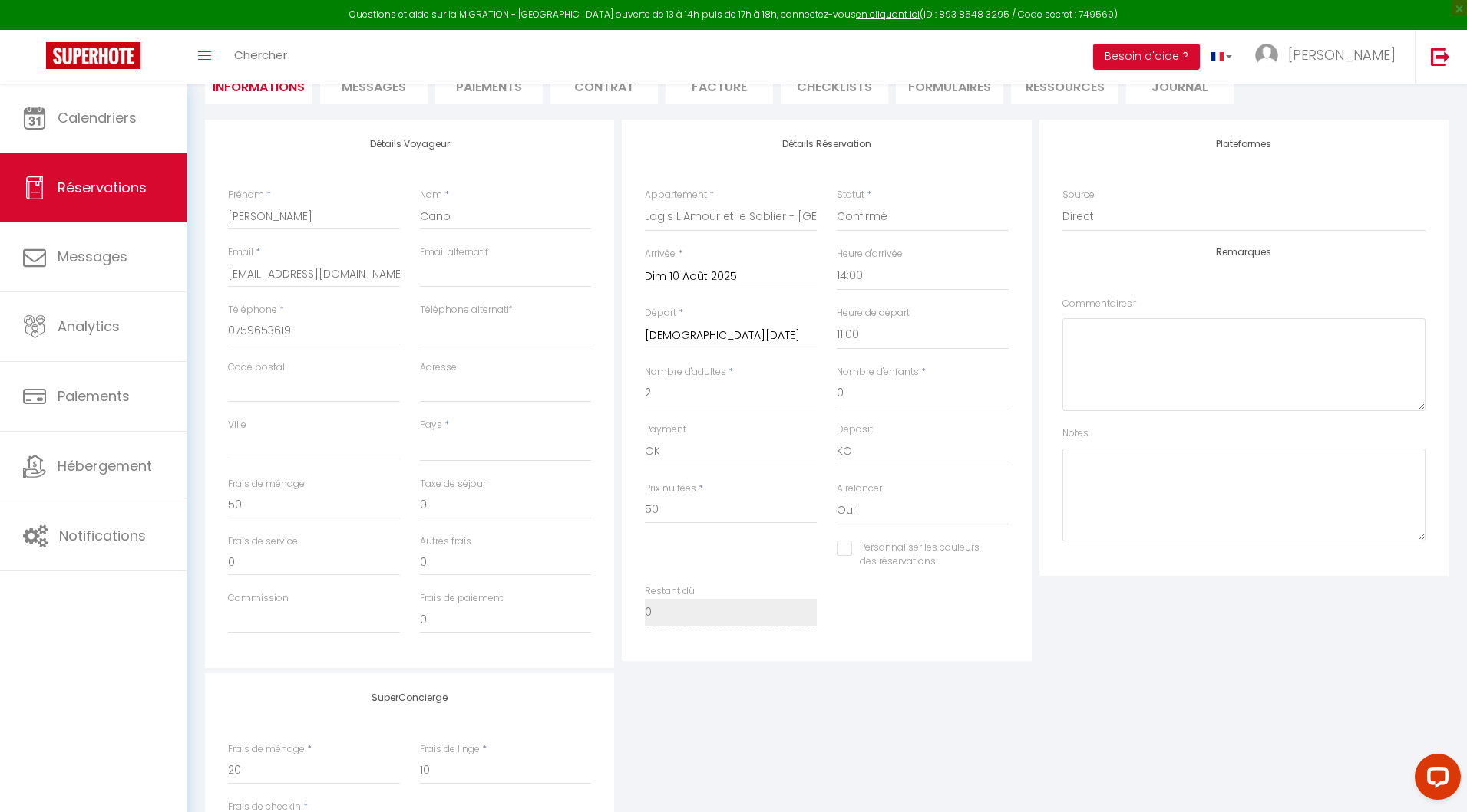
select select
type input "30"
type input "19.2"
type input "345"
checkbox input "false"
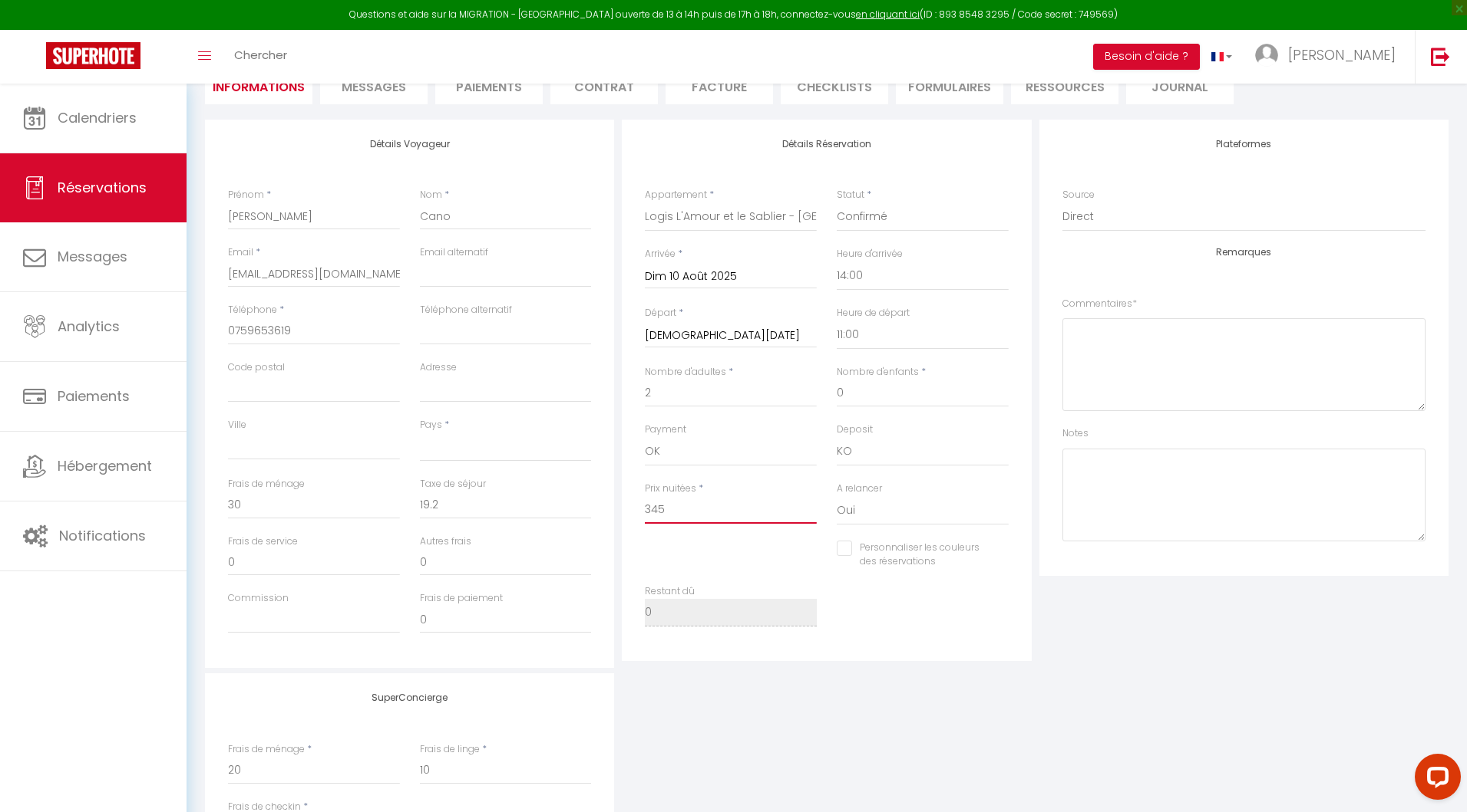
drag, startPoint x: 681, startPoint y: 513, endPoint x: 597, endPoint y: 513, distance: 84.0
click at [596, 513] on div "Détails Voyageur Prénom * Diana Nom * Cano Email * diana.cano@gmail.com Email a…" at bounding box center [827, 394] width 1251 height 548
type input "2"
select select
checkbox input "false"
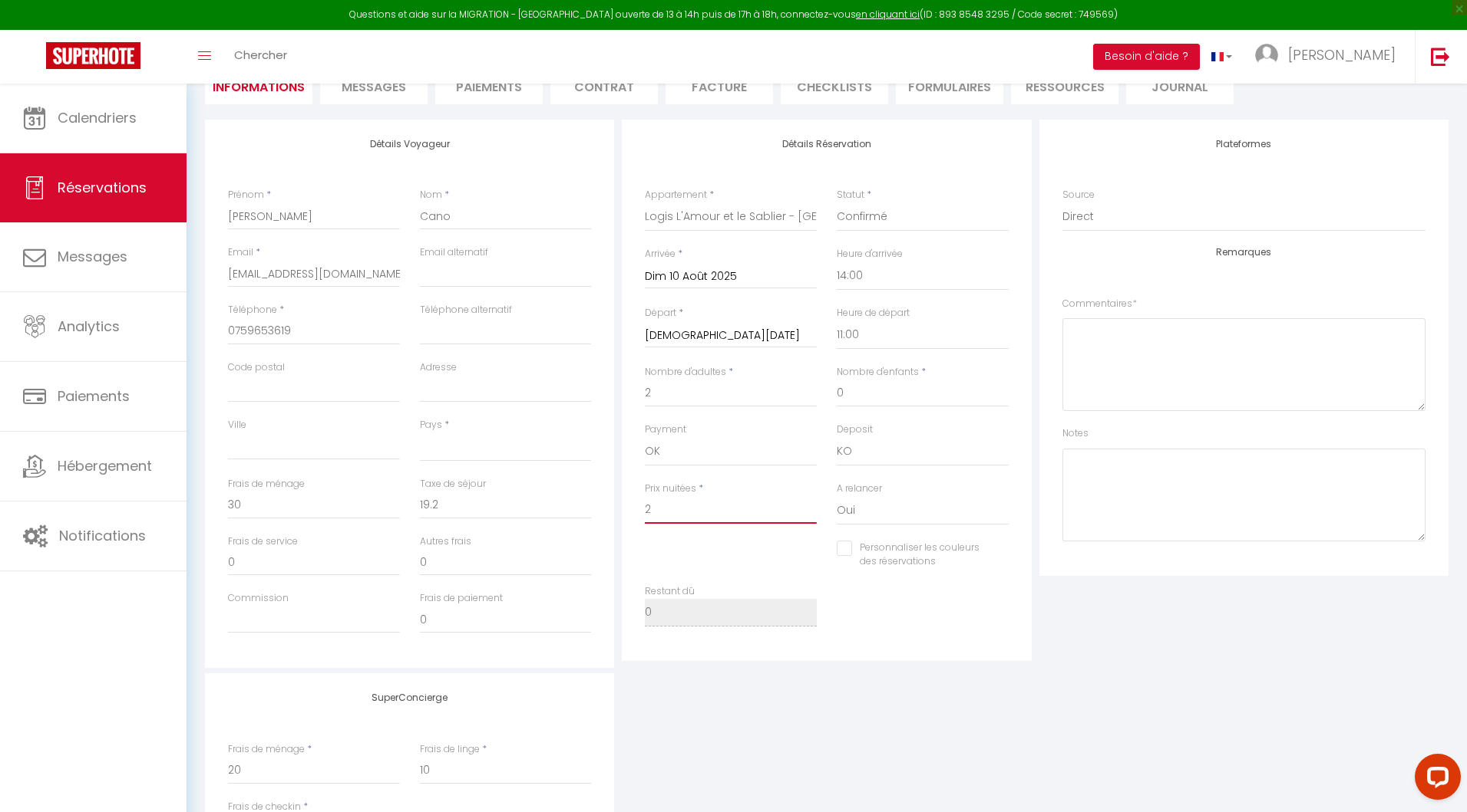
type input "20"
select select
checkbox input "false"
type input "200"
select select
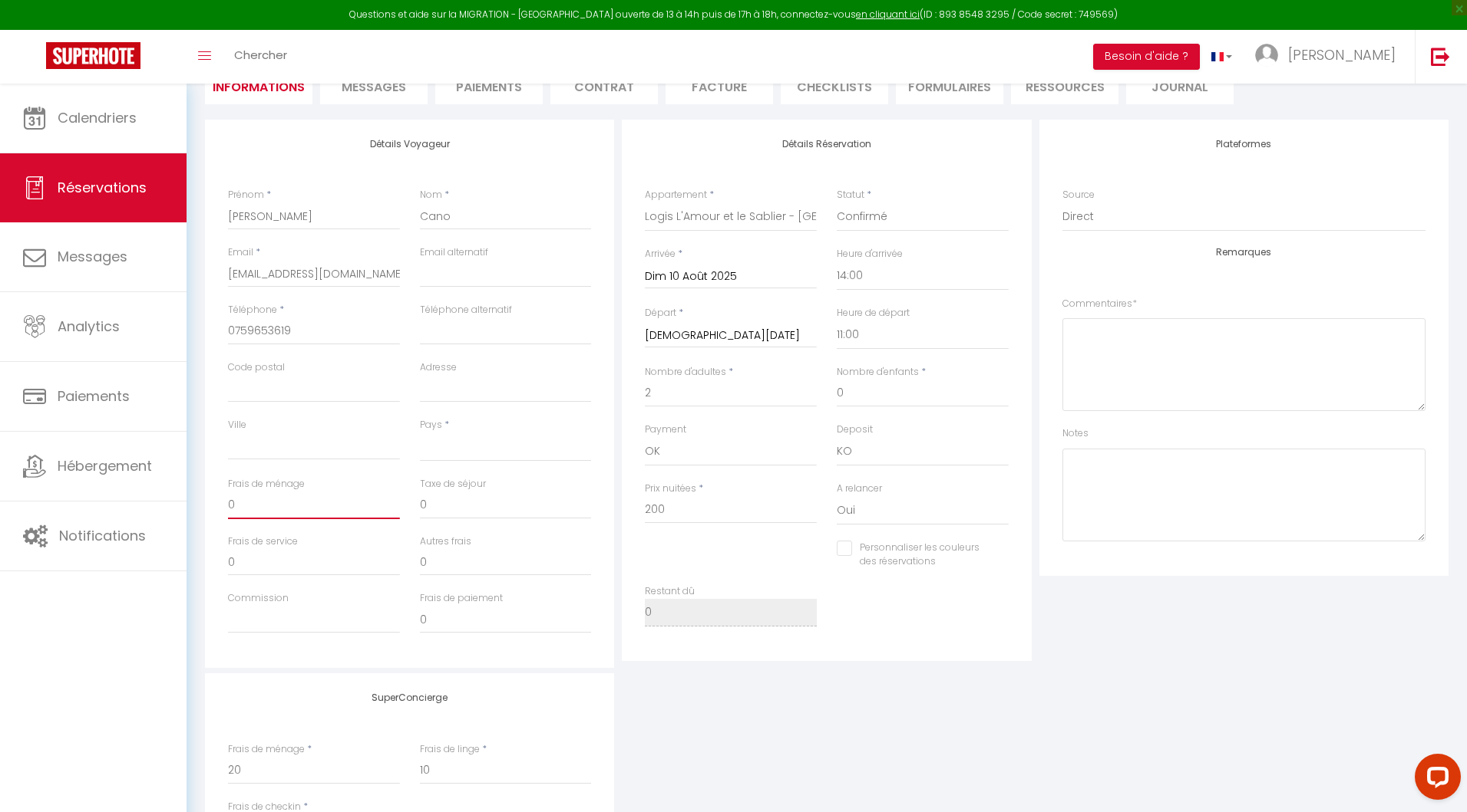
drag, startPoint x: 250, startPoint y: 501, endPoint x: 192, endPoint y: 501, distance: 58.0
click at [192, 501] on div "Retourner vers Diana Cano 1 2 Personnes di 10 Aoû - lu 11 Aoû Actions Enregistr…" at bounding box center [826, 451] width 1280 height 1064
drag, startPoint x: 434, startPoint y: 566, endPoint x: 410, endPoint y: 566, distance: 24.0
click at [410, 566] on div "Autres frais 0" at bounding box center [505, 564] width 192 height 58
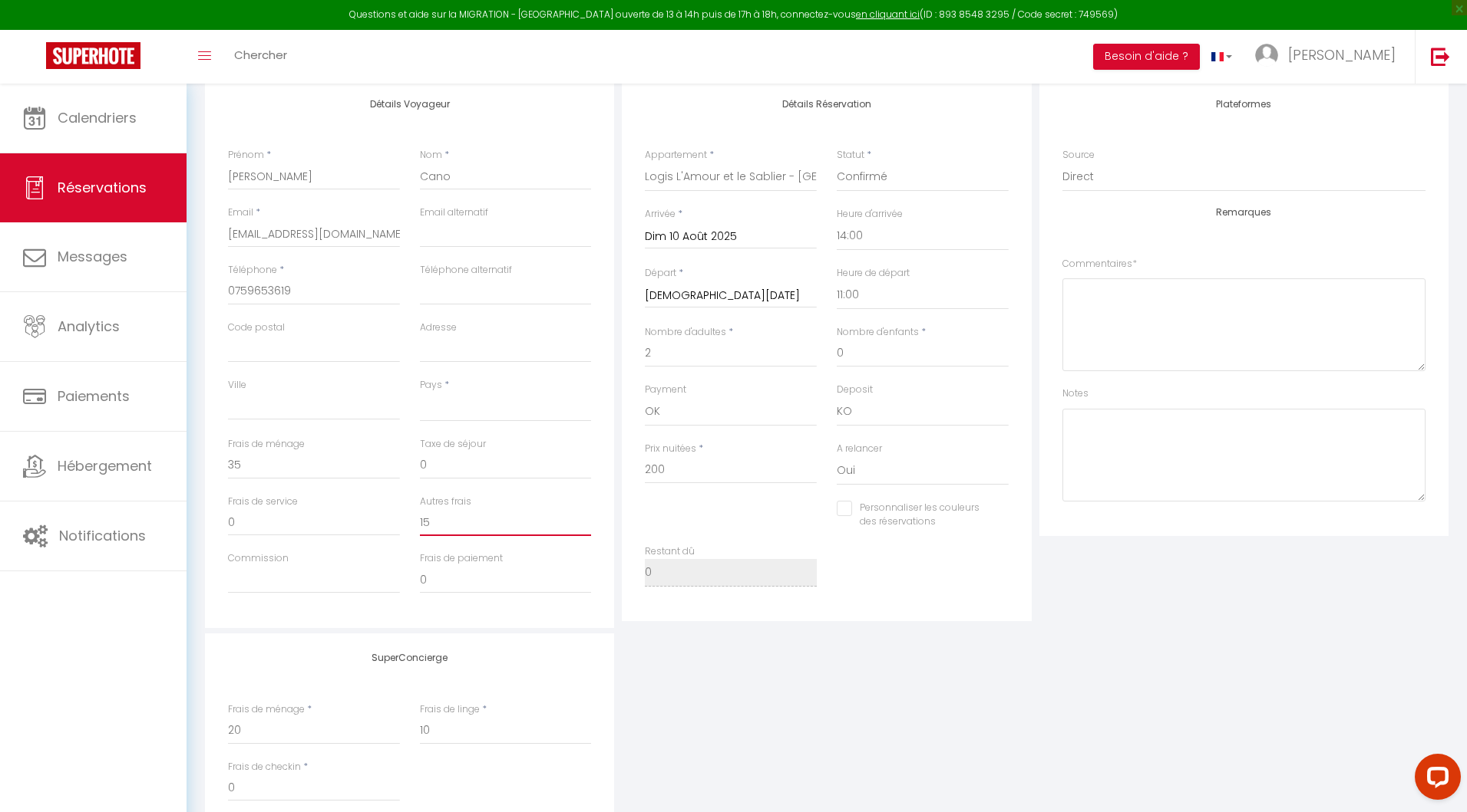
scroll to position [200, 0]
drag, startPoint x: 439, startPoint y: 471, endPoint x: 406, endPoint y: 471, distance: 33.0
click at [406, 471] on div "Frais de ménage 35 Taxe de séjour 0" at bounding box center [410, 469] width 384 height 58
drag, startPoint x: 676, startPoint y: 474, endPoint x: 619, endPoint y: 472, distance: 57.0
click at [619, 472] on div "Détails Réservation Appartement * L'Atipique Briviste (Villa Montyon) Villa Mon…" at bounding box center [827, 358] width 417 height 548
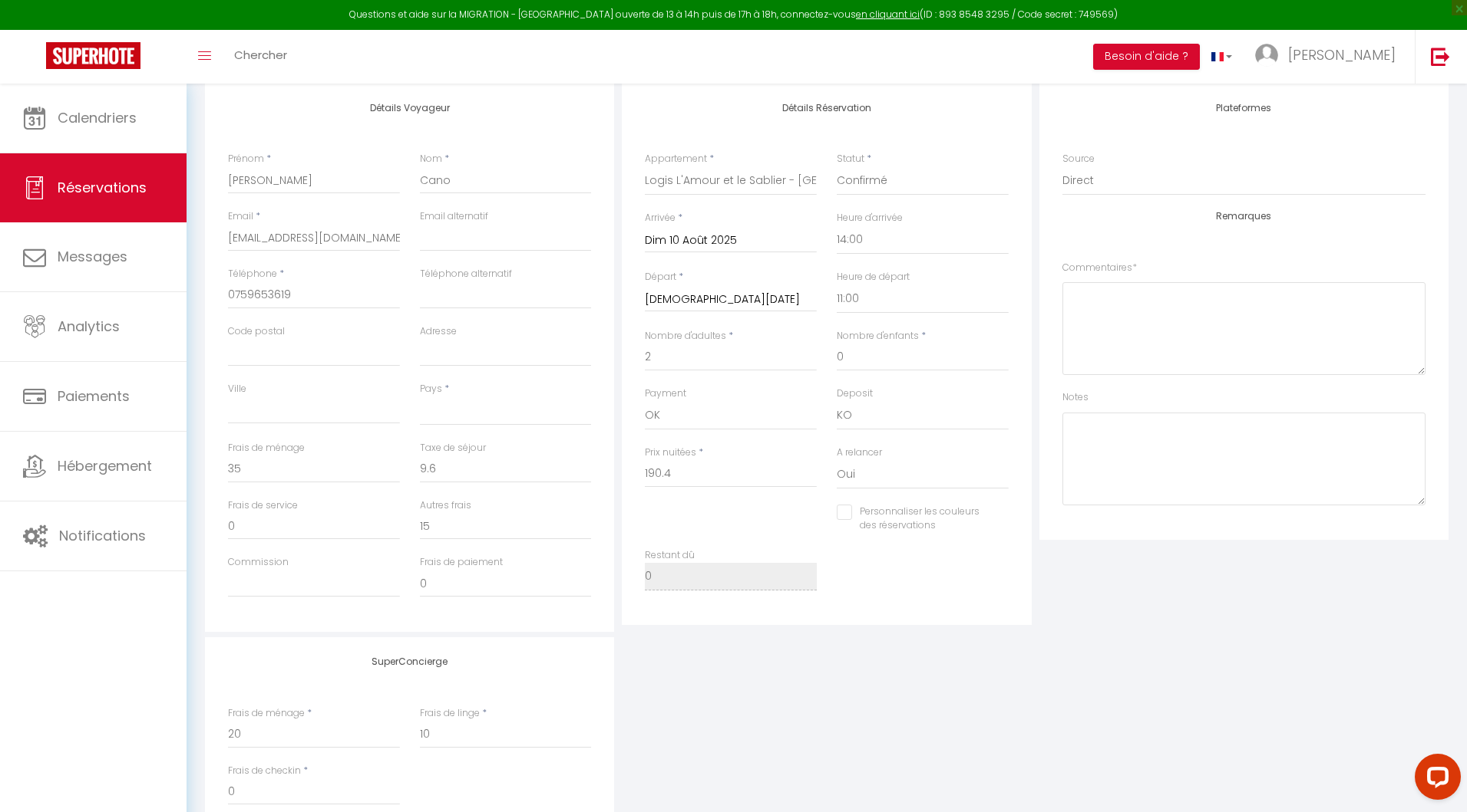
click at [1114, 563] on div "Plateformes Source Direct Airbnb.com Booking.com Chalet montagne Expedia Gite d…" at bounding box center [1243, 358] width 417 height 548
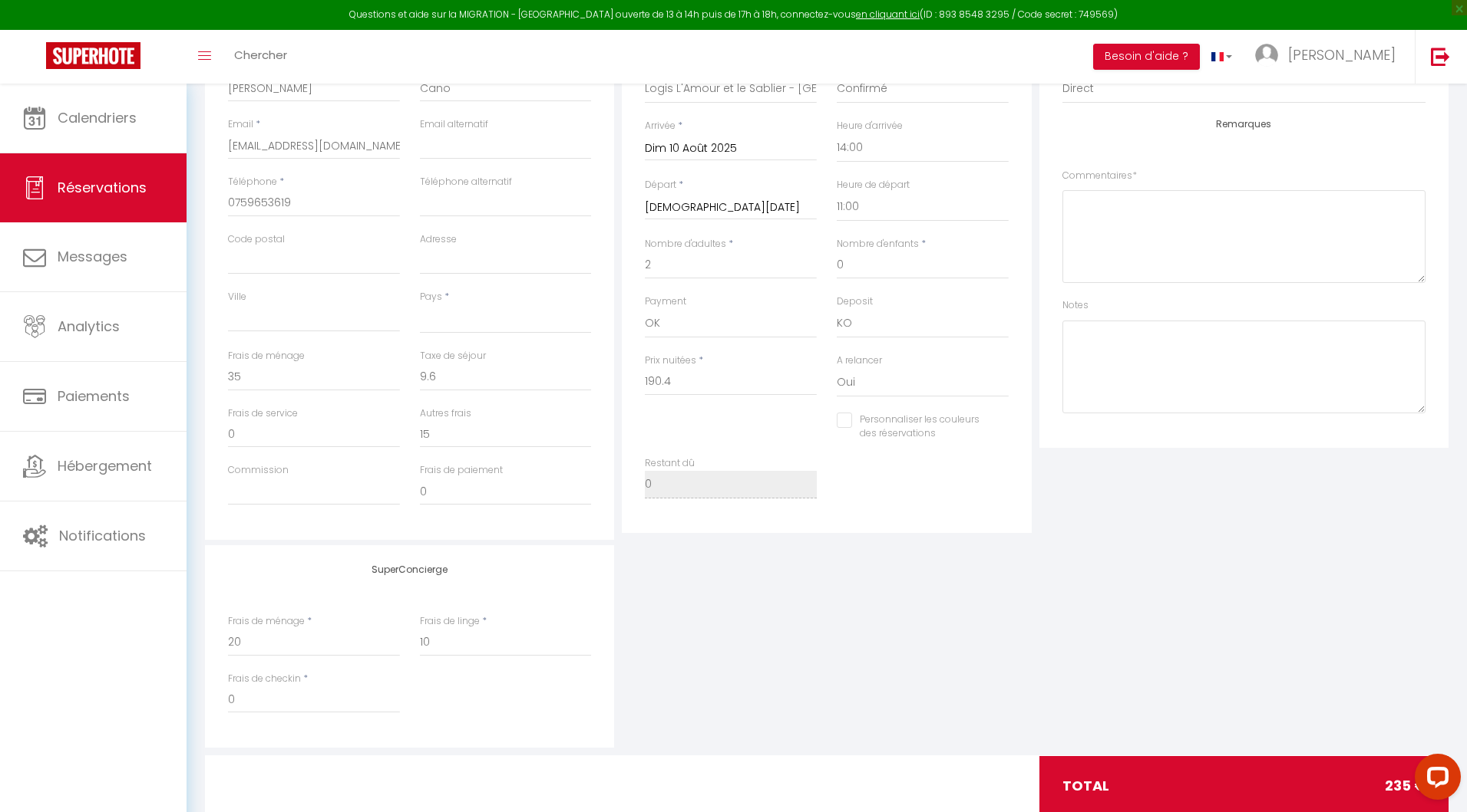
scroll to position [335, 0]
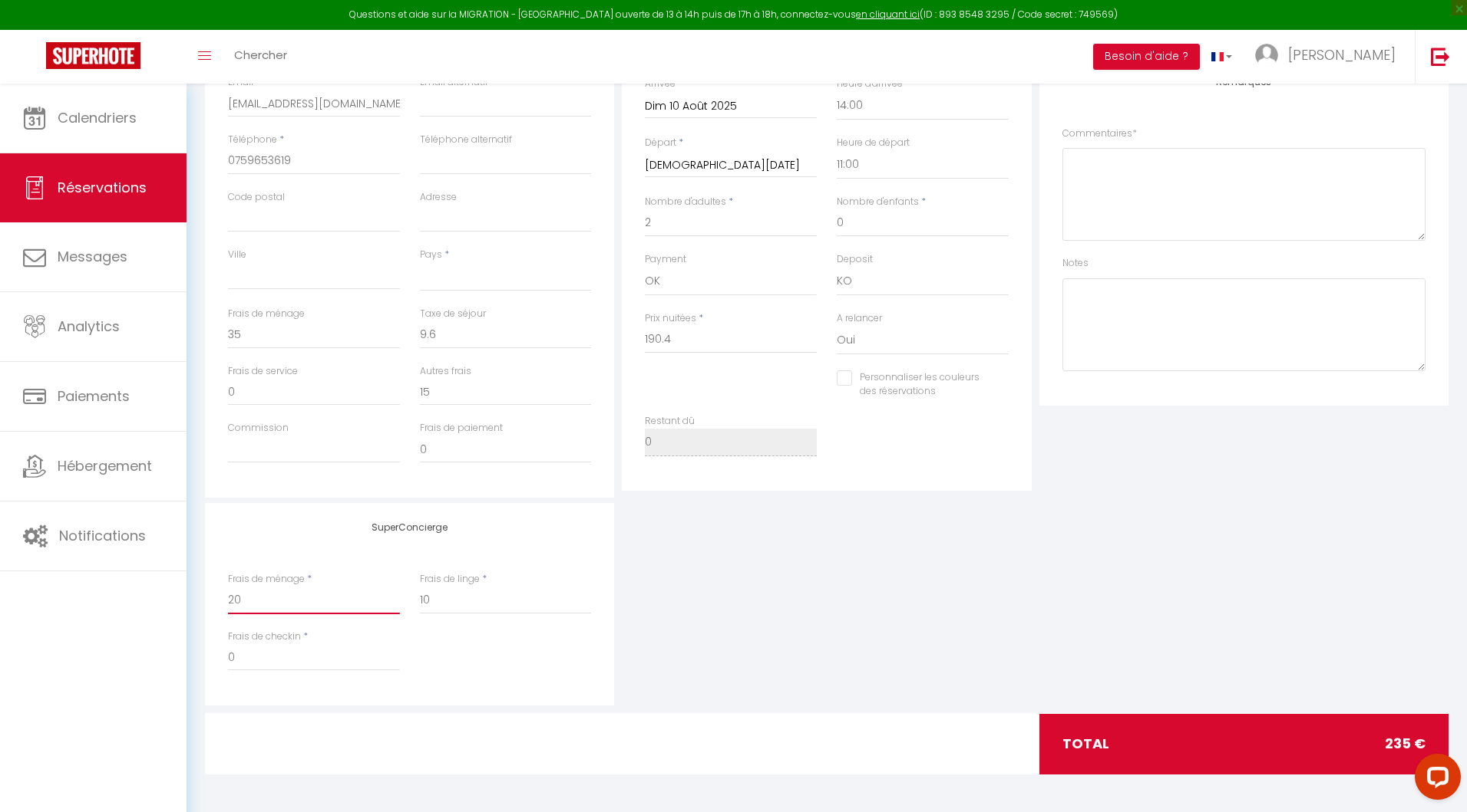
drag, startPoint x: 249, startPoint y: 607, endPoint x: 192, endPoint y: 607, distance: 57.0
click at [192, 607] on div "Retourner vers Diana Cano 1 2 Personnes di 10 Aoû - lu 11 Aoû Actions Enregistr…" at bounding box center [826, 280] width 1280 height 1064
drag, startPoint x: 462, startPoint y: 597, endPoint x: 371, endPoint y: 597, distance: 91.0
click at [371, 597] on div "Frais de ménage * 35 Frais de linge * 10" at bounding box center [410, 601] width 384 height 58
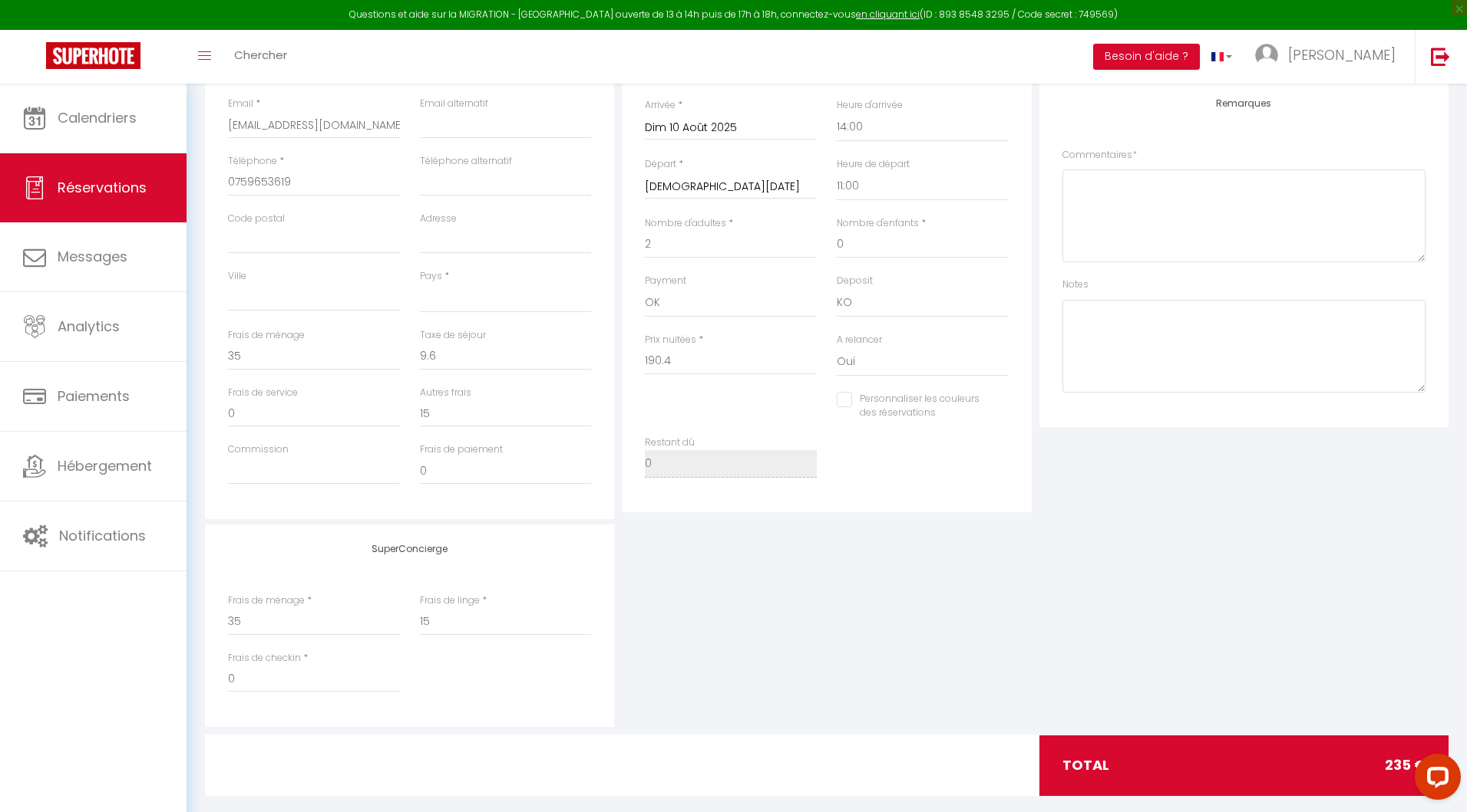
click at [883, 574] on div "SuperConcierge Frais de ménage * 35 Frais de linge * 15 Frais de checkin * 0" at bounding box center [827, 625] width 1251 height 202
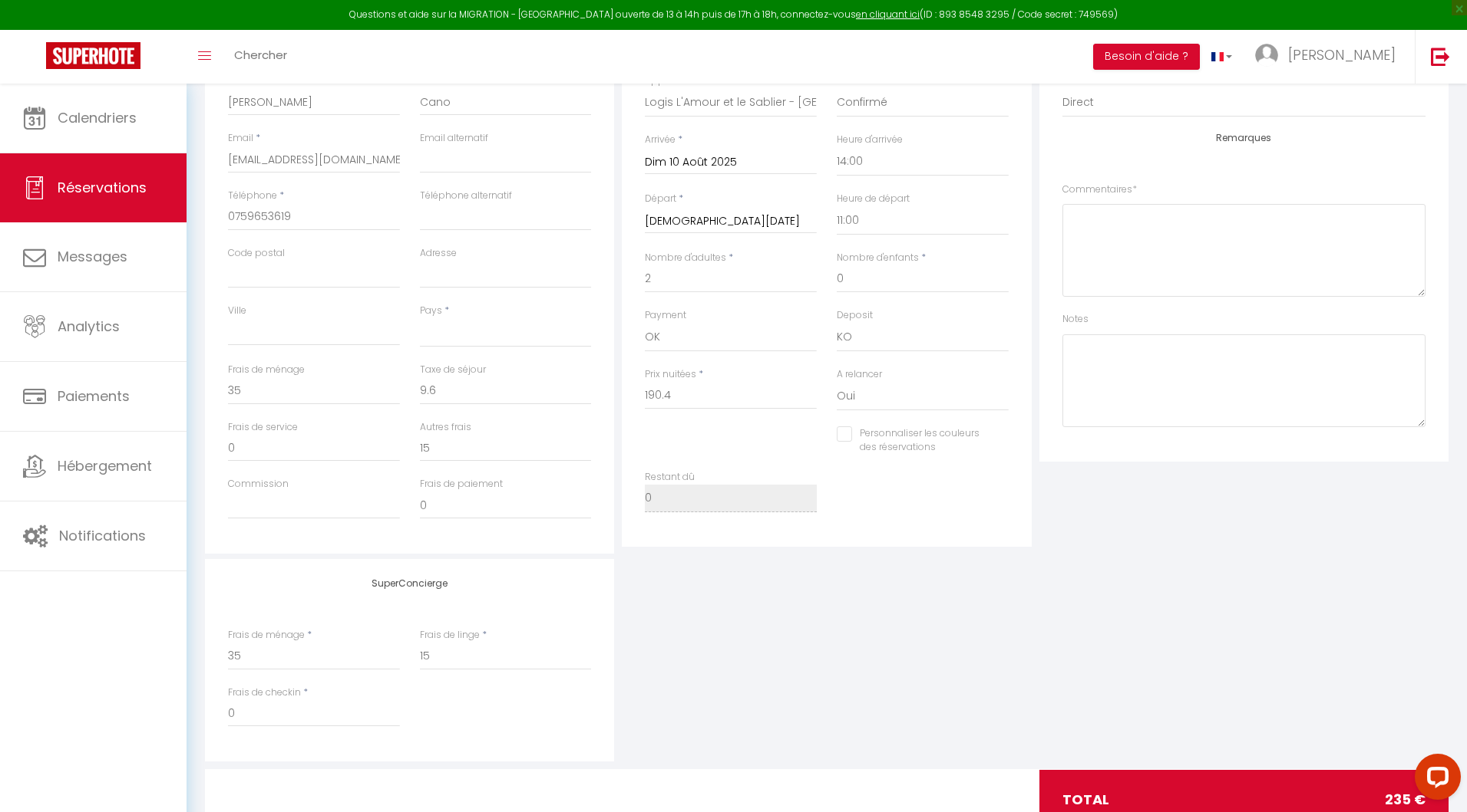
scroll to position [0, 0]
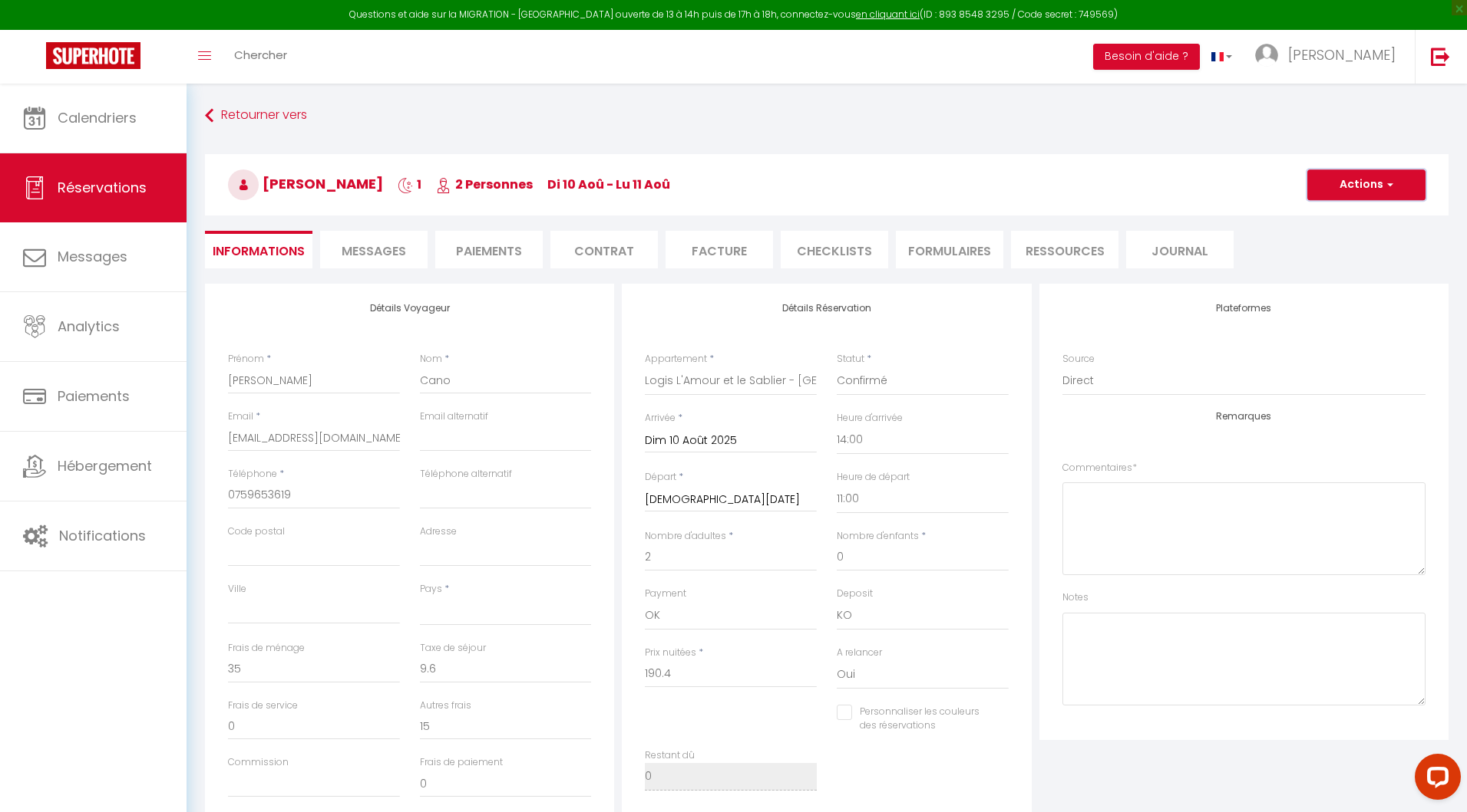
click at [1346, 189] on button "Actions" at bounding box center [1365, 184] width 118 height 30
click at [1324, 218] on link "Enregistrer" at bounding box center [1350, 218] width 121 height 20
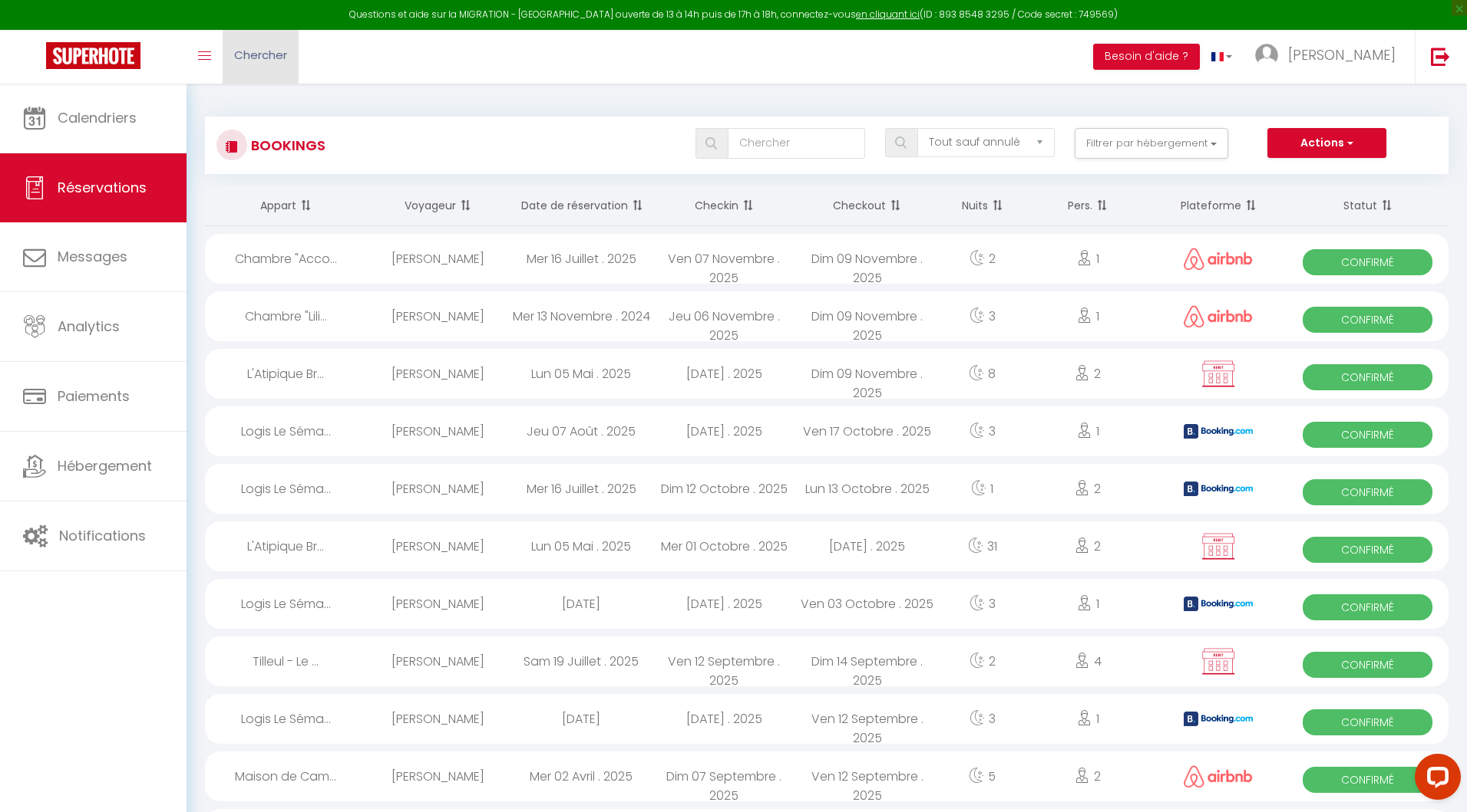
click at [274, 64] on link "Chercher" at bounding box center [260, 57] width 76 height 53
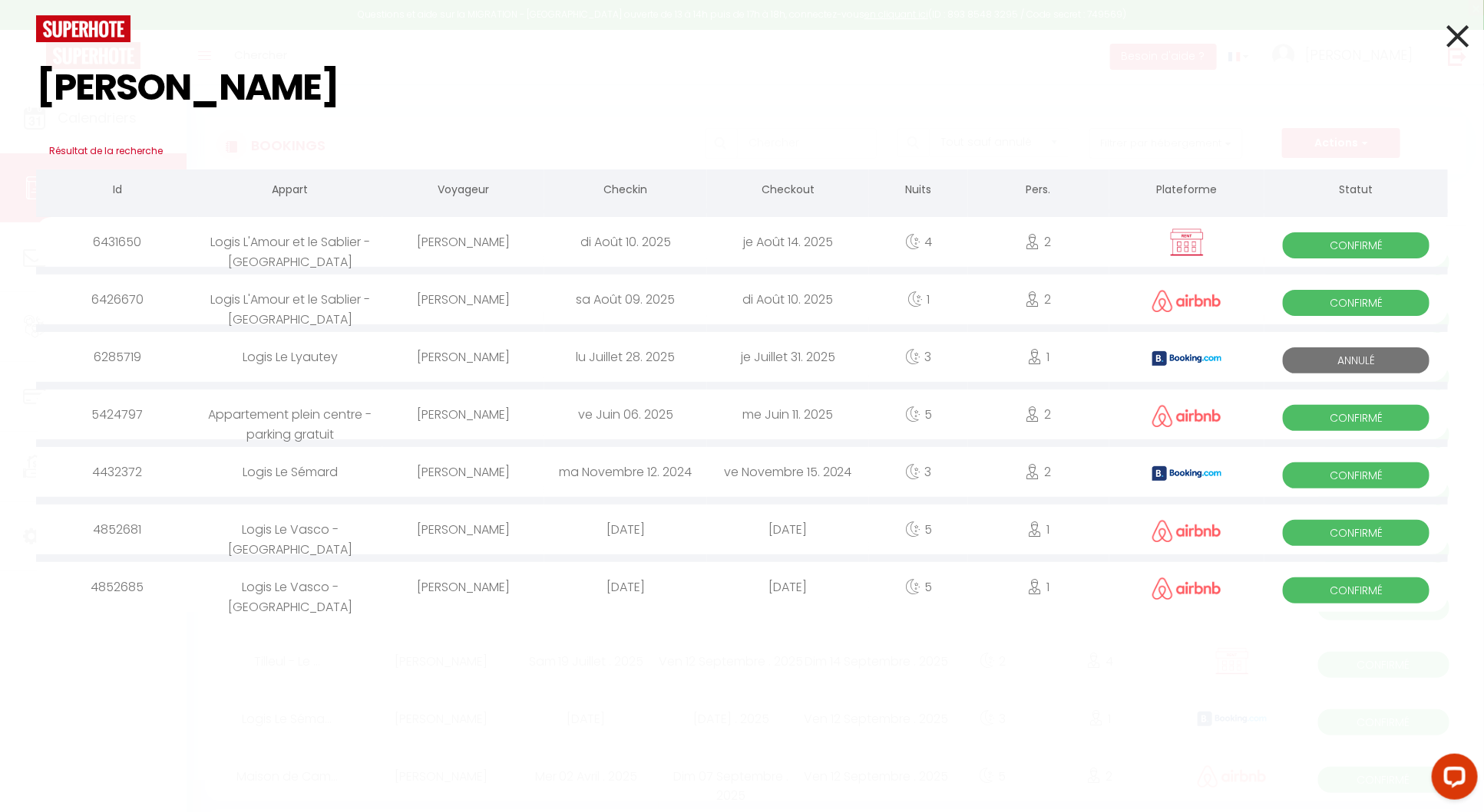
click at [1467, 30] on icon at bounding box center [1456, 36] width 22 height 38
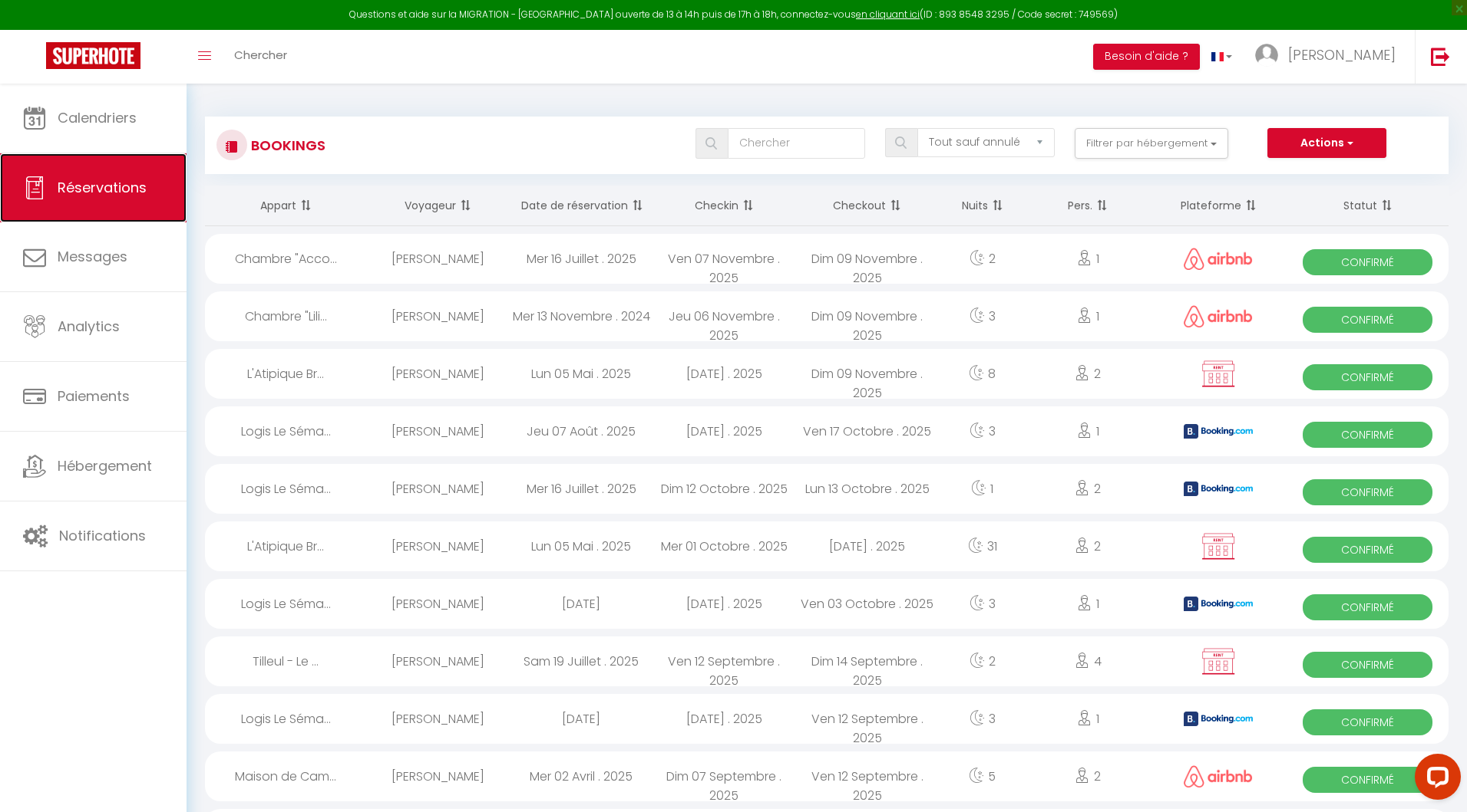
click at [91, 187] on span "Réservations" at bounding box center [102, 188] width 89 height 20
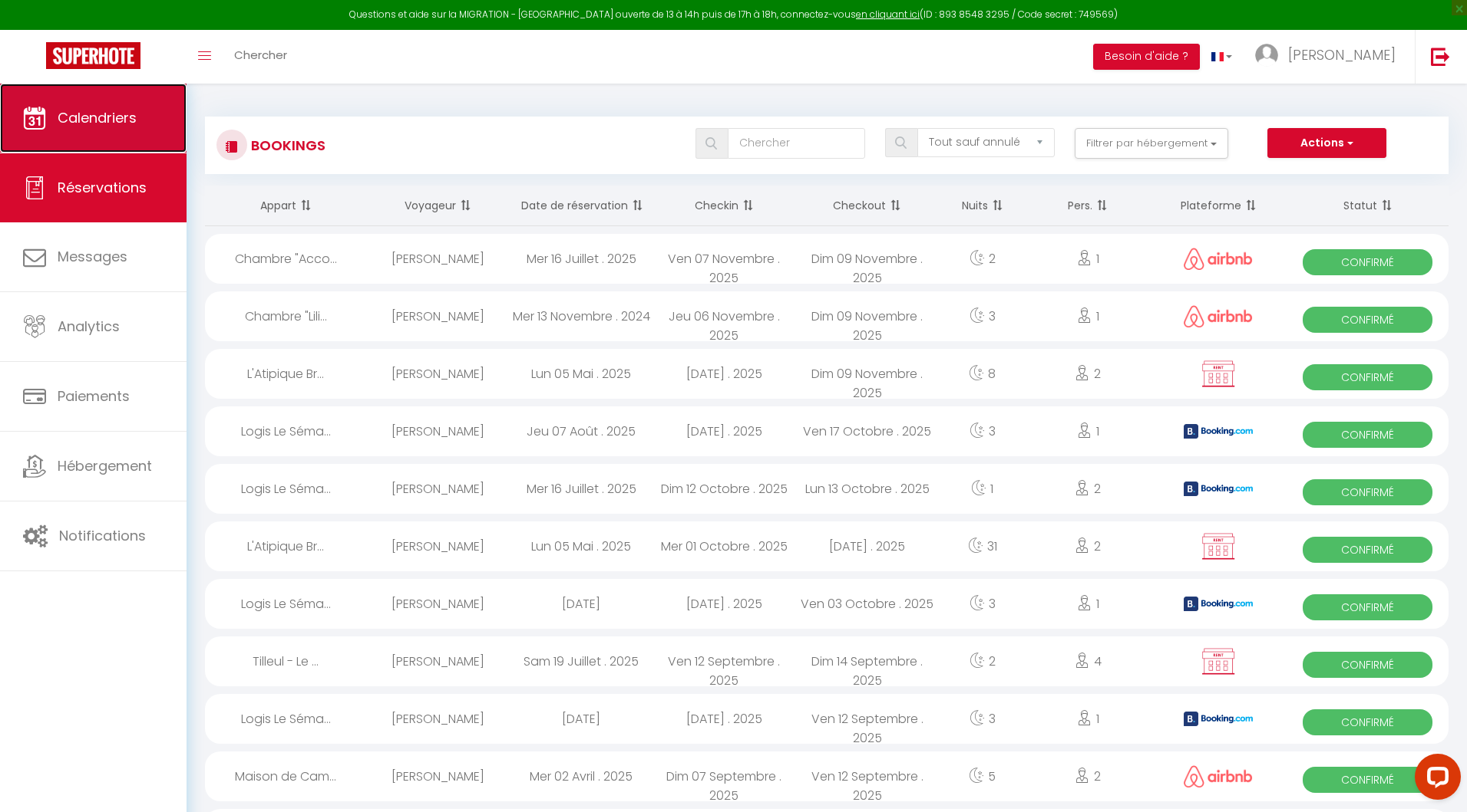
click at [118, 119] on span "Calendriers" at bounding box center [97, 118] width 79 height 20
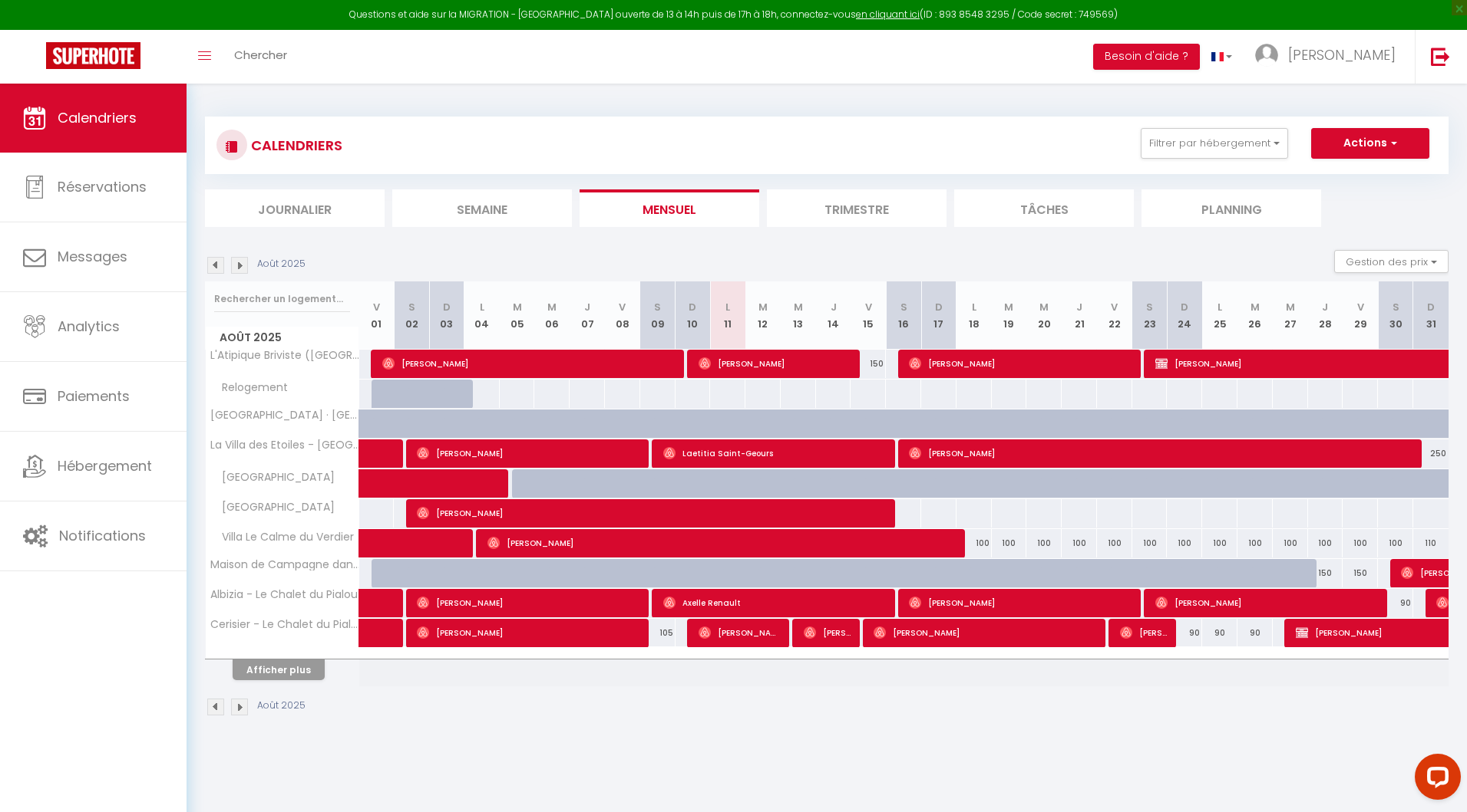
scroll to position [23, 0]
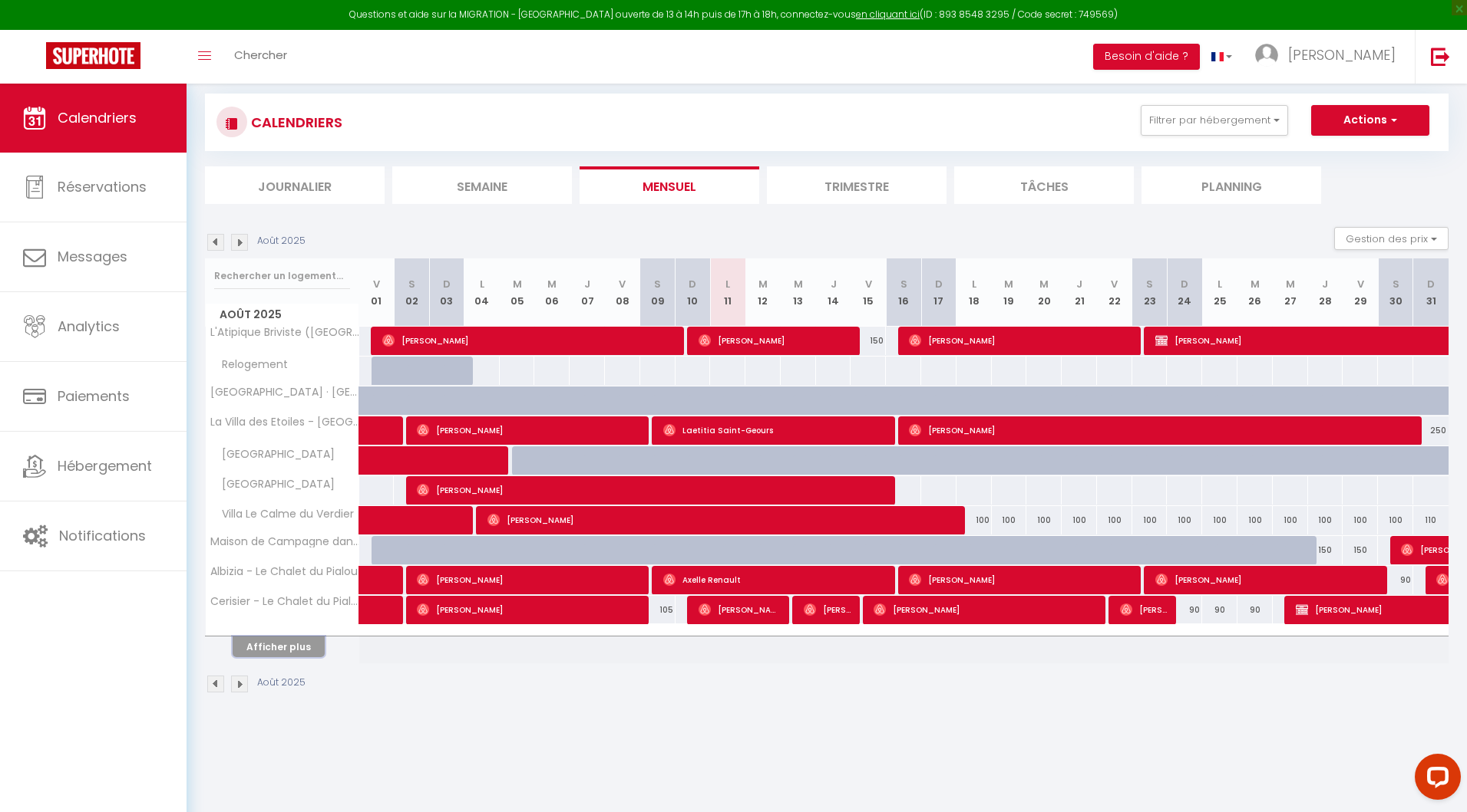
click at [249, 648] on button "Afficher plus" at bounding box center [278, 646] width 92 height 20
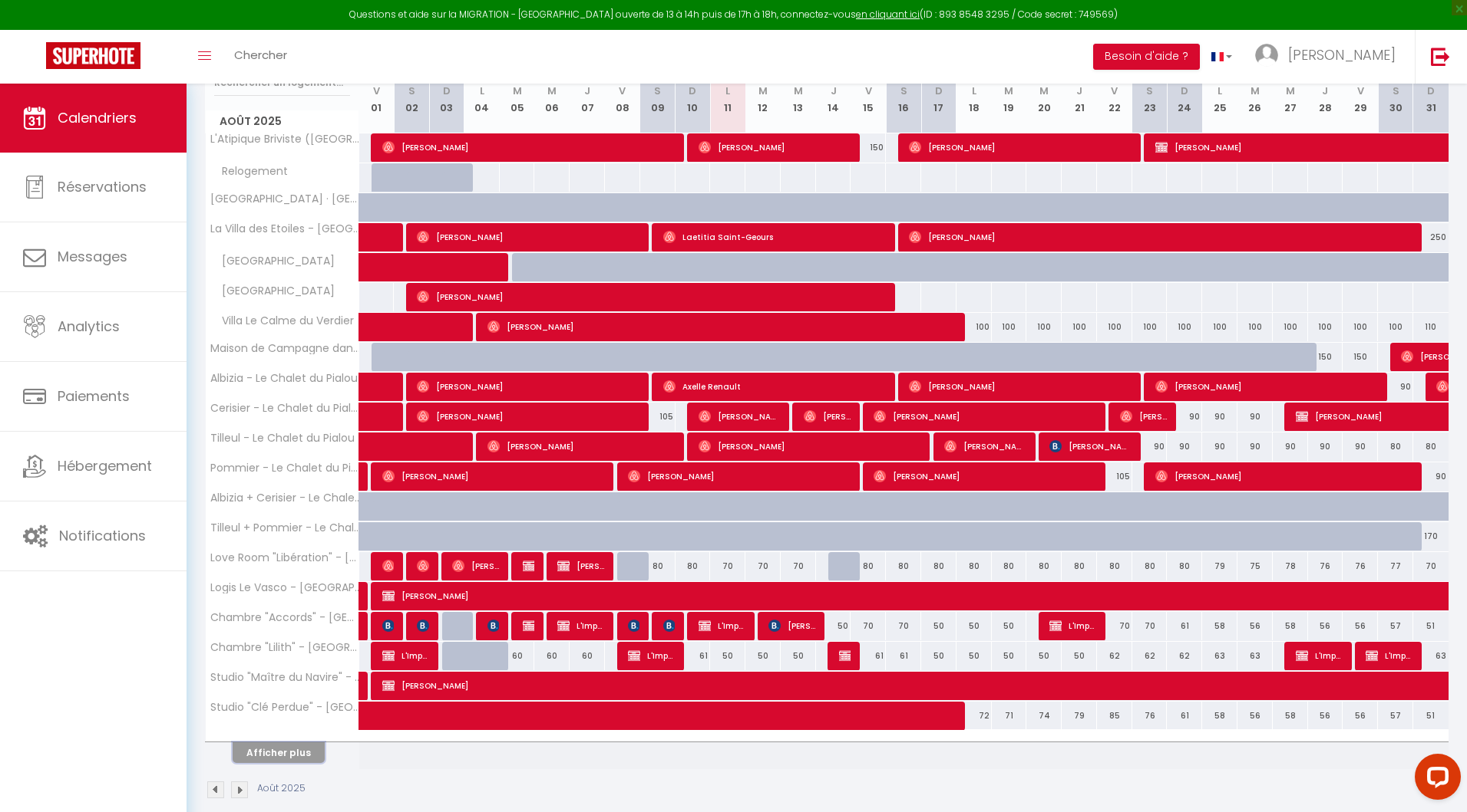
scroll to position [231, 0]
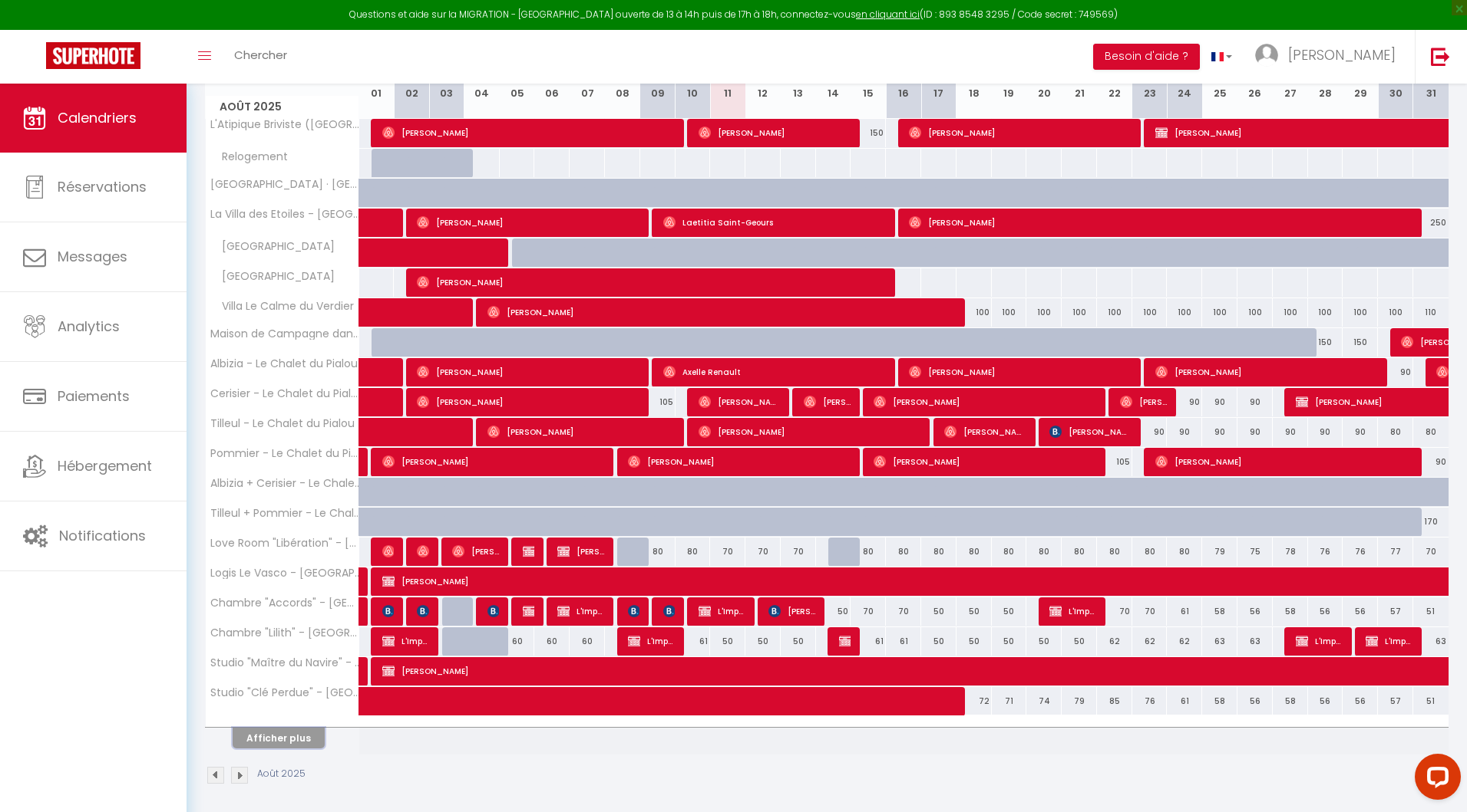
click at [281, 735] on button "Afficher plus" at bounding box center [278, 738] width 92 height 20
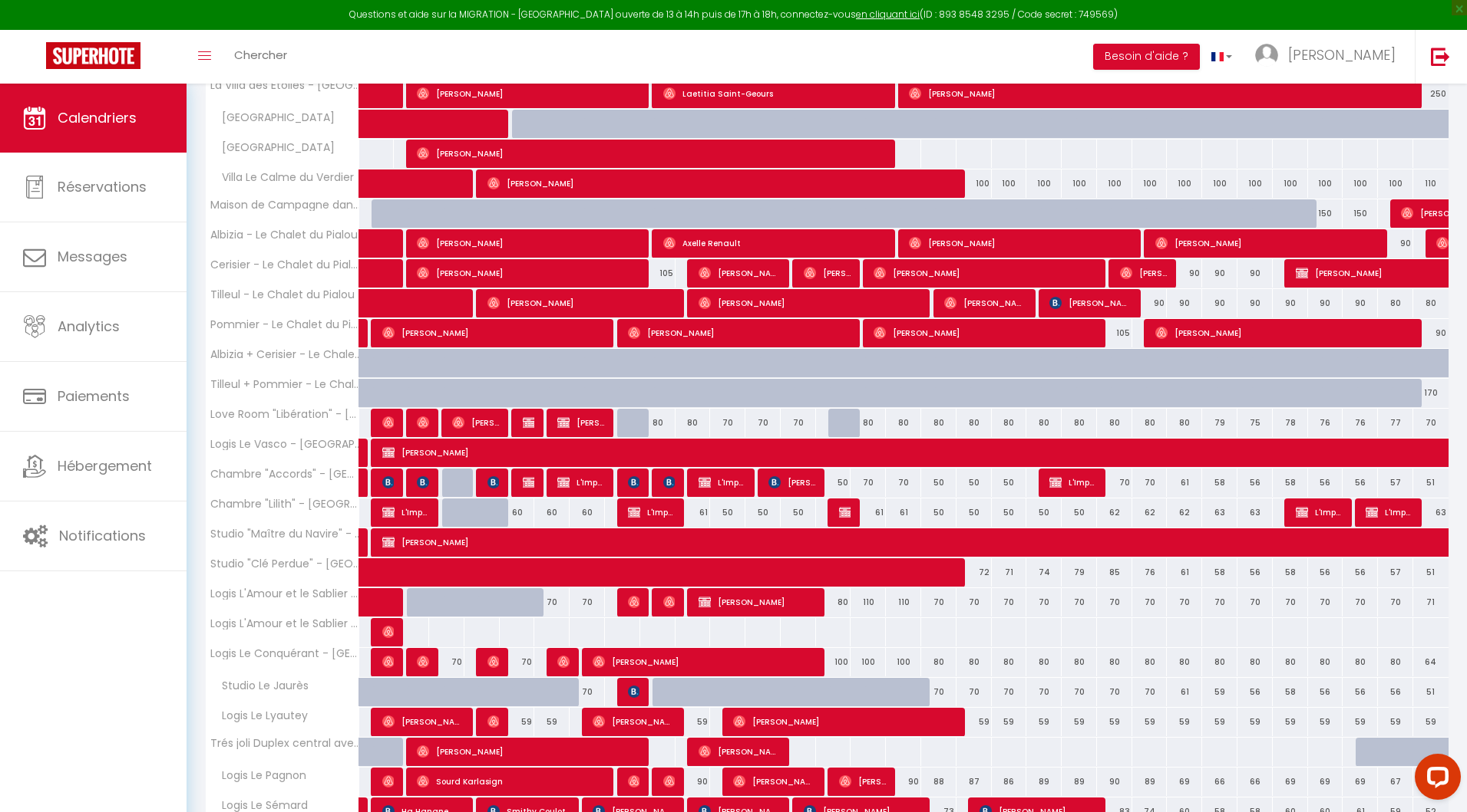
scroll to position [528, 0]
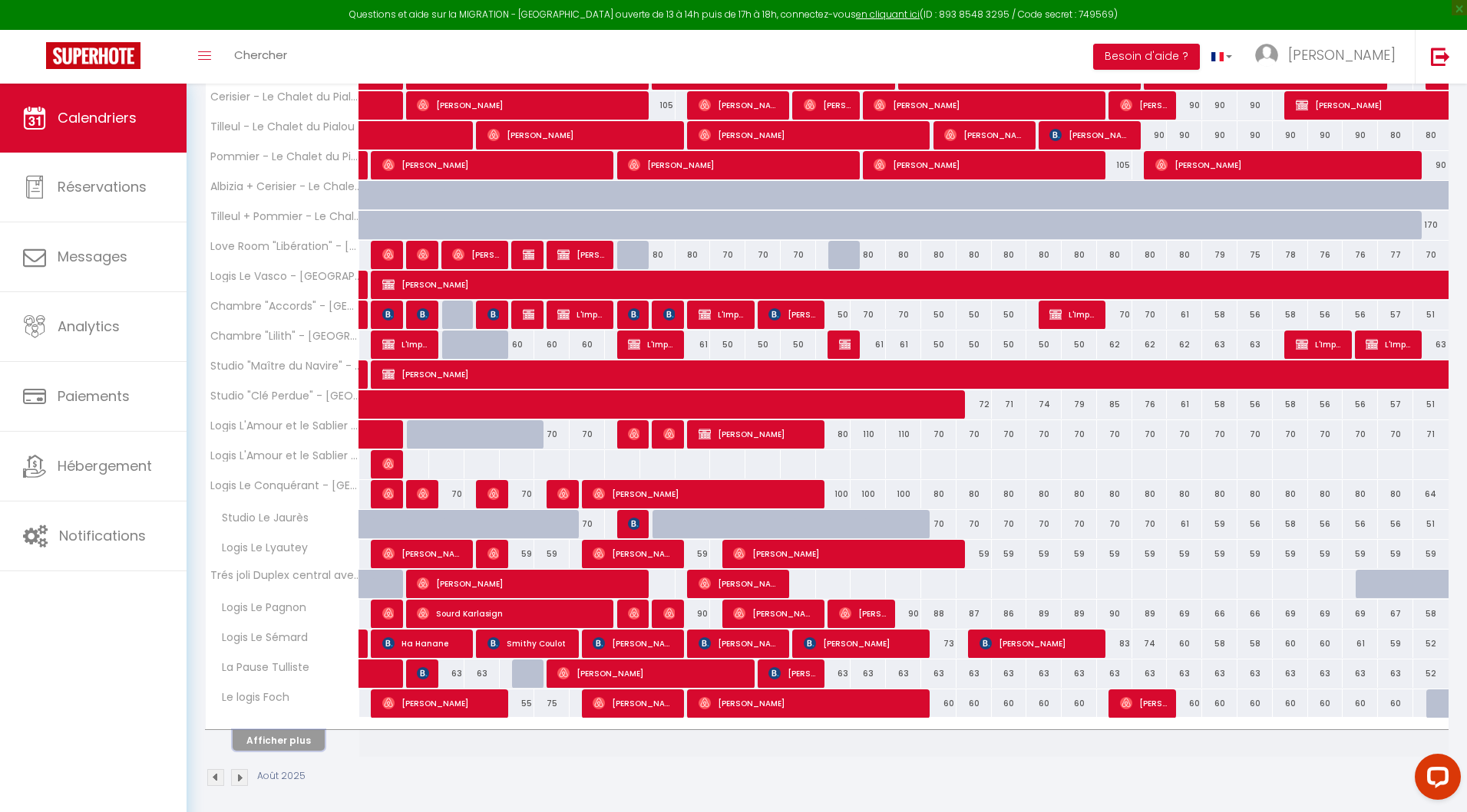
click at [281, 735] on button "Afficher plus" at bounding box center [278, 740] width 92 height 20
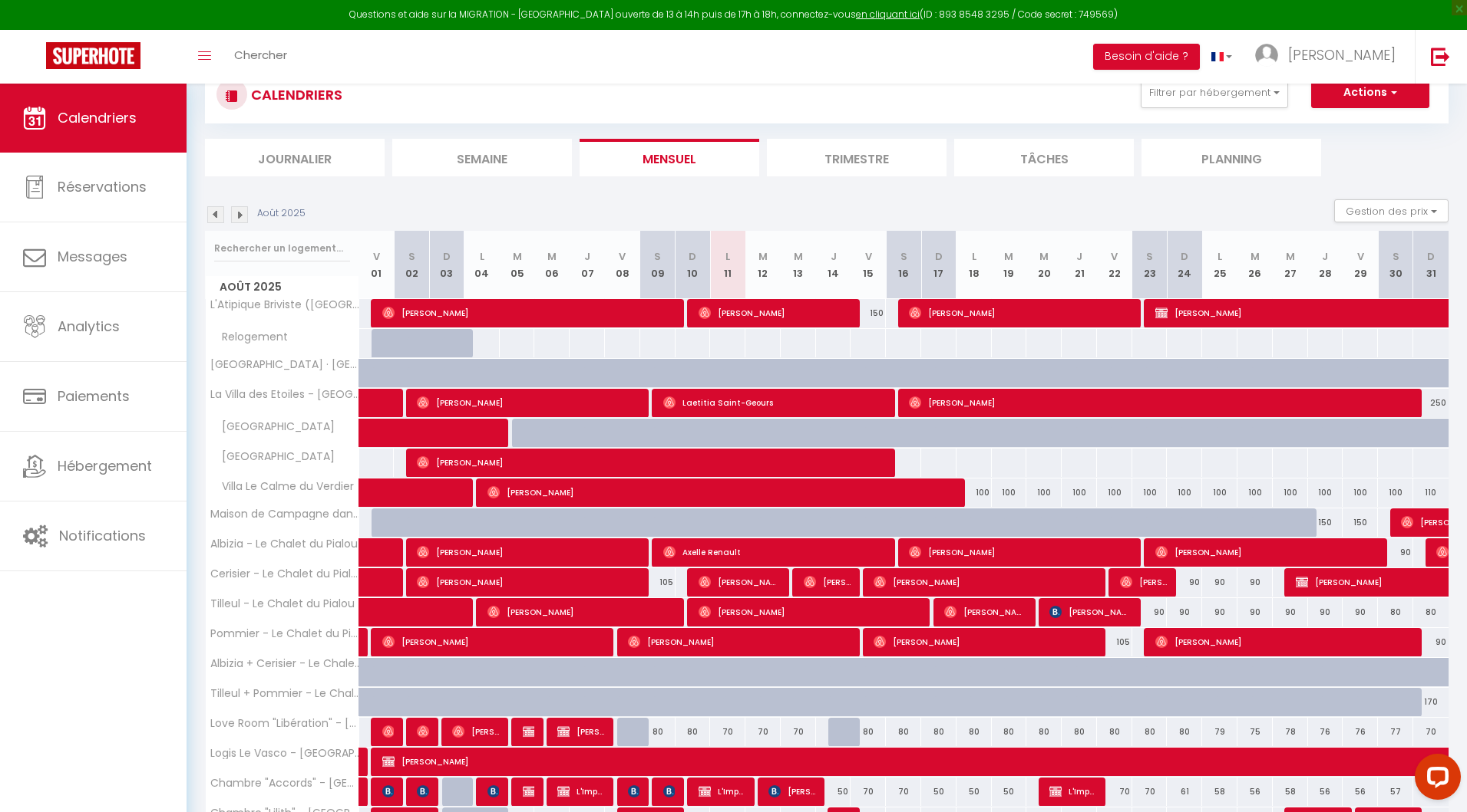
scroll to position [14, 0]
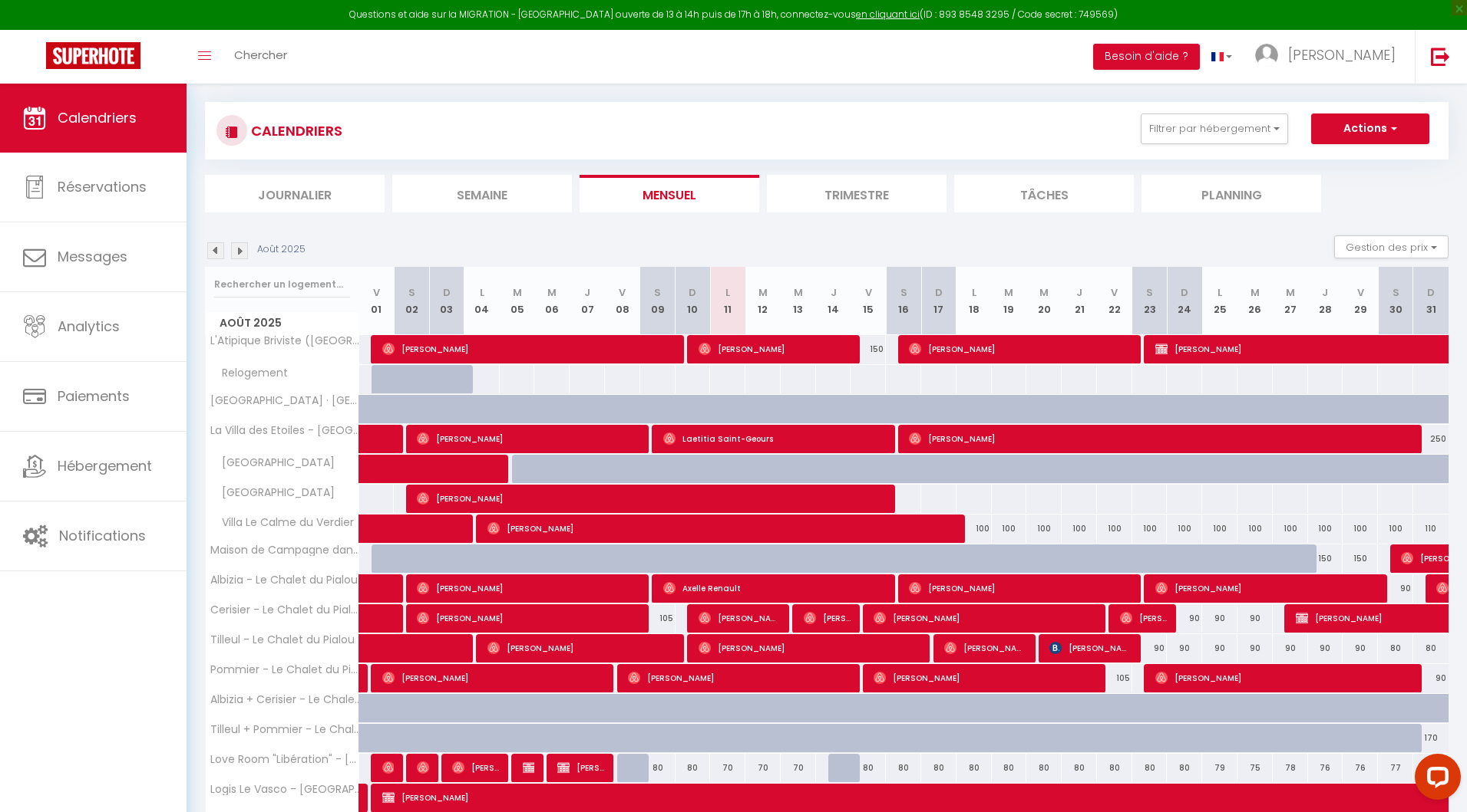
click at [489, 200] on li "Semaine" at bounding box center [482, 193] width 180 height 37
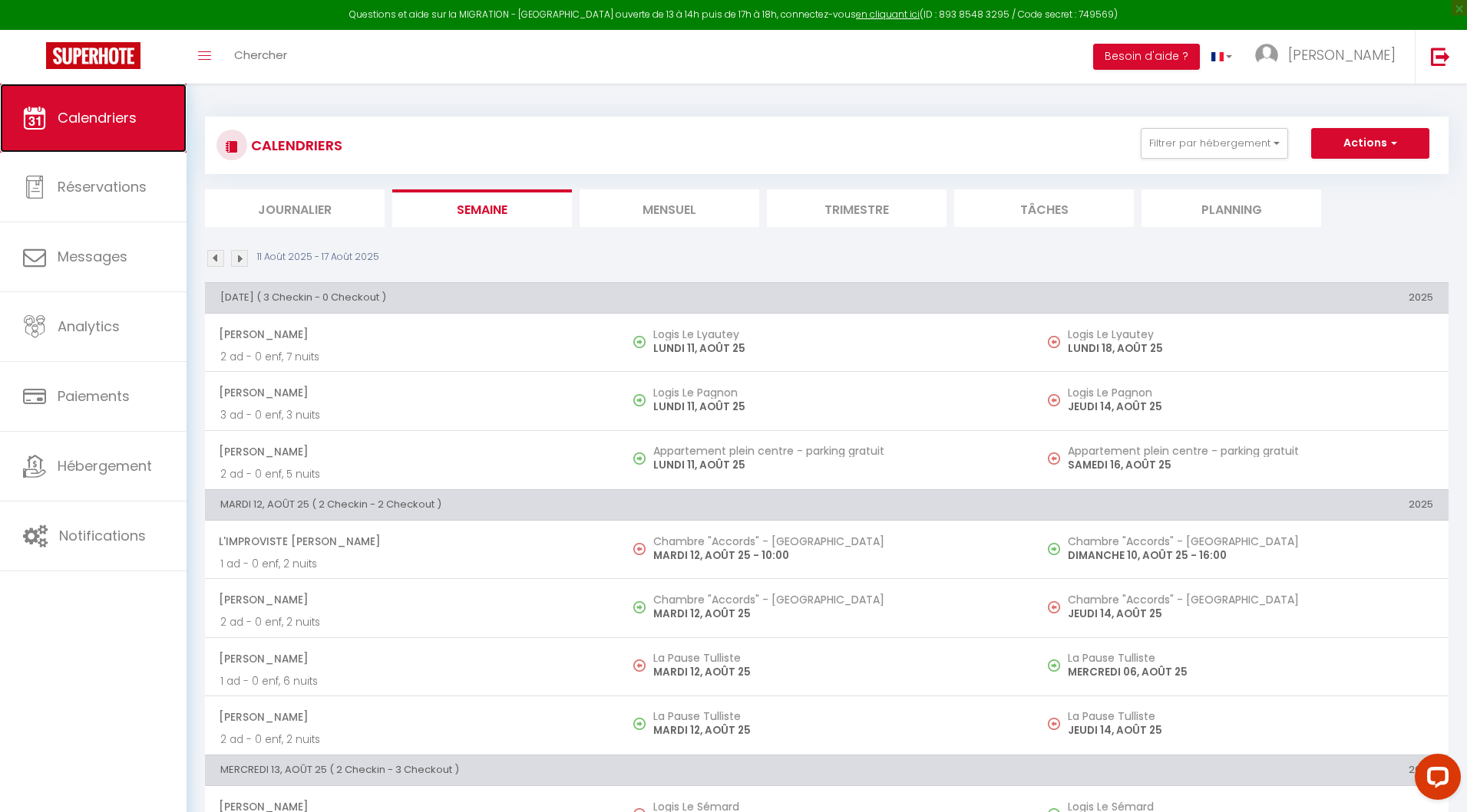
click at [86, 142] on link "Calendriers" at bounding box center [93, 118] width 186 height 69
click at [256, 58] on span "Chercher" at bounding box center [260, 55] width 53 height 16
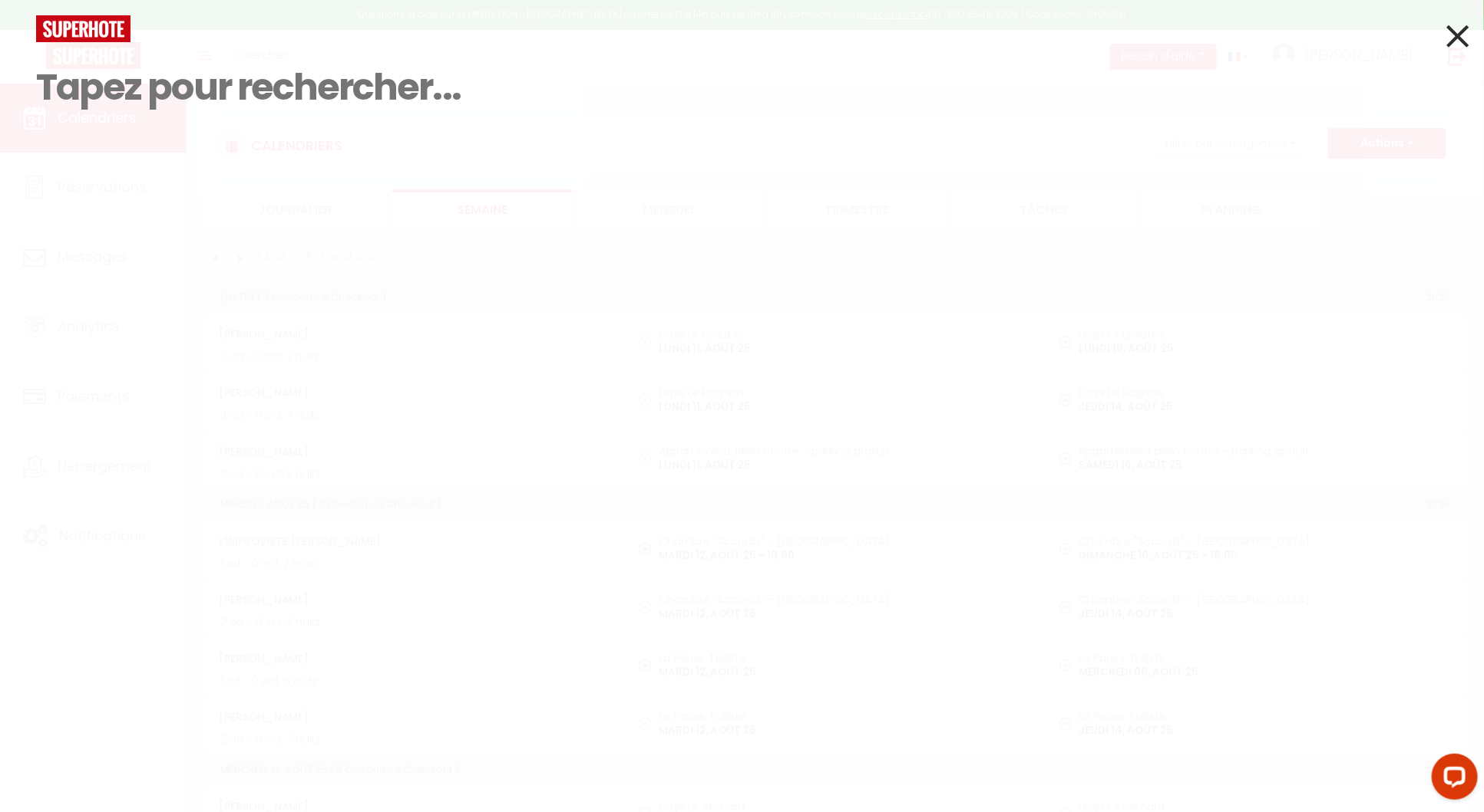
click at [1463, 45] on icon at bounding box center [1456, 36] width 22 height 38
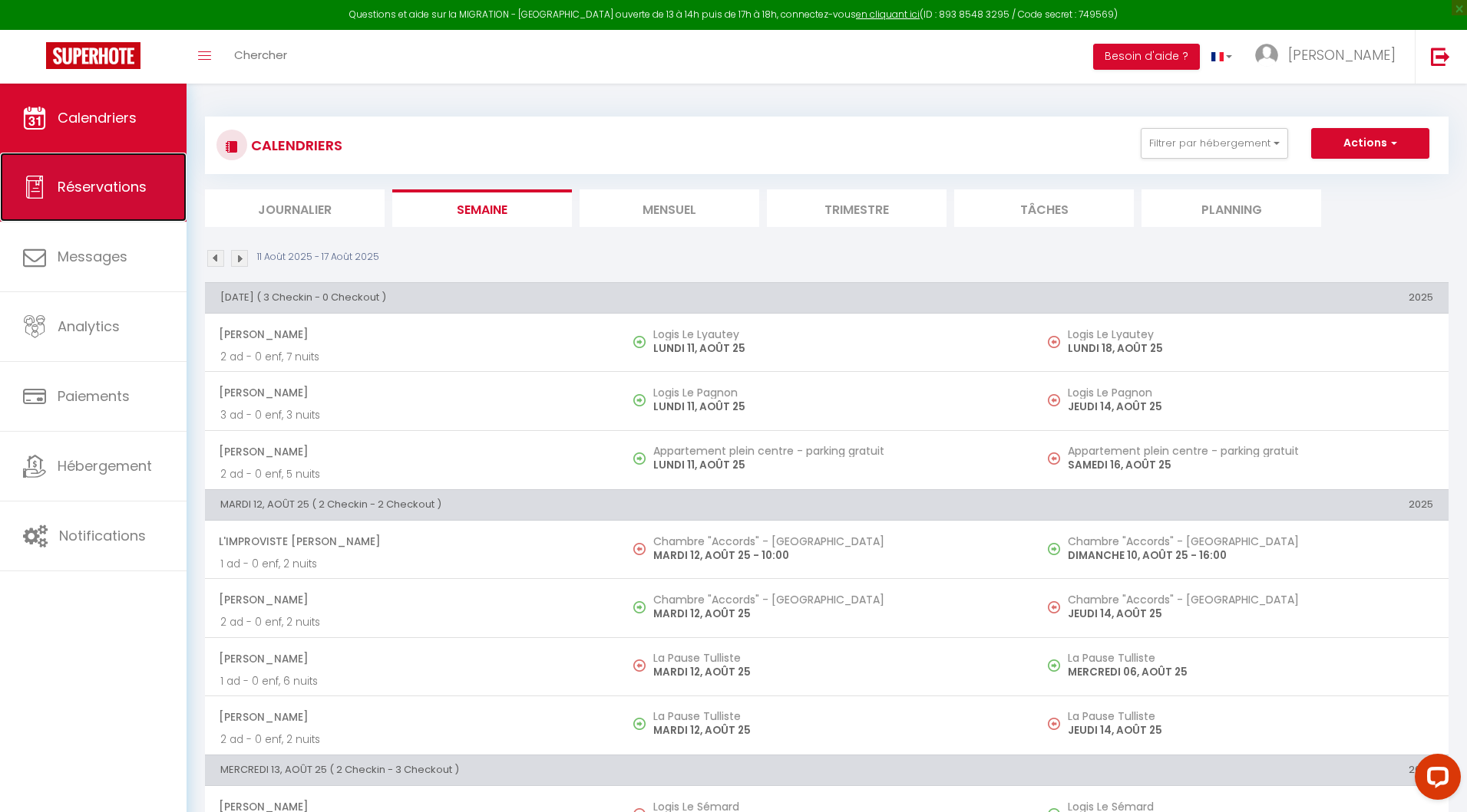
click at [94, 197] on span "Réservations" at bounding box center [102, 187] width 89 height 20
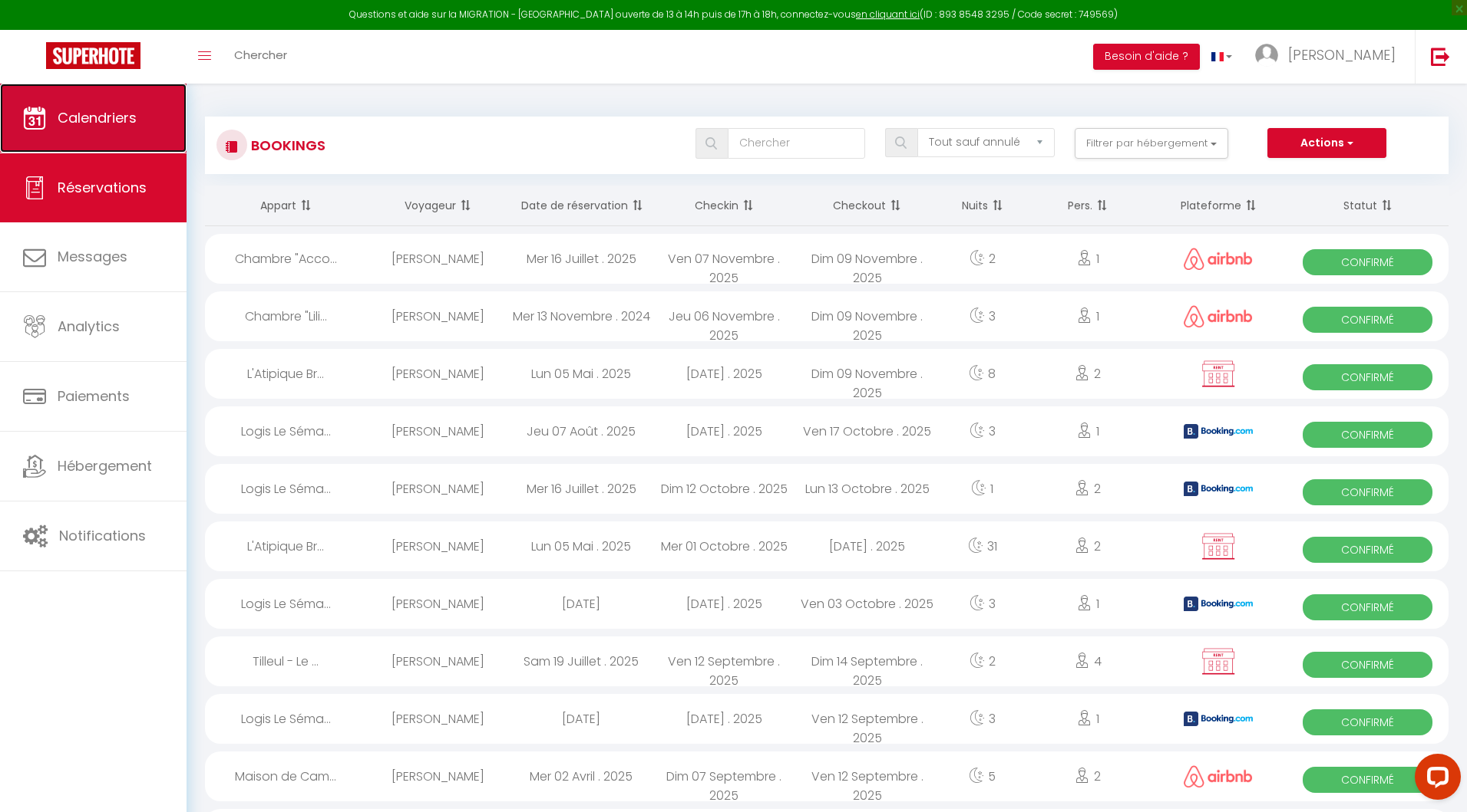
click at [95, 117] on span "Calendriers" at bounding box center [97, 118] width 79 height 20
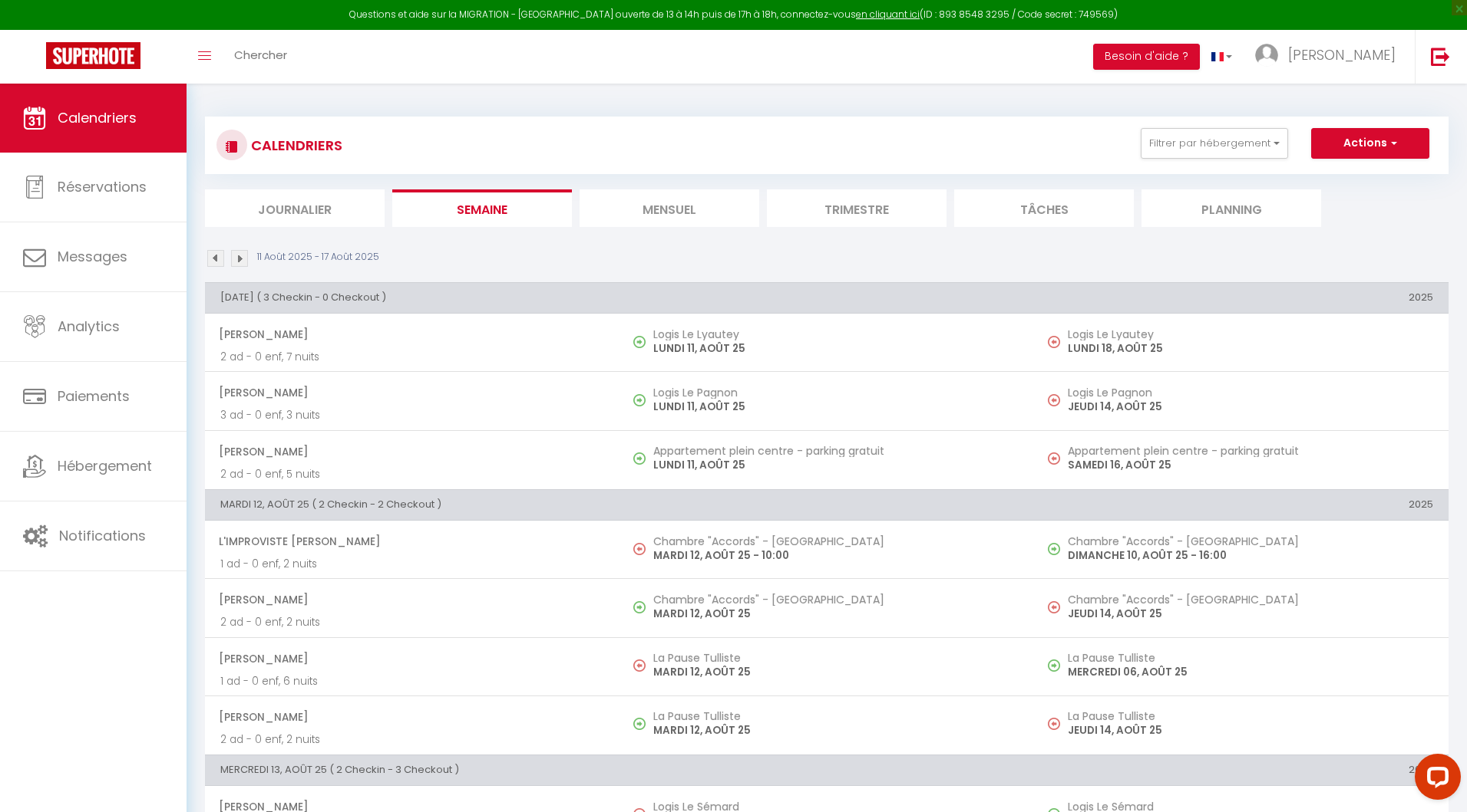
click at [663, 214] on li "Mensuel" at bounding box center [670, 208] width 180 height 37
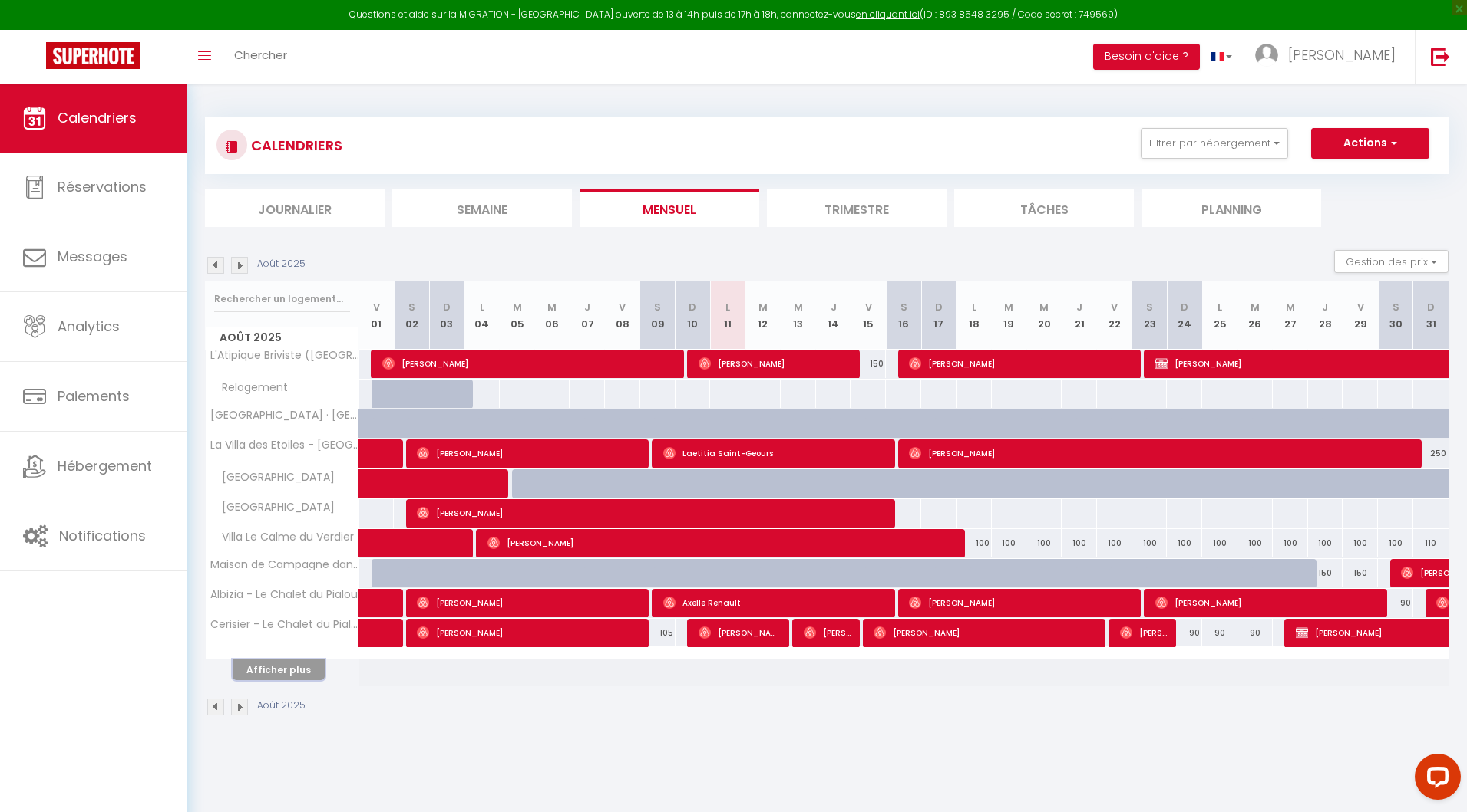
click at [262, 669] on button "Afficher plus" at bounding box center [278, 670] width 92 height 20
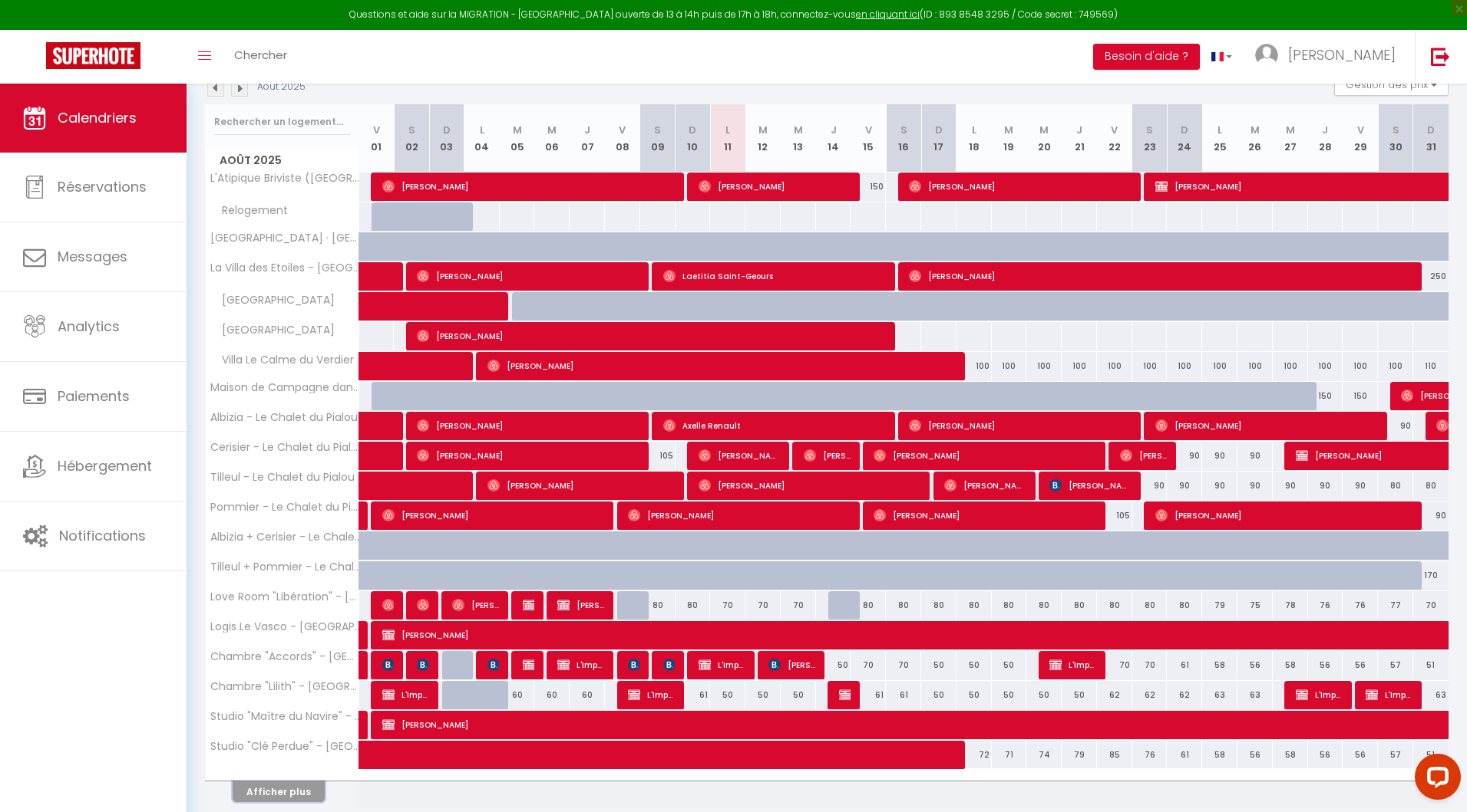
scroll to position [231, 0]
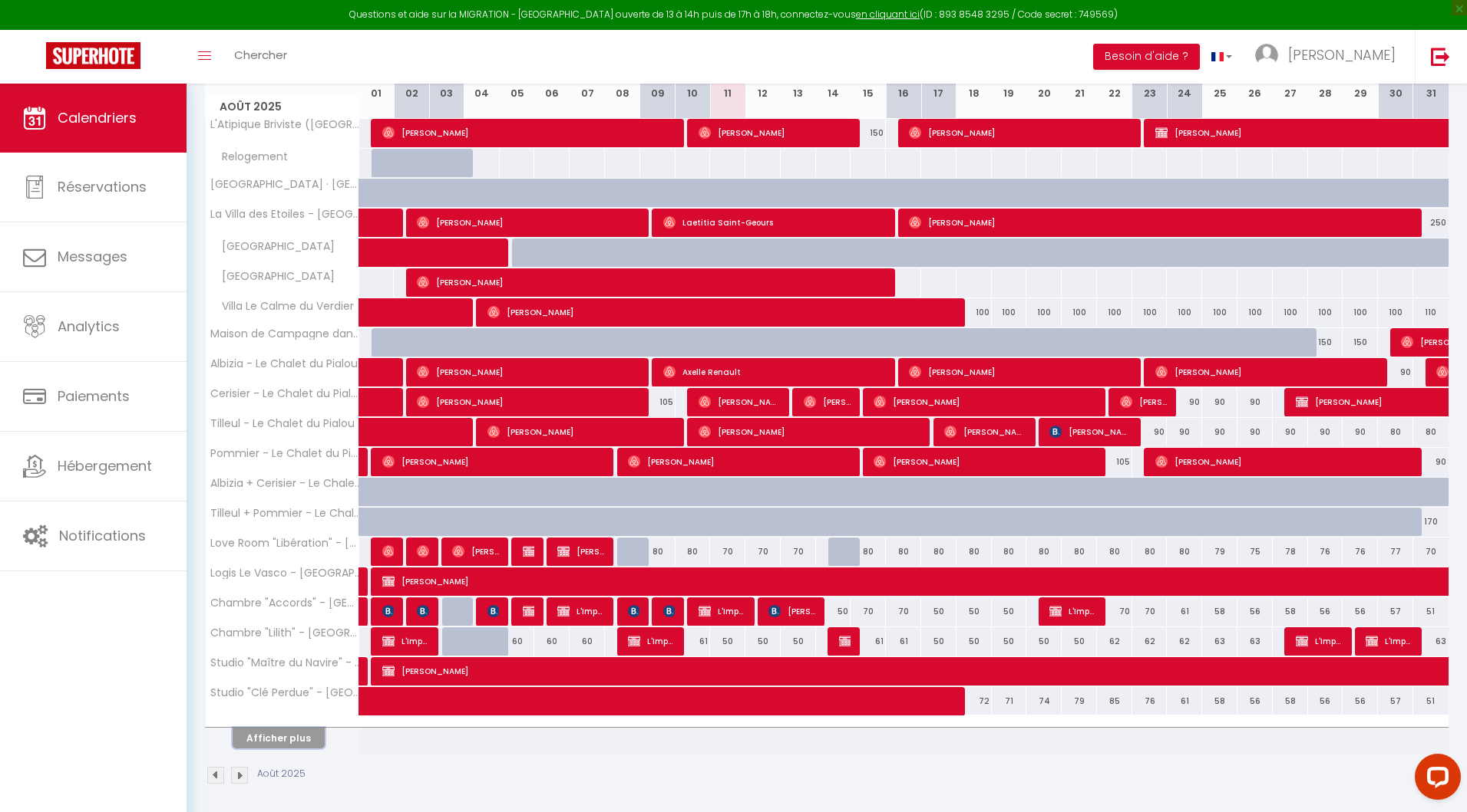
click at [289, 731] on button "Afficher plus" at bounding box center [278, 738] width 92 height 20
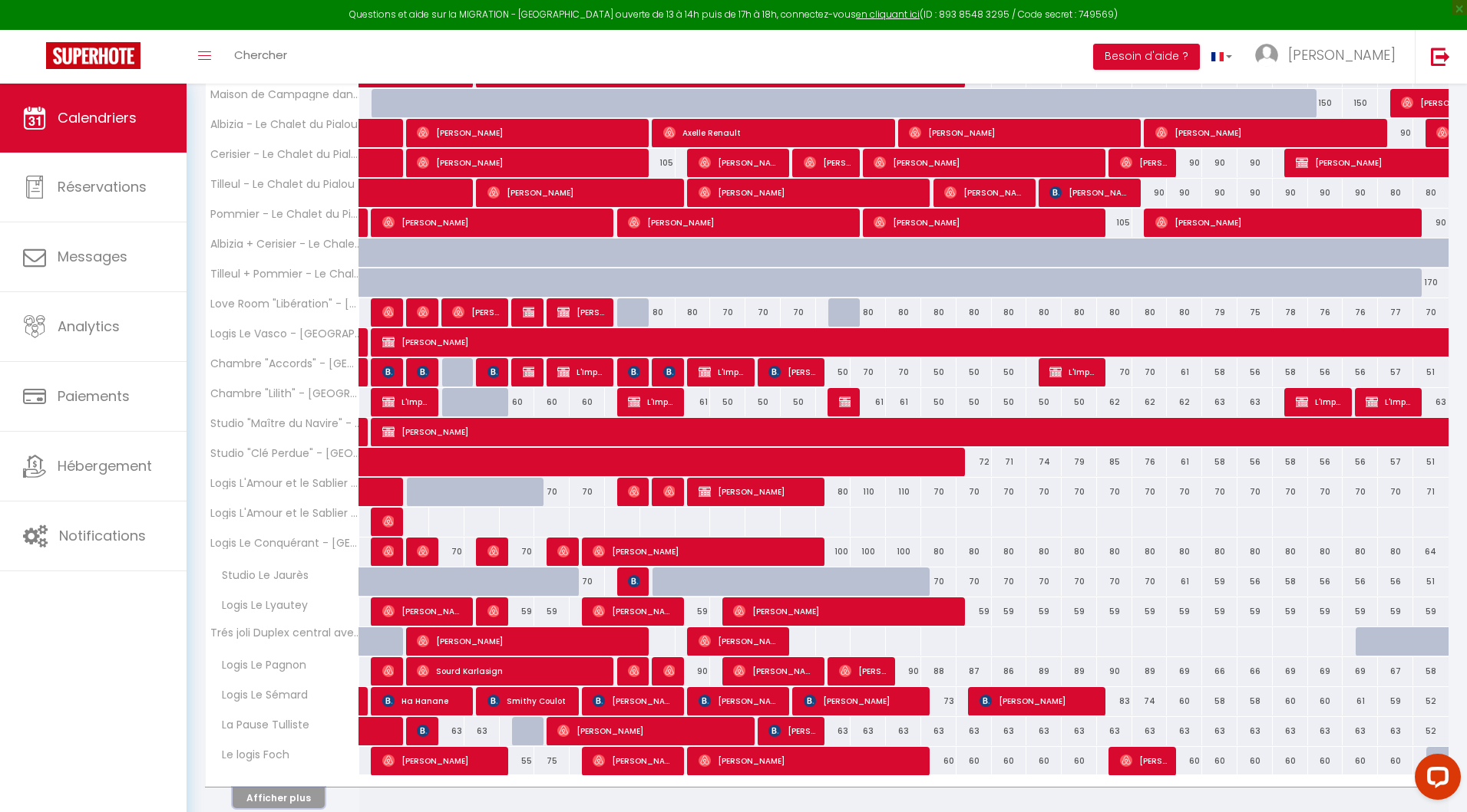
scroll to position [528, 0]
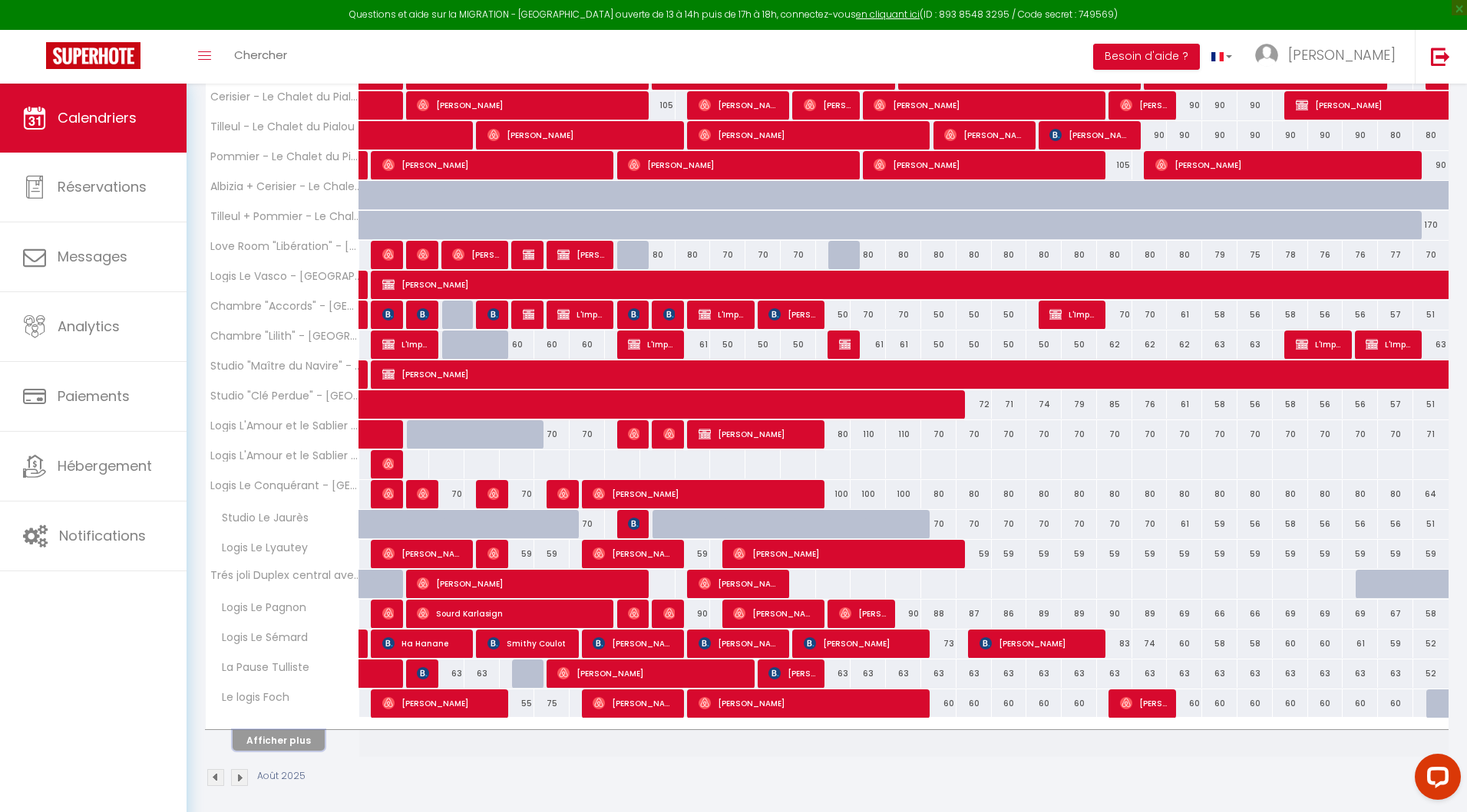
click at [270, 730] on button "Afficher plus" at bounding box center [278, 740] width 92 height 20
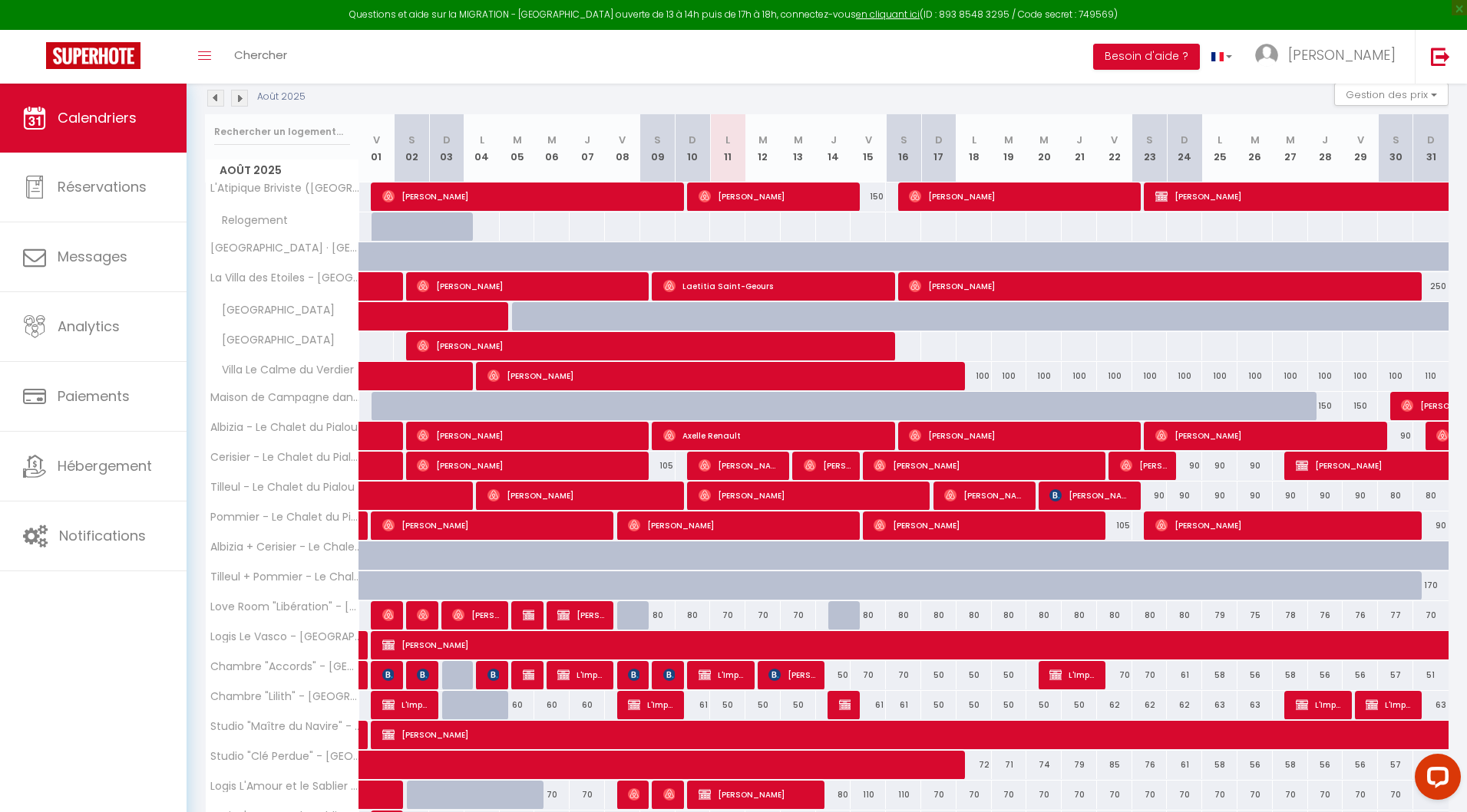
scroll to position [0, 0]
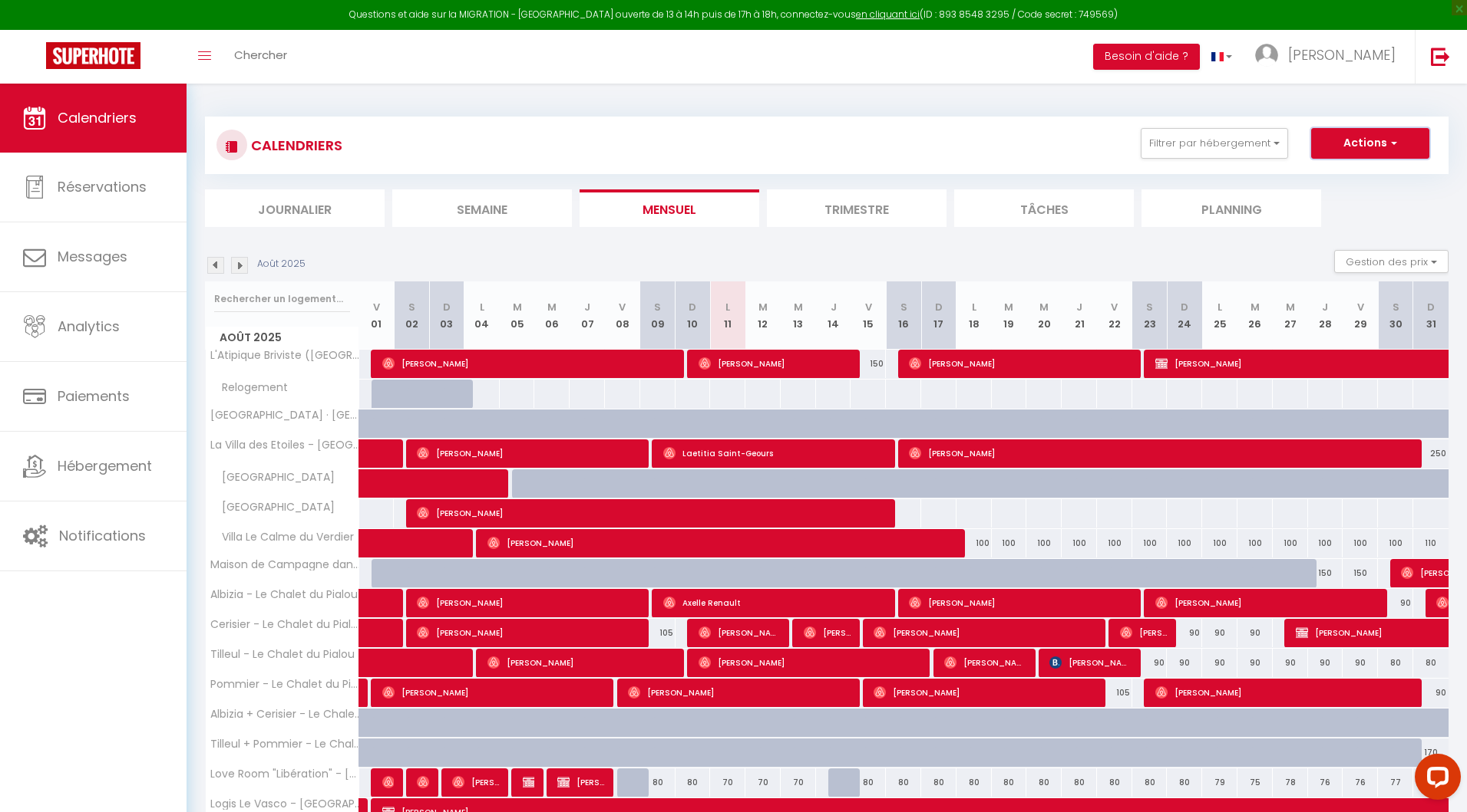
click at [1367, 136] on button "Actions" at bounding box center [1370, 143] width 118 height 30
click at [1329, 199] on link "Exporter les réservations" at bounding box center [1354, 202] width 134 height 23
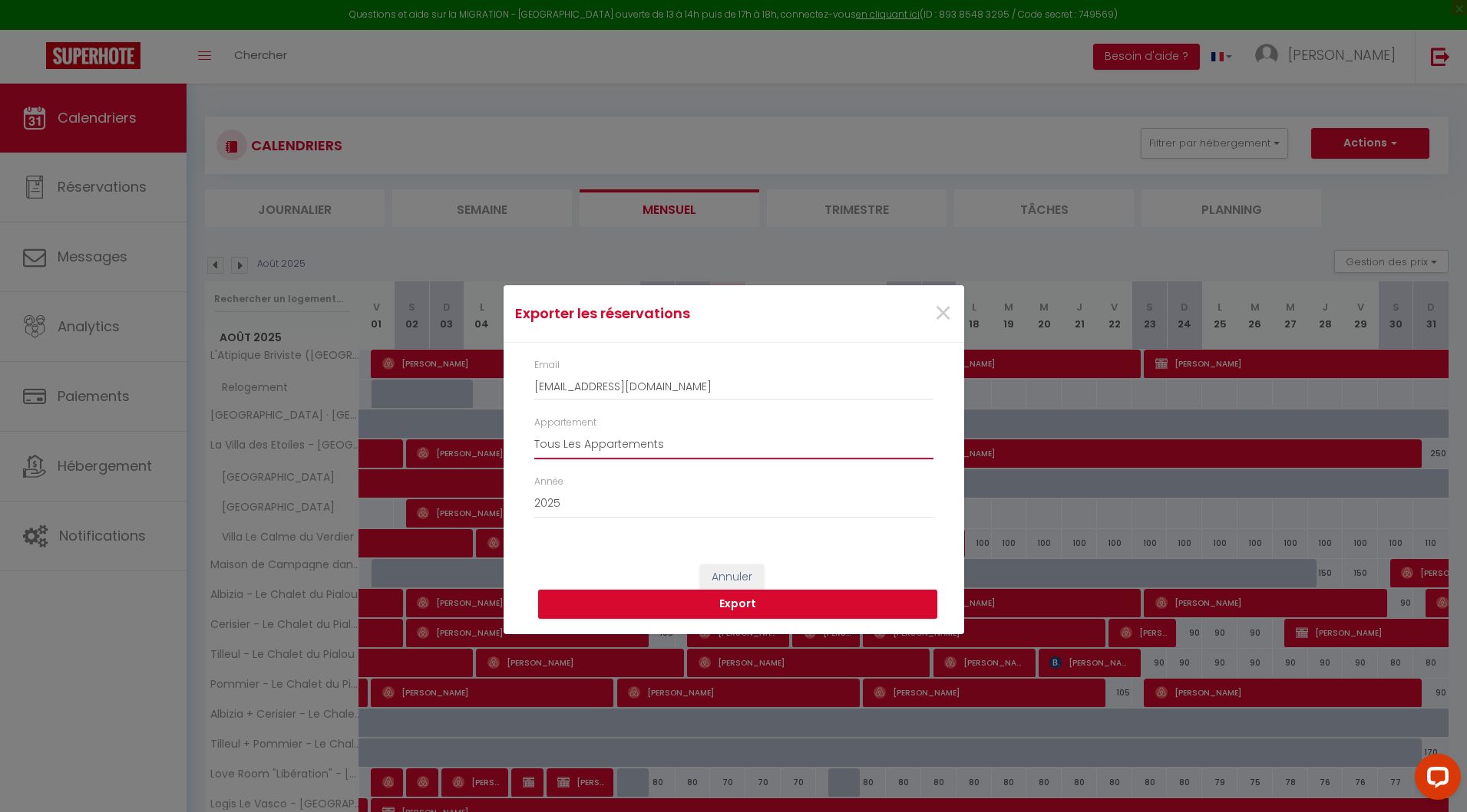
click at [585, 438] on select "Tous Les Appartements Love Room "Libération" - Villa Chadourne Logis Le Vasco -…" at bounding box center [734, 444] width 399 height 29
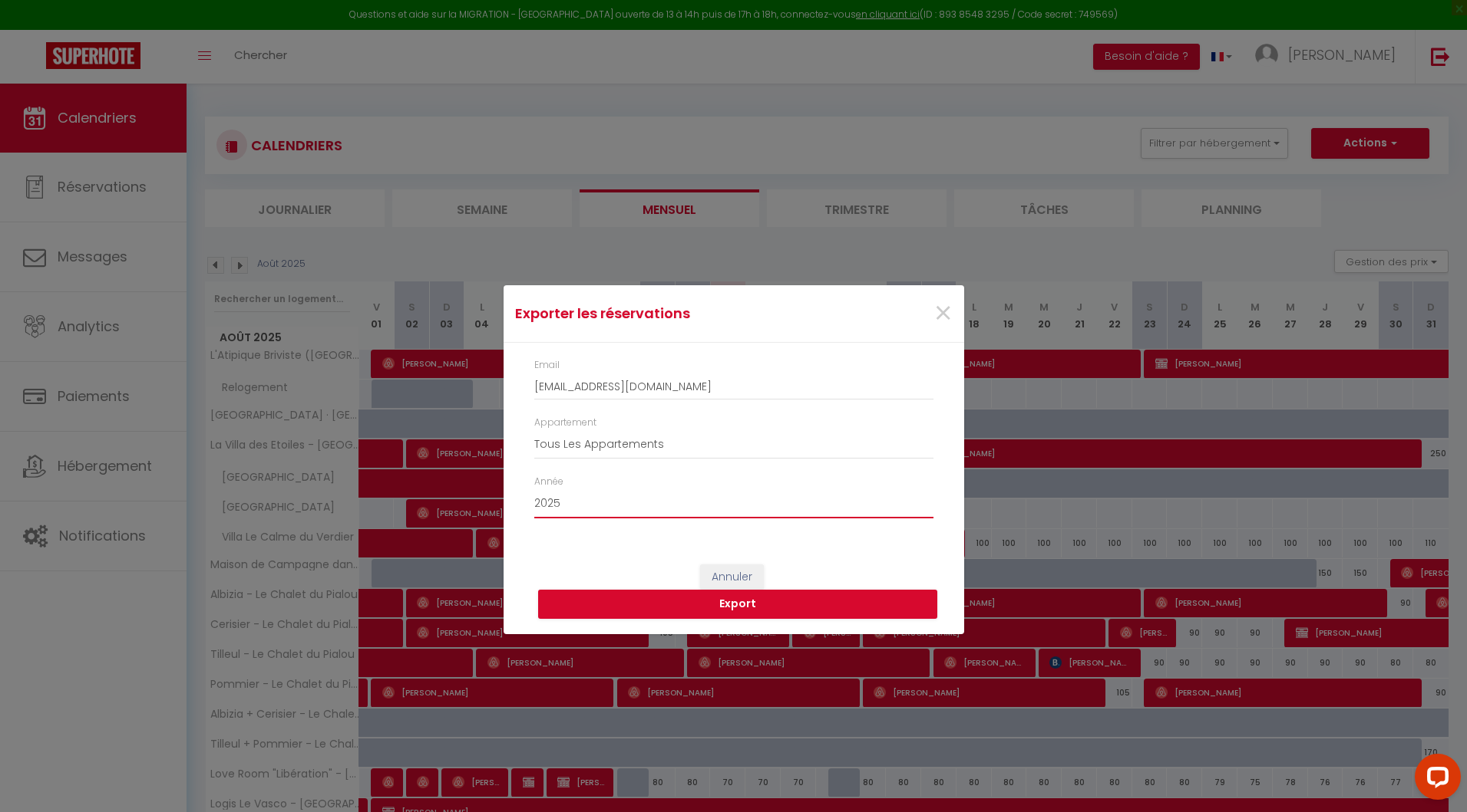
click at [704, 509] on select "2015 2016 2017 2018 2019 2020 2021 2022 2023 2024 2025 2026 2027 2028" at bounding box center [734, 504] width 399 height 29
click at [941, 313] on span "×" at bounding box center [943, 314] width 20 height 46
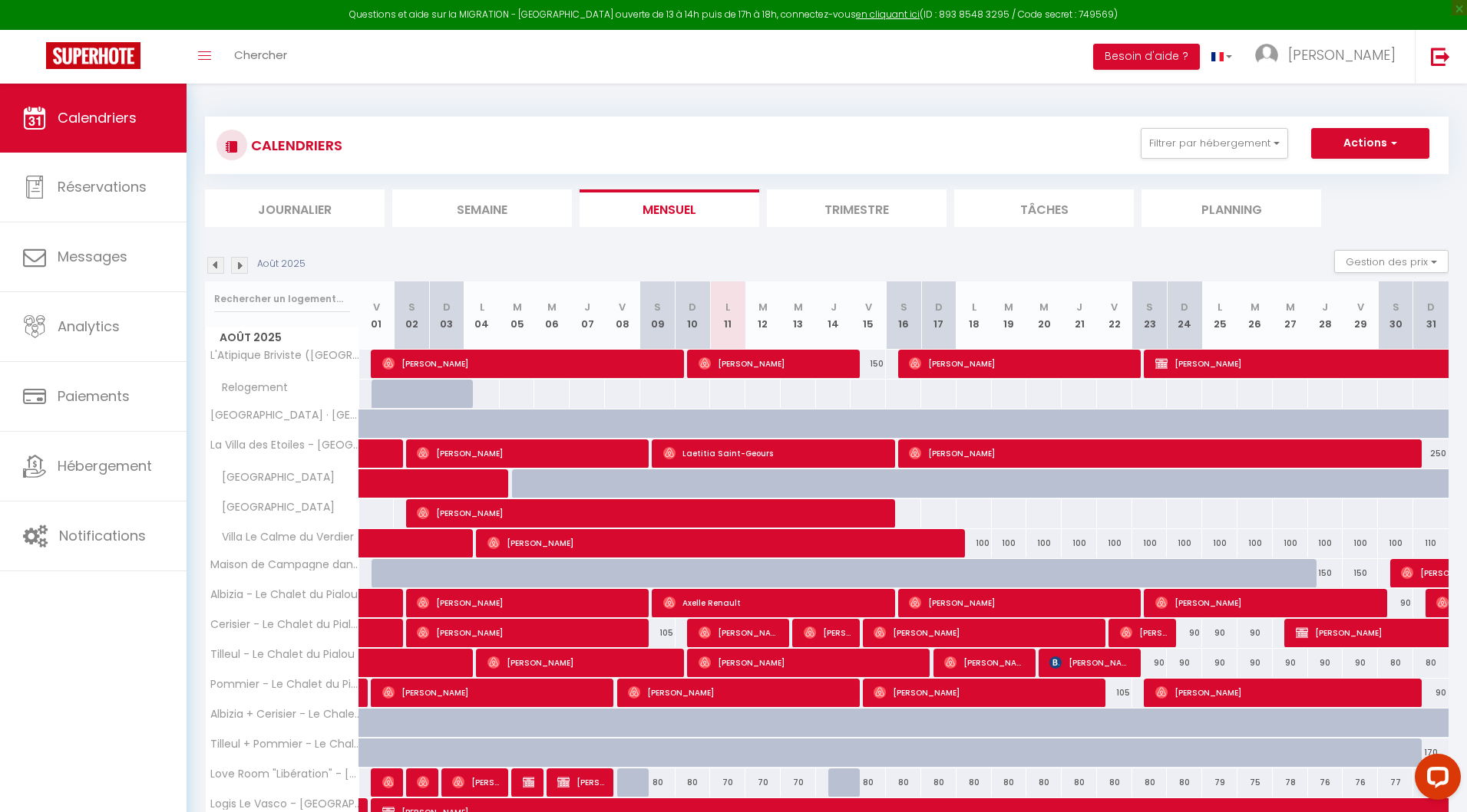
click at [306, 203] on li "Journalier" at bounding box center [295, 208] width 180 height 37
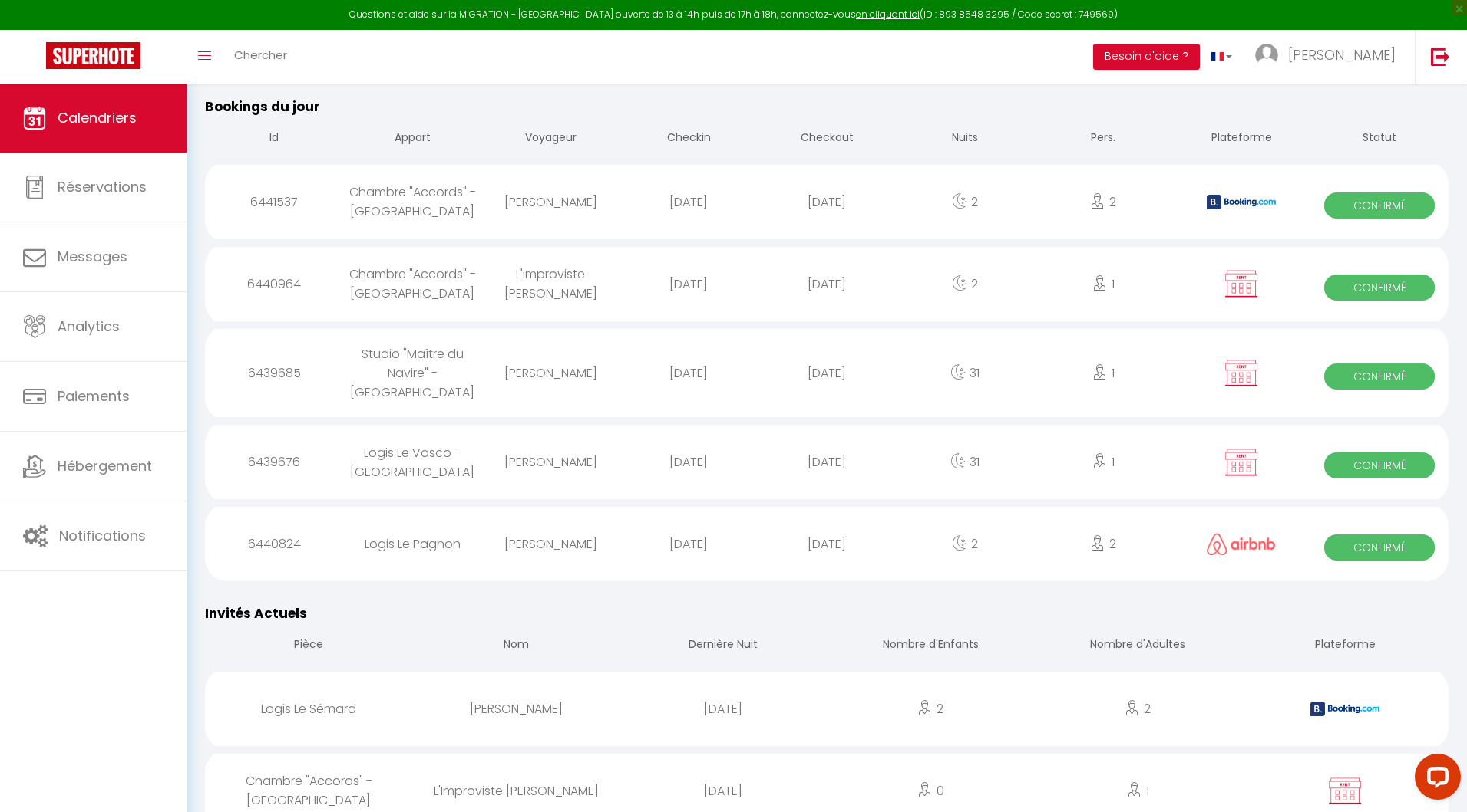
scroll to position [524, 0]
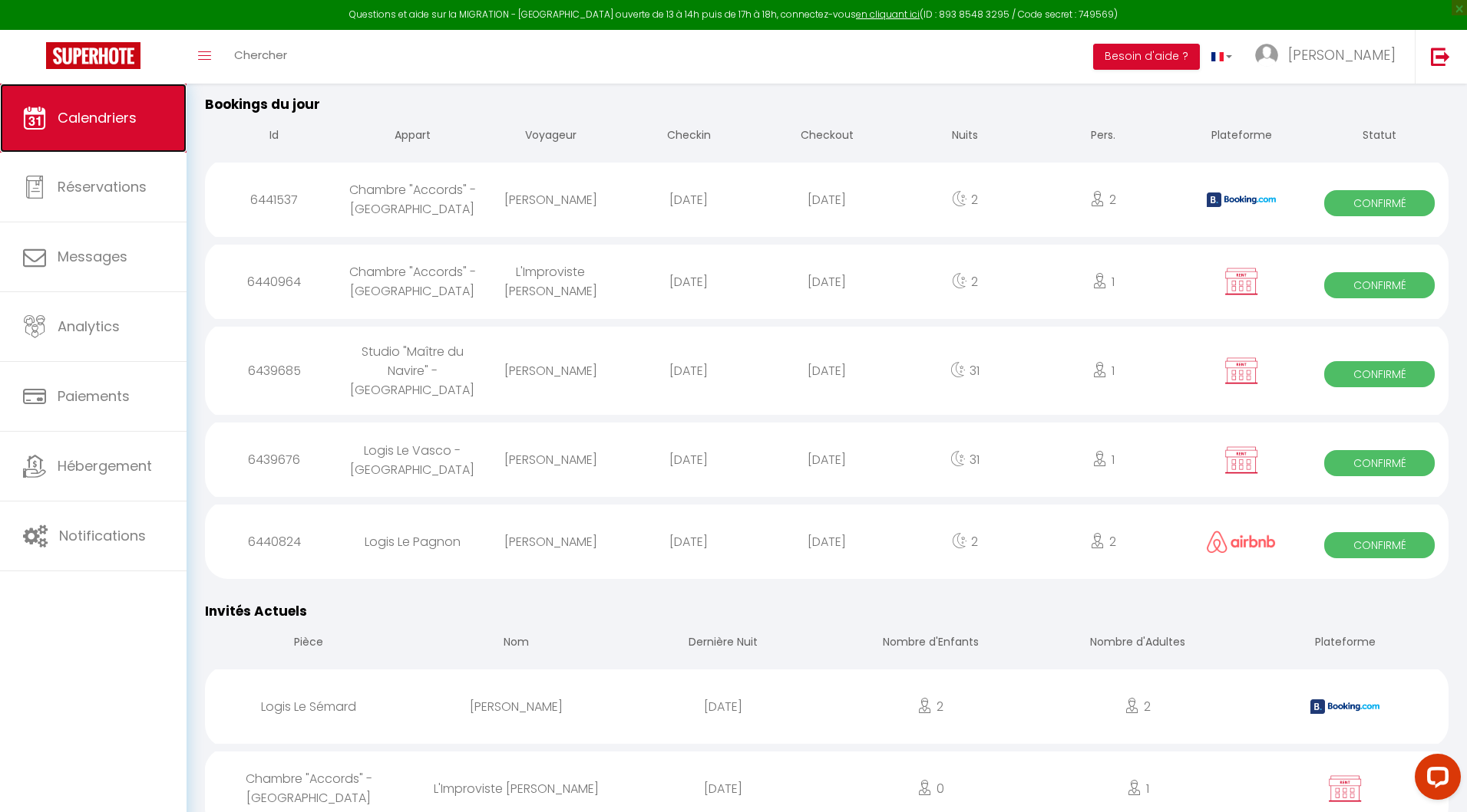
click at [98, 132] on link "Calendriers" at bounding box center [93, 118] width 186 height 69
click at [108, 132] on link "Calendriers" at bounding box center [93, 118] width 186 height 69
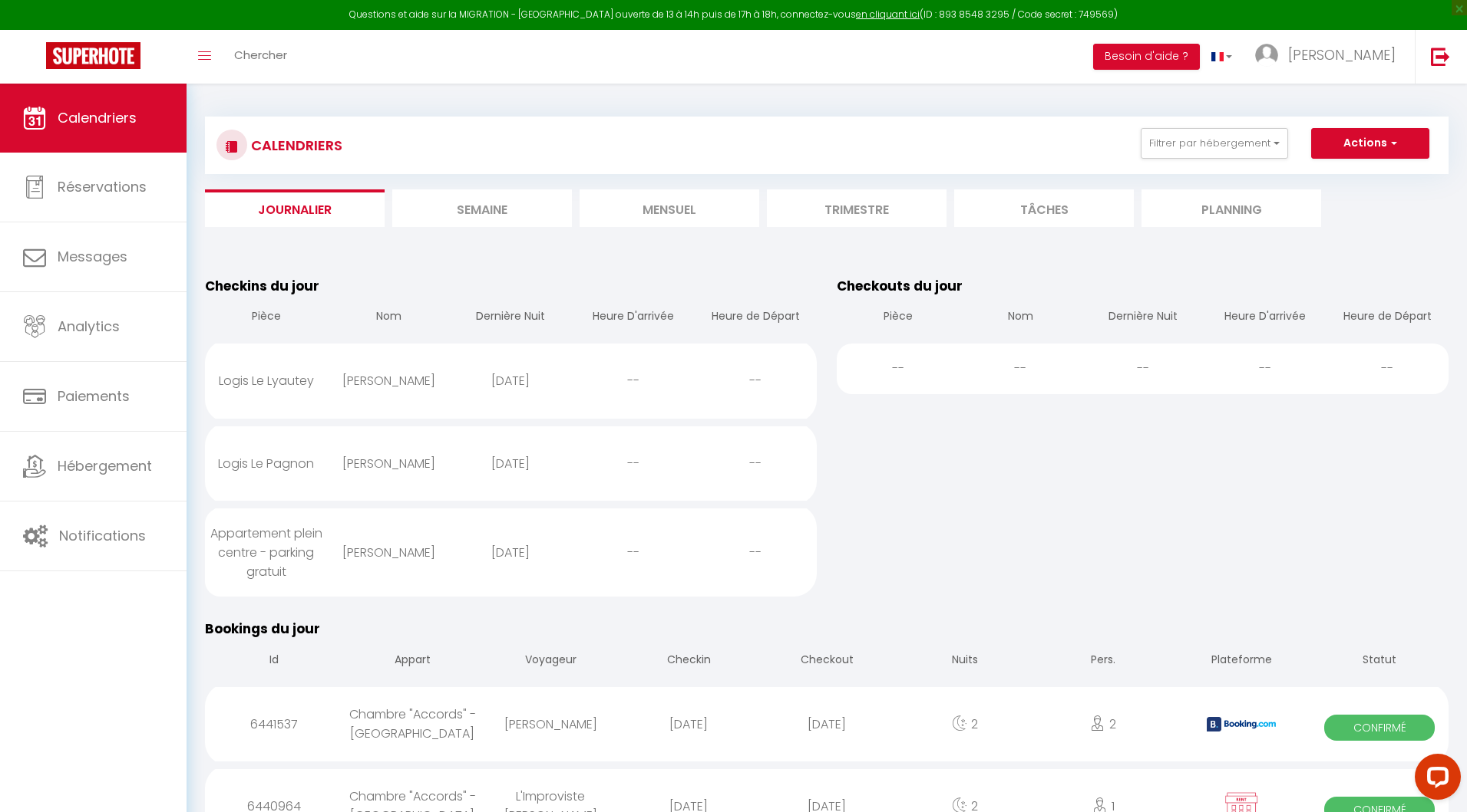
click at [676, 219] on li "Mensuel" at bounding box center [670, 208] width 180 height 37
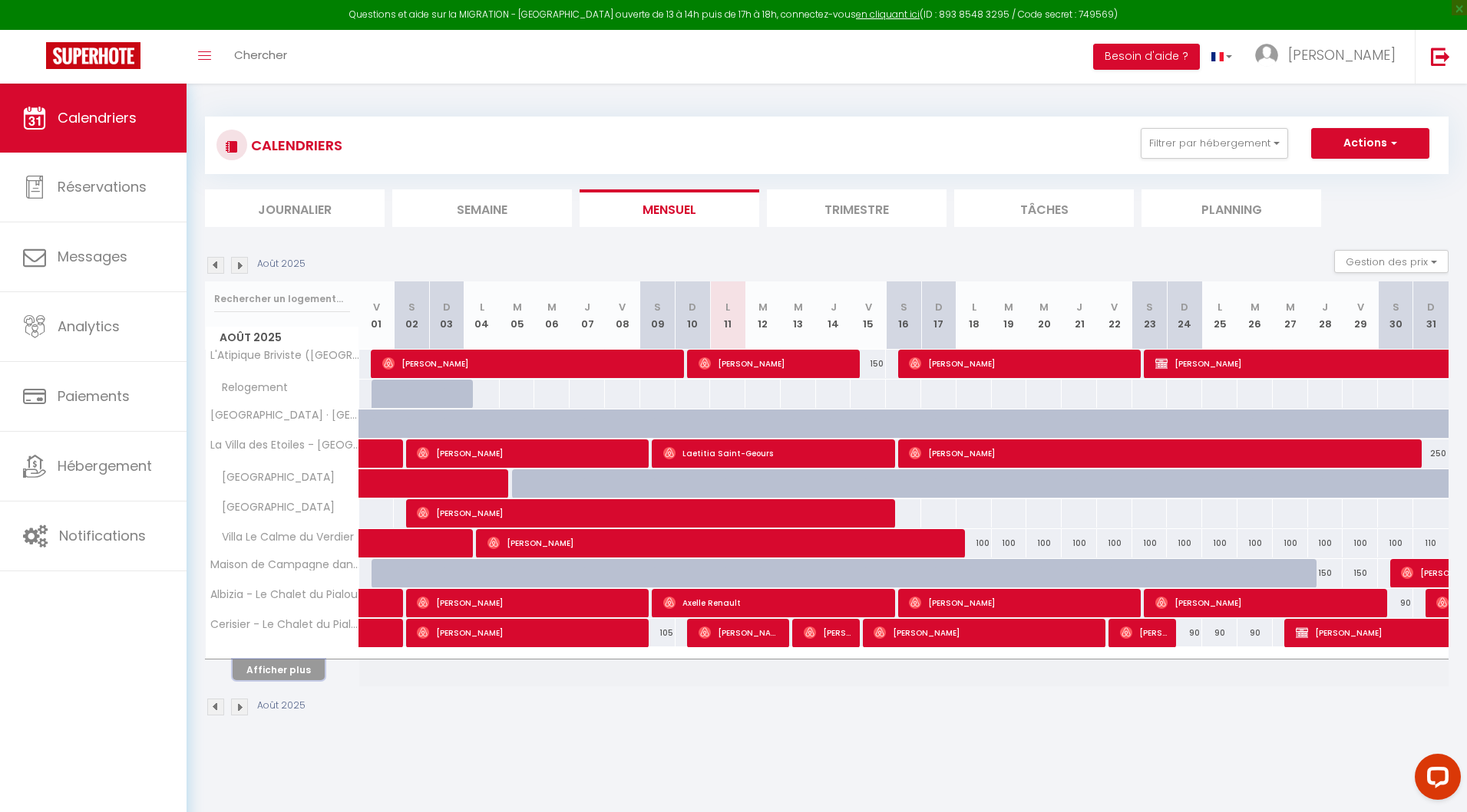
click at [291, 660] on button "Afficher plus" at bounding box center [278, 670] width 92 height 20
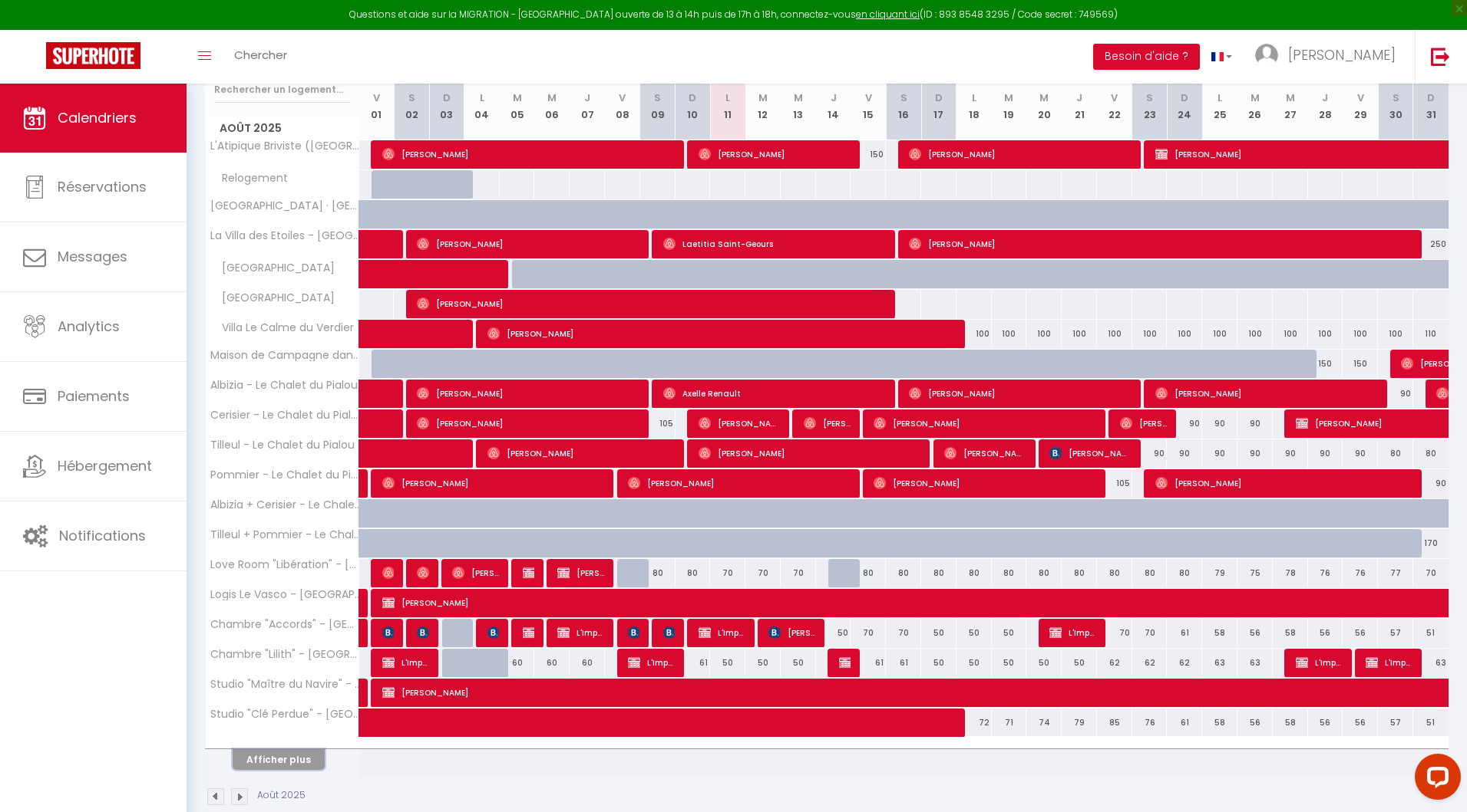
scroll to position [231, 0]
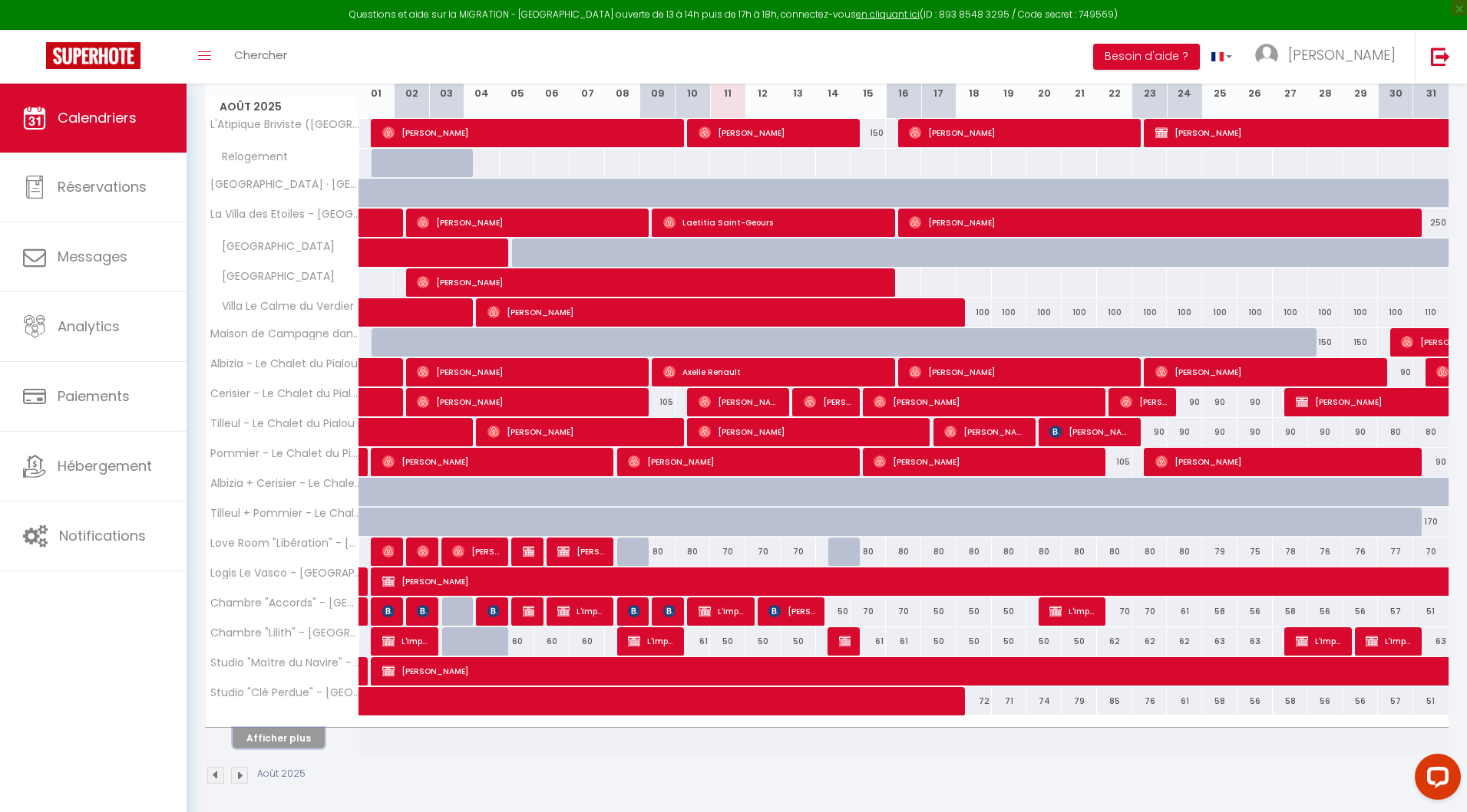
click at [282, 730] on button "Afficher plus" at bounding box center [278, 738] width 92 height 20
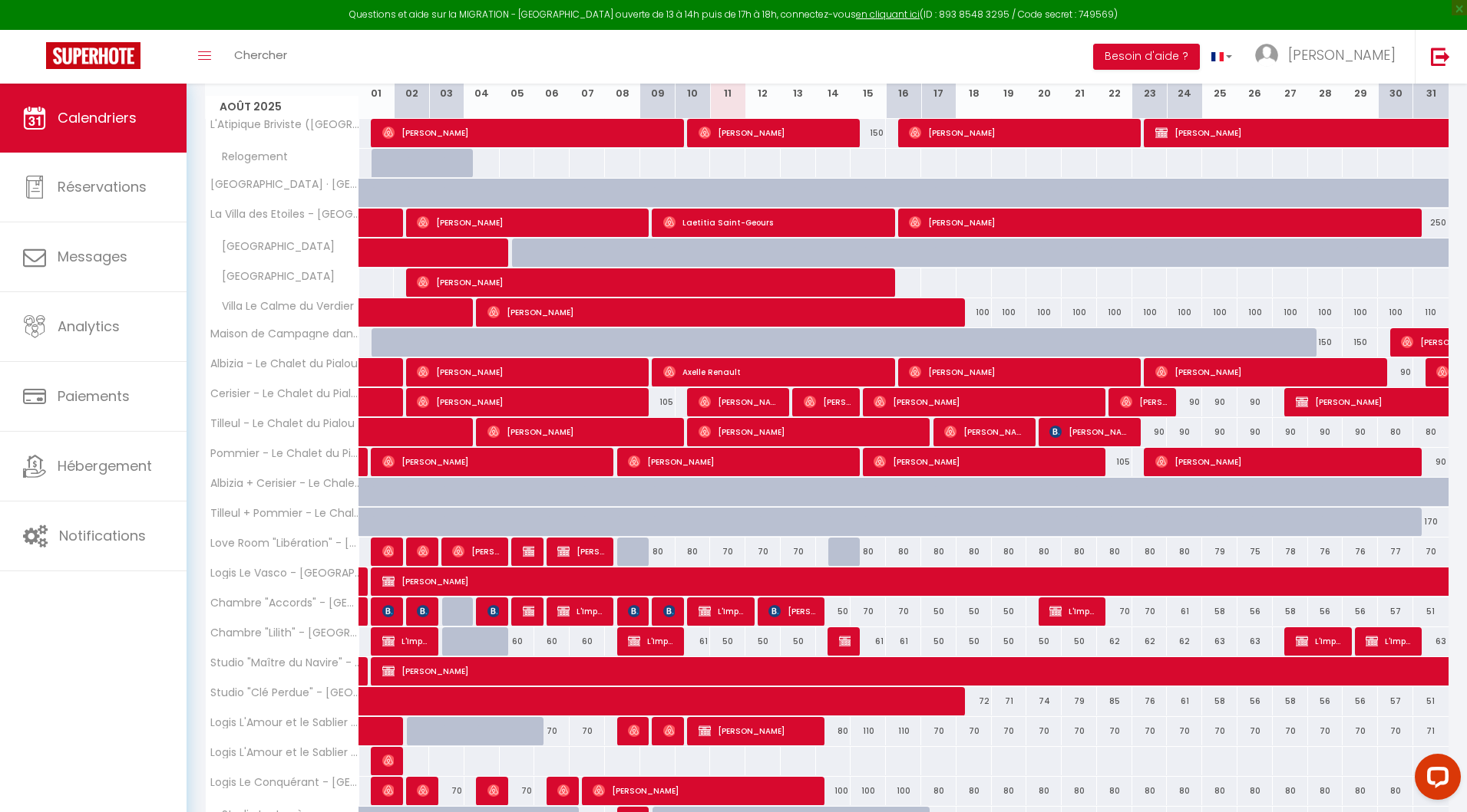
scroll to position [528, 0]
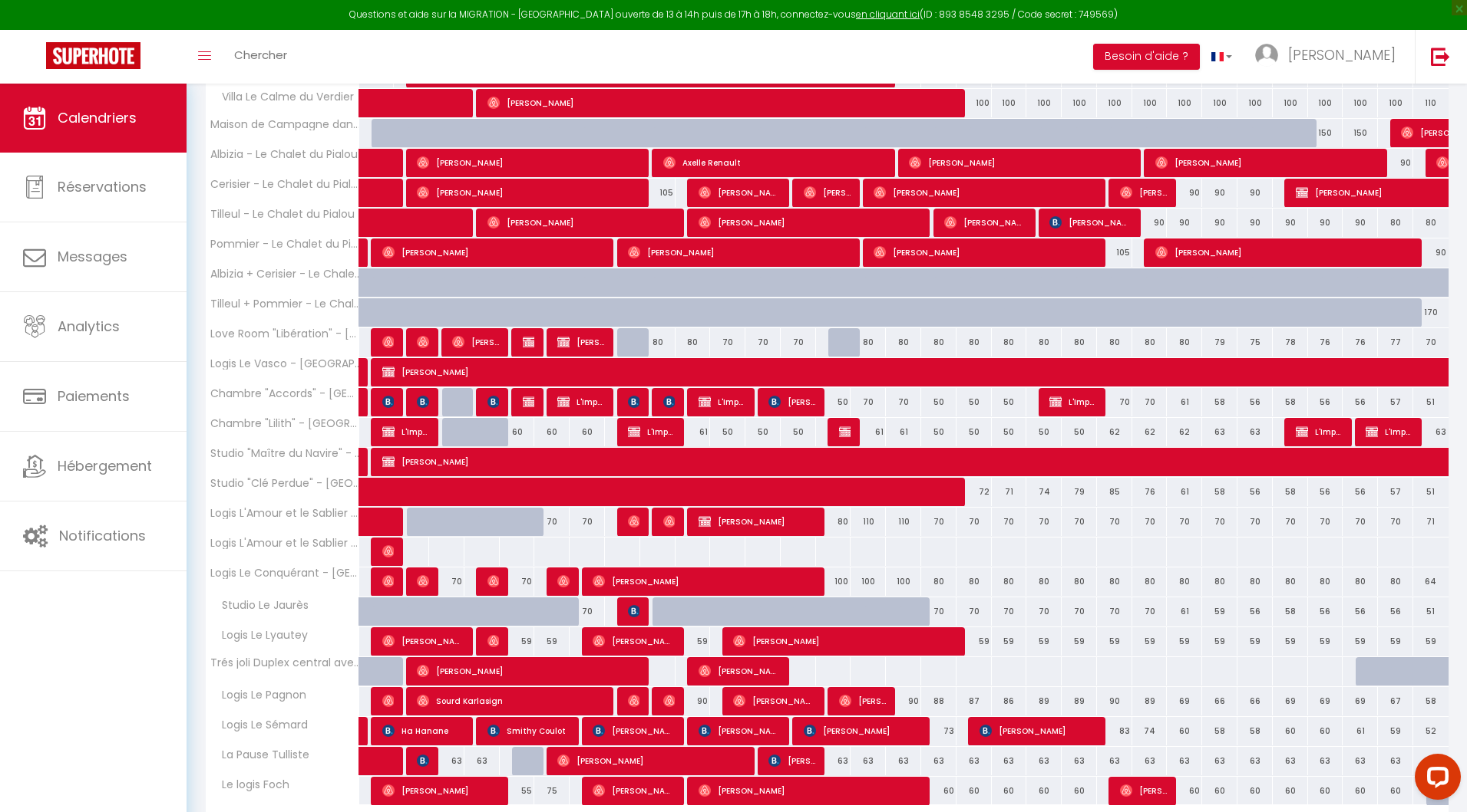
scroll to position [528, 0]
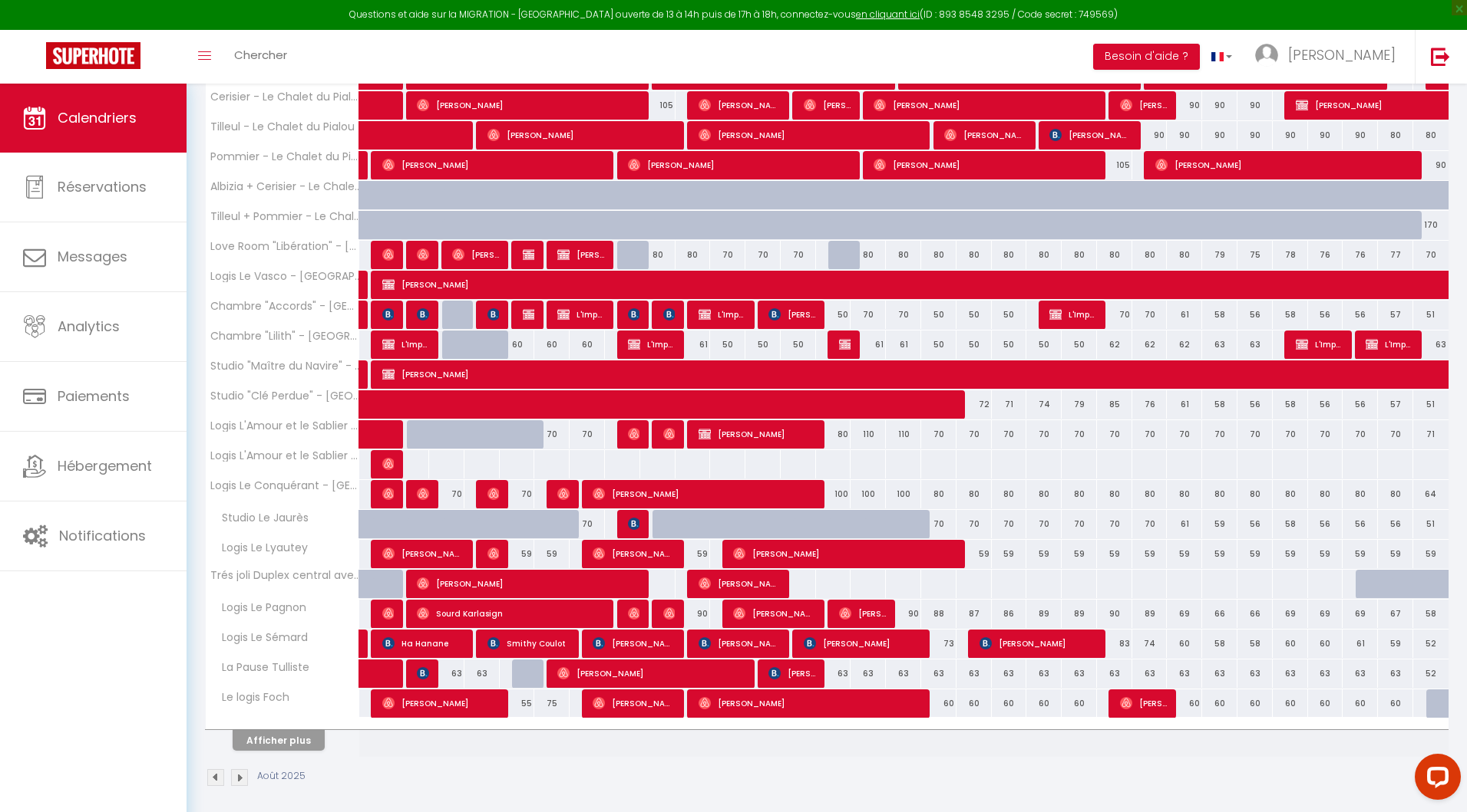
click at [664, 519] on div at bounding box center [670, 524] width 36 height 29
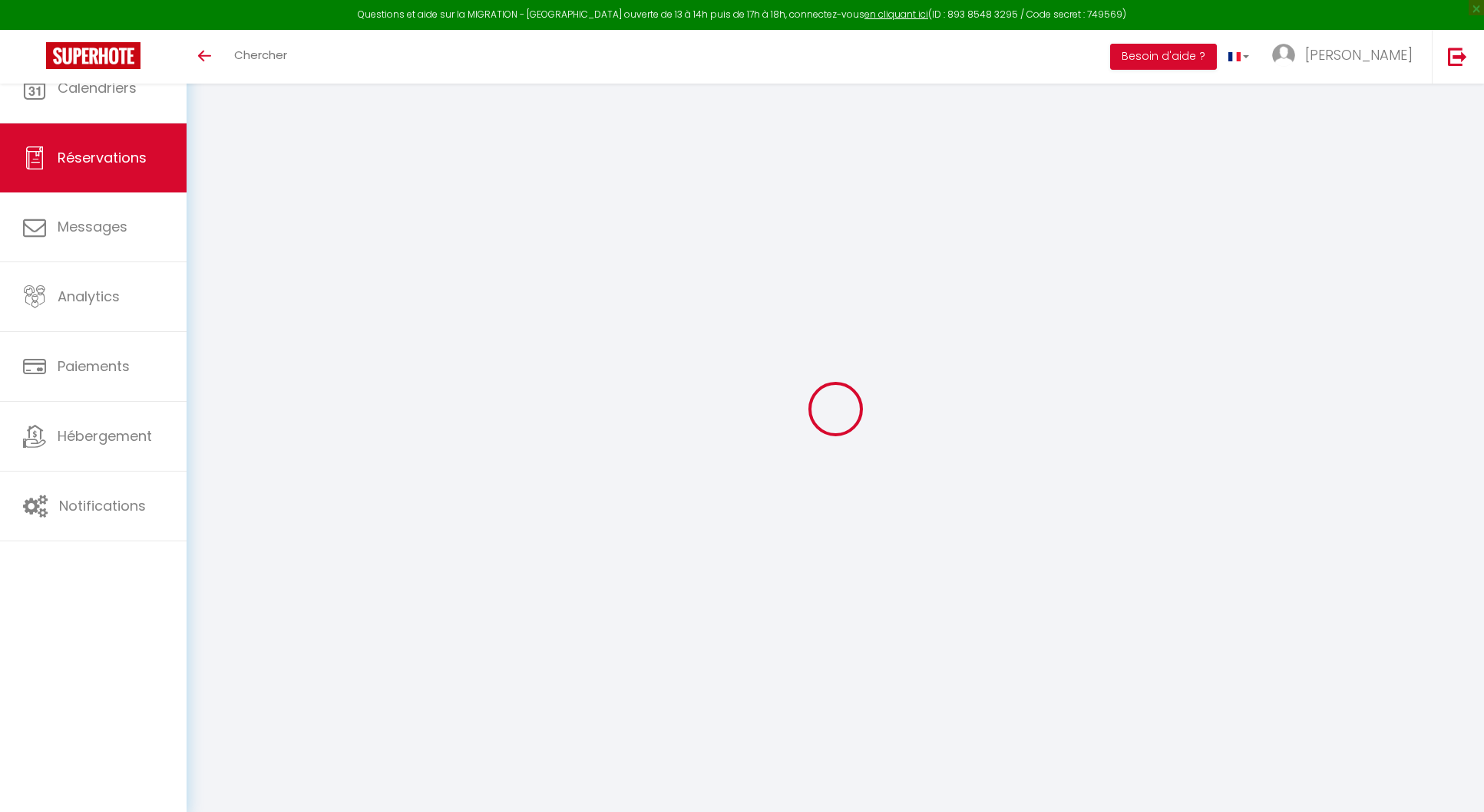
select select
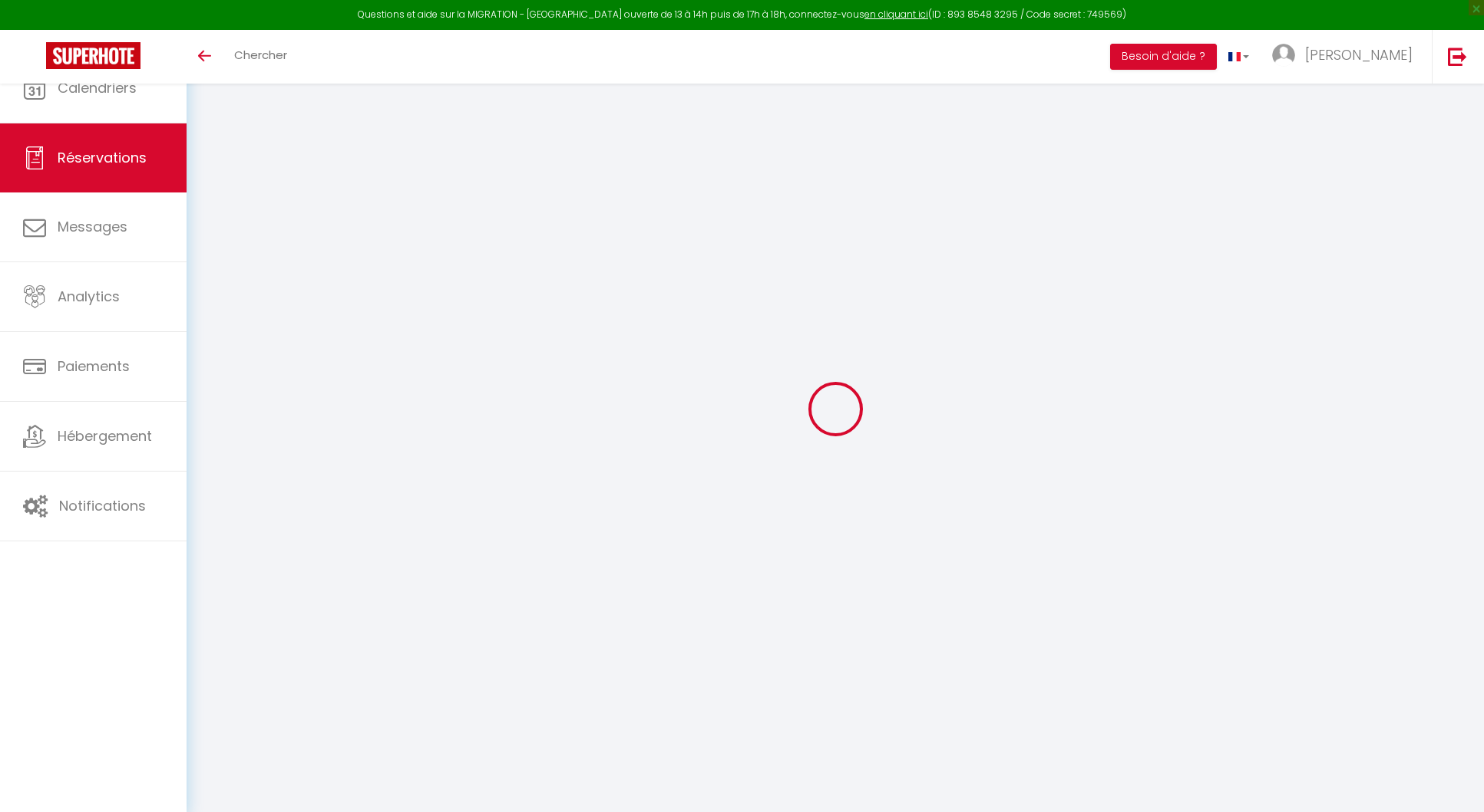
type input "[PERSON_NAME]"
type input "Pichavant"
type input "[EMAIL_ADDRESS][DOMAIN_NAME]"
type input "[PHONE_NUMBER]"
select select
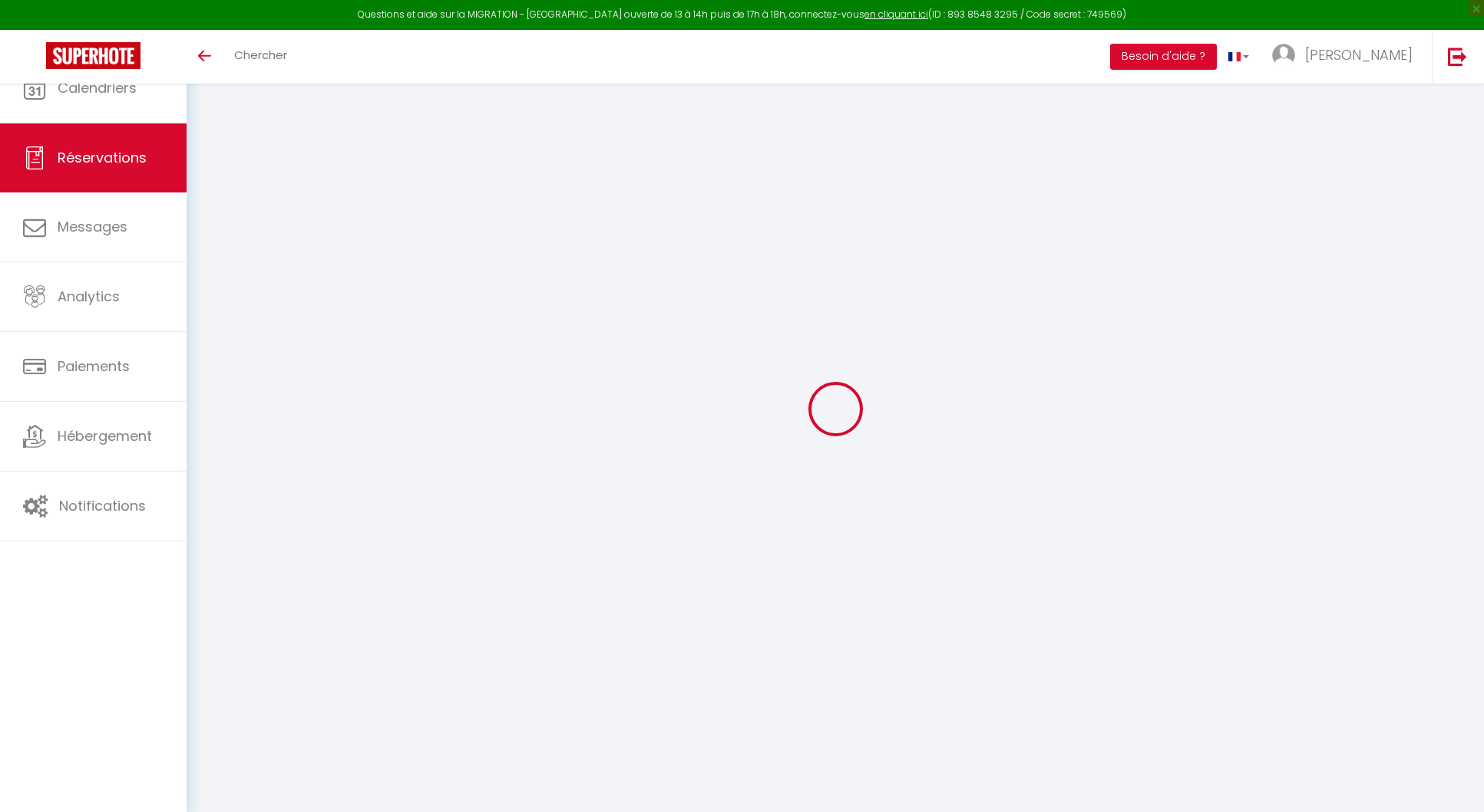
type input "70.1"
select select "46605"
select select "1"
select select
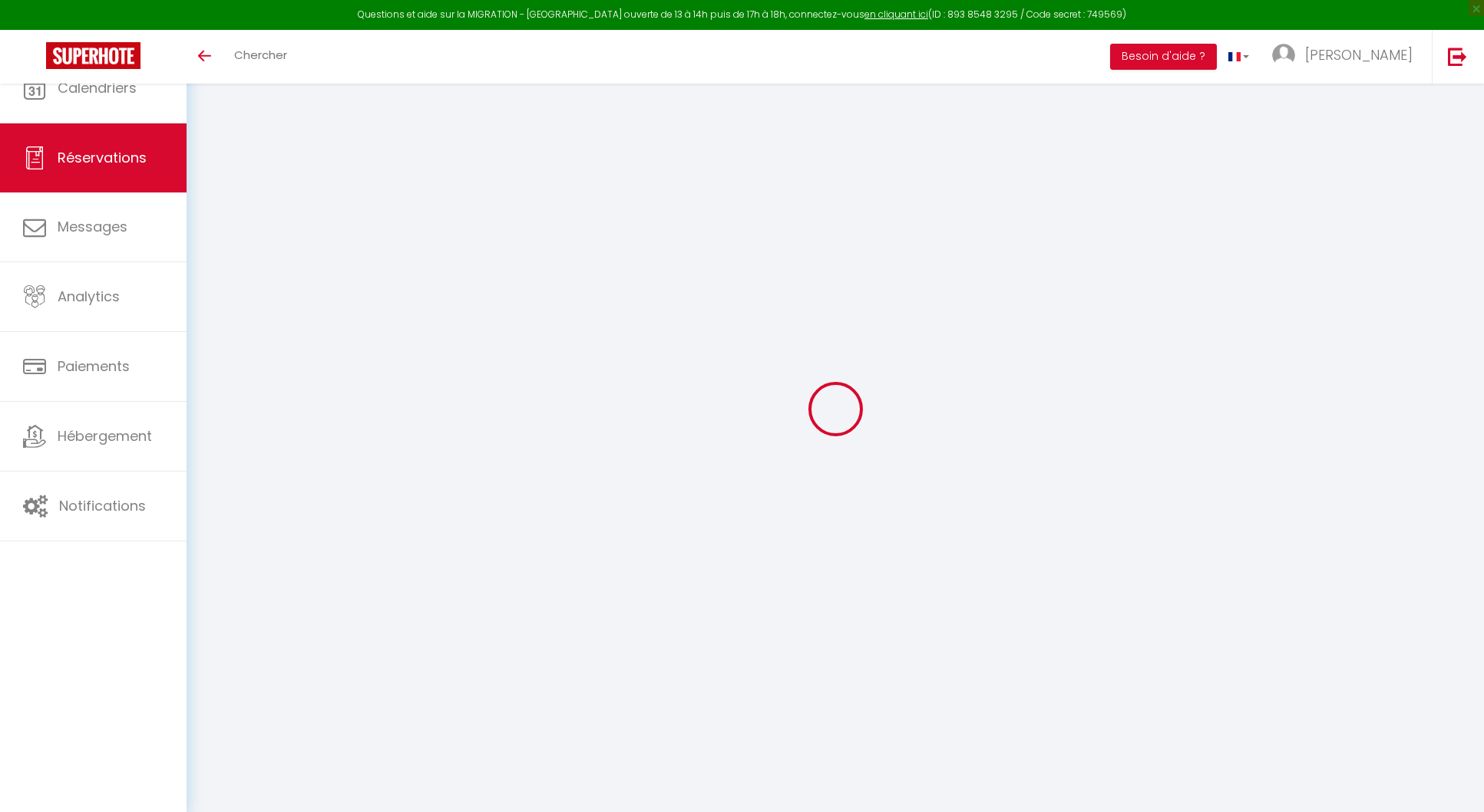
type input "2"
select select "12"
select select
type input "427.35"
checkbox input "false"
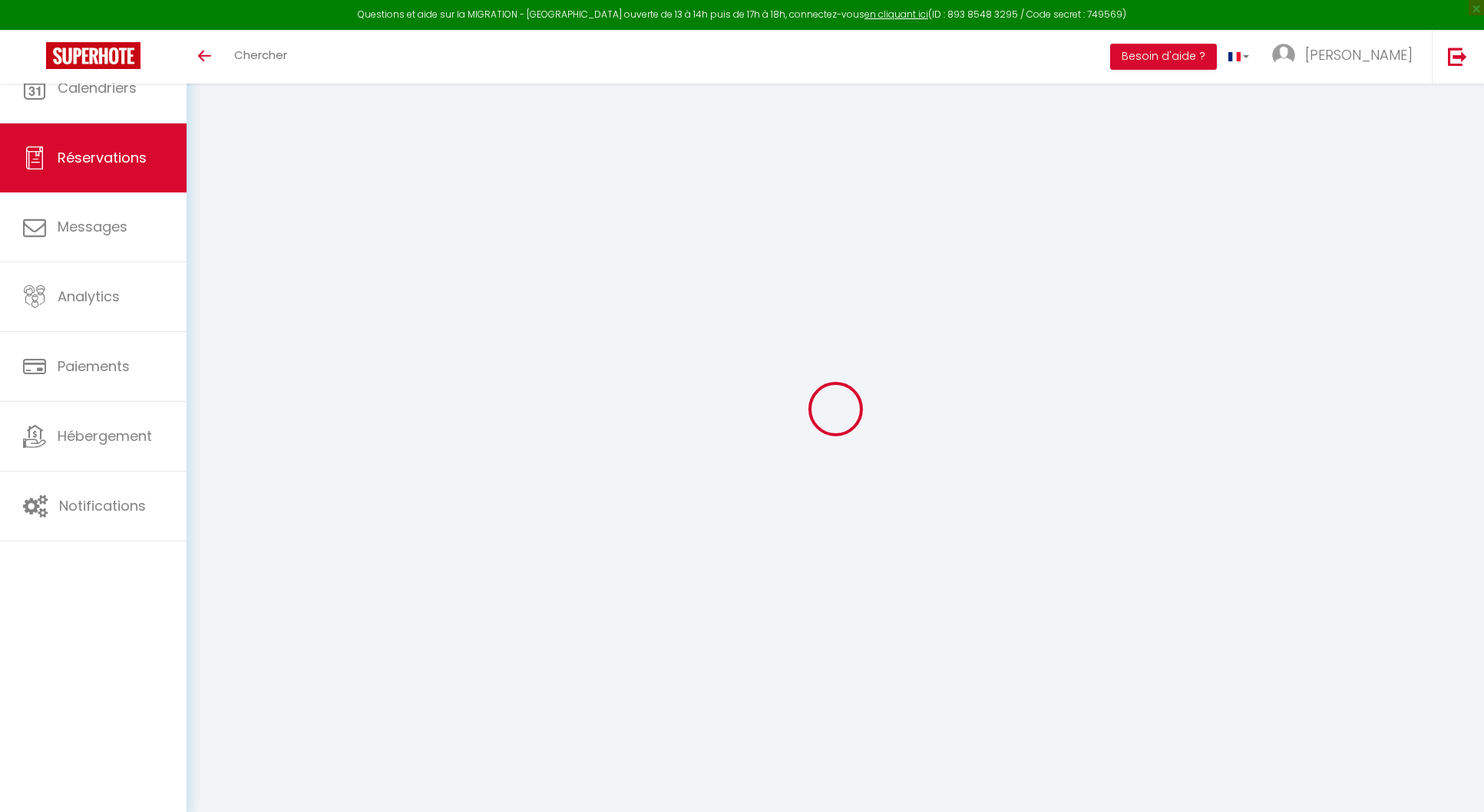
type input "0"
select select "1"
type input "20"
type input "15"
type input "0"
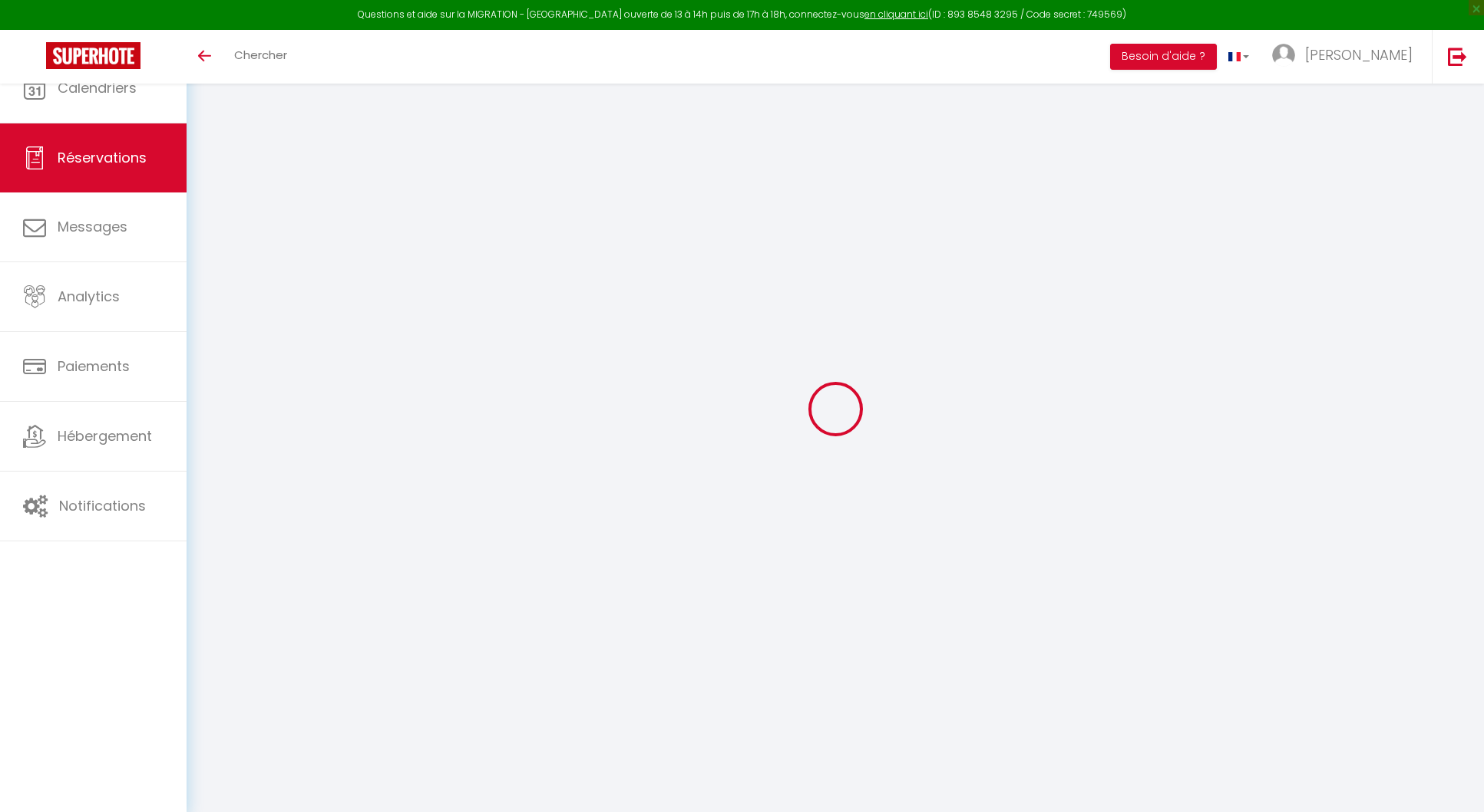
select select
select select "15"
checkbox input "false"
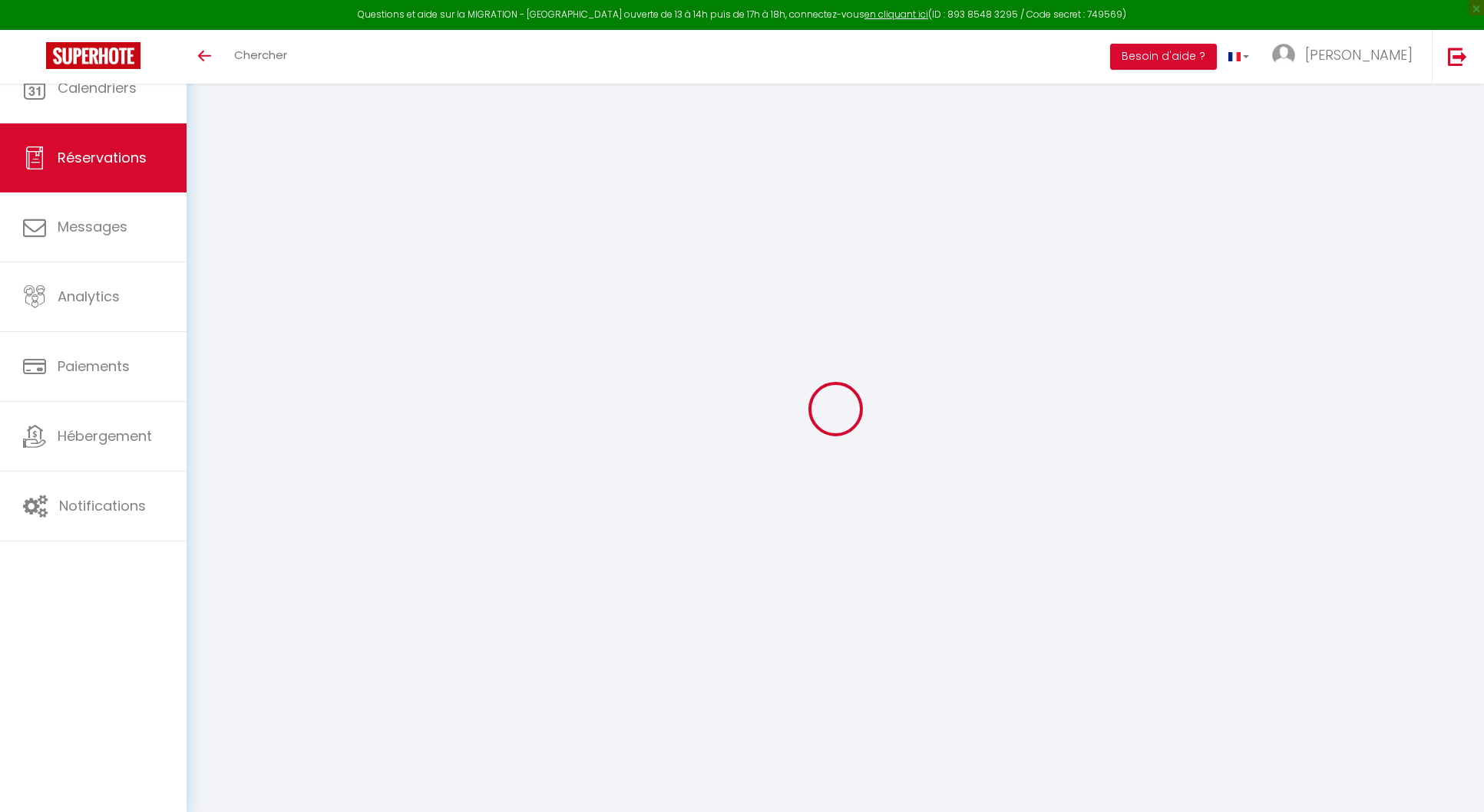
select select
checkbox input "false"
select select
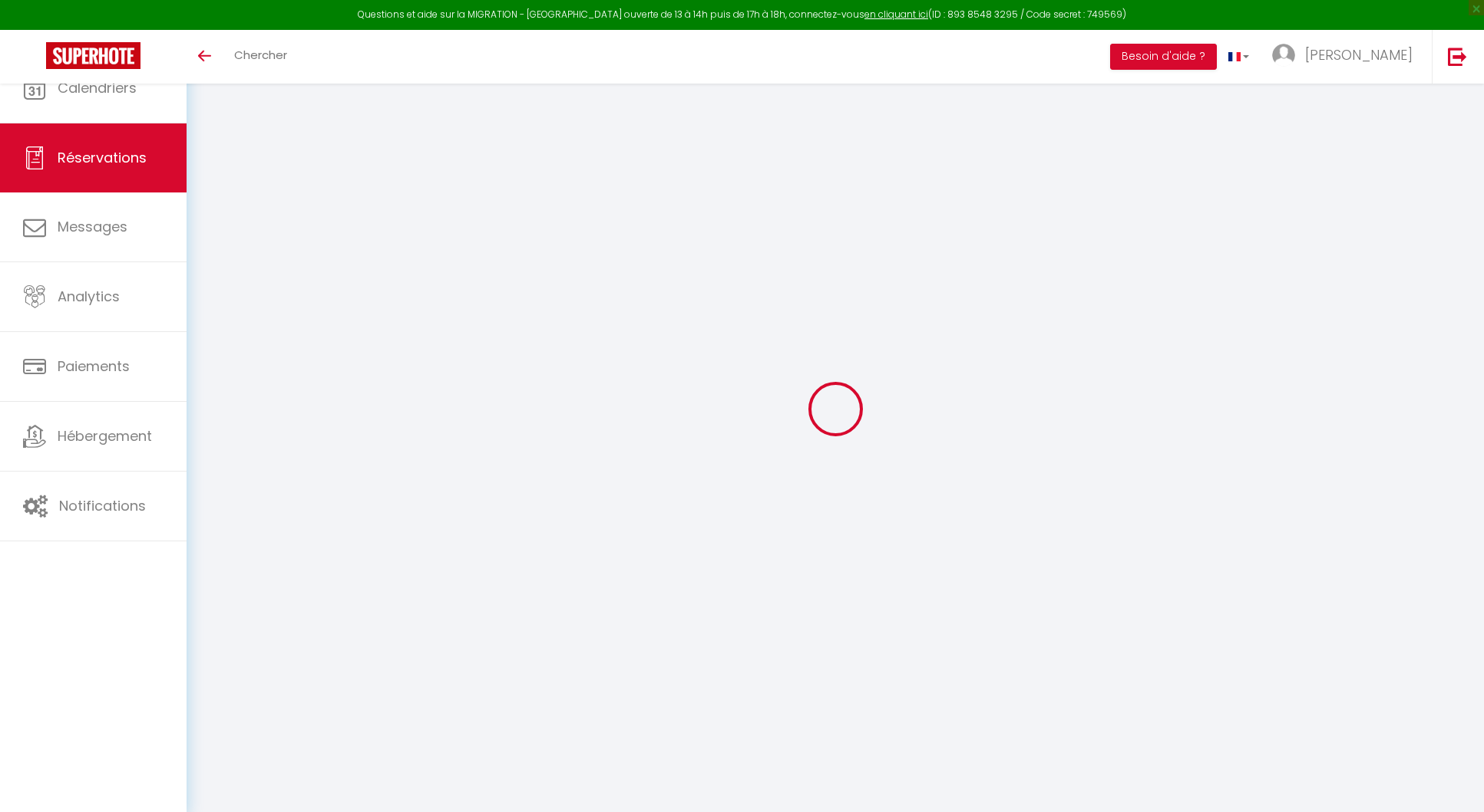
select select
checkbox input "false"
select select
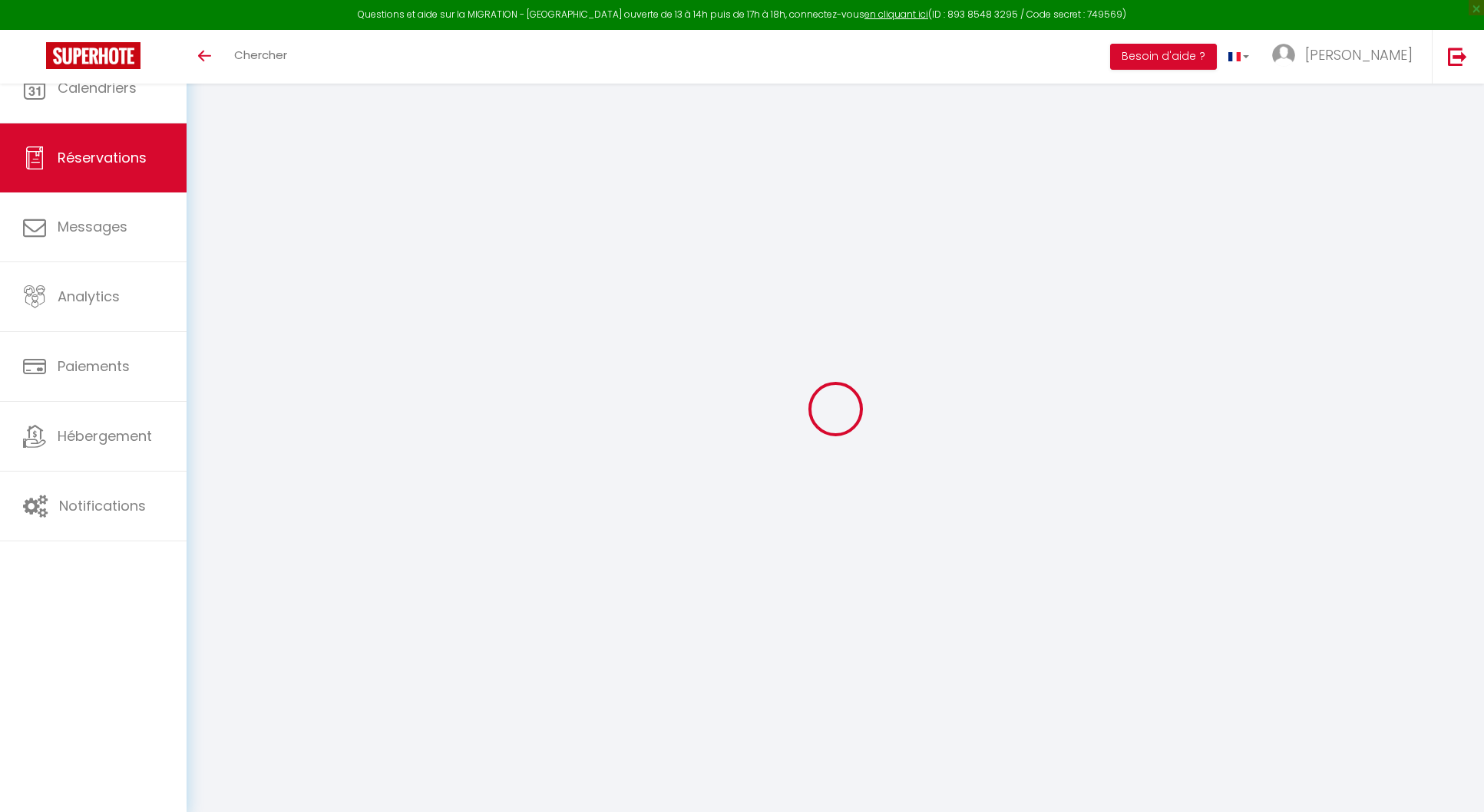
select select
checkbox input "false"
select select
type input "35"
type input "21.62"
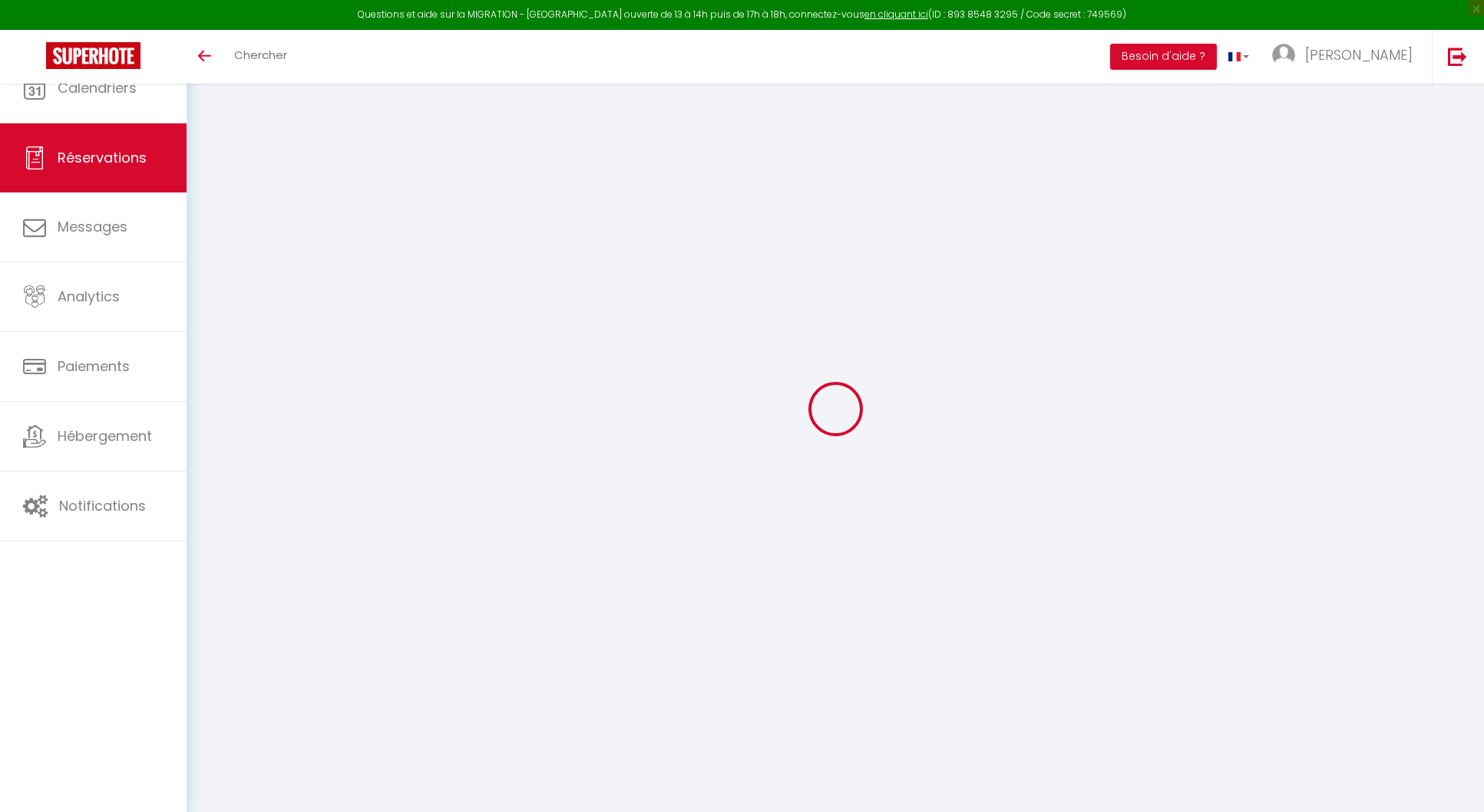
select select
checkbox input "false"
select select
checkbox input "false"
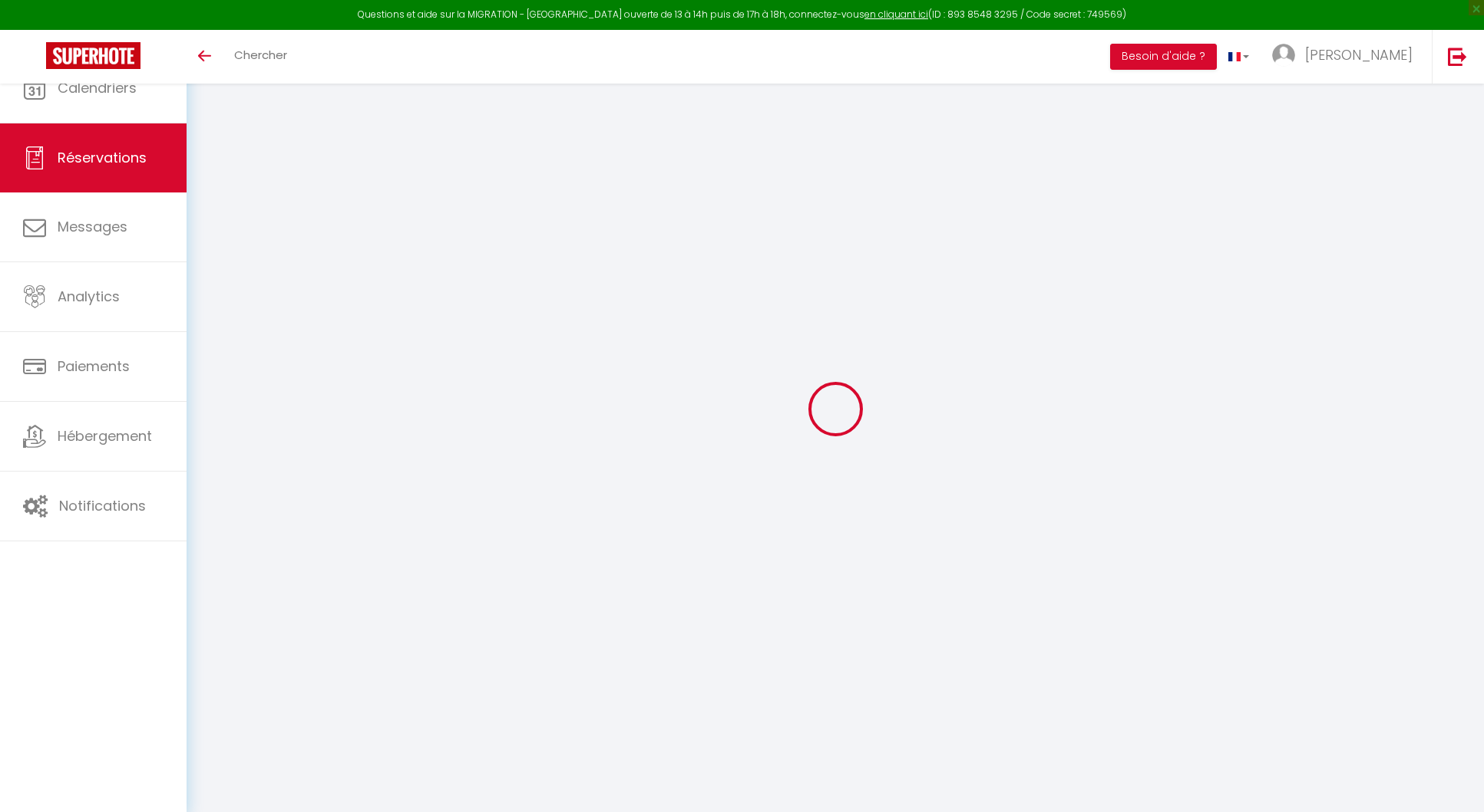
select select
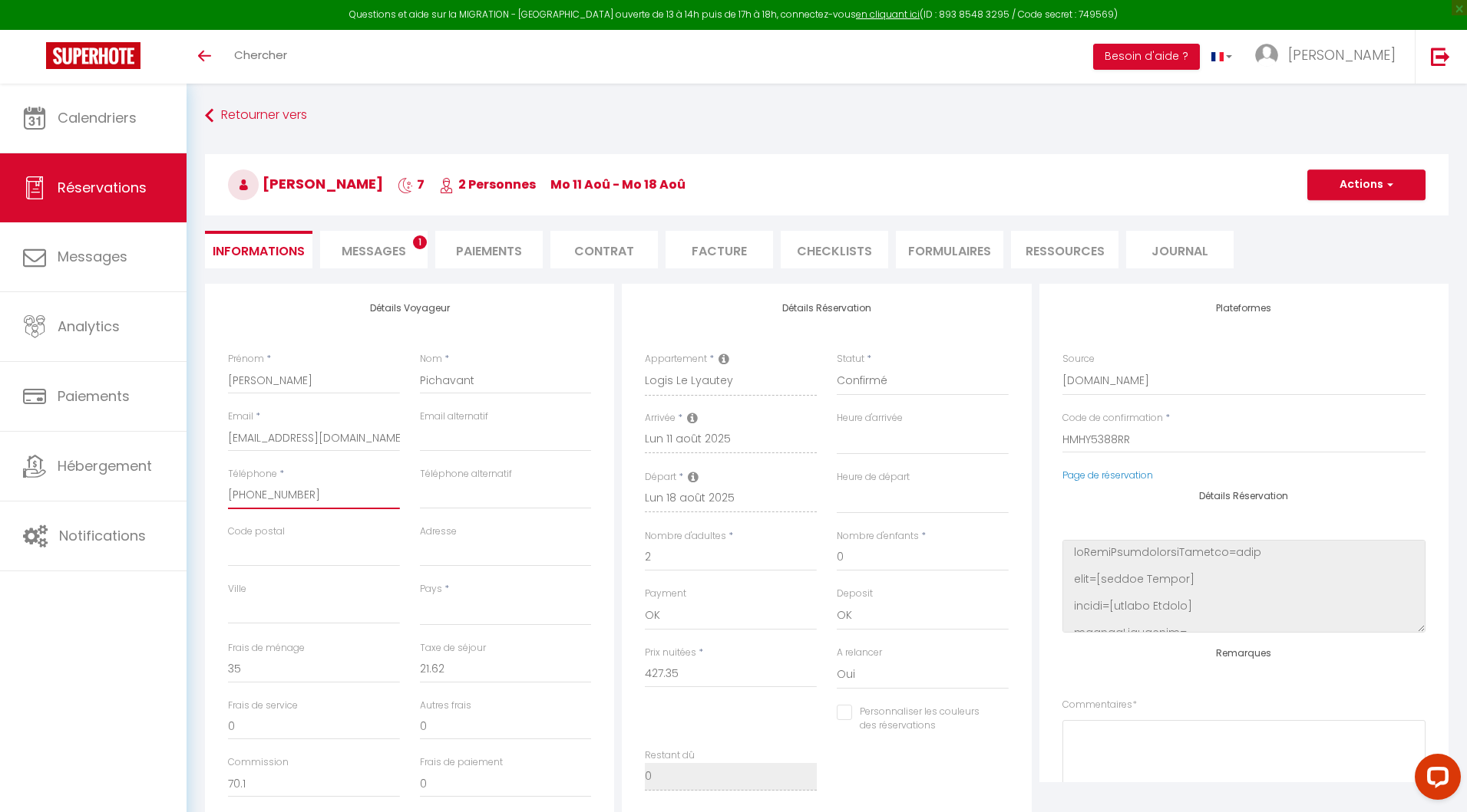
drag, startPoint x: 304, startPoint y: 498, endPoint x: 227, endPoint y: 498, distance: 77.0
click at [225, 498] on div "Téléphone * [PHONE_NUMBER]" at bounding box center [314, 496] width 192 height 58
